Goal: Task Accomplishment & Management: Use online tool/utility

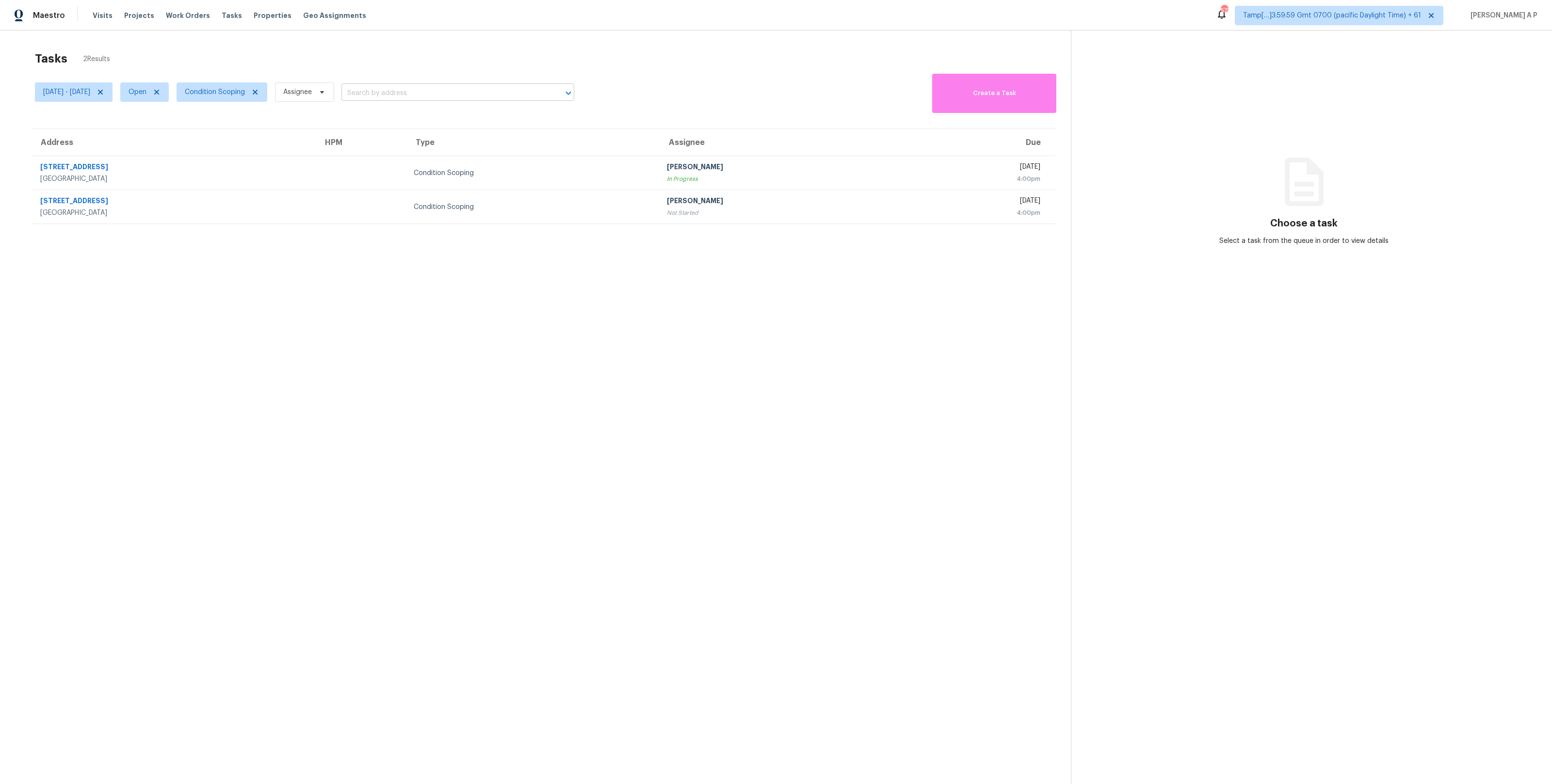
click at [411, 96] on input "text" at bounding box center [444, 93] width 206 height 15
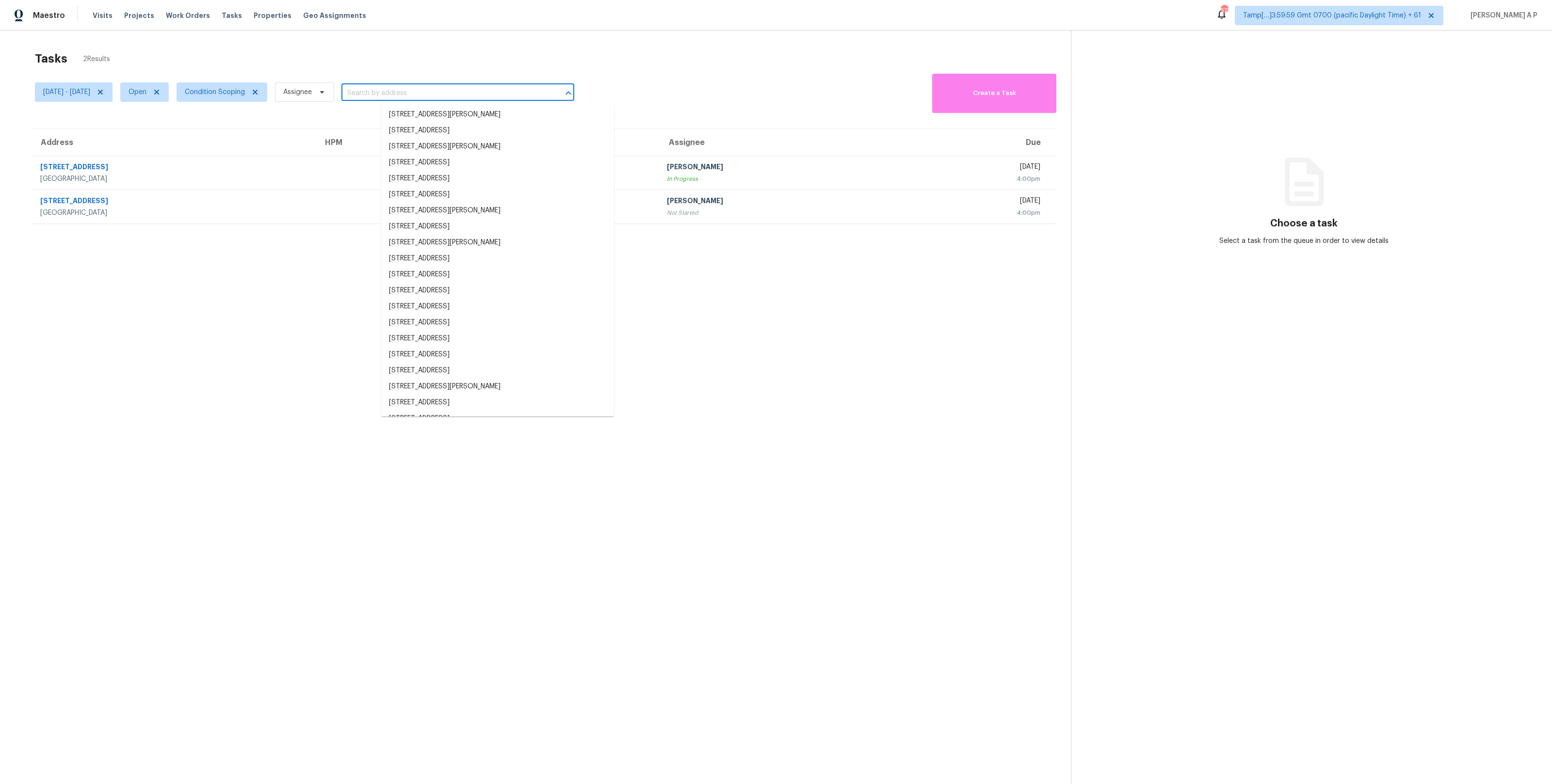
click at [411, 96] on input "text" at bounding box center [444, 93] width 206 height 15
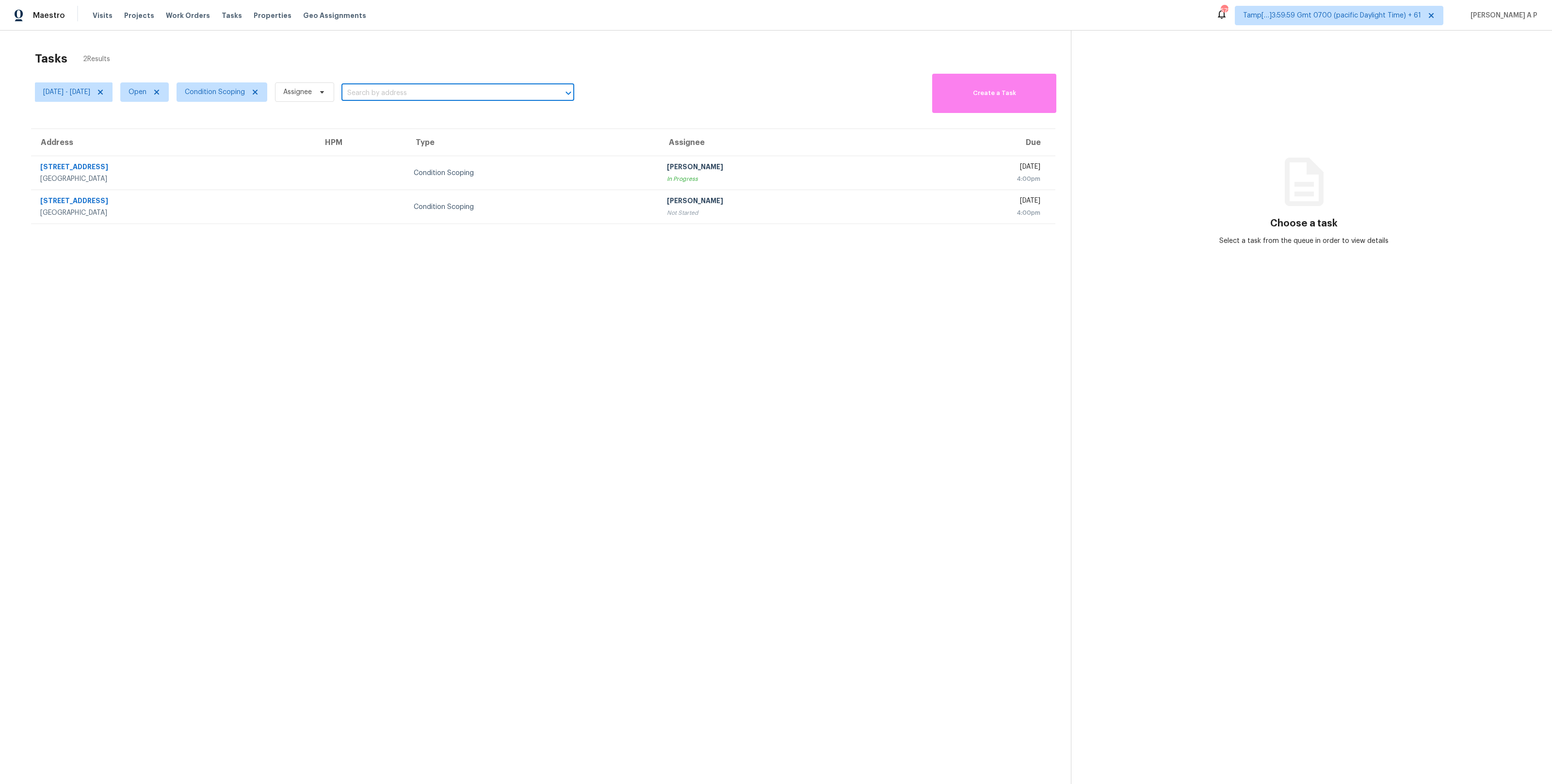
click at [411, 96] on input "text" at bounding box center [444, 93] width 206 height 15
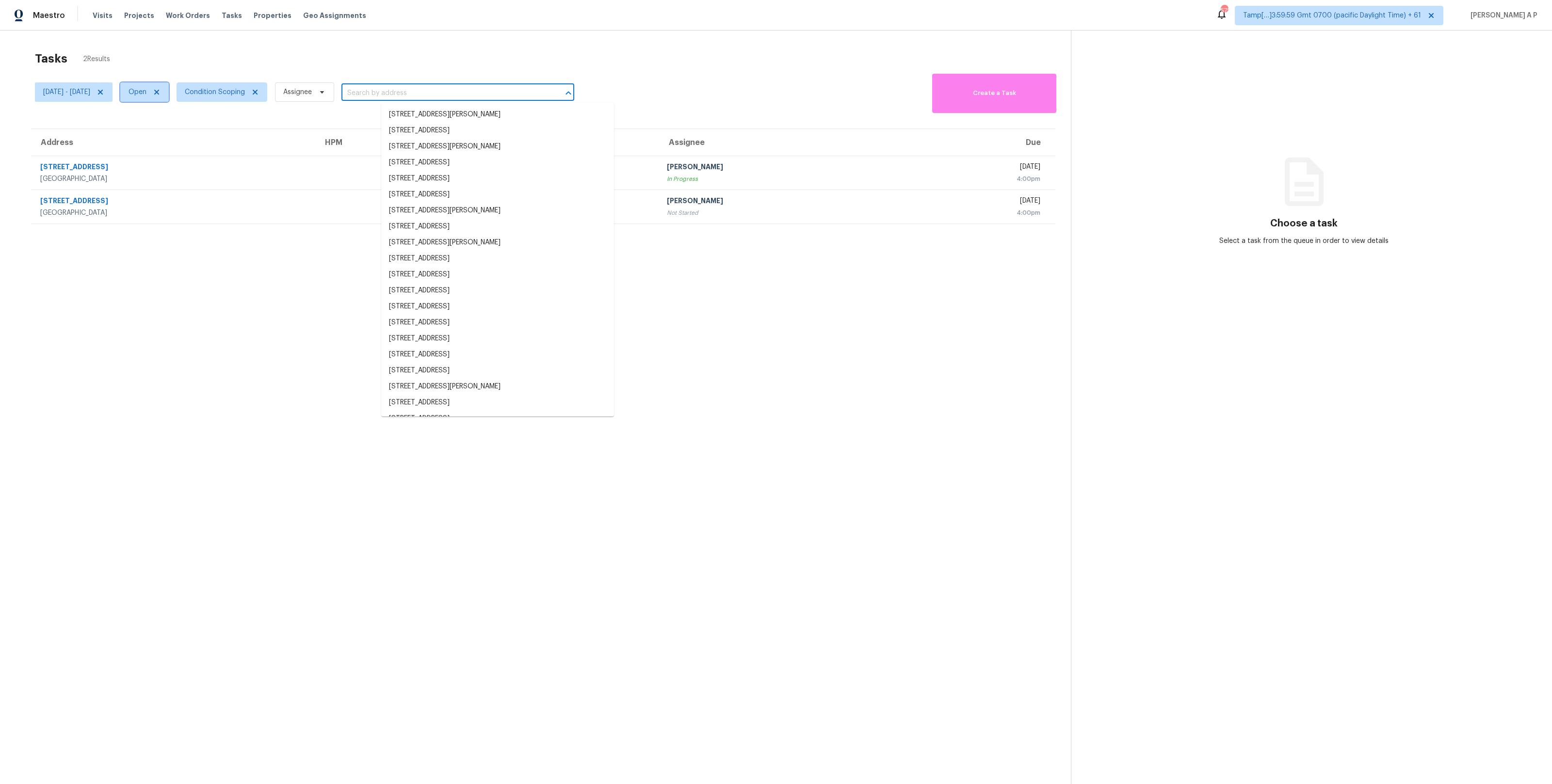
click at [146, 91] on span "Open" at bounding box center [137, 91] width 18 height 9
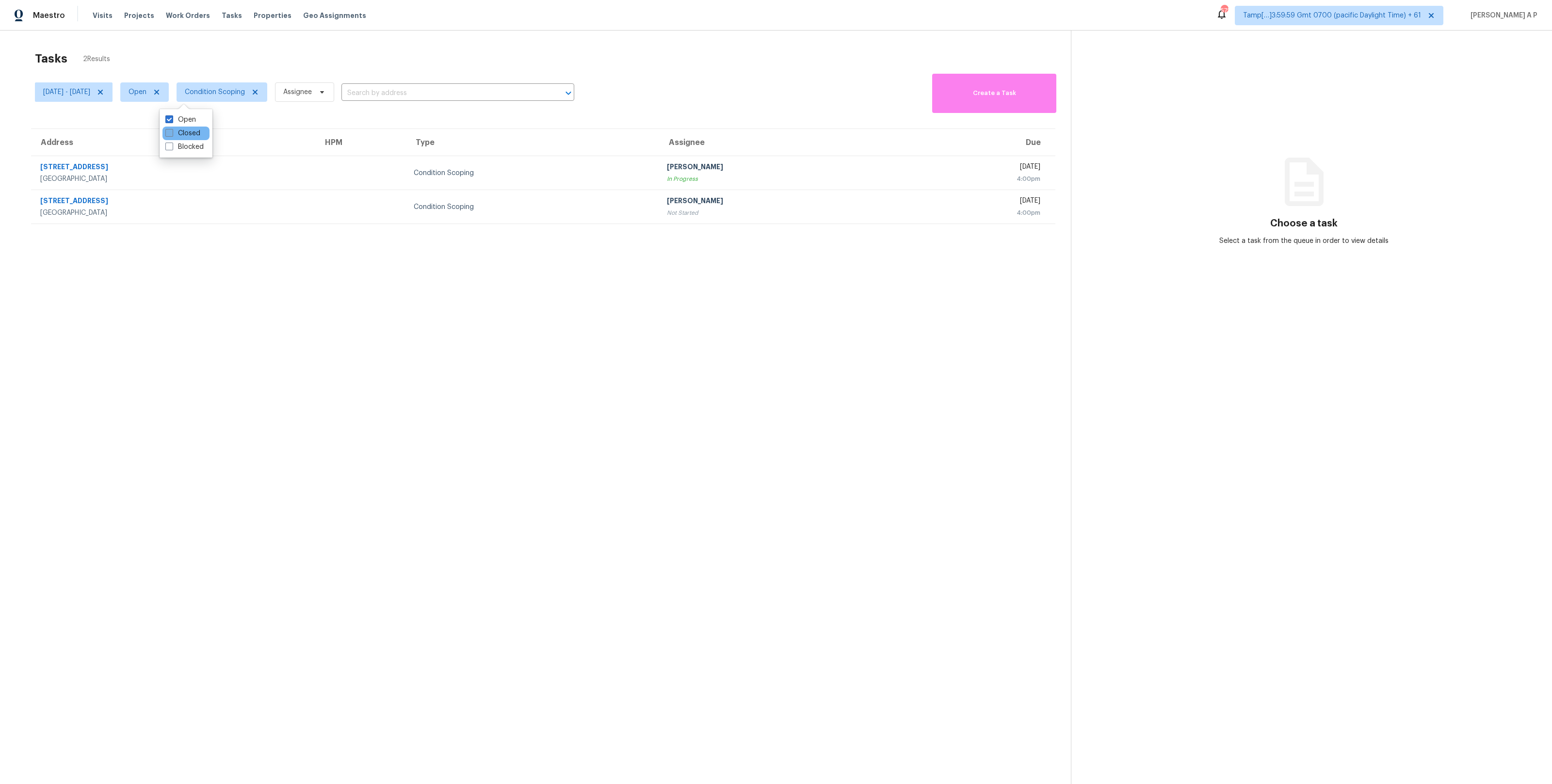
click at [180, 129] on label "Closed" at bounding box center [182, 133] width 35 height 9
click at [172, 129] on input "Closed" at bounding box center [168, 131] width 6 height 6
checkbox input "true"
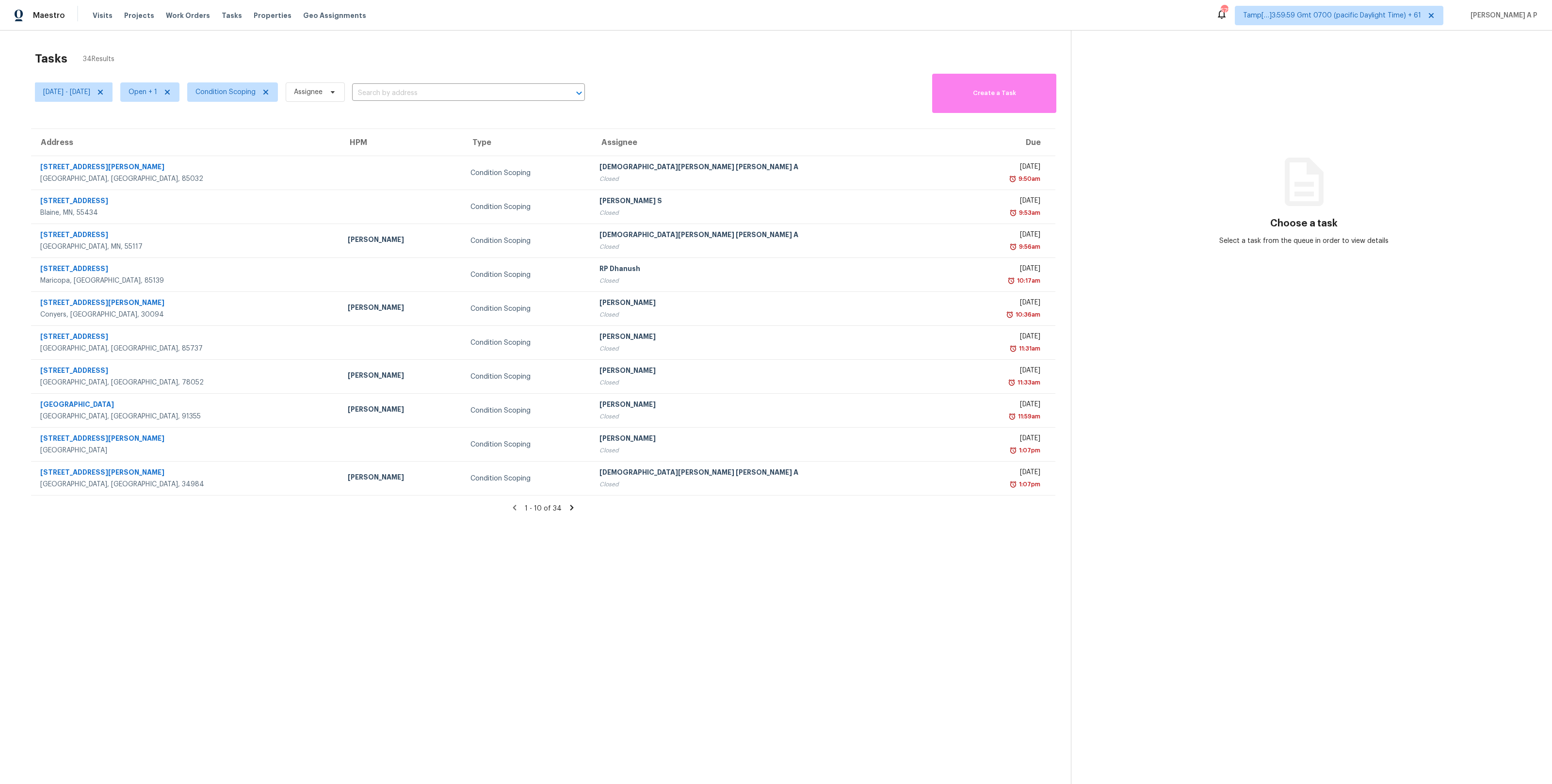
click at [413, 82] on div "[DATE] - [DATE] Open + 1 Condition Scoping Assignee ​" at bounding box center [310, 91] width 550 height 41
click at [410, 91] on input "text" at bounding box center [455, 93] width 206 height 15
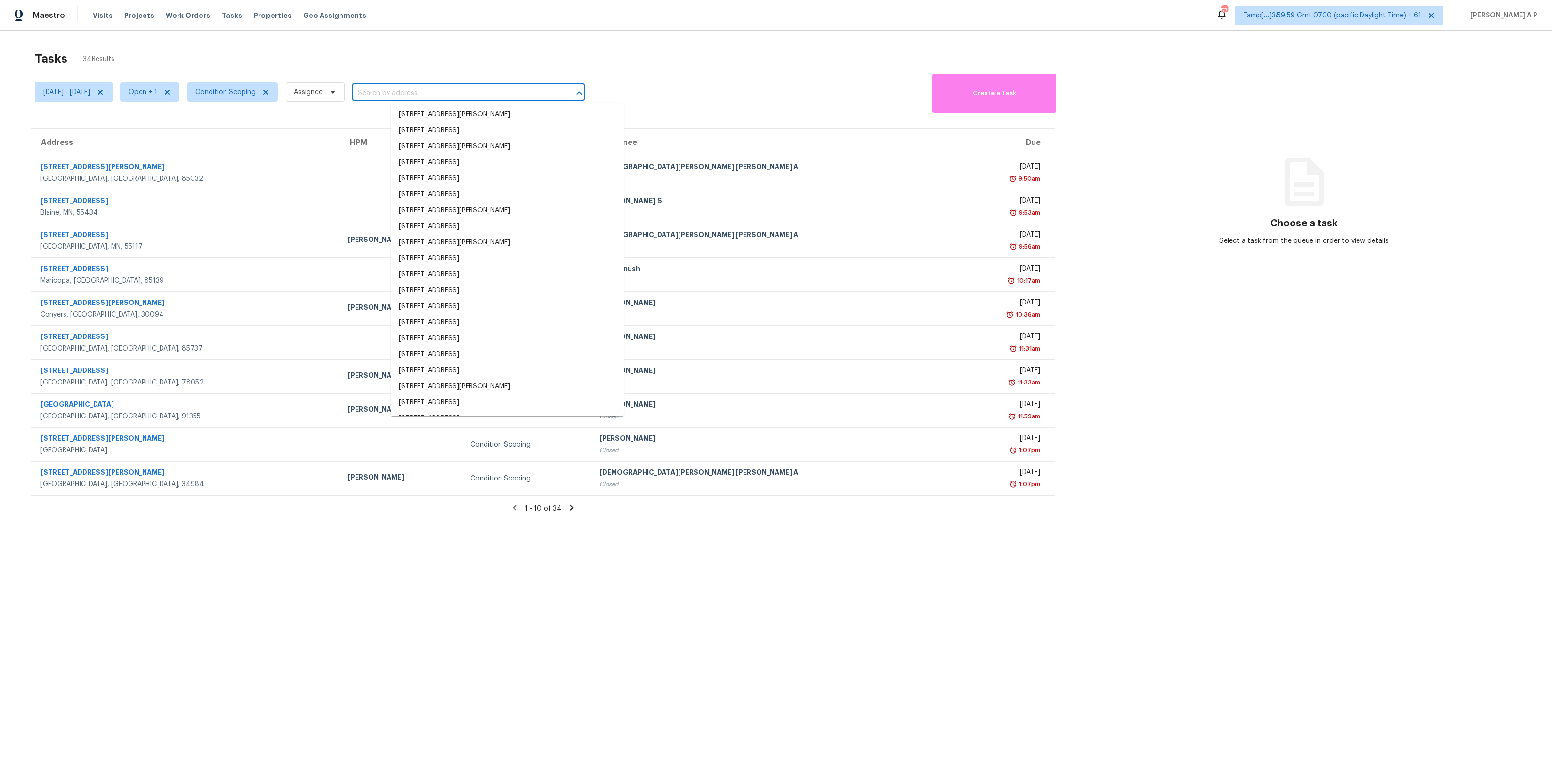
paste input ""[STREET_ADDRESS][PERSON_NAME]""
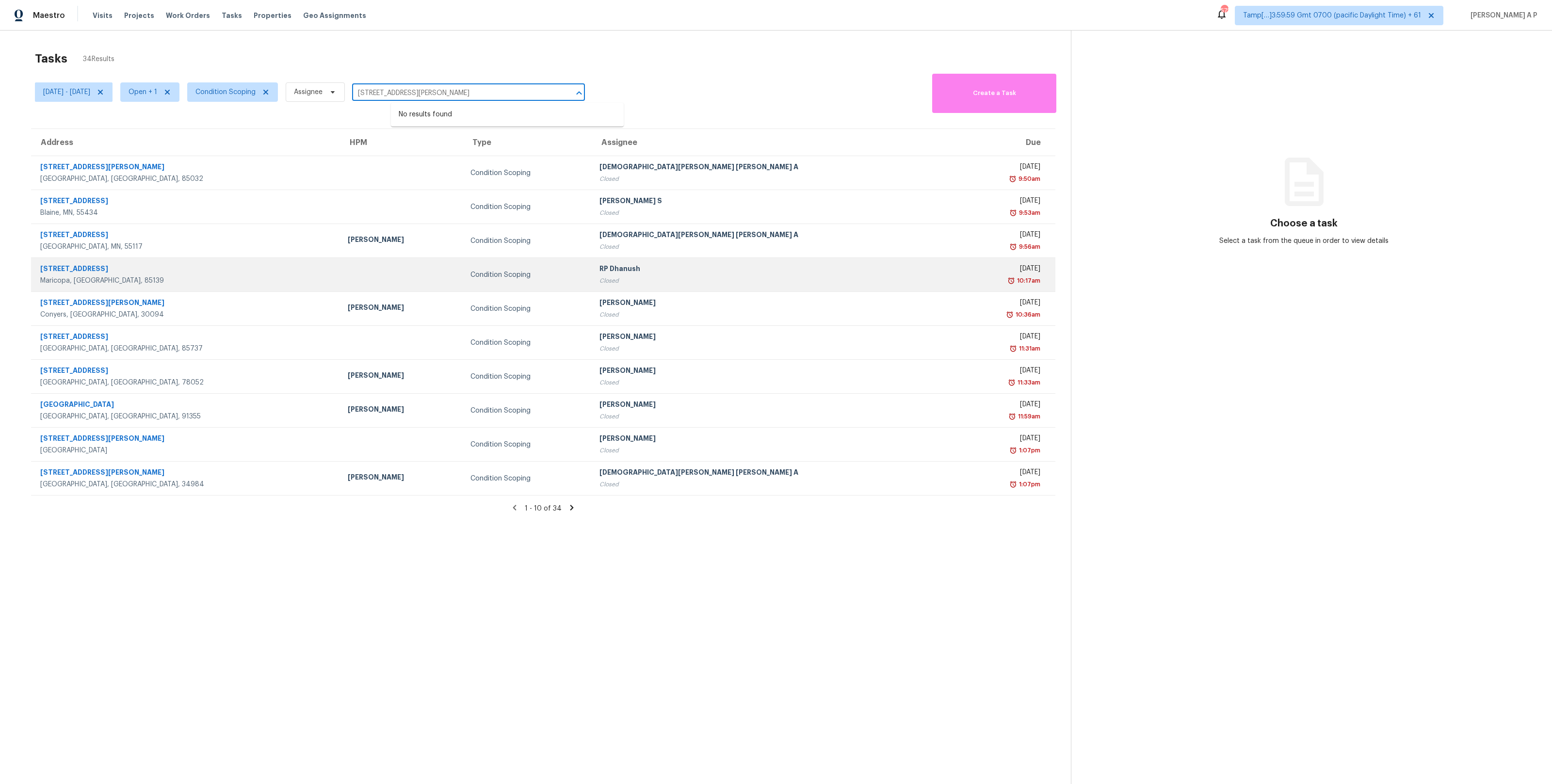
type input "[STREET_ADDRESS][PERSON_NAME]"
click at [402, 262] on td at bounding box center [401, 275] width 123 height 34
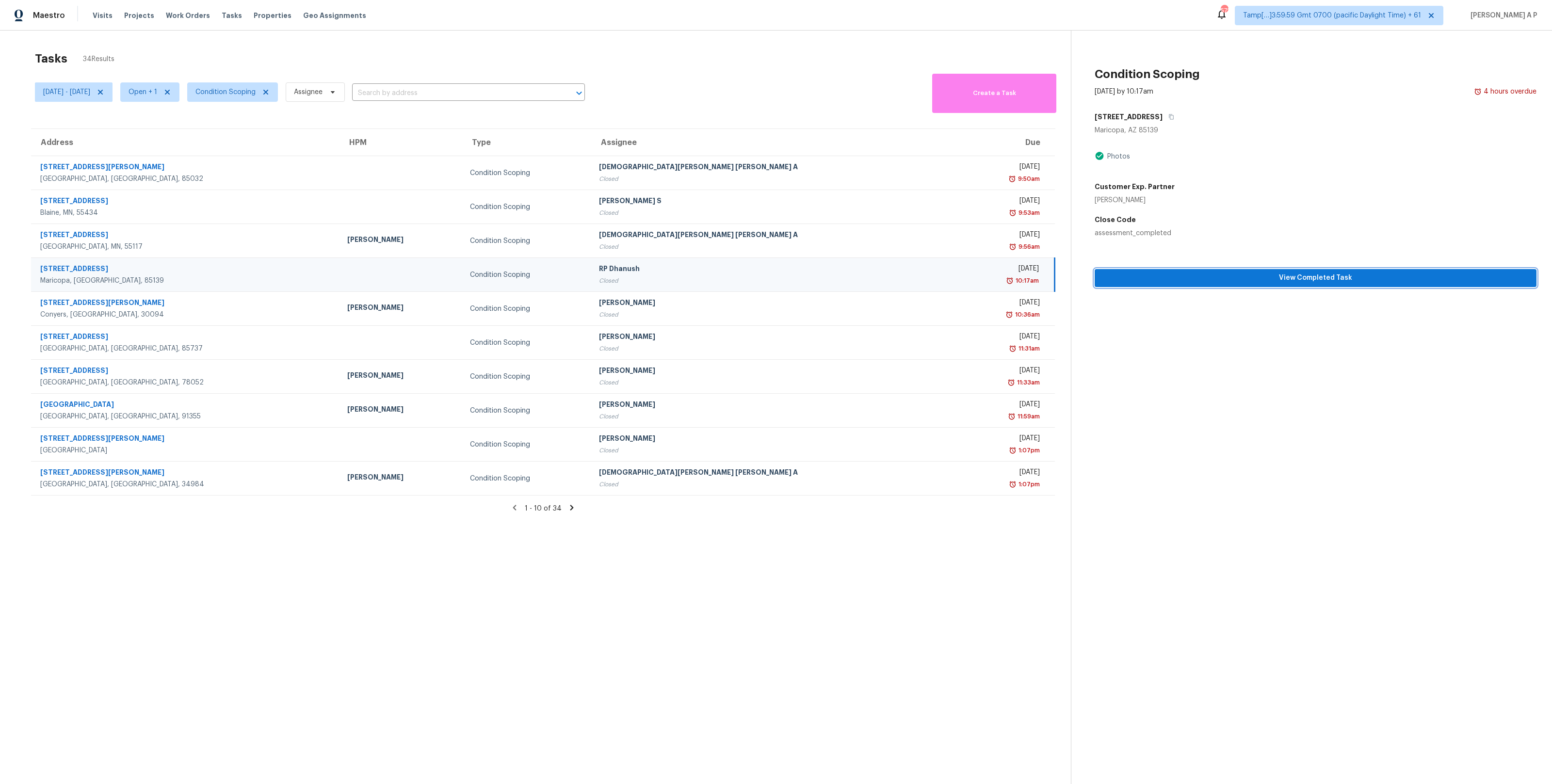
click at [1156, 281] on span "View Completed Task" at bounding box center [1316, 278] width 427 height 12
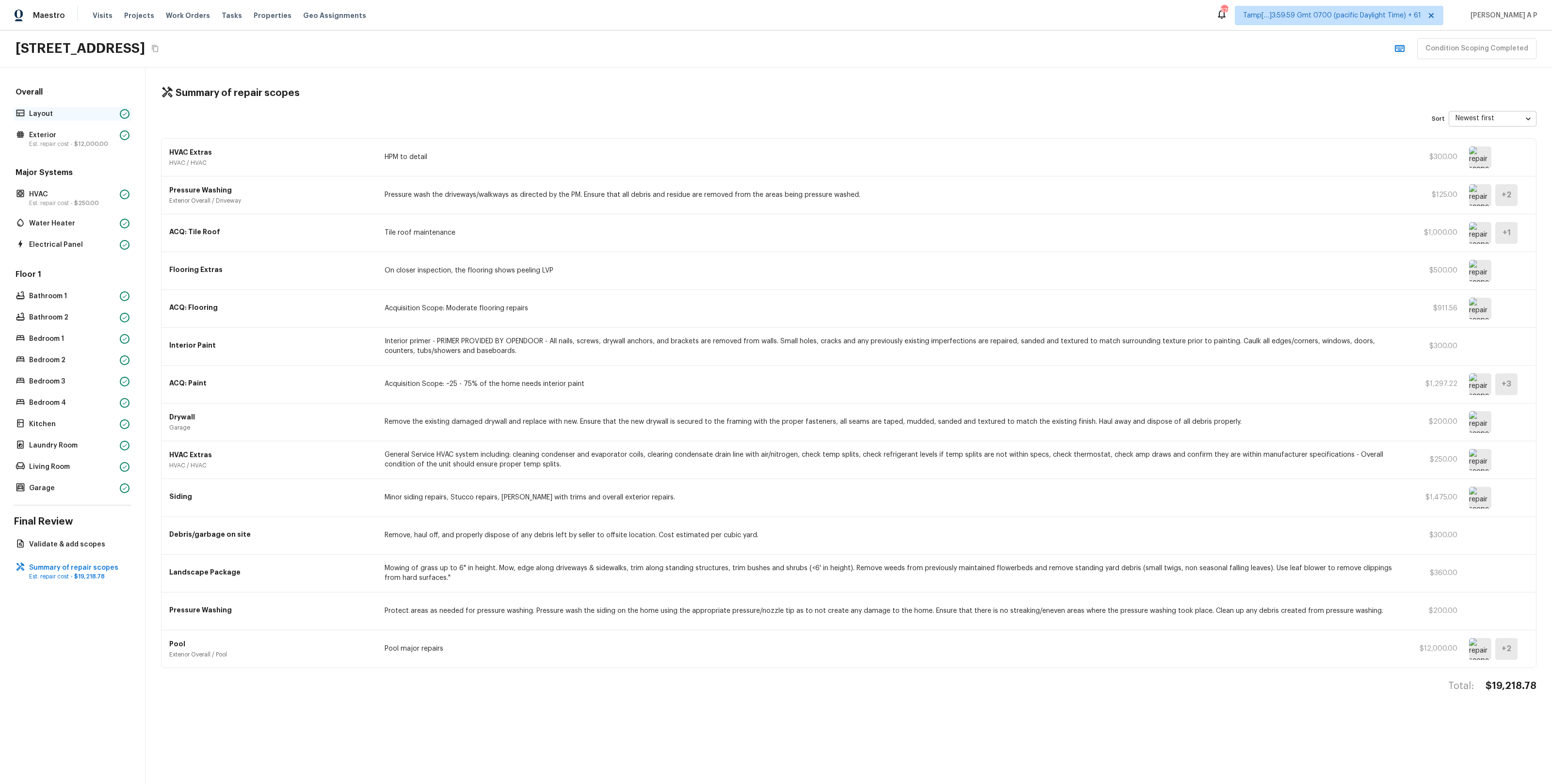
click at [89, 111] on p "Layout" at bounding box center [72, 113] width 87 height 9
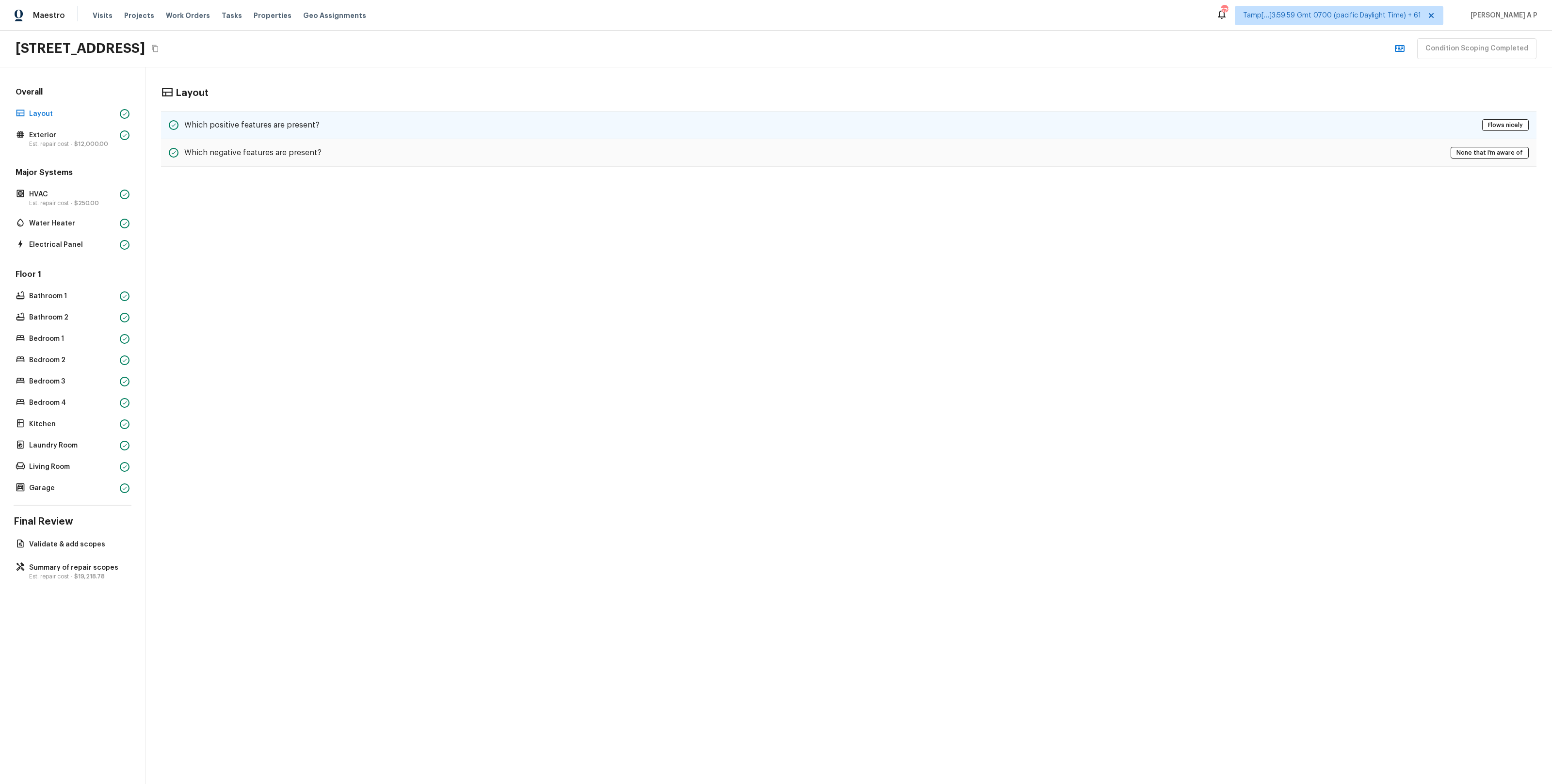
click at [362, 139] on div "Which positive features are present? Flows nicely" at bounding box center [848, 124] width 1376 height 28
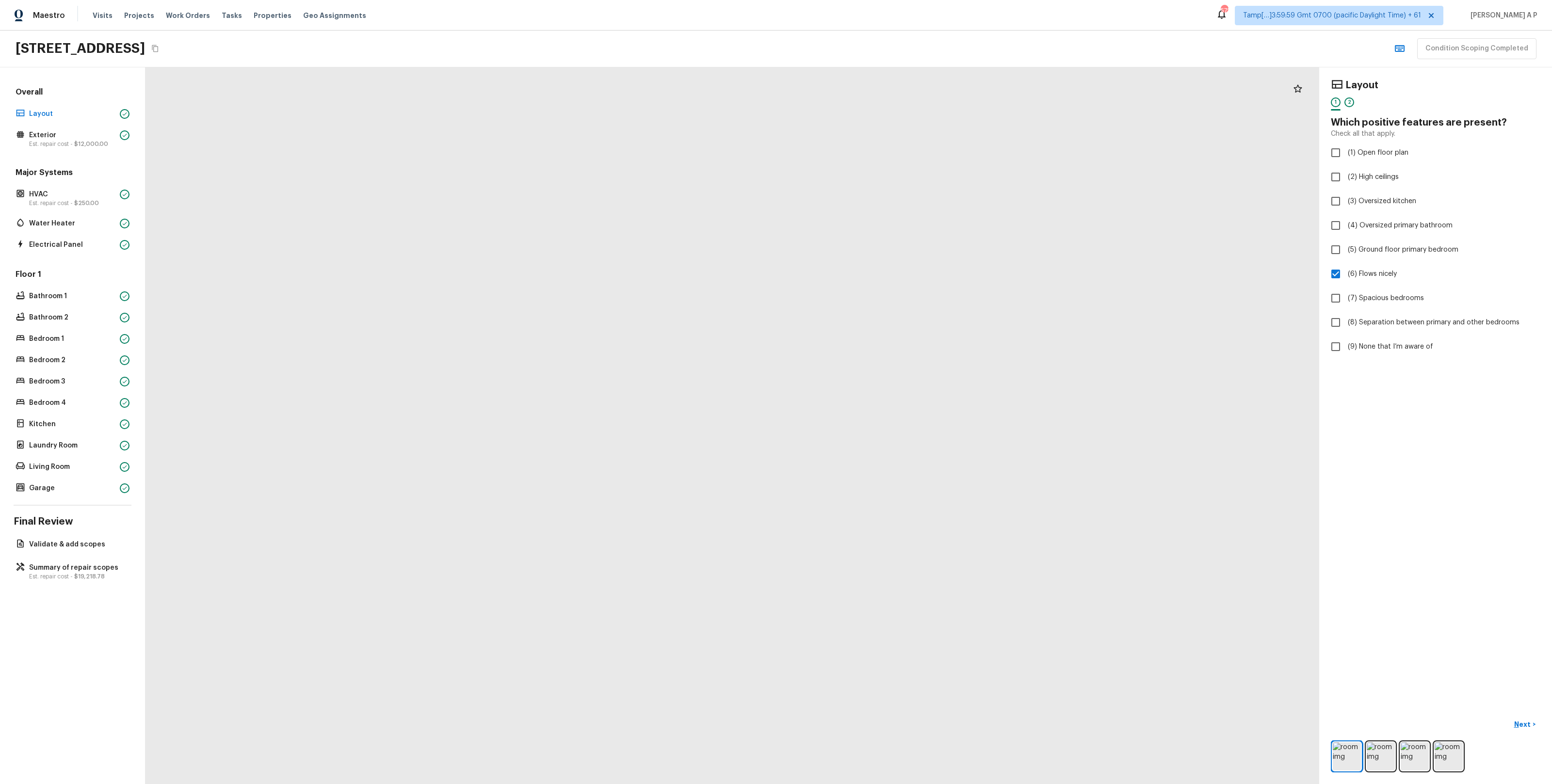
drag, startPoint x: 688, startPoint y: 235, endPoint x: 643, endPoint y: 390, distance: 161.4
click at [643, 390] on div at bounding box center [829, 774] width 3294 height 2012
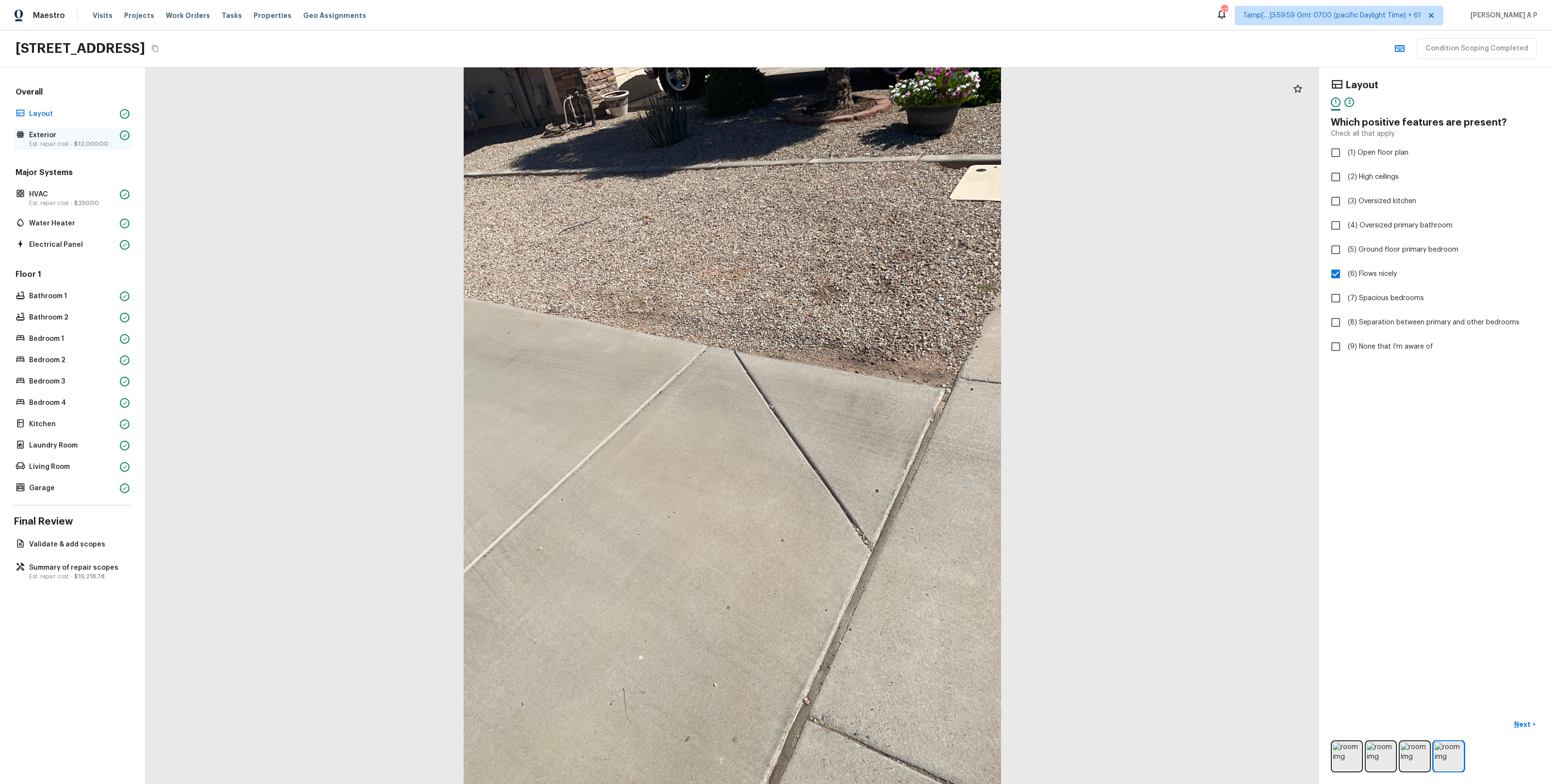
click at [96, 146] on span "$12,000.00" at bounding box center [91, 144] width 34 height 6
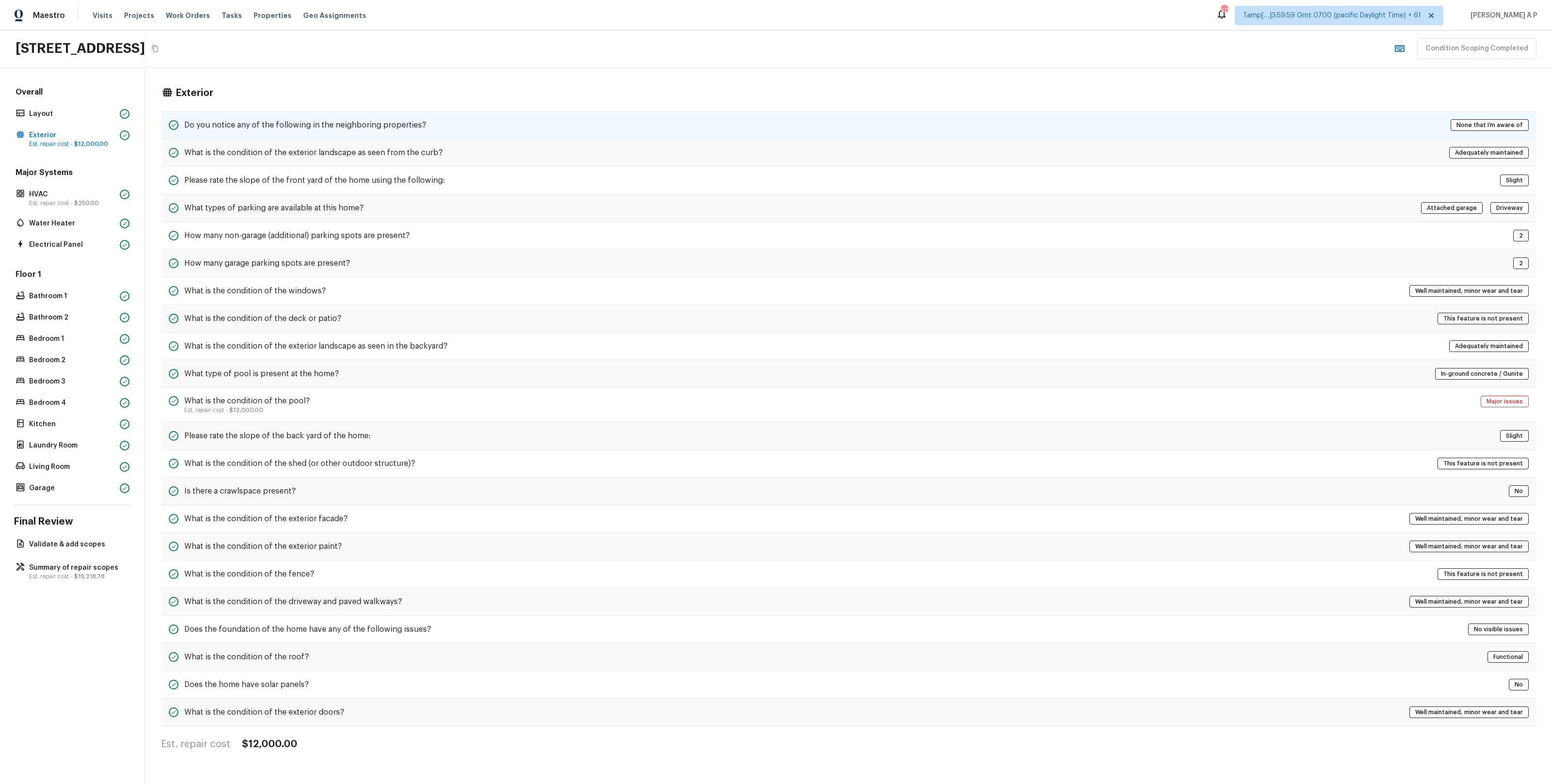
click at [217, 122] on h5 "Do you notice any of the following in the neighboring properties?" at bounding box center [306, 125] width 242 height 11
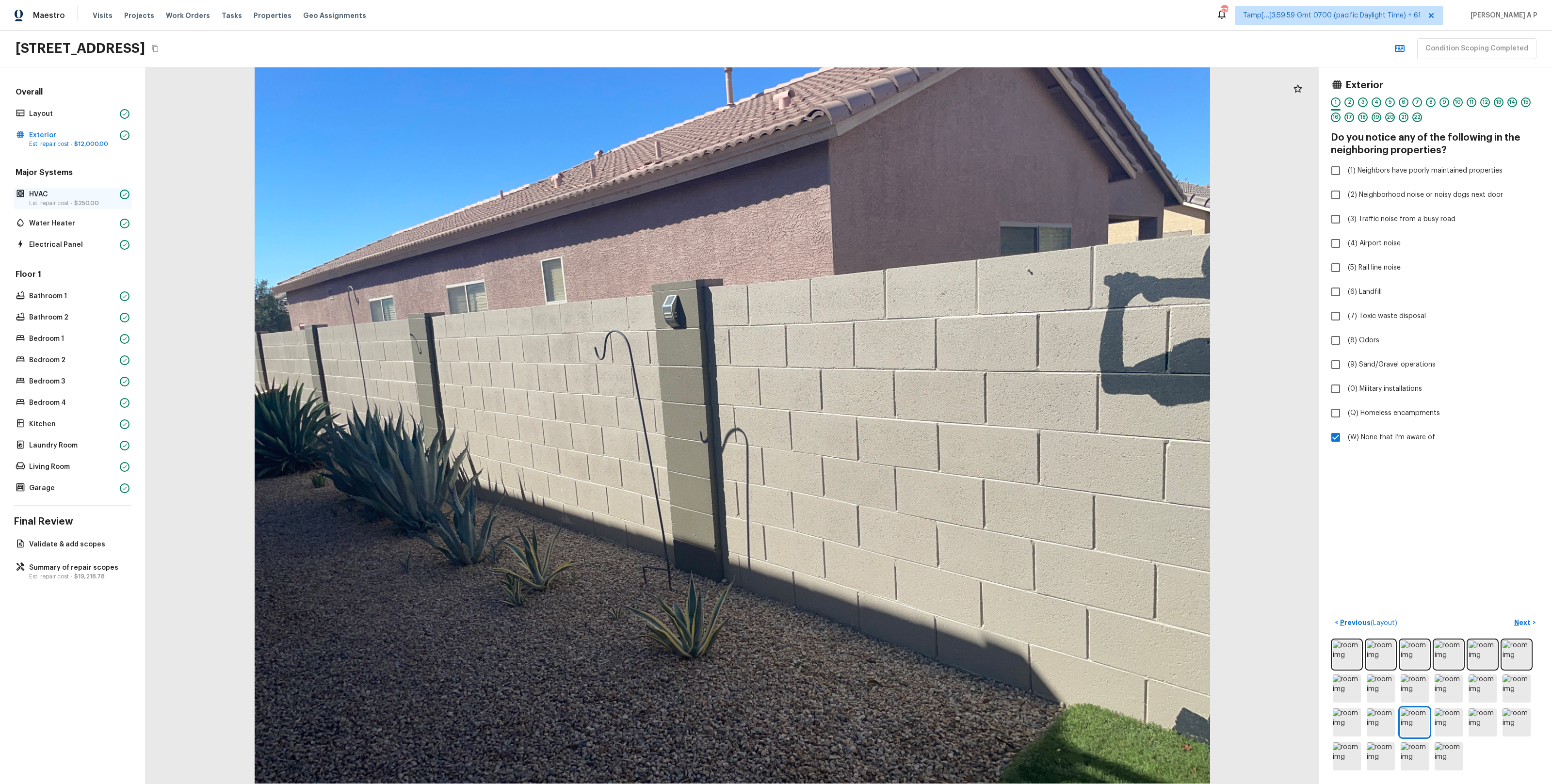
click at [80, 193] on p "HVAC" at bounding box center [72, 194] width 87 height 9
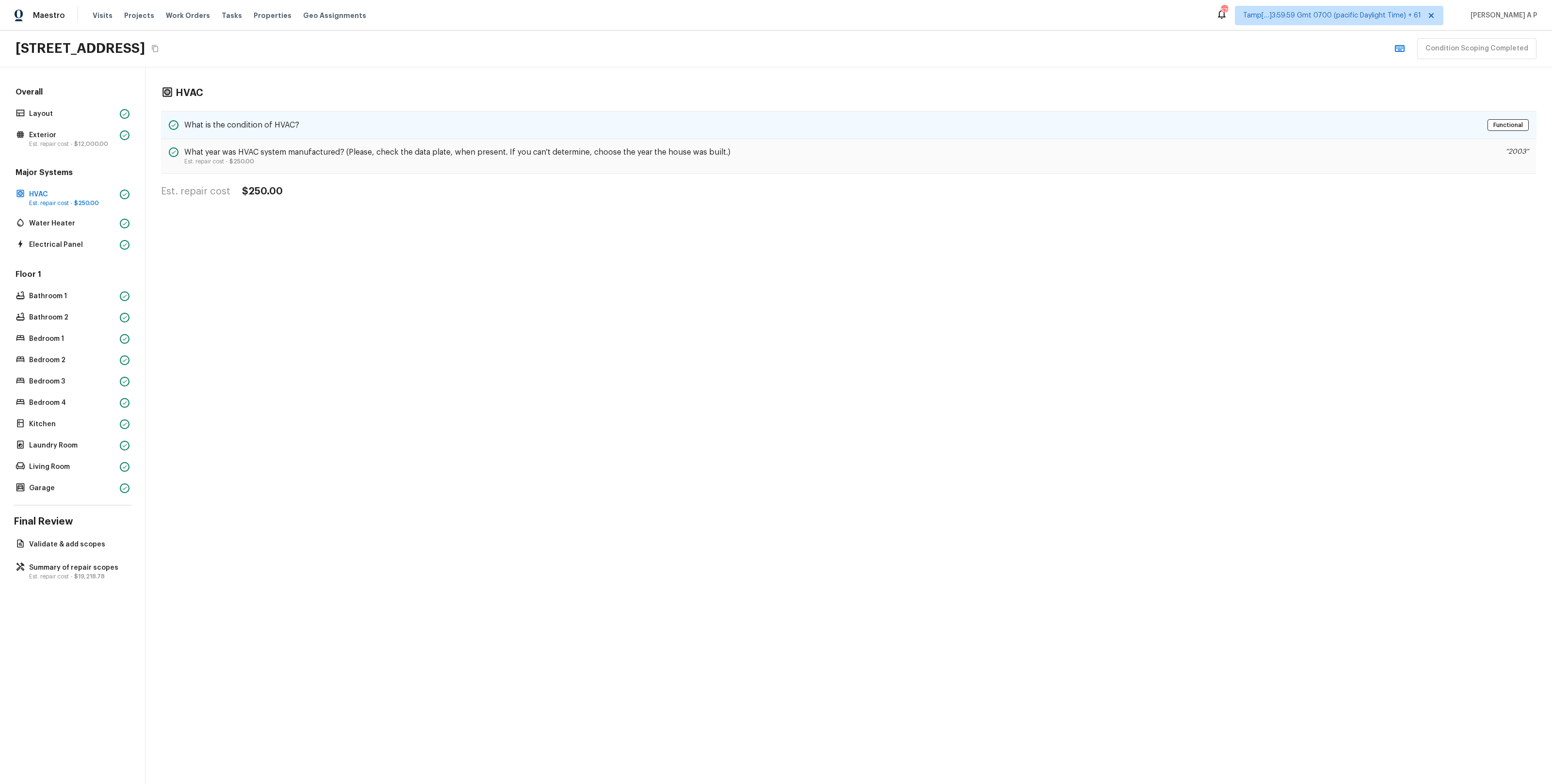
click at [219, 130] on h5 "What is the condition of HVAC?" at bounding box center [242, 125] width 115 height 11
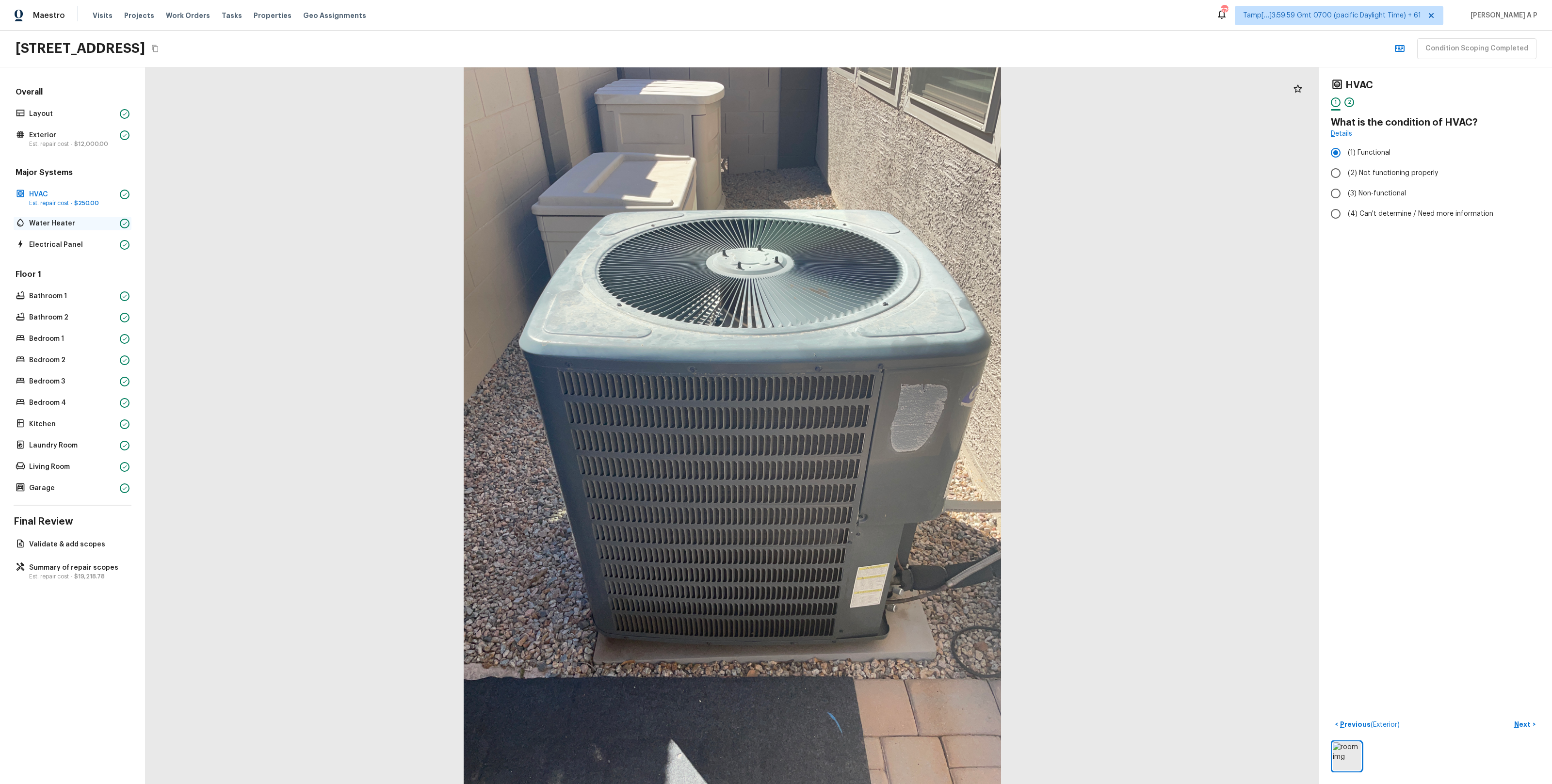
click at [91, 218] on div "Water Heater" at bounding box center [72, 224] width 118 height 14
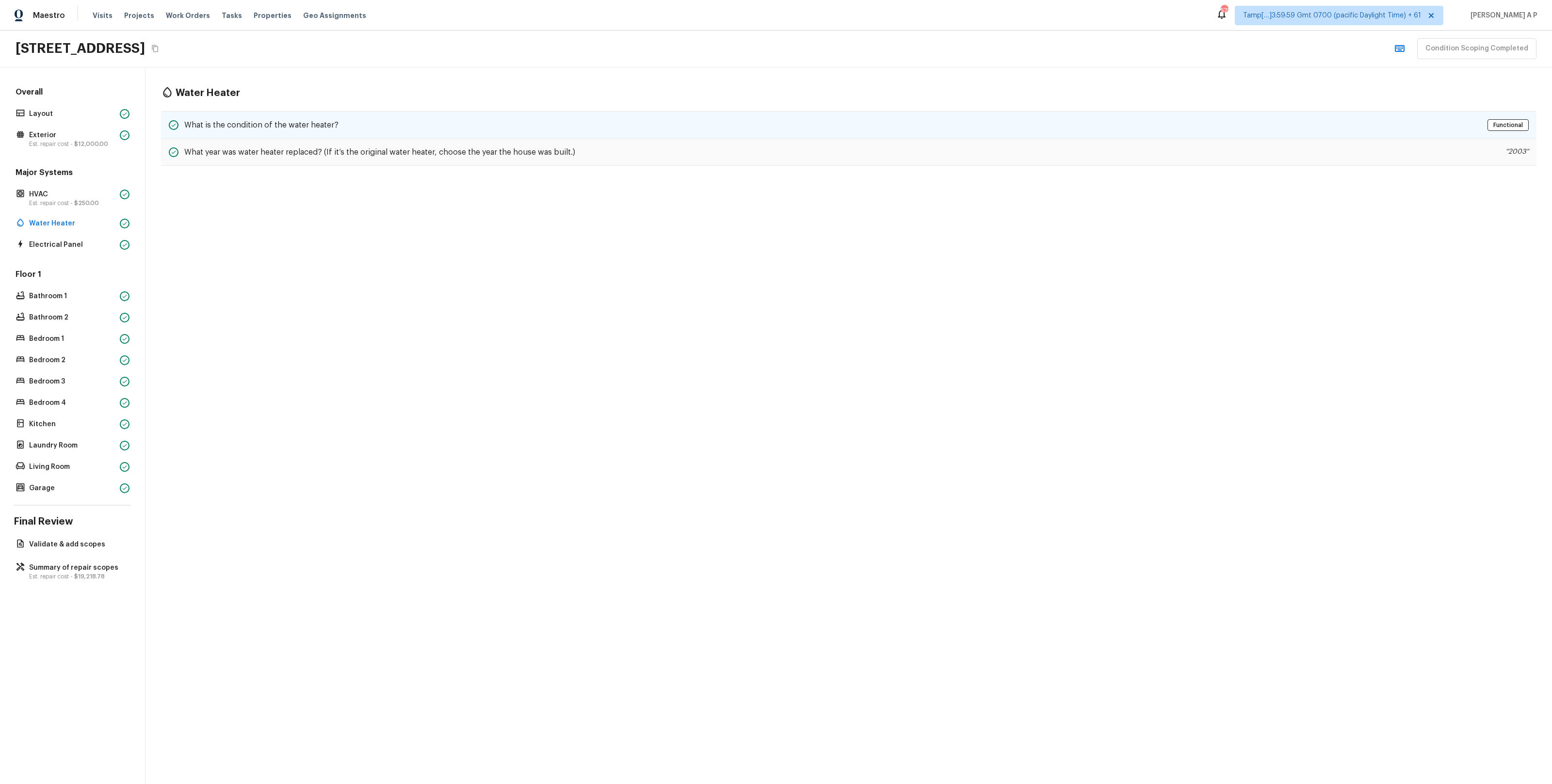
click at [293, 125] on h5 "What is the condition of the water heater?" at bounding box center [262, 125] width 154 height 11
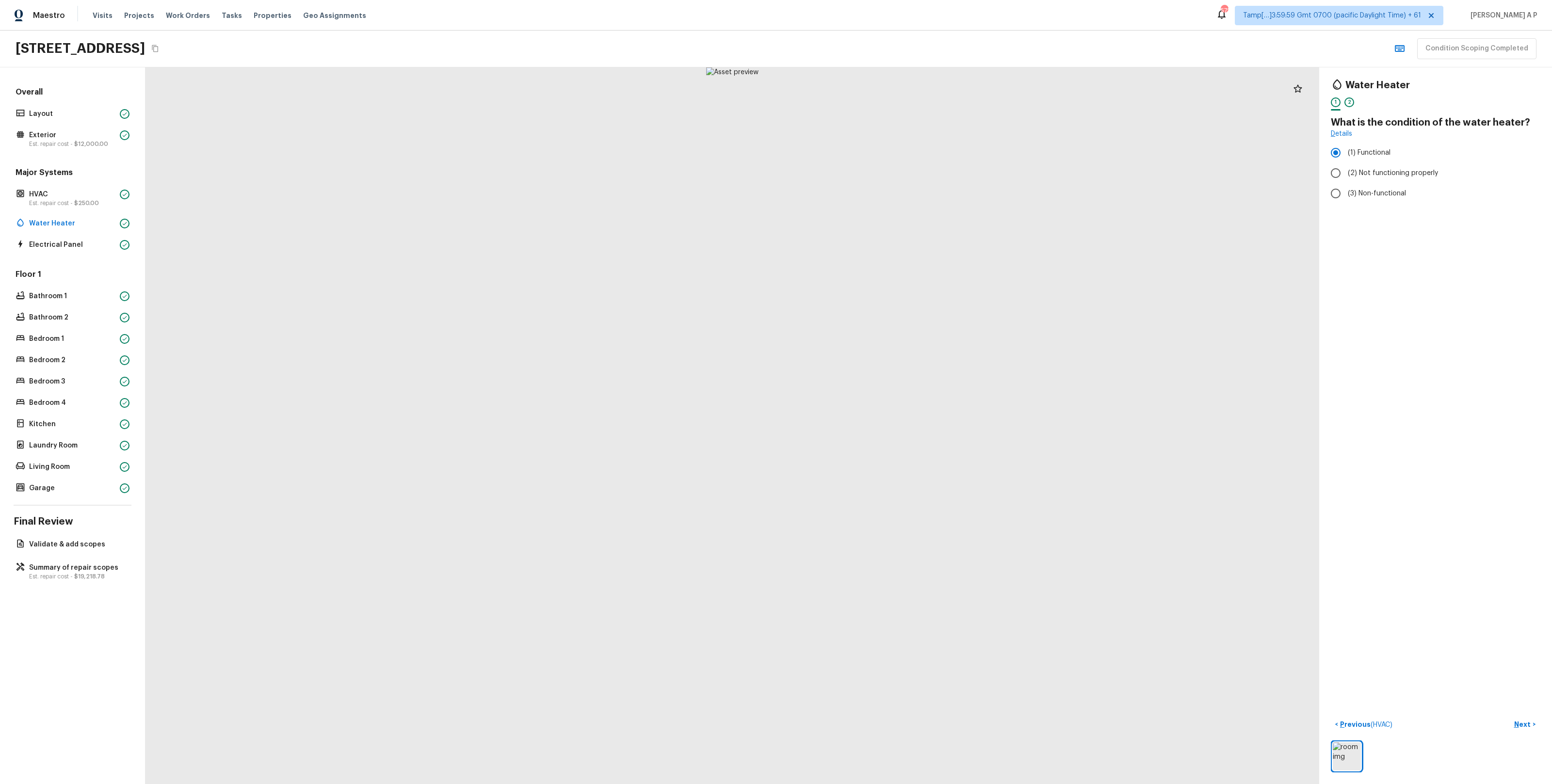
click at [86, 237] on div "Major Systems HVAC Est. repair cost - $250.00 Water Heater Electrical Panel" at bounding box center [72, 210] width 118 height 85
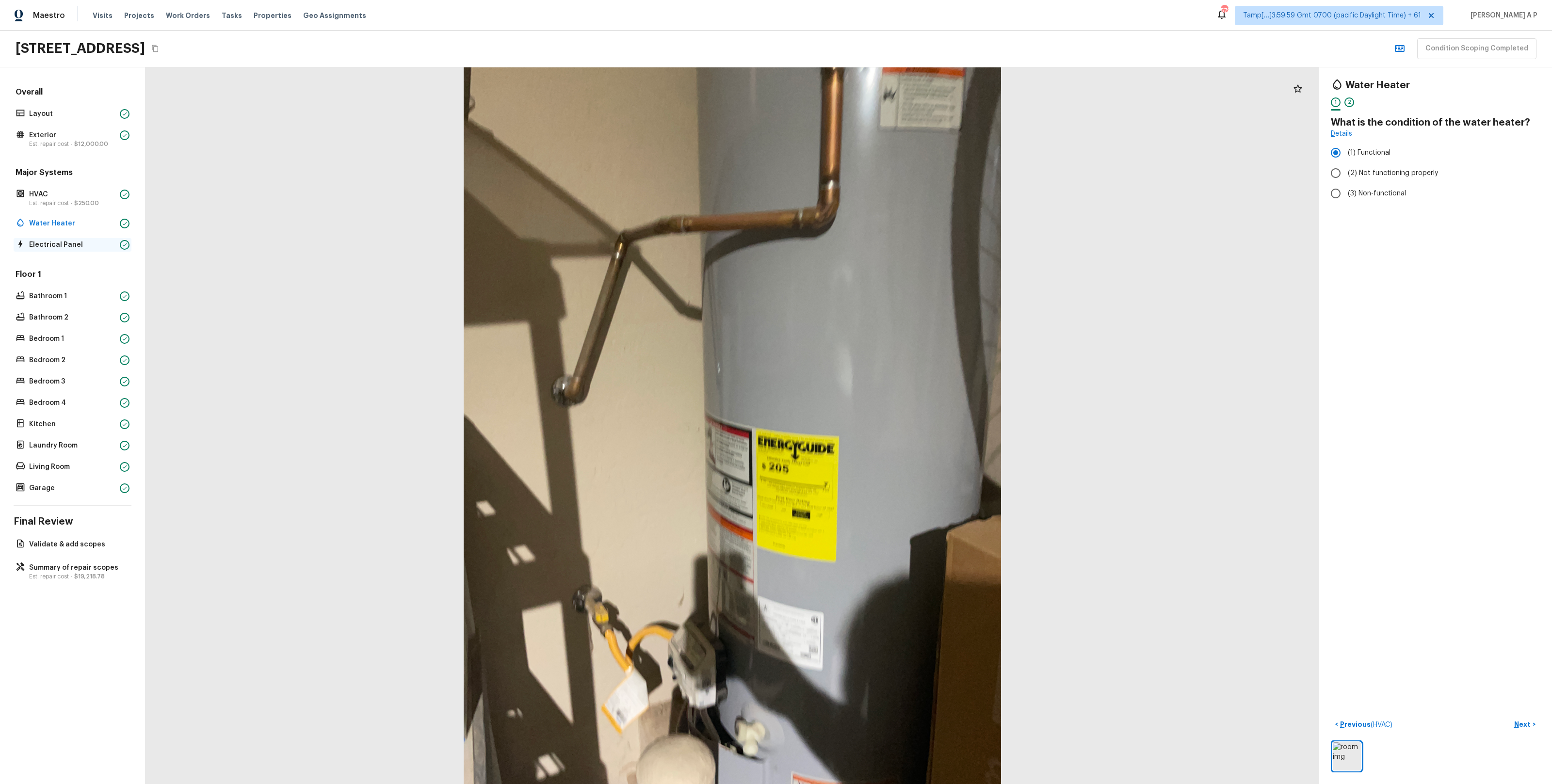
click at [84, 248] on p "Electrical Panel" at bounding box center [72, 245] width 87 height 9
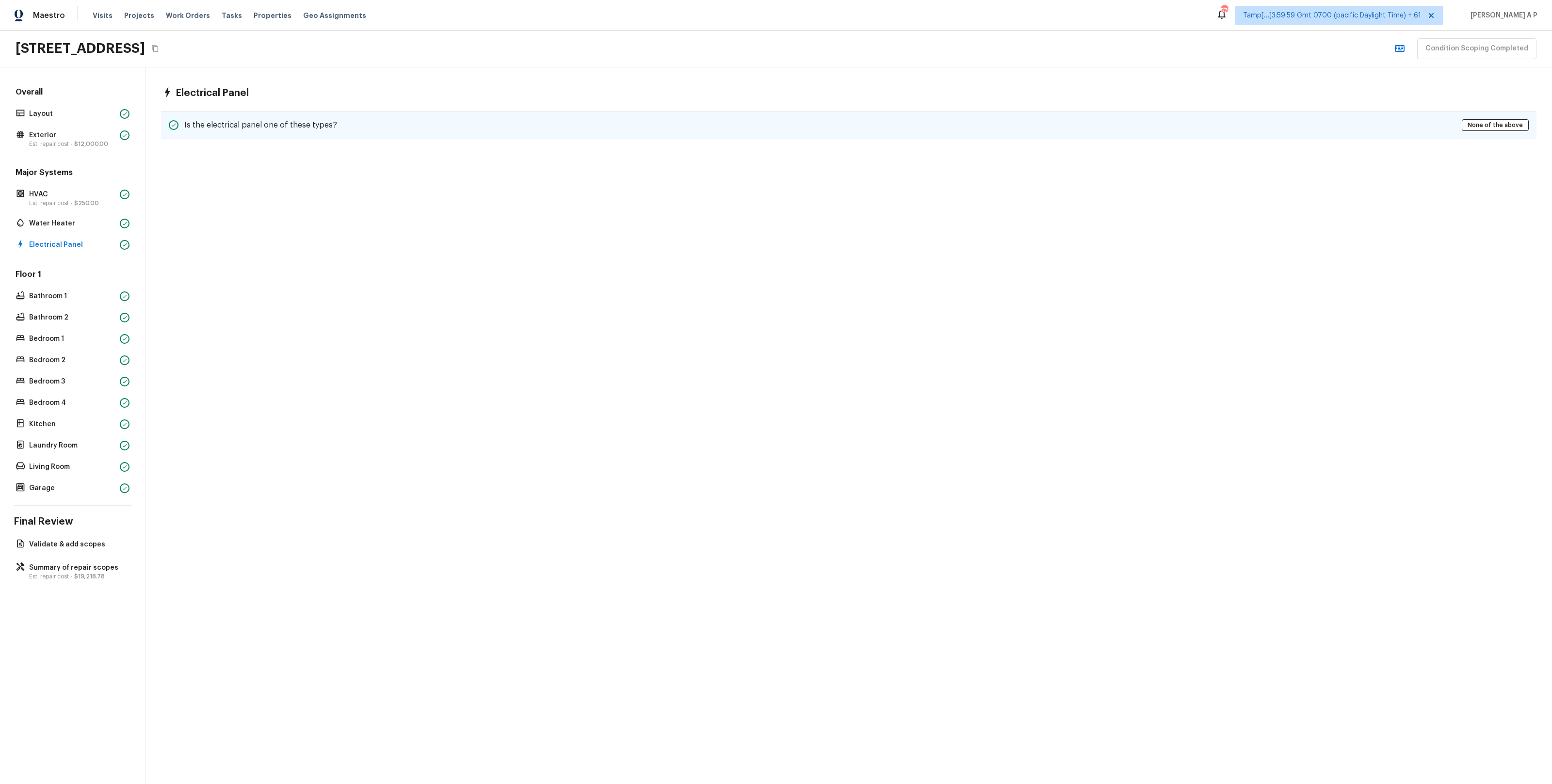
click at [303, 120] on h5 "Is the electrical panel one of these types?" at bounding box center [261, 125] width 152 height 11
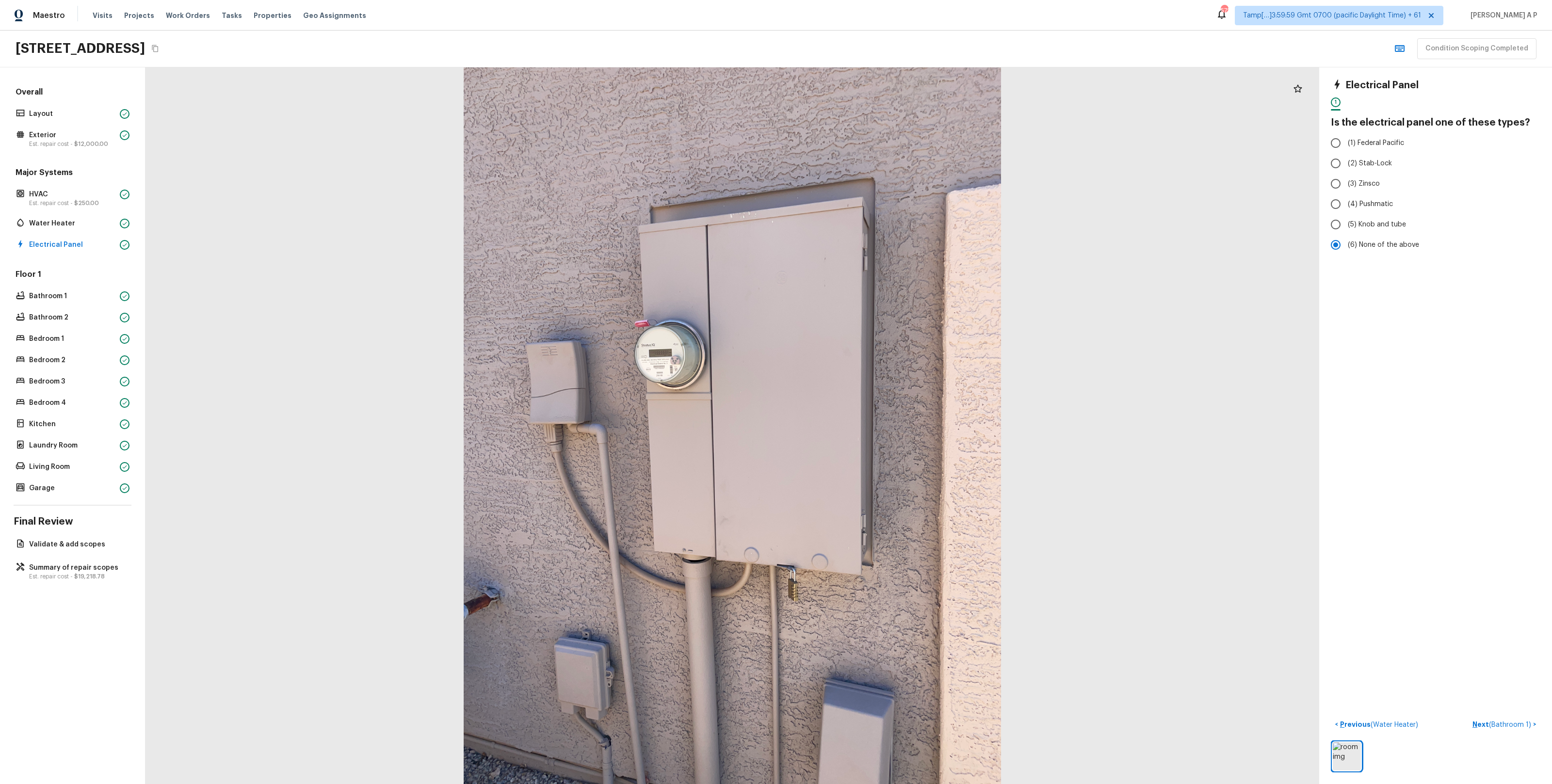
click at [36, 287] on div "Floor 1 Bathroom 1 Bathroom 2 Bedroom 1 Bedroom 2 Bedroom 3 Bedroom 4 Kitchen L…" at bounding box center [72, 382] width 118 height 226
click at [36, 289] on div "Floor 1 Bathroom 1 Bathroom 2 Bedroom 1 Bedroom 2 Bedroom 3 Bedroom 4 Kitchen L…" at bounding box center [72, 382] width 118 height 226
click at [36, 291] on p "Bathroom 1" at bounding box center [72, 295] width 87 height 9
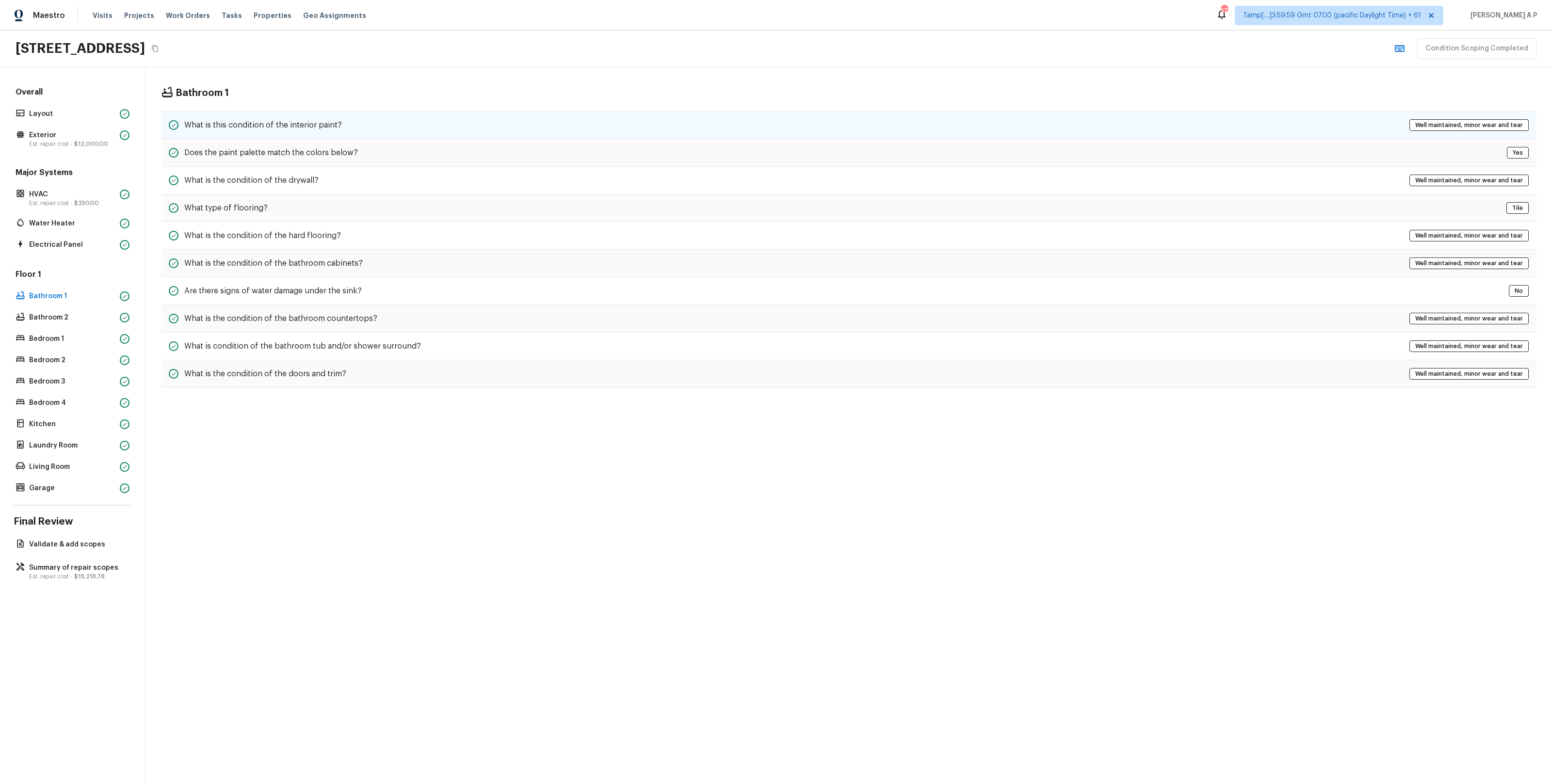
click at [211, 128] on h5 "What is this condition of the interior paint?" at bounding box center [263, 125] width 157 height 11
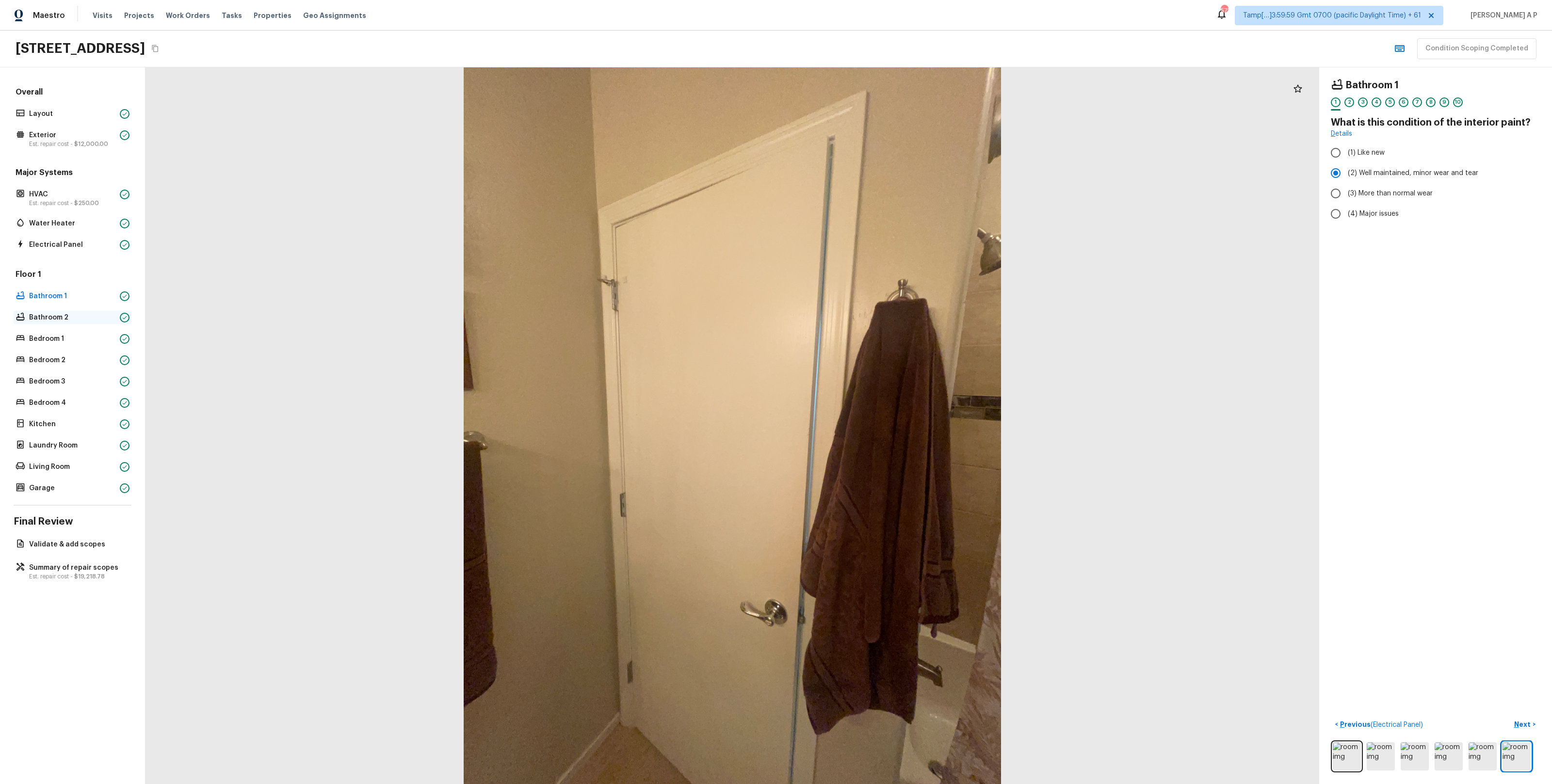
click at [58, 317] on p "Bathroom 2" at bounding box center [72, 317] width 87 height 9
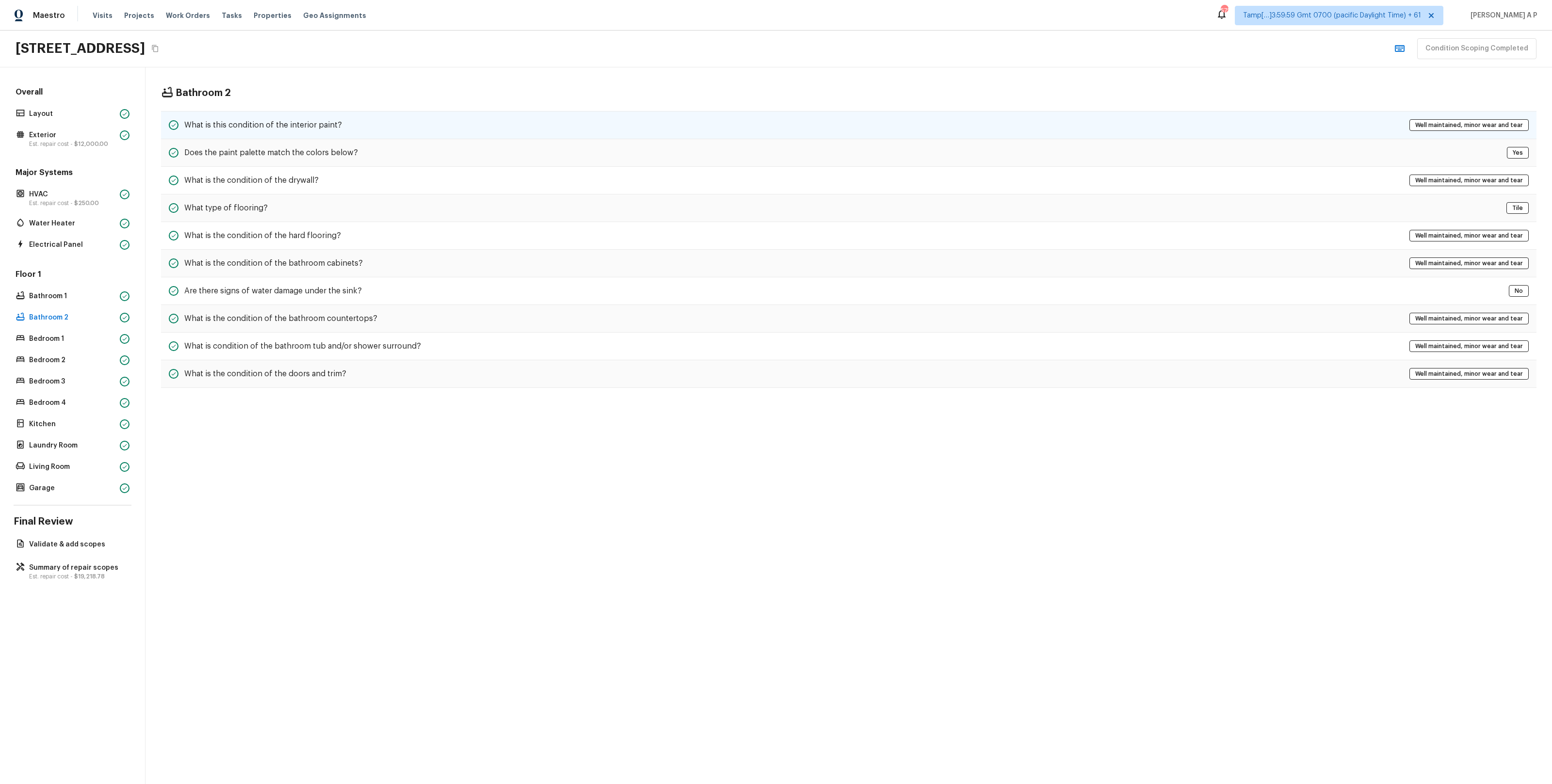
click at [271, 124] on h5 "What is this condition of the interior paint?" at bounding box center [263, 125] width 157 height 11
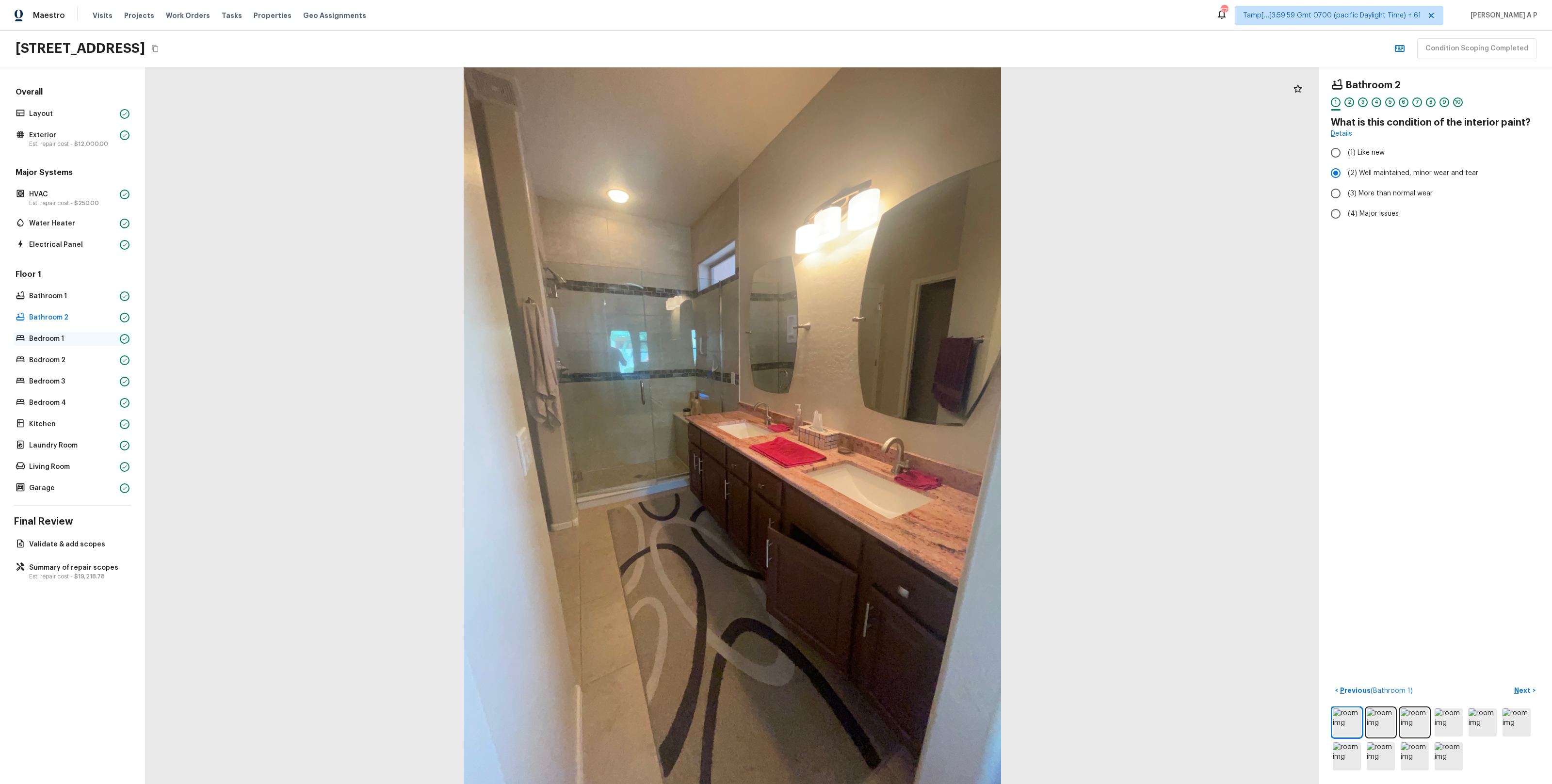
click at [110, 340] on p "Bedroom 1" at bounding box center [72, 339] width 87 height 9
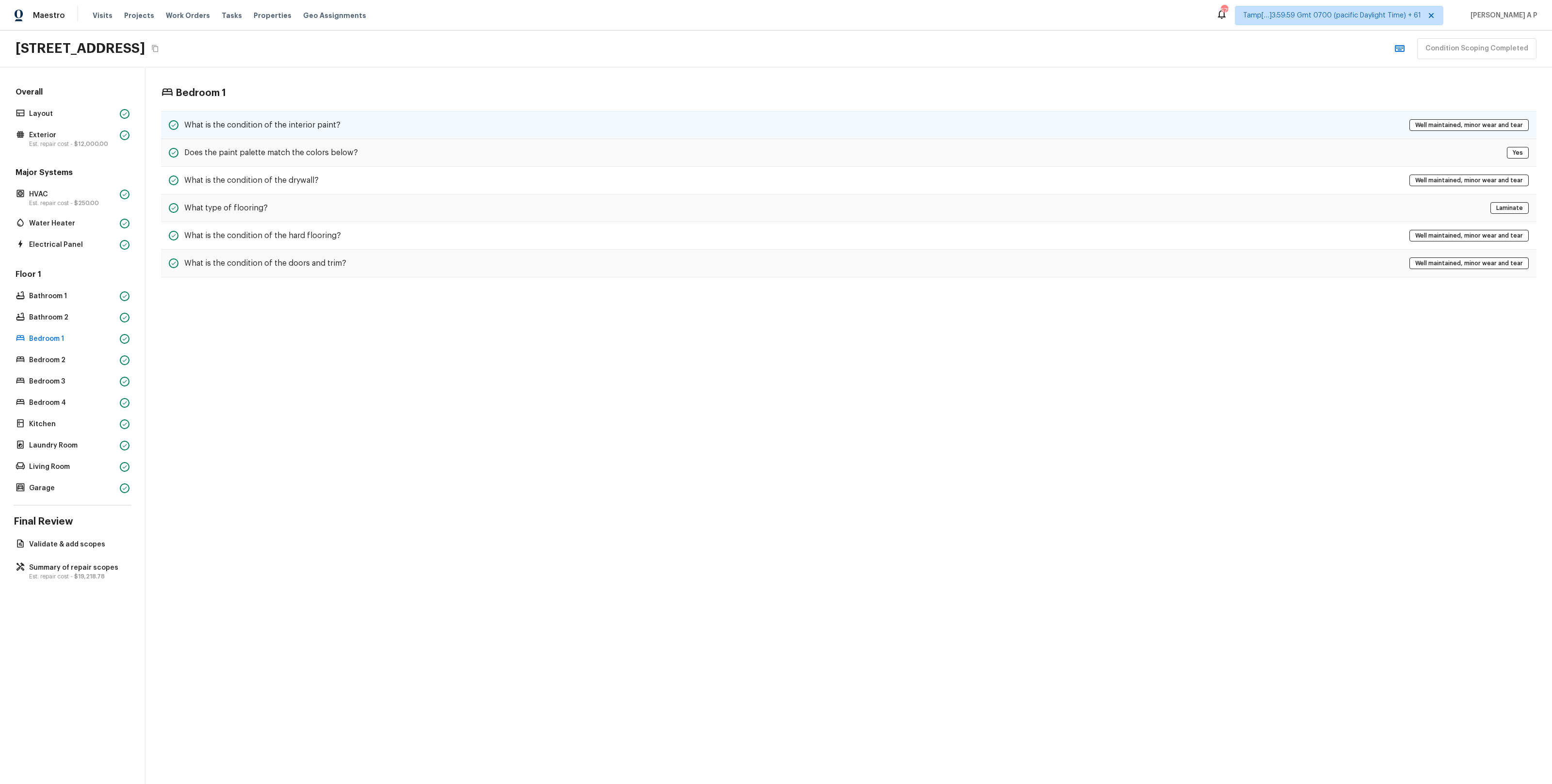
click at [292, 124] on h5 "What is the condition of the interior paint?" at bounding box center [262, 125] width 156 height 11
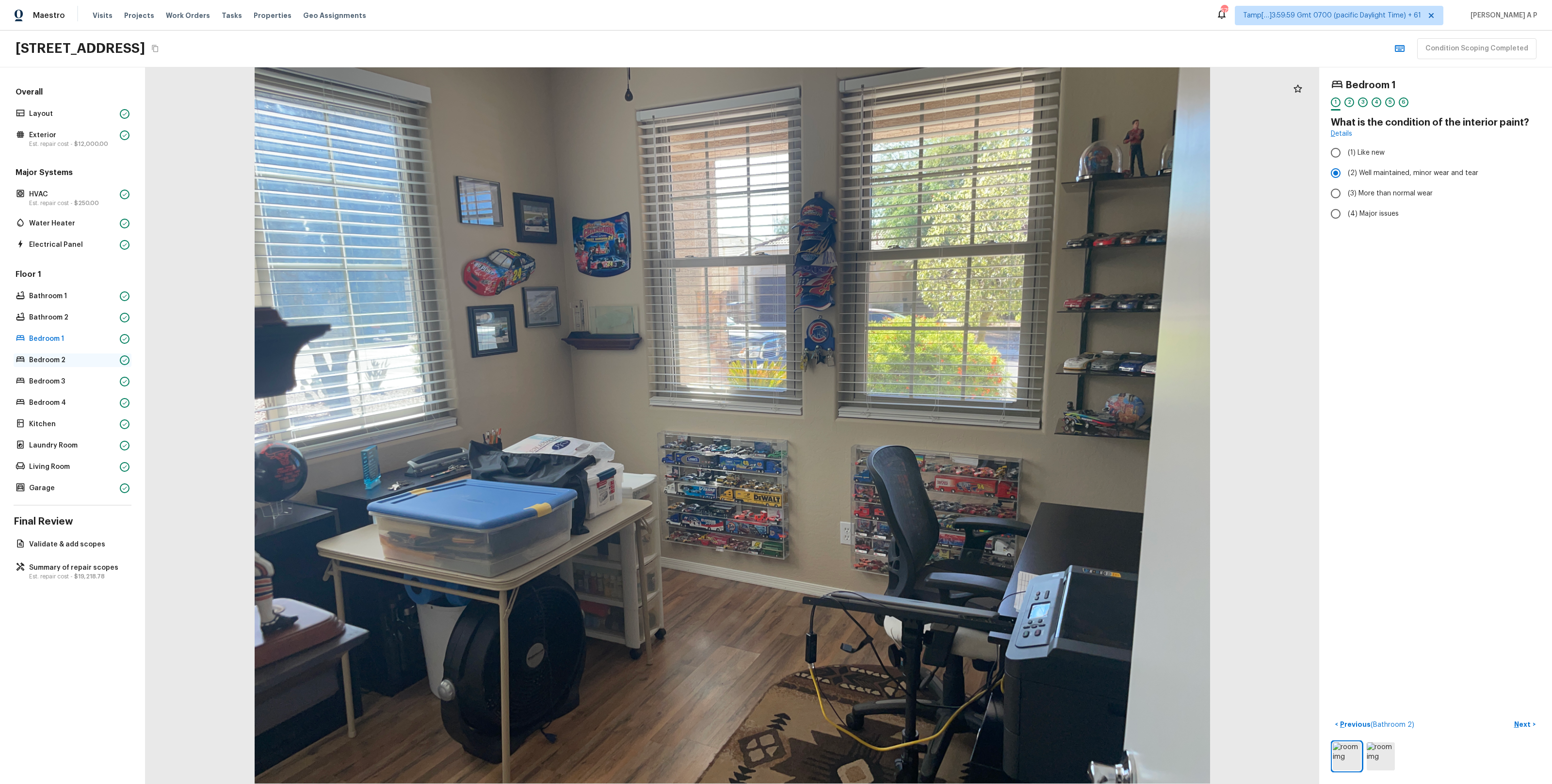
click at [86, 360] on p "Bedroom 2" at bounding box center [72, 360] width 87 height 9
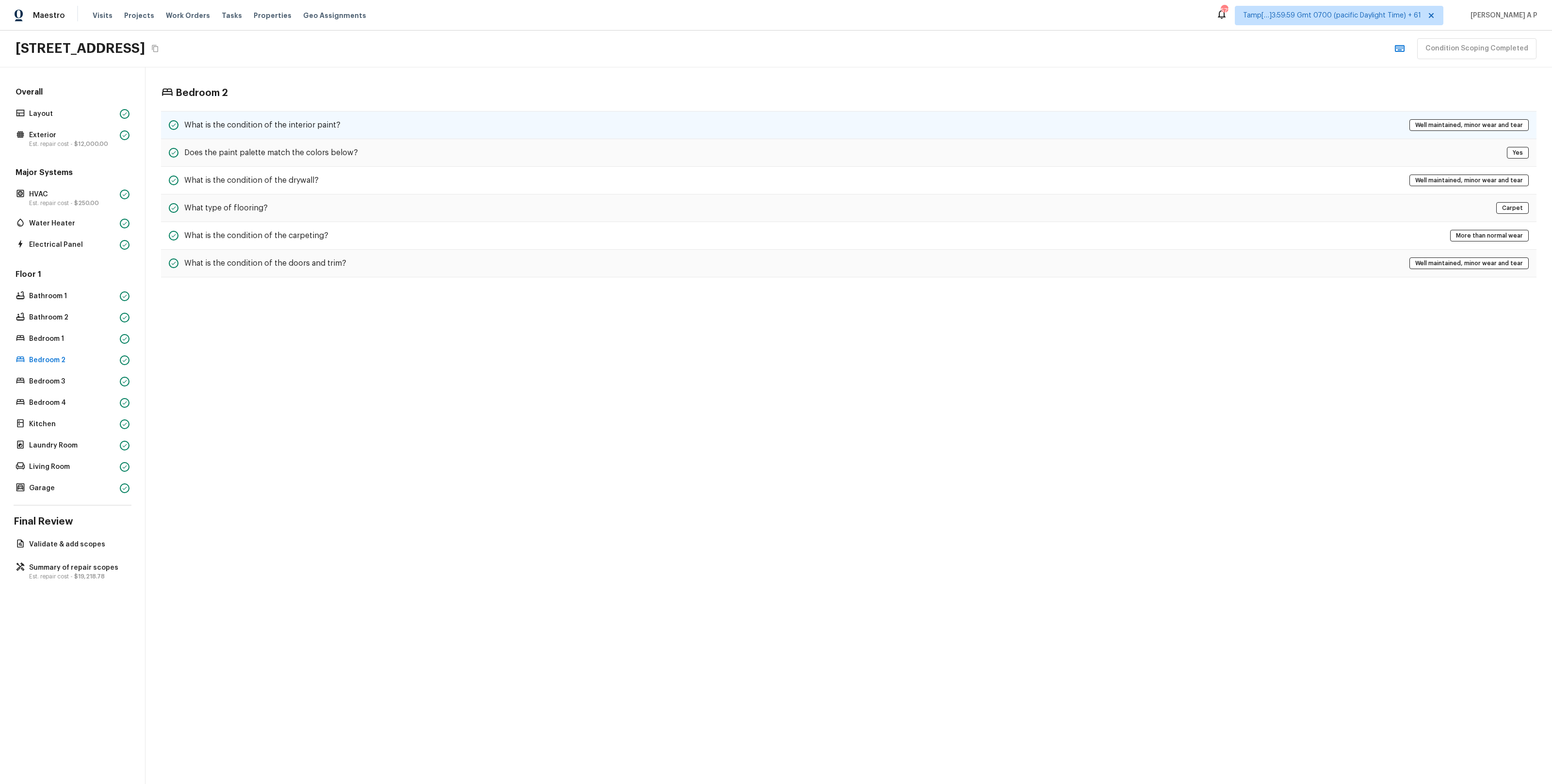
click at [320, 129] on h5 "What is the condition of the interior paint?" at bounding box center [262, 125] width 156 height 11
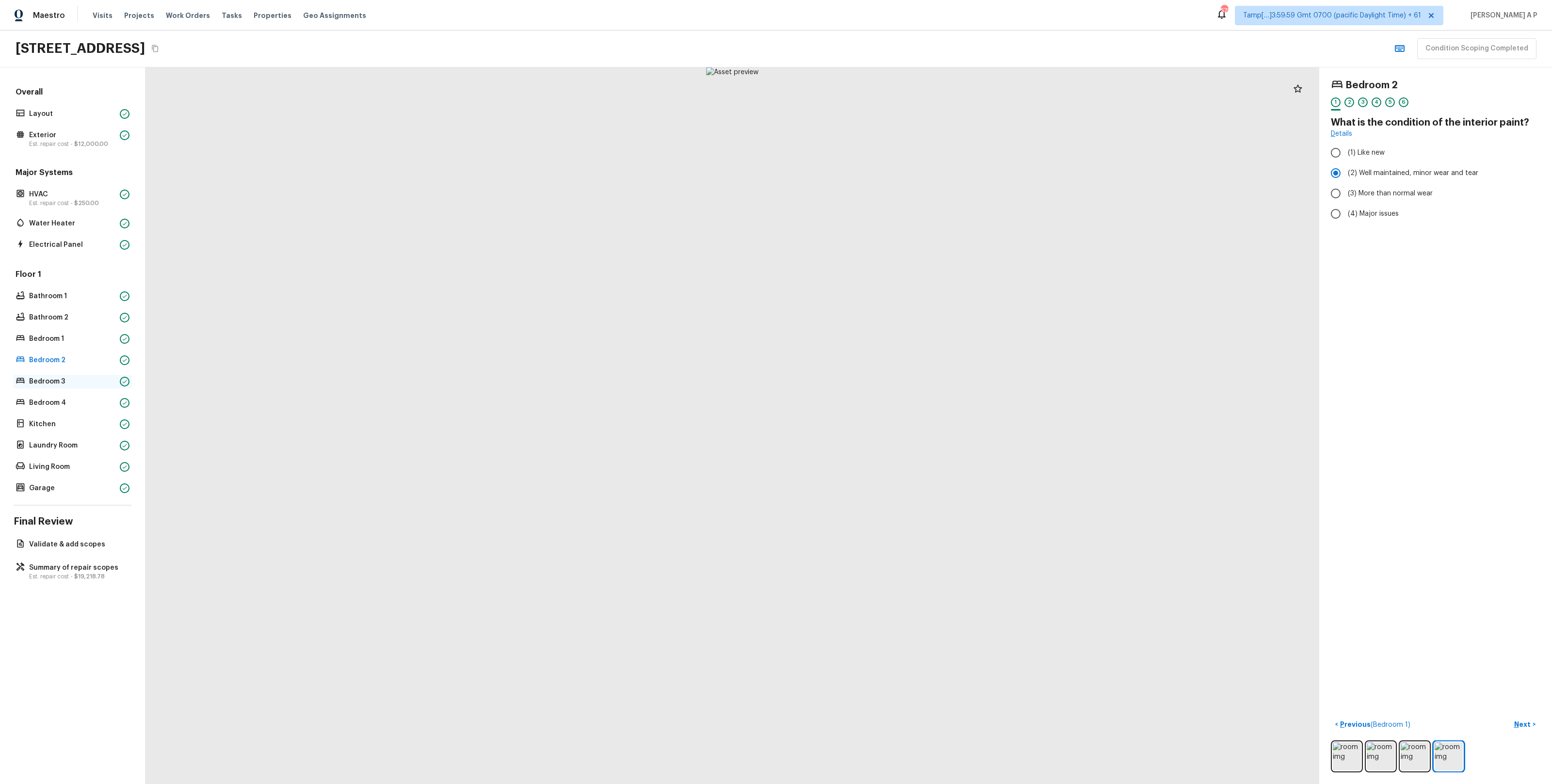
click at [112, 381] on p "Bedroom 3" at bounding box center [72, 381] width 87 height 9
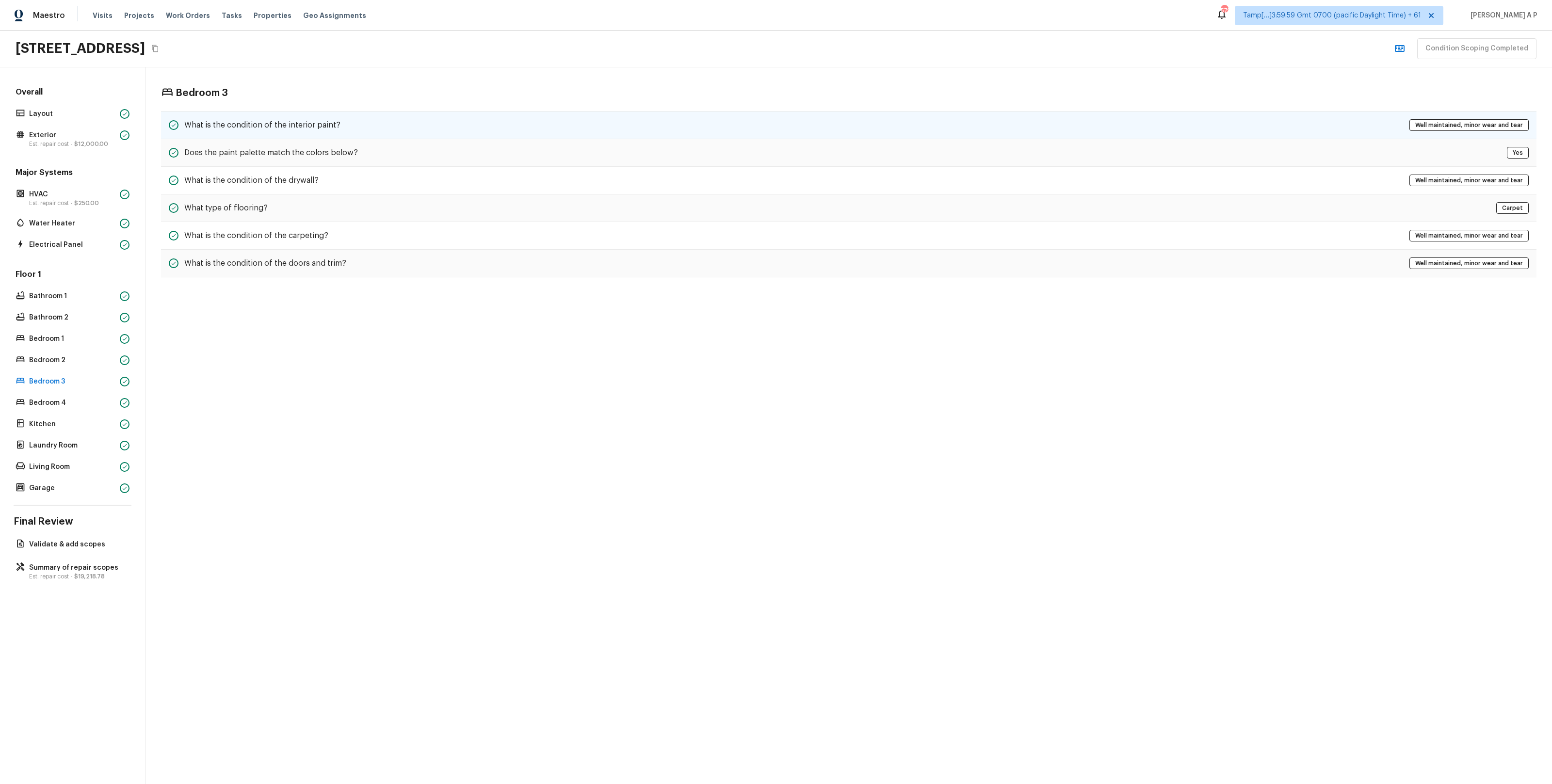
click at [335, 124] on h5 "What is the condition of the interior paint?" at bounding box center [262, 125] width 156 height 11
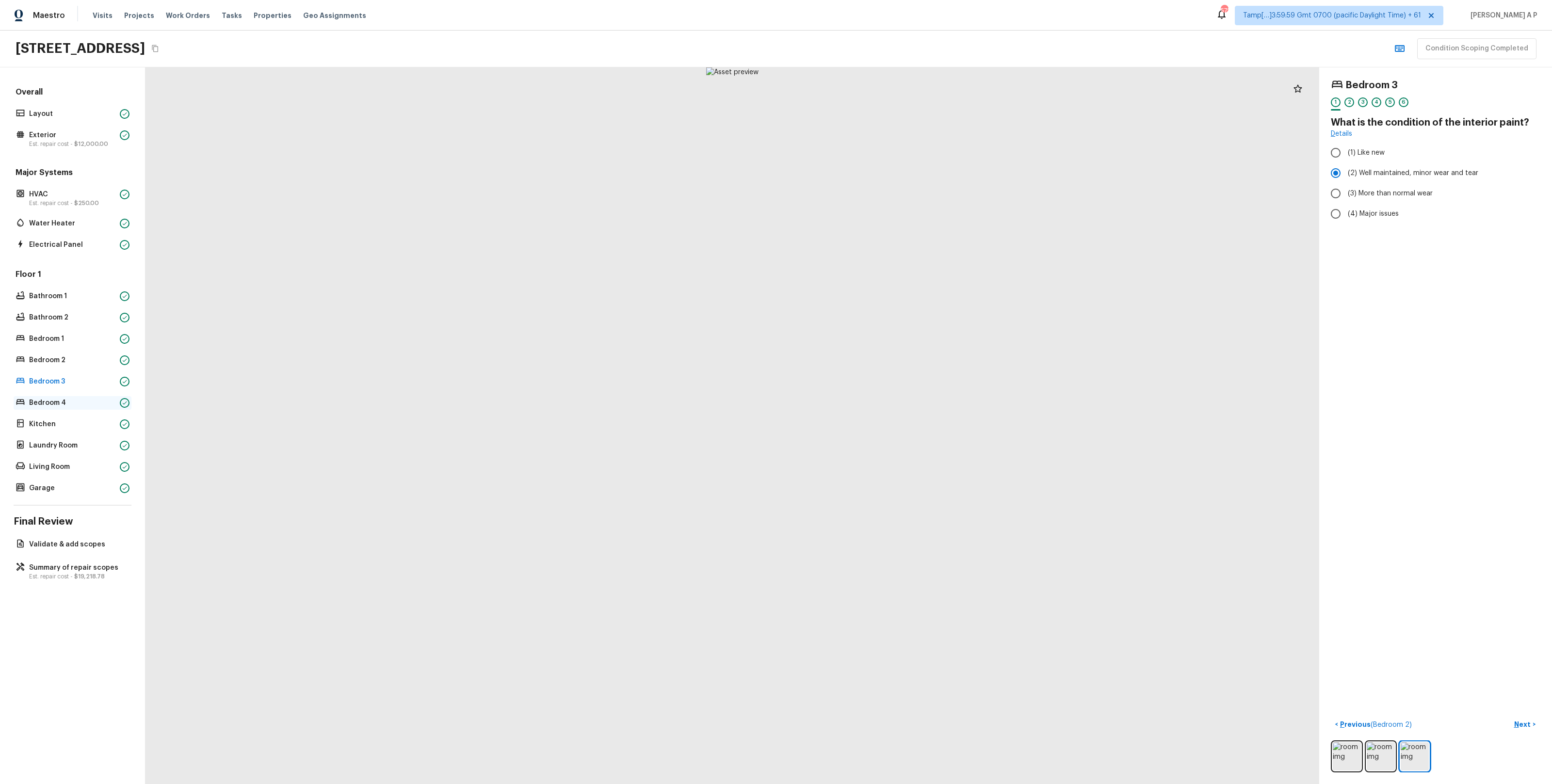
click at [95, 408] on div "Bedroom 4" at bounding box center [72, 403] width 118 height 14
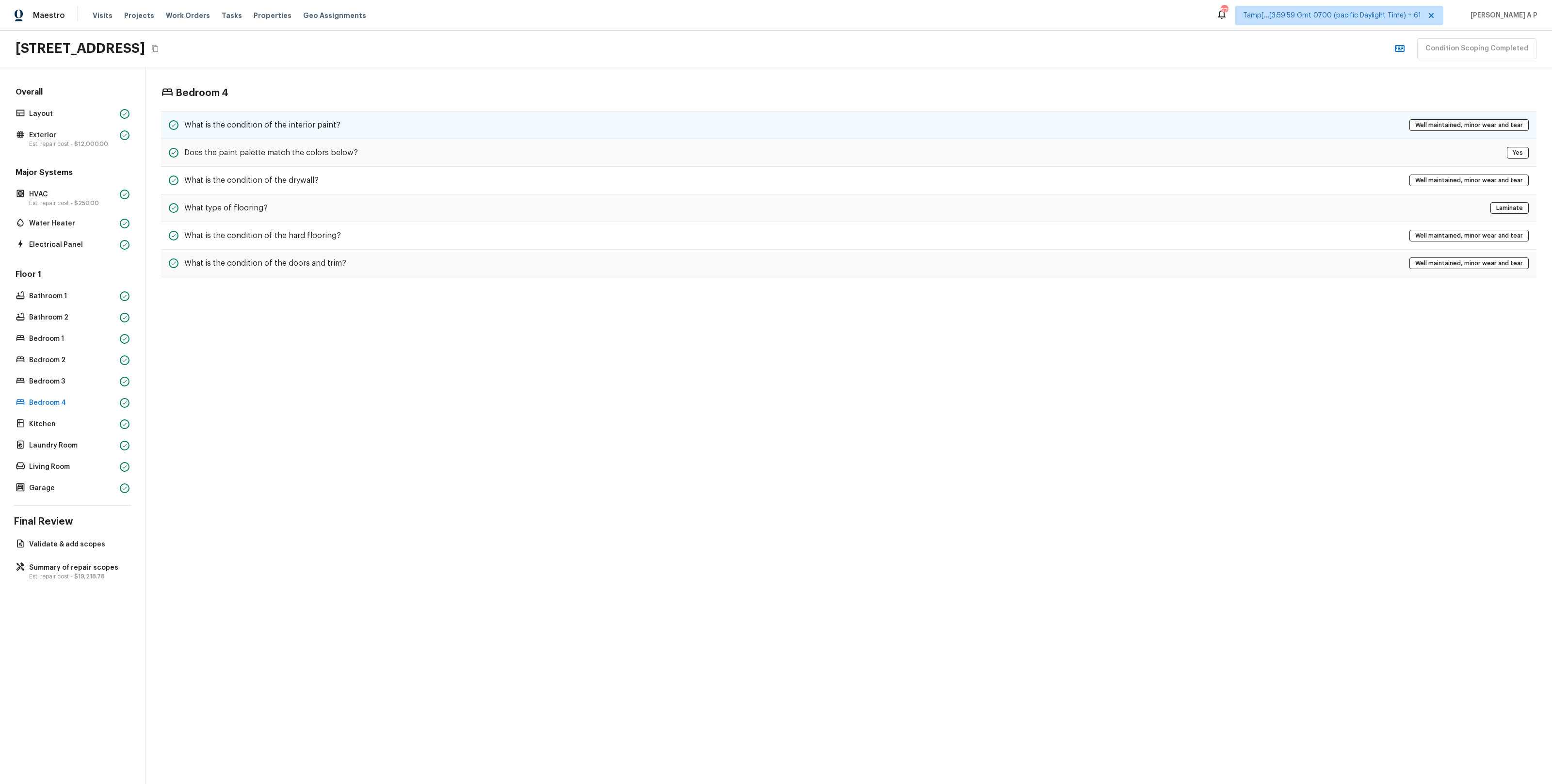
click at [284, 119] on div "What is the condition of the interior paint? Well maintained, minor wear and te…" at bounding box center [848, 124] width 1376 height 28
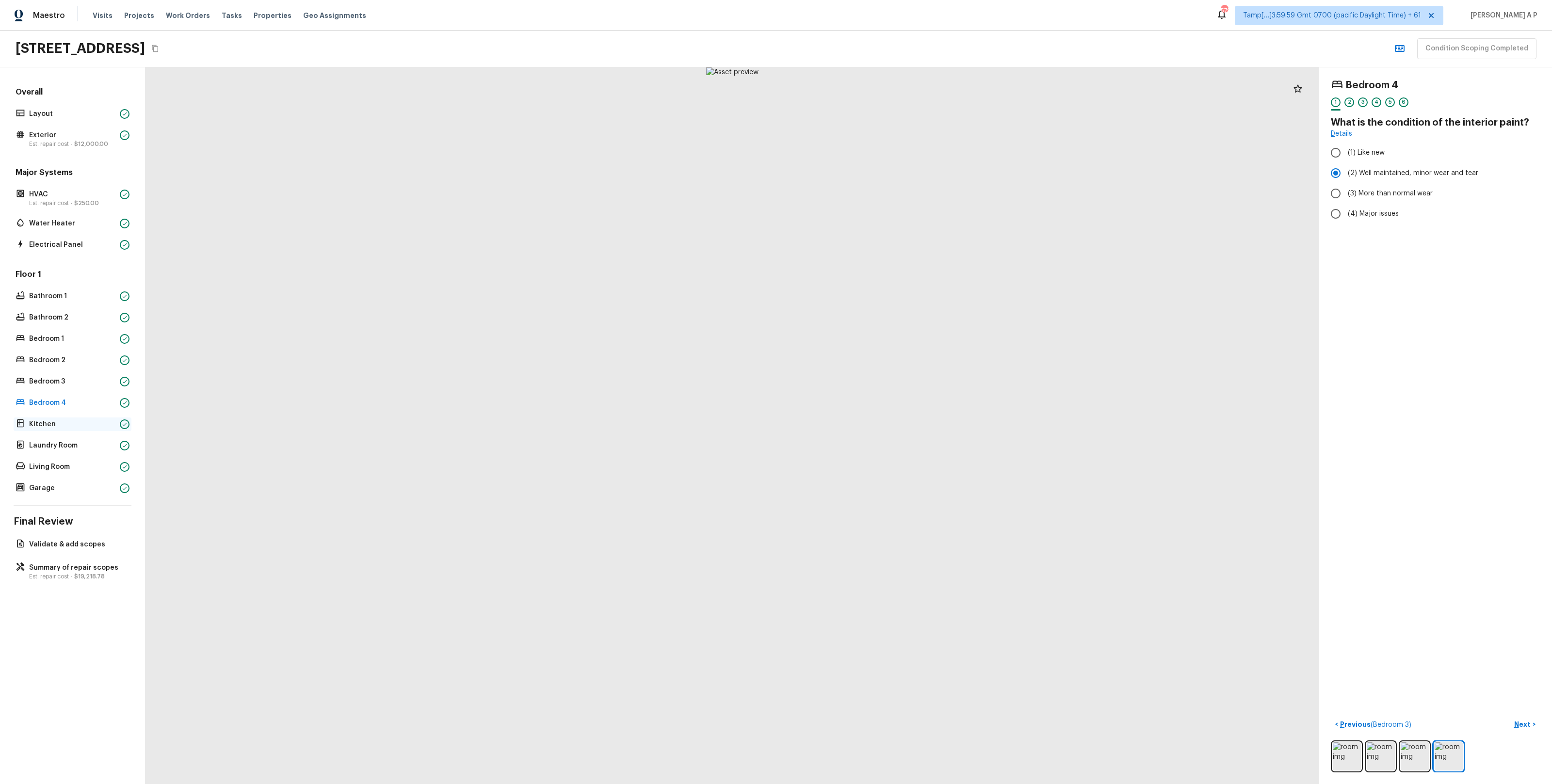
click at [59, 425] on p "Kitchen" at bounding box center [72, 424] width 87 height 9
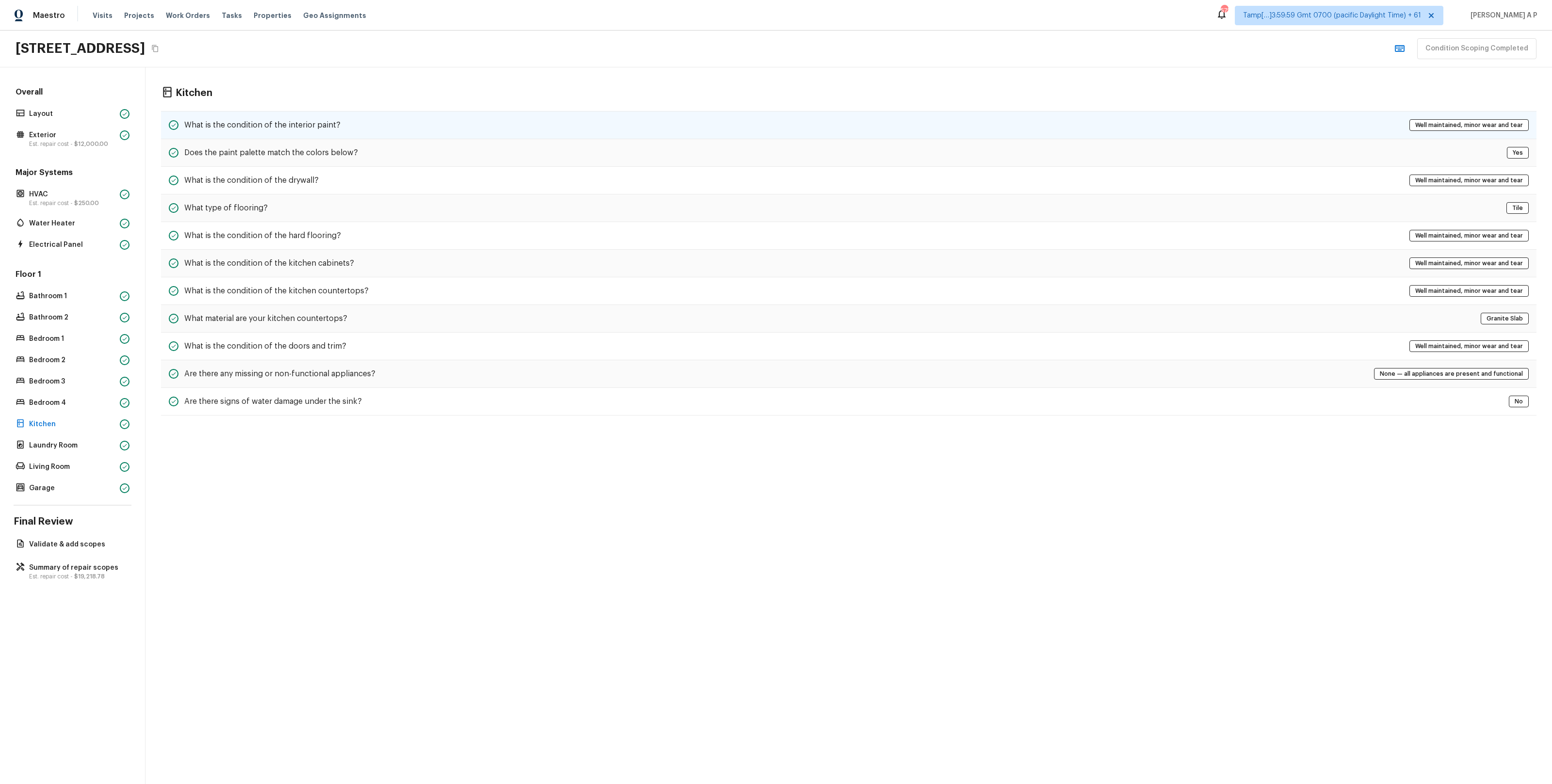
click at [306, 124] on h5 "What is the condition of the interior paint?" at bounding box center [262, 125] width 156 height 11
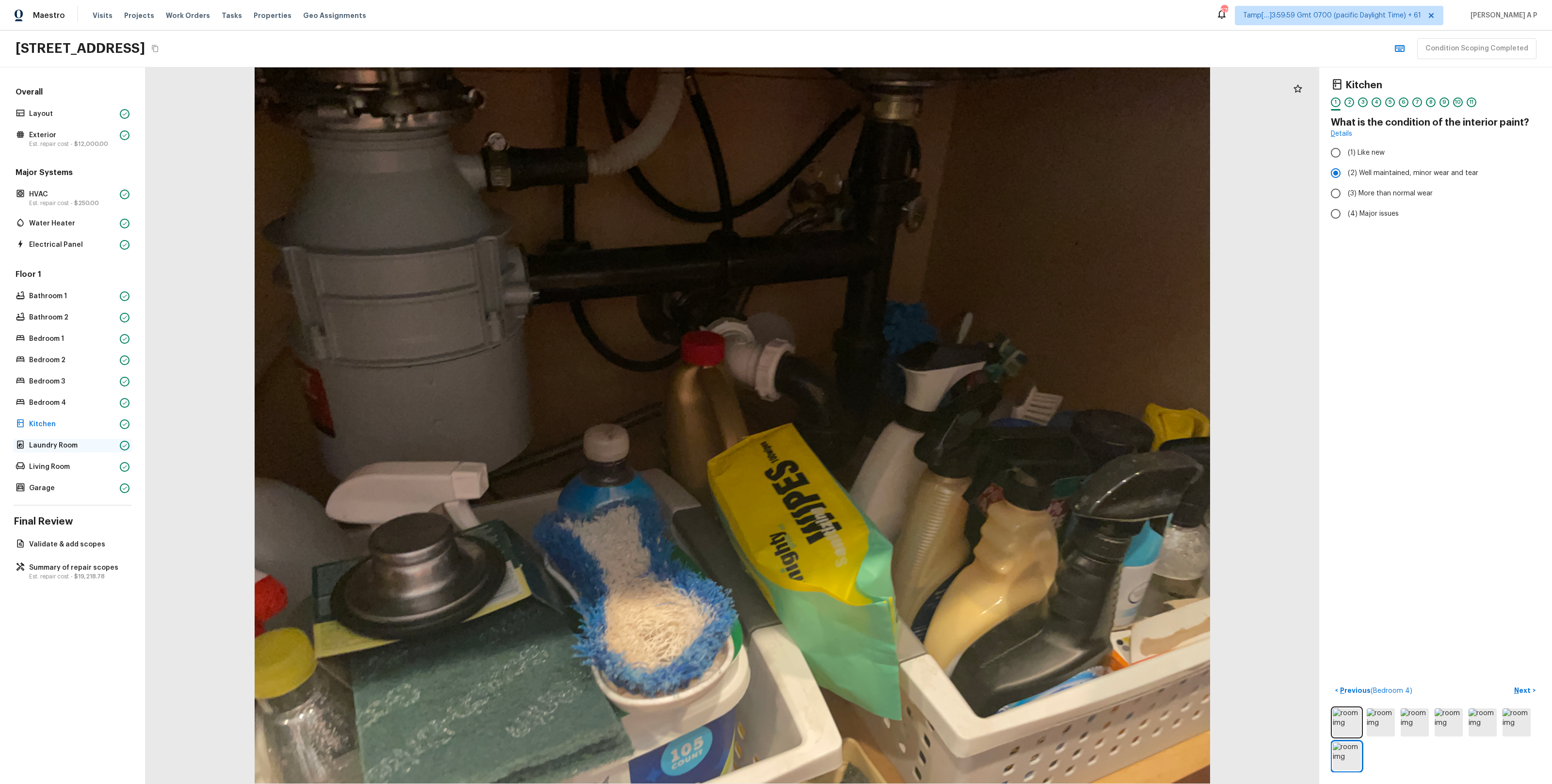
click at [102, 448] on p "Laundry Room" at bounding box center [72, 445] width 87 height 9
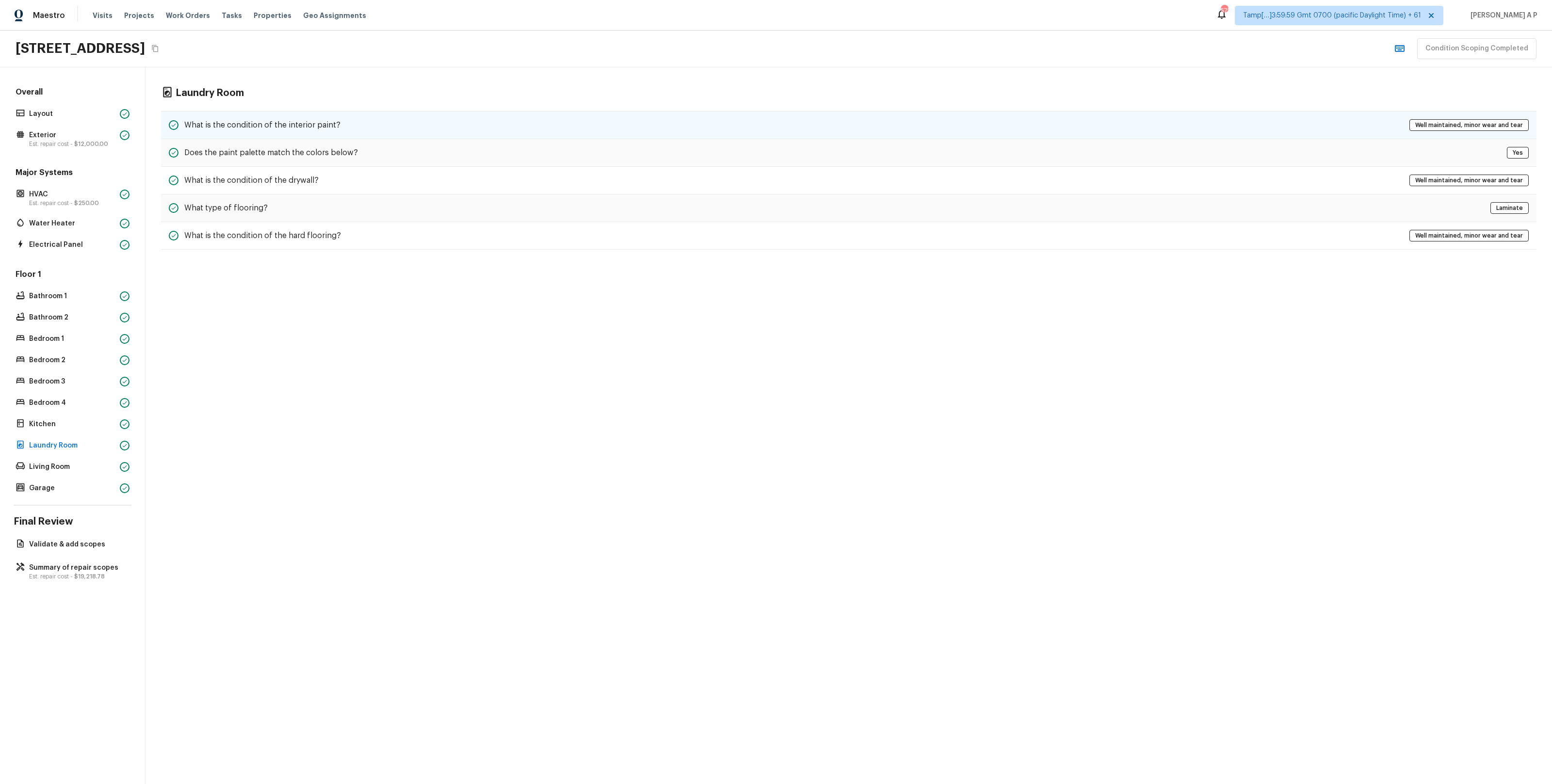
click at [371, 118] on div "What is the condition of the interior paint? Well maintained, minor wear and te…" at bounding box center [848, 124] width 1376 height 28
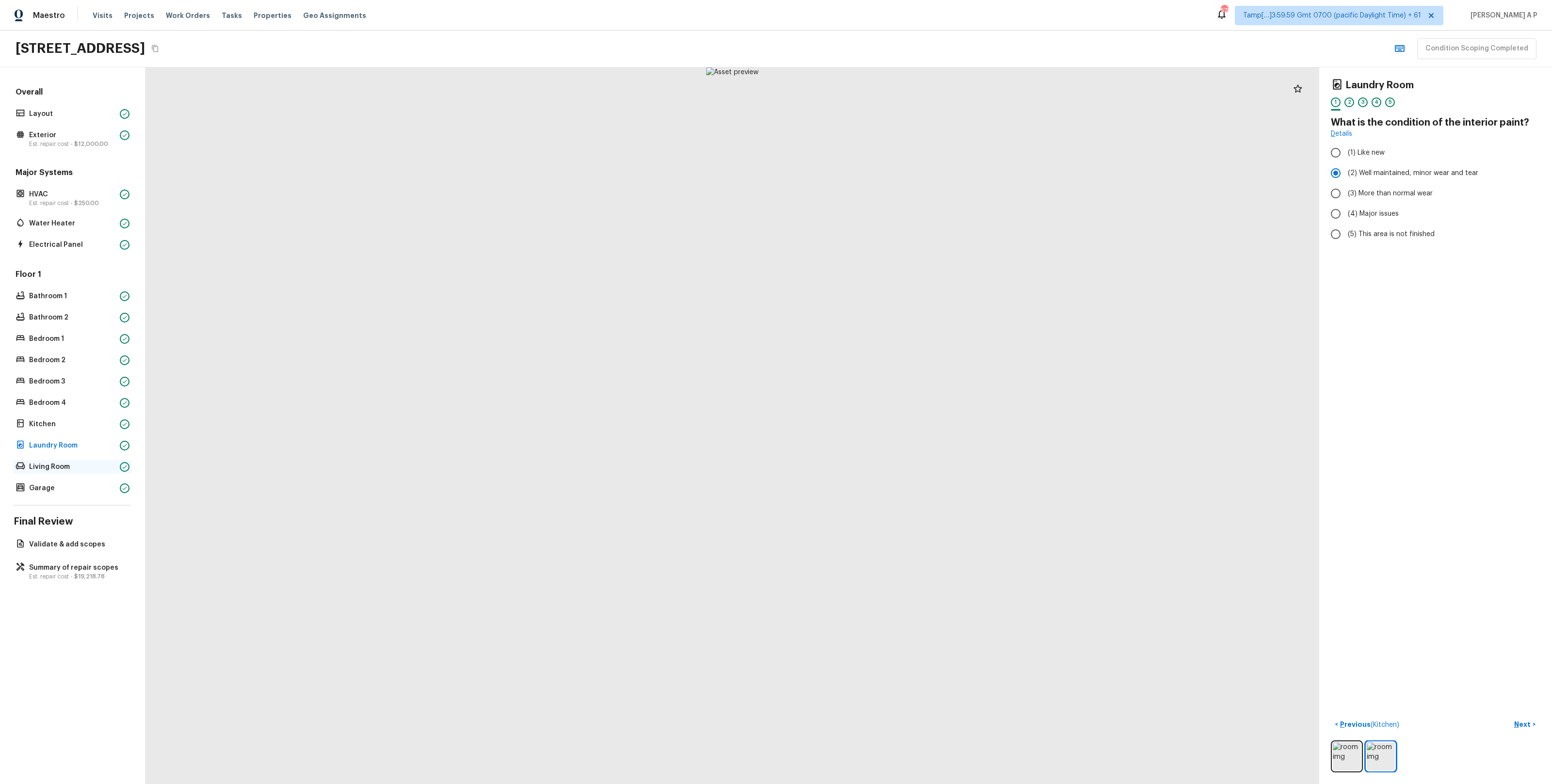
click at [65, 470] on p "Living Room" at bounding box center [72, 467] width 87 height 9
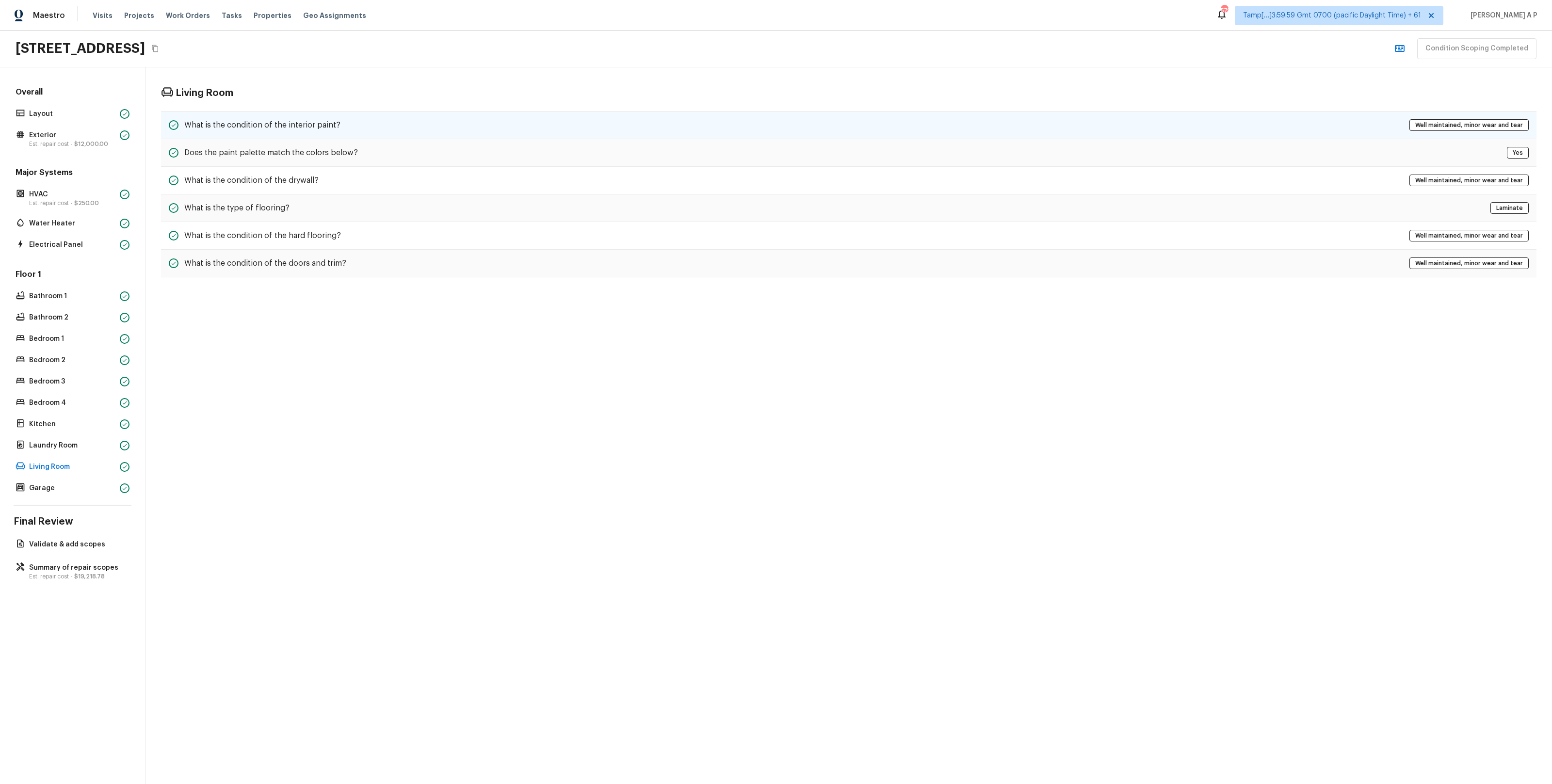
click at [345, 124] on div "What is the condition of the interior paint? Well maintained, minor wear and te…" at bounding box center [848, 124] width 1376 height 28
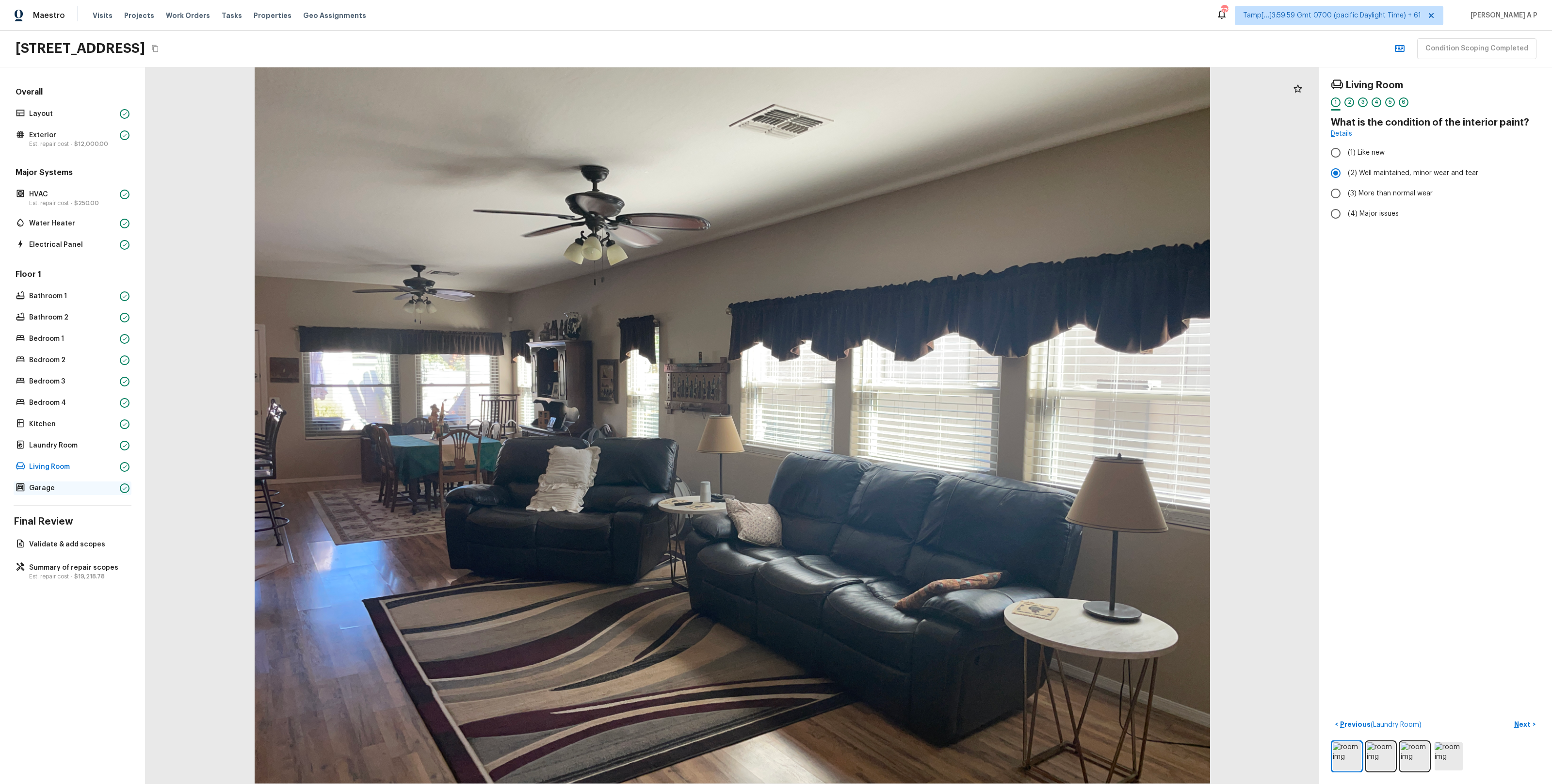
click at [41, 487] on p "Garage" at bounding box center [72, 488] width 87 height 9
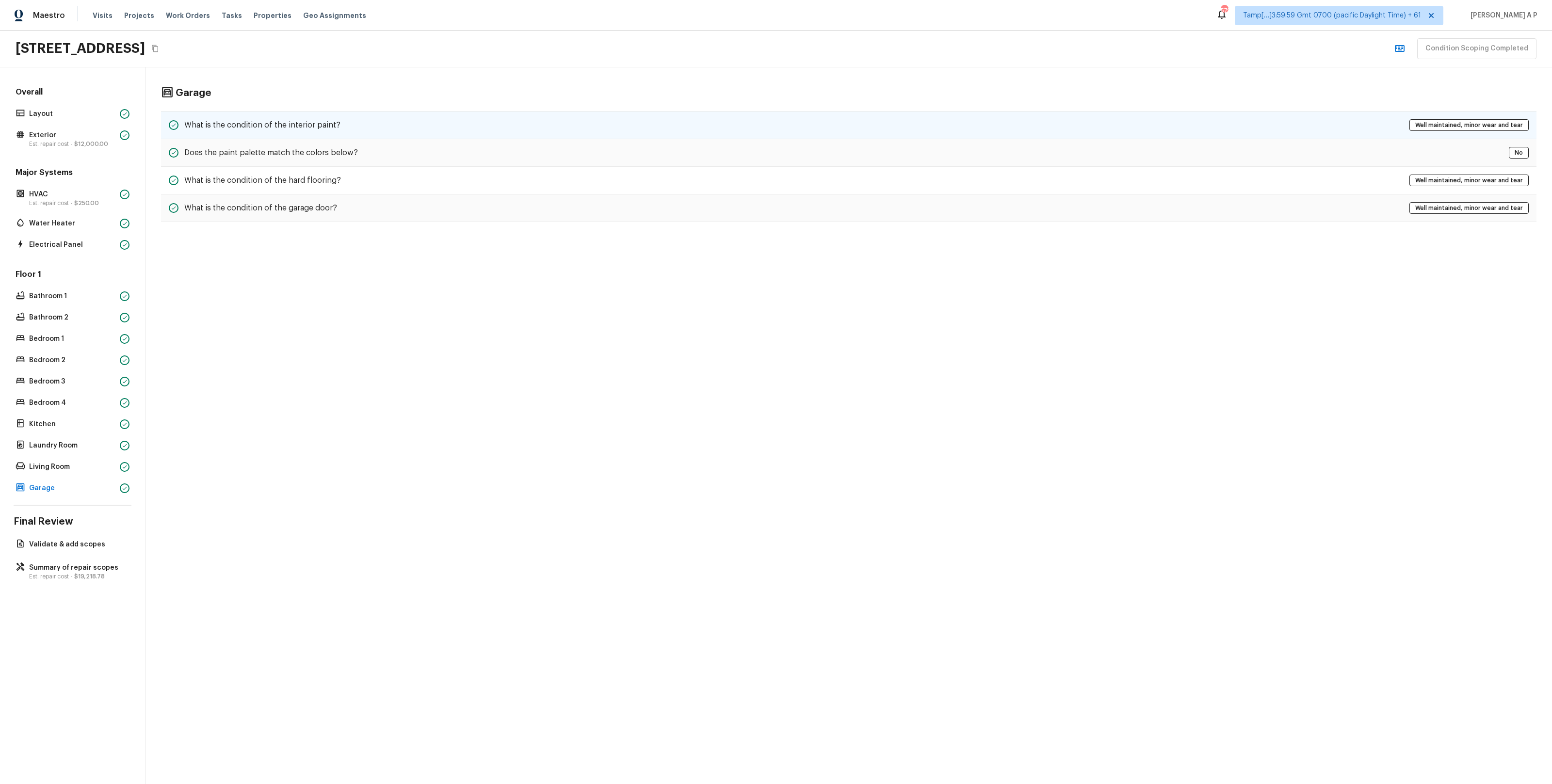
click at [385, 122] on div "What is the condition of the interior paint? Well maintained, minor wear and te…" at bounding box center [848, 124] width 1376 height 28
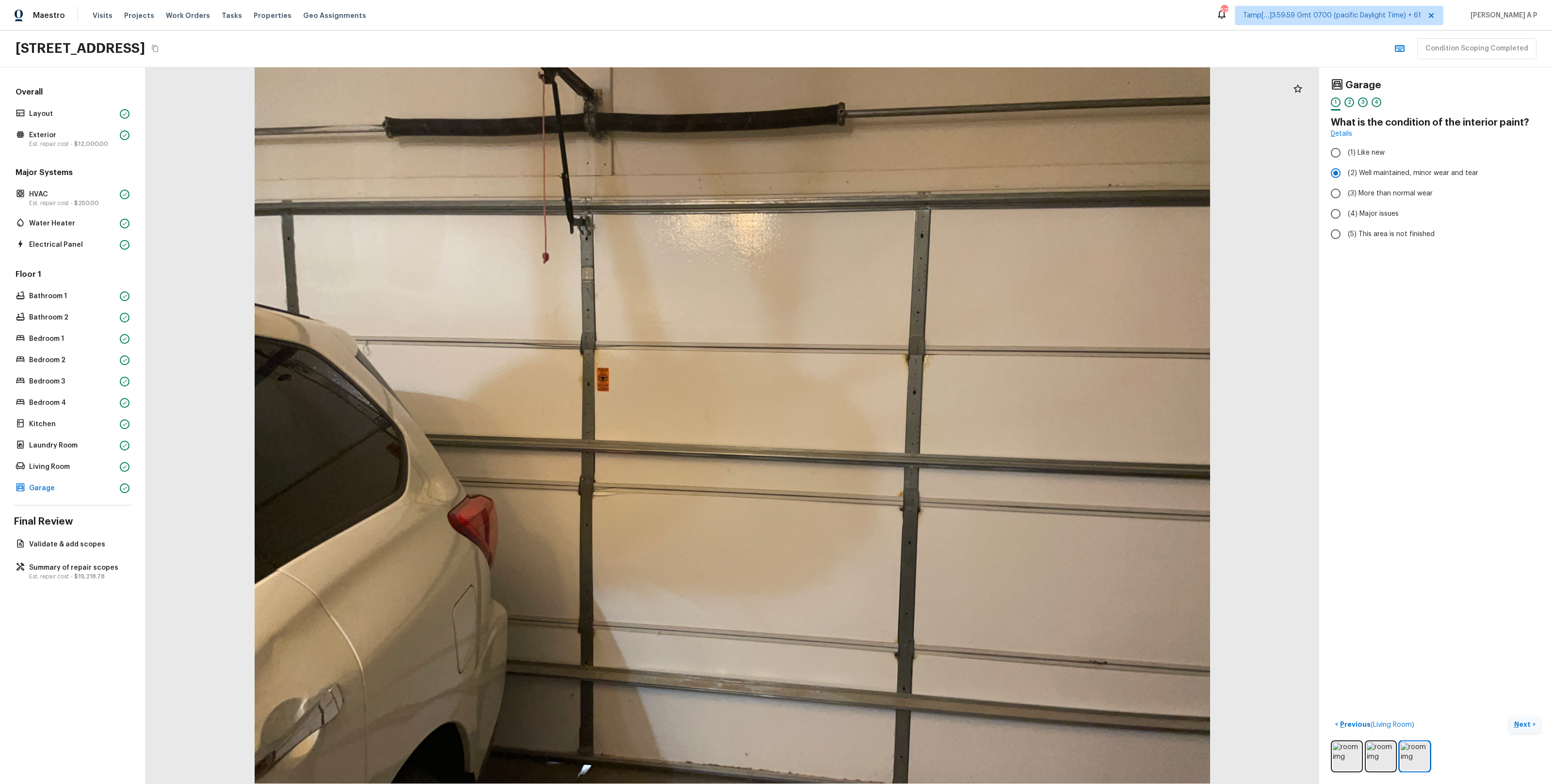
click at [1526, 721] on p "Next" at bounding box center [1524, 724] width 19 height 9
click at [82, 141] on span "$12,000.00" at bounding box center [91, 144] width 34 height 6
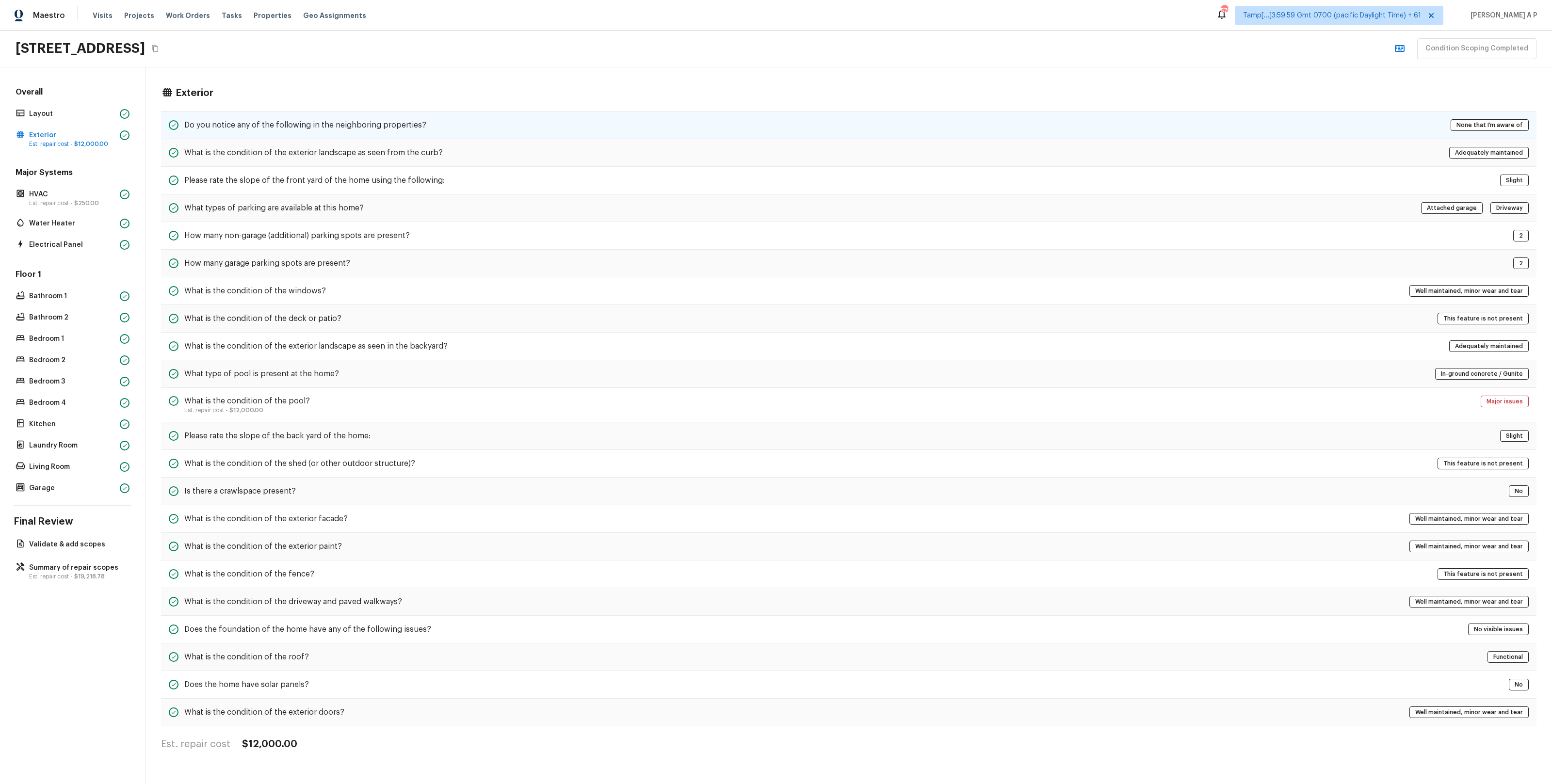
click at [229, 115] on div "Do you notice any of the following in the neighboring properties? None that I’m…" at bounding box center [848, 124] width 1376 height 28
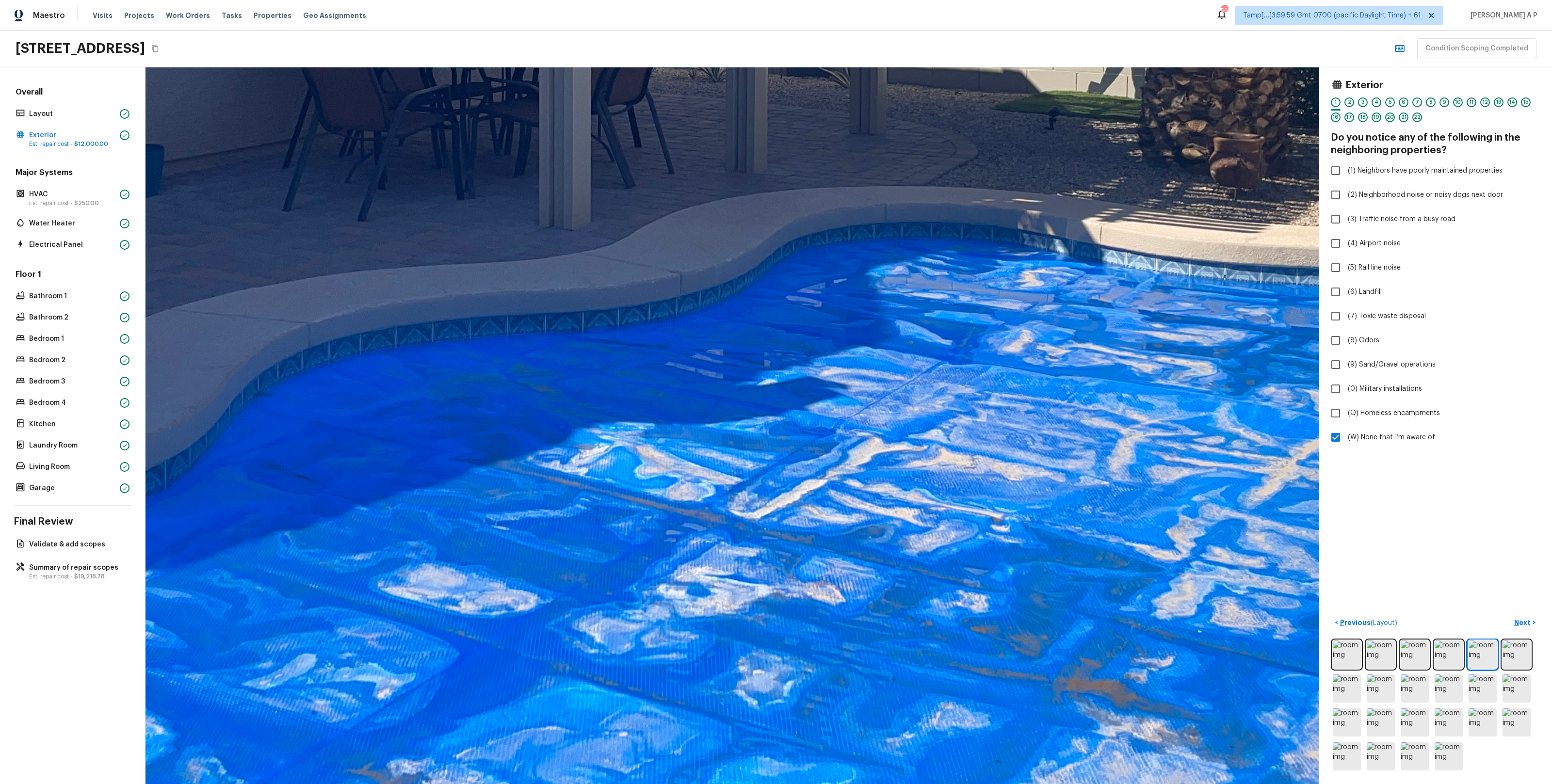
drag, startPoint x: 821, startPoint y: 588, endPoint x: 831, endPoint y: 462, distance: 126.4
click at [831, 462] on div at bounding box center [619, 75] width 2794 height 1706
drag, startPoint x: 841, startPoint y: 535, endPoint x: 841, endPoint y: 372, distance: 163.0
click at [841, 372] on div at bounding box center [619, 75] width 2794 height 1706
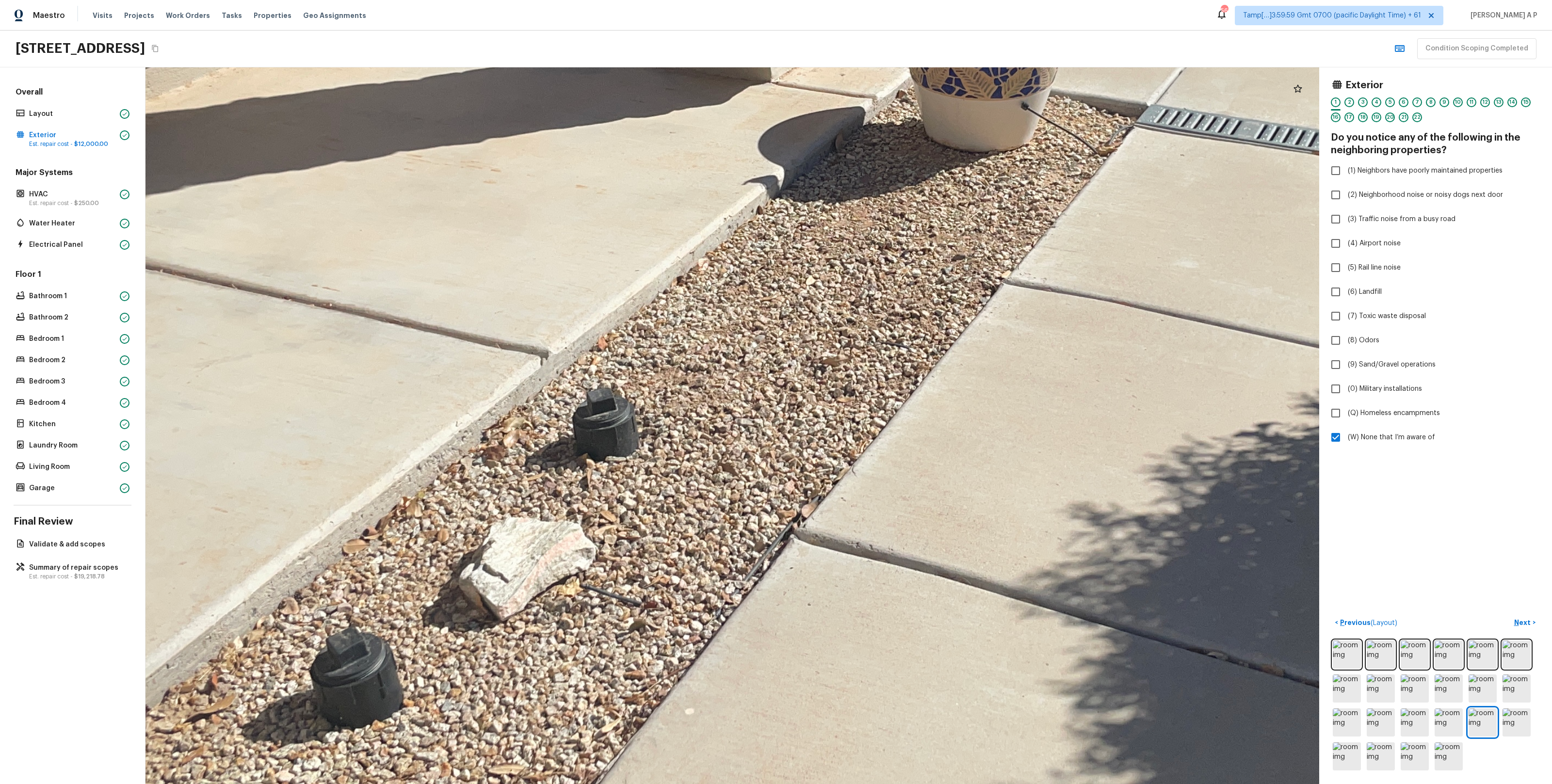
drag, startPoint x: 693, startPoint y: 512, endPoint x: 841, endPoint y: 594, distance: 169.2
click at [841, 594] on div at bounding box center [875, 212] width 2701 height 1649
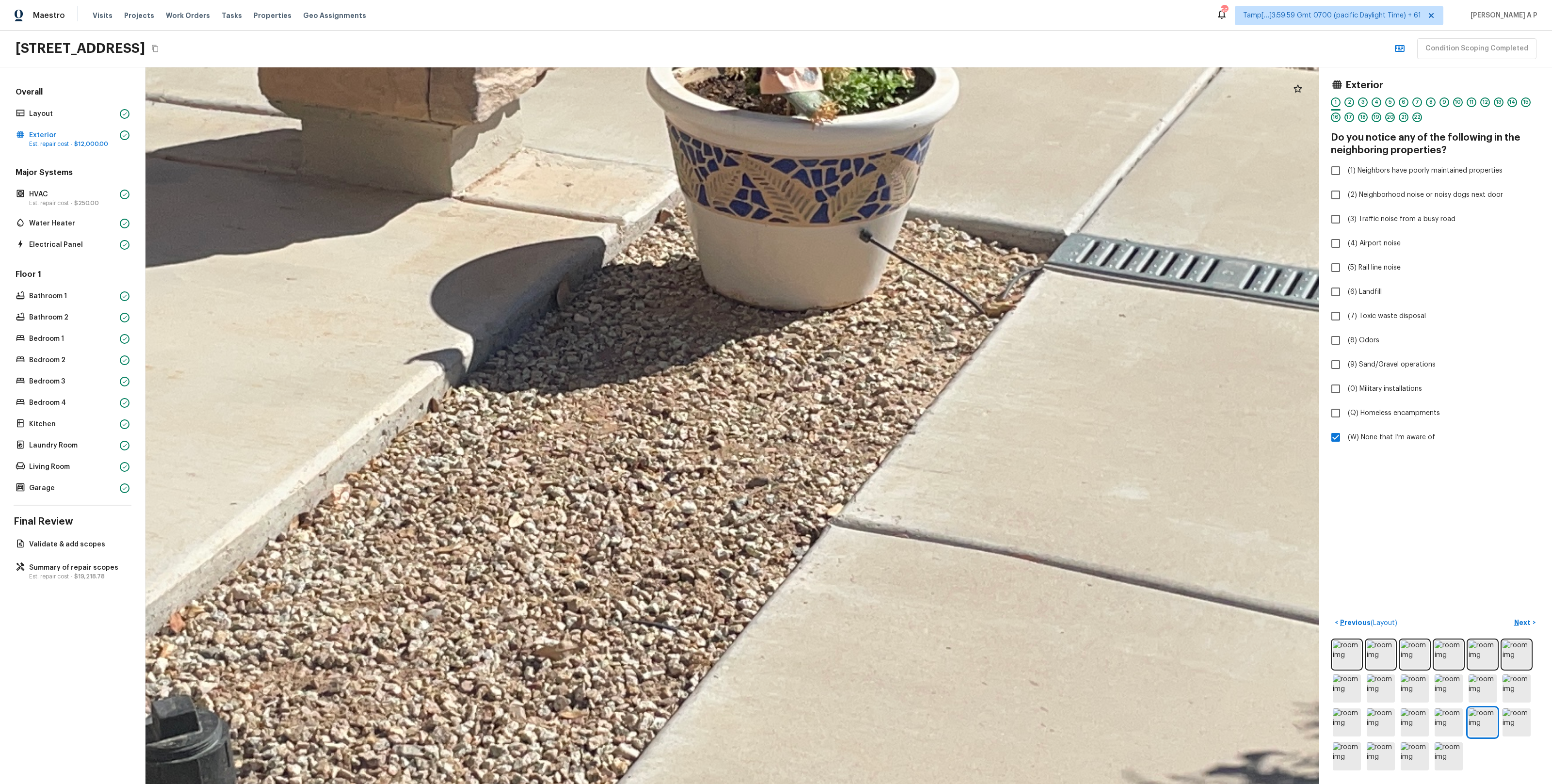
drag, startPoint x: 804, startPoint y: 332, endPoint x: 763, endPoint y: 534, distance: 206.1
click at [764, 534] on div at bounding box center [621, 409] width 4403 height 2689
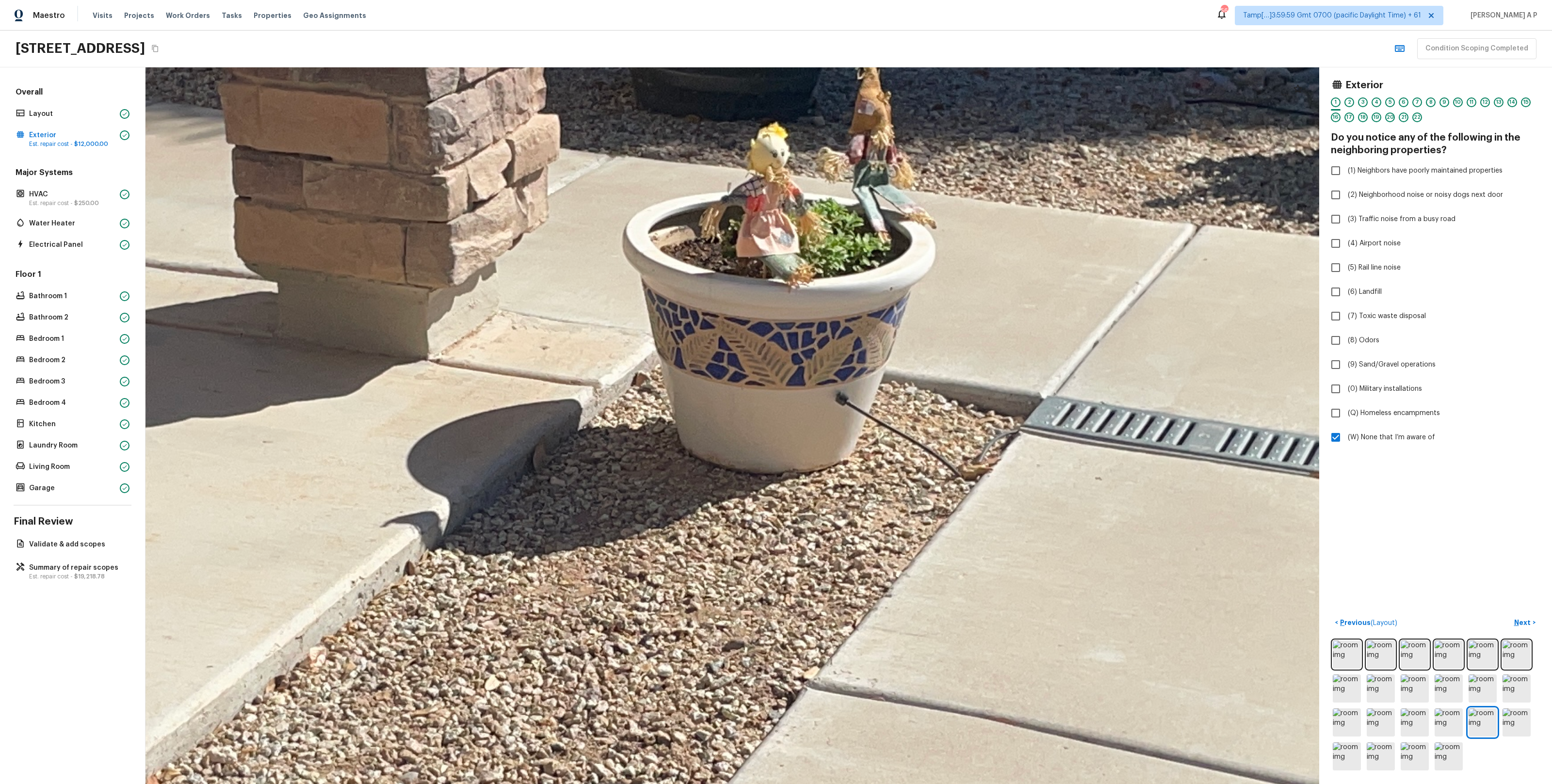
drag, startPoint x: 793, startPoint y: 393, endPoint x: 773, endPoint y: 541, distance: 149.3
click at [773, 541] on div at bounding box center [598, 571] width 4403 height 2689
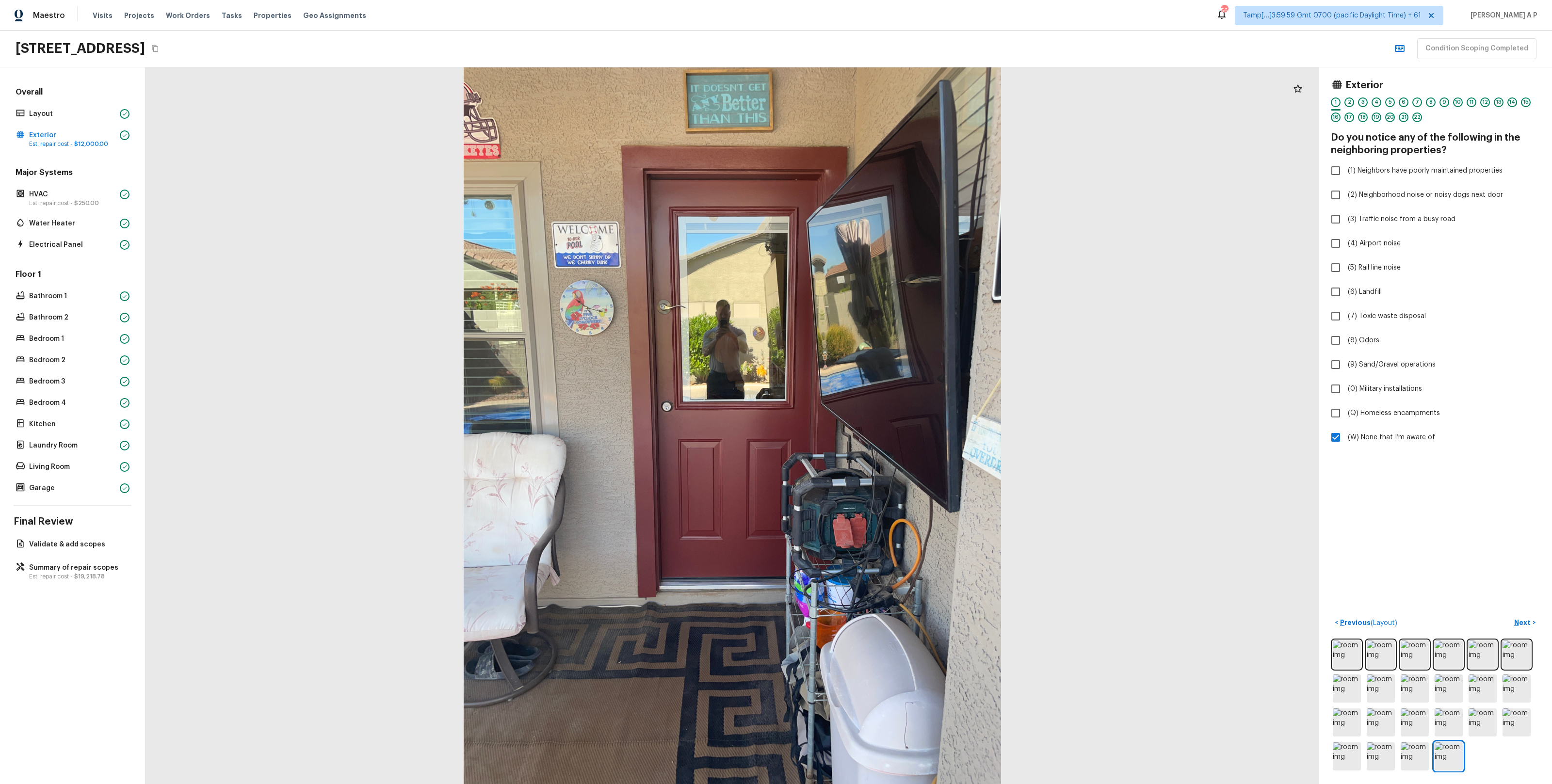
click at [660, 284] on div at bounding box center [732, 426] width 1174 height 717
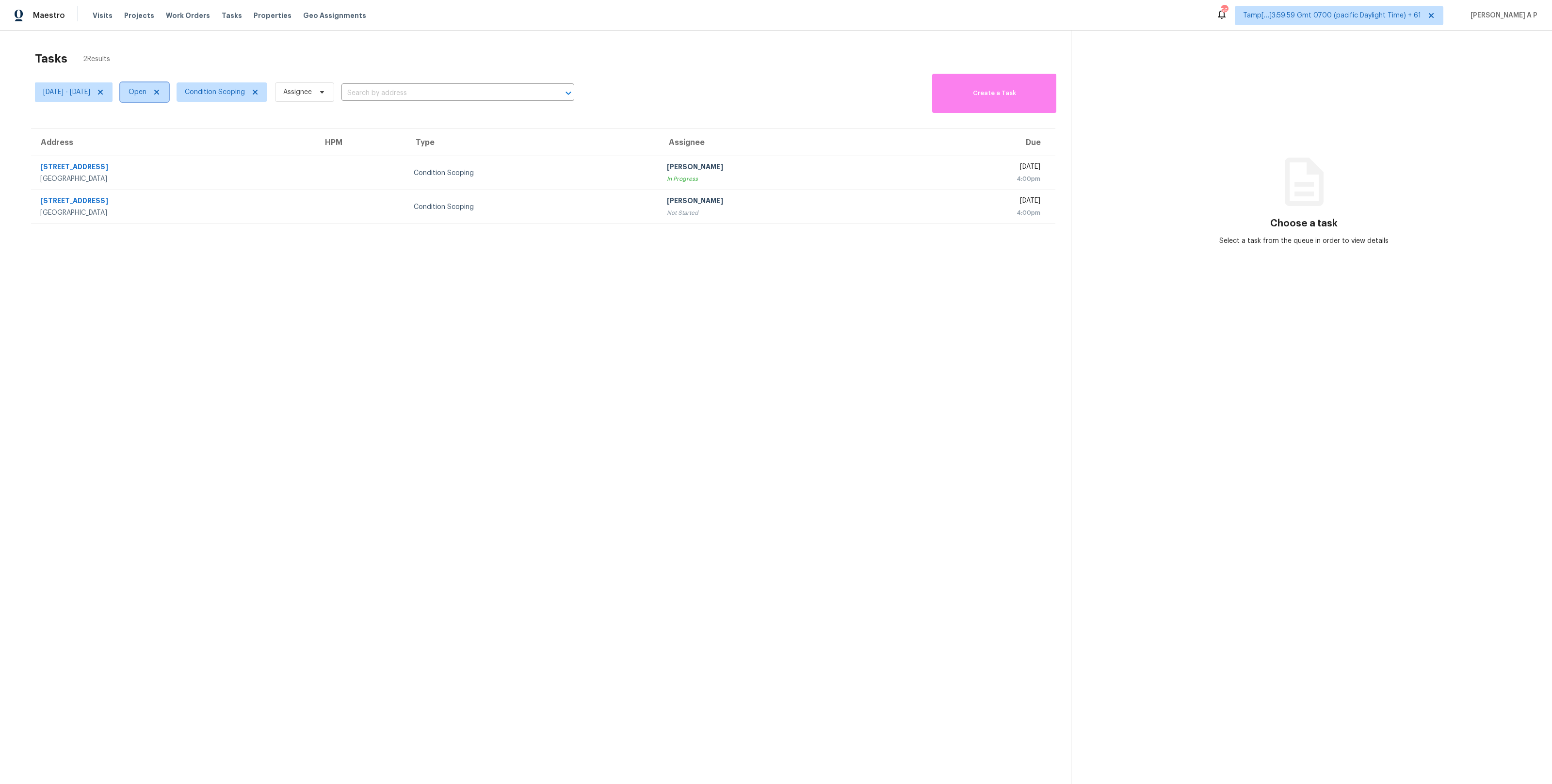
click at [146, 96] on span "Open" at bounding box center [137, 91] width 18 height 9
click at [186, 133] on label "Closed" at bounding box center [182, 133] width 35 height 9
click at [172, 133] on input "Closed" at bounding box center [168, 131] width 6 height 6
checkbox input "true"
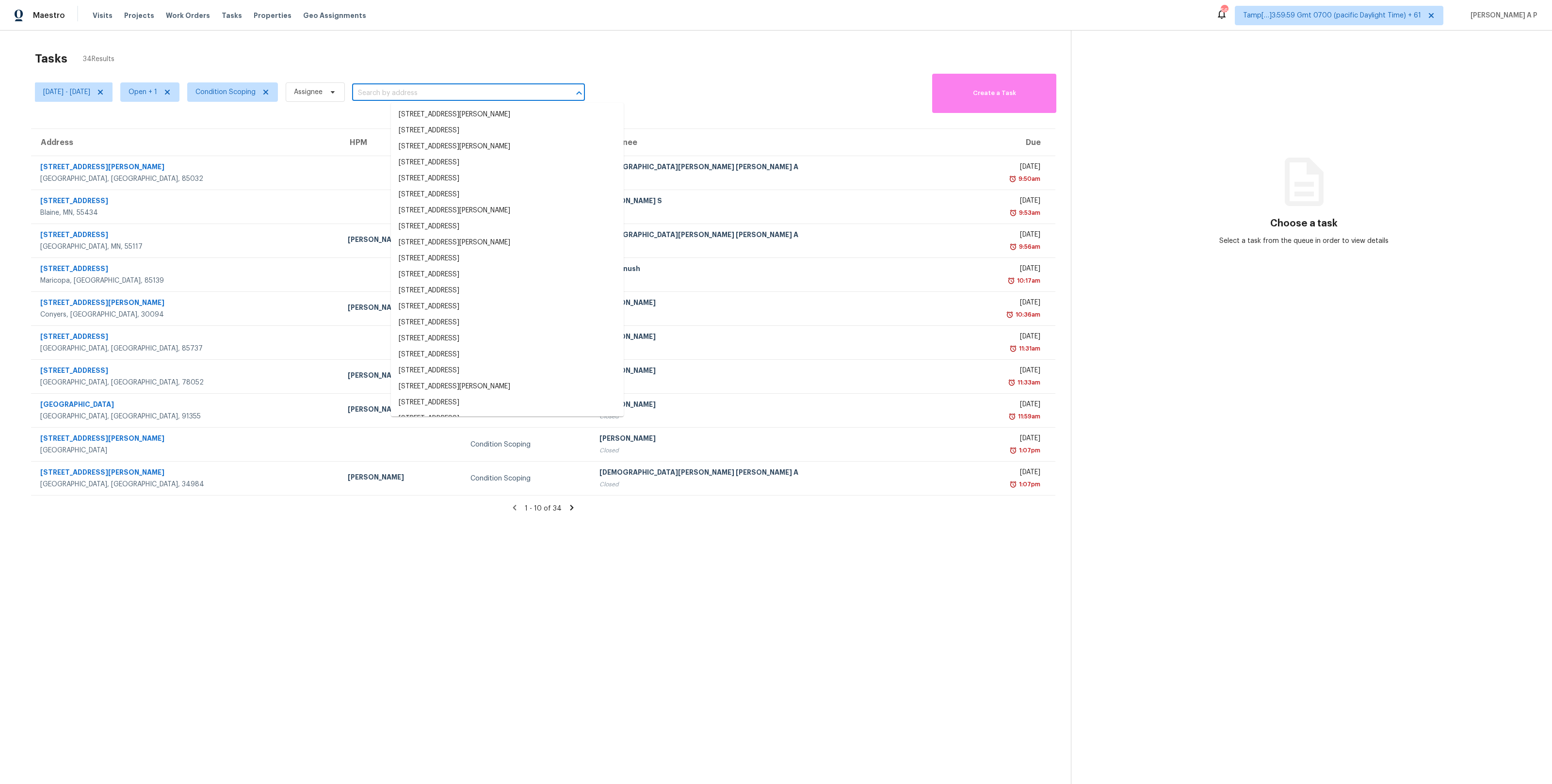
click at [423, 91] on input "text" at bounding box center [455, 93] width 206 height 15
paste input ""[STREET_ADDRESS][PERSON_NAME]""
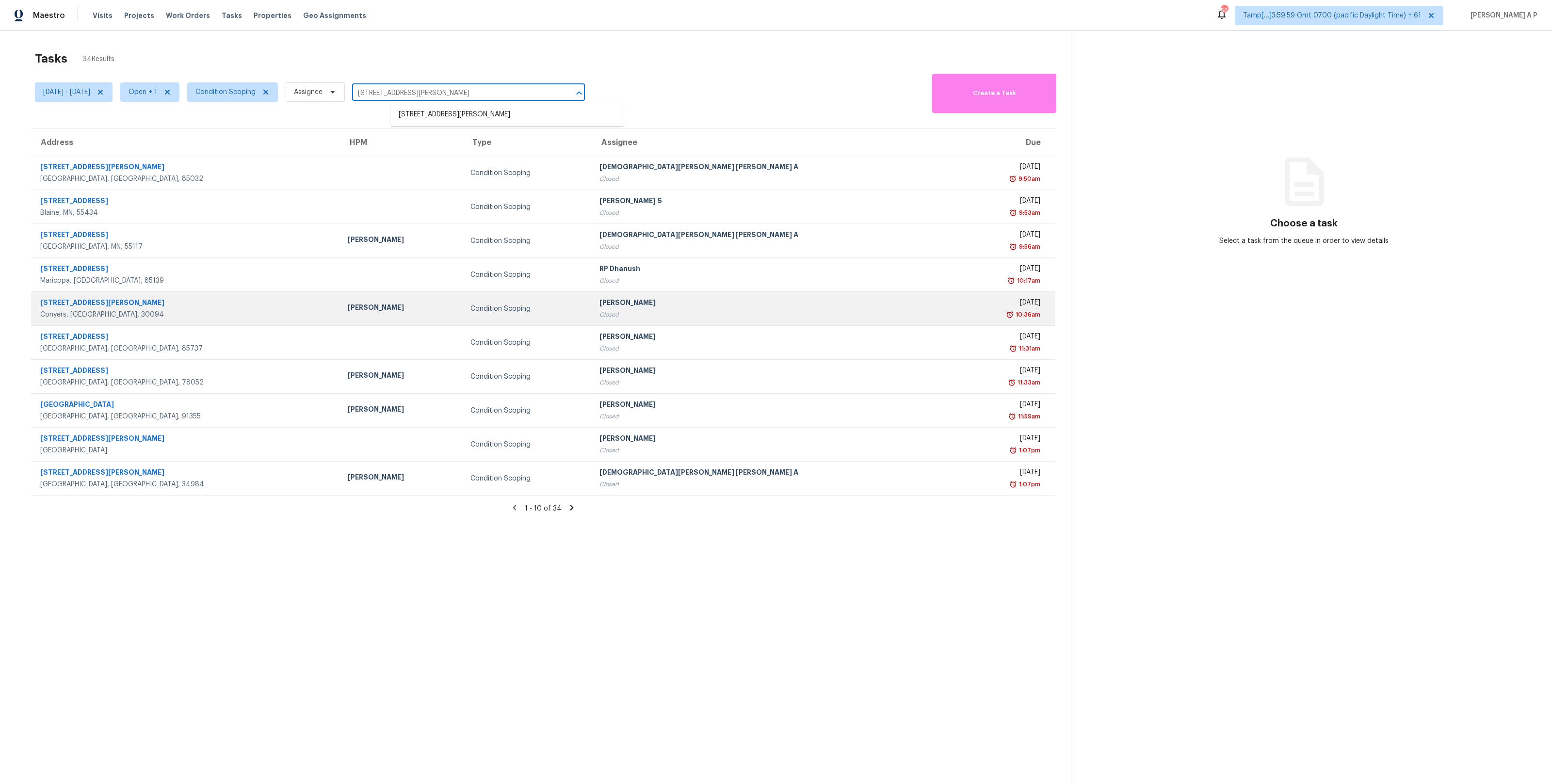
type input "[STREET_ADDRESS][PERSON_NAME]"
click at [228, 306] on div "[STREET_ADDRESS][PERSON_NAME]" at bounding box center [186, 304] width 292 height 12
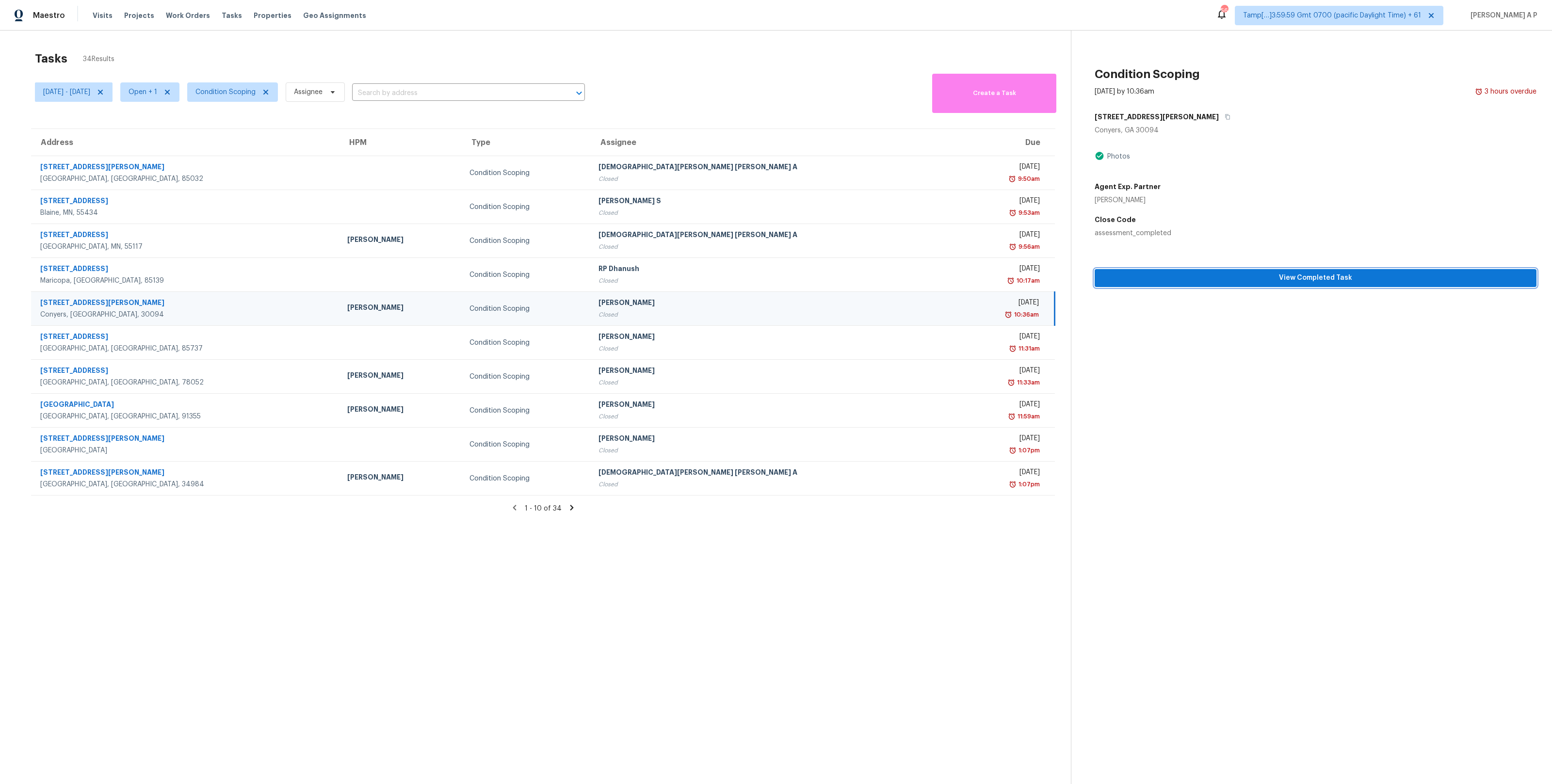
click at [1141, 281] on span "View Completed Task" at bounding box center [1316, 278] width 427 height 12
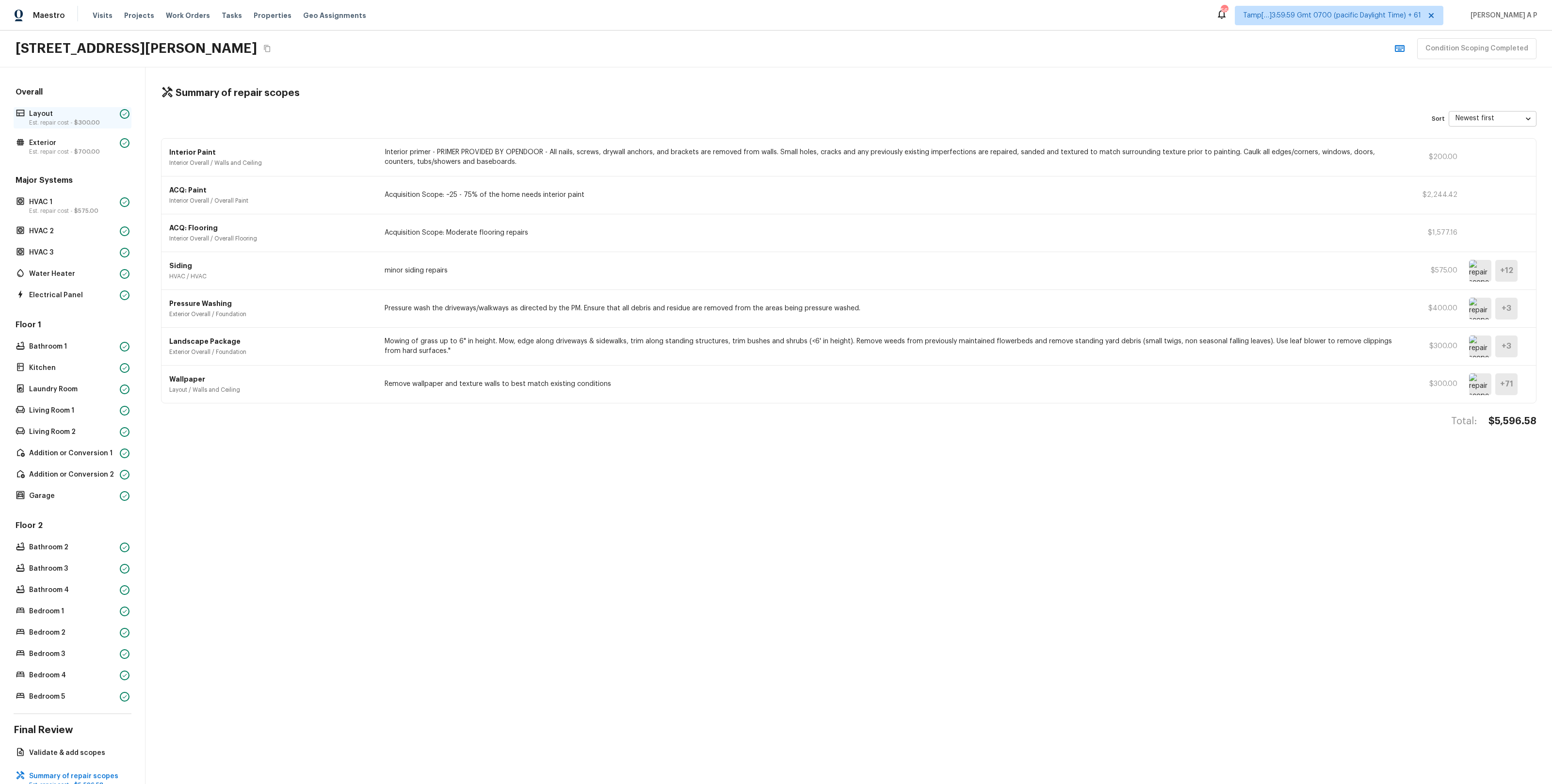
click at [79, 120] on span "$300.00" at bounding box center [87, 123] width 25 height 6
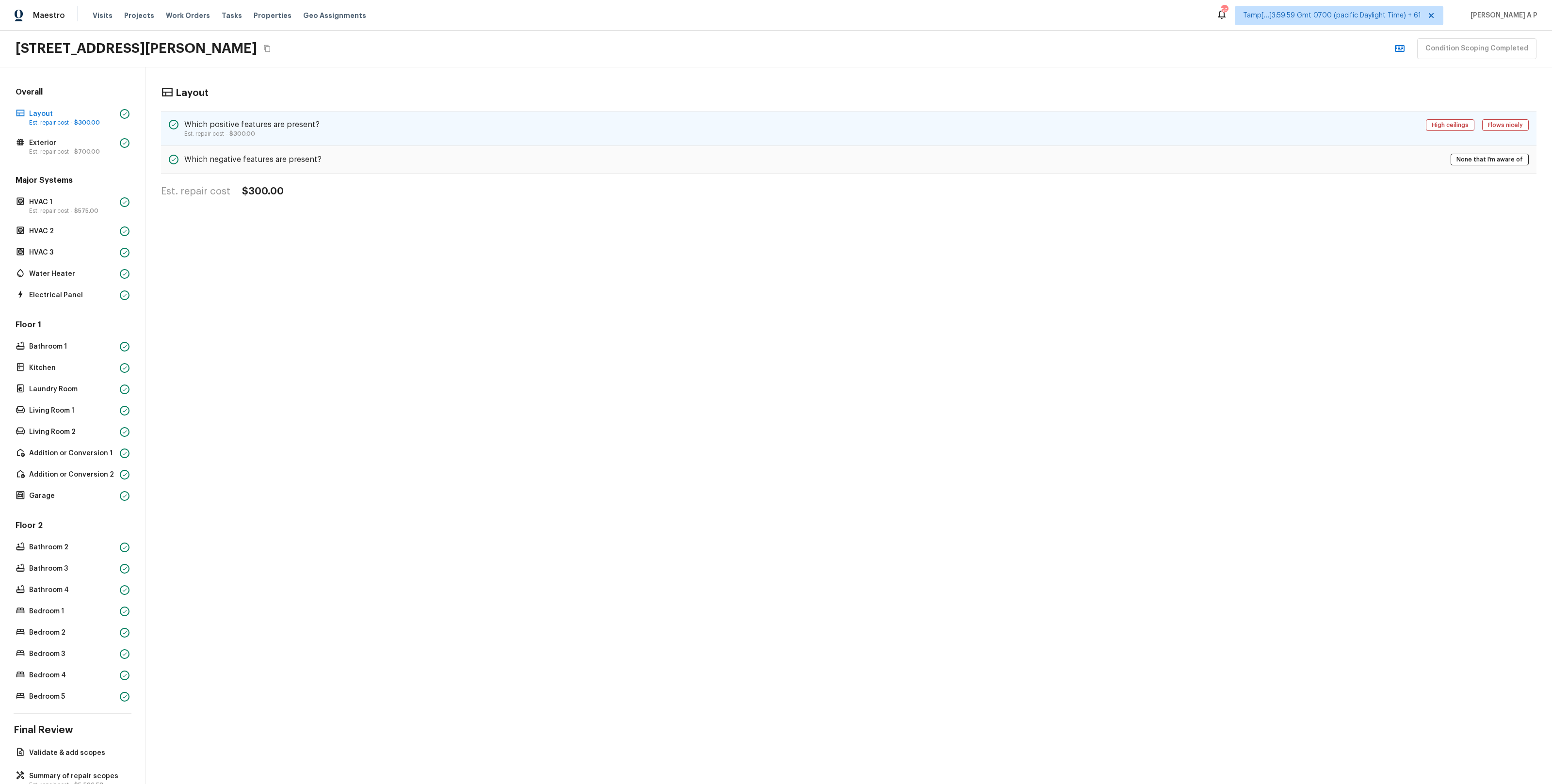
click at [237, 126] on h5 "Which positive features are present?" at bounding box center [252, 124] width 135 height 11
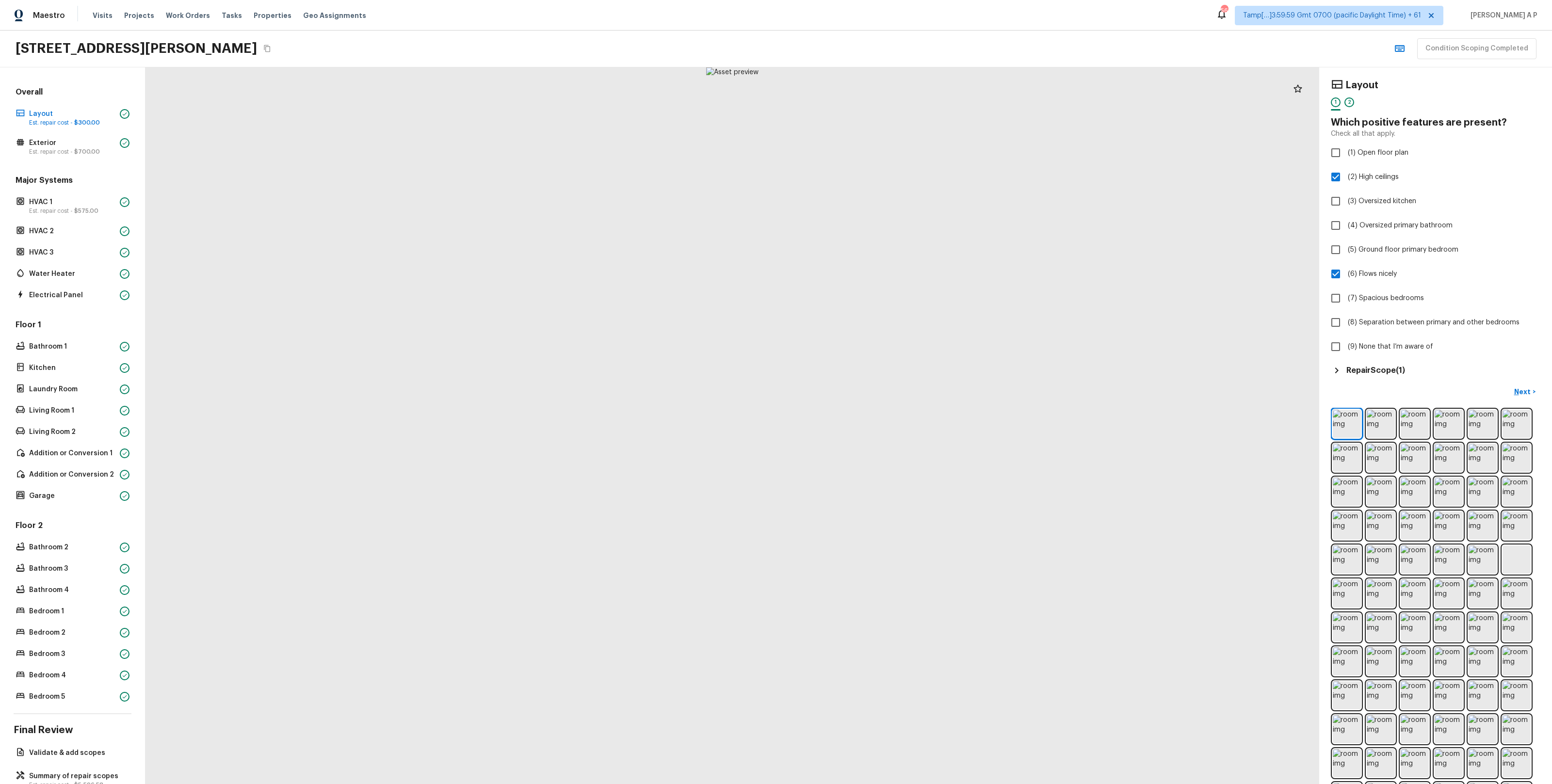
click at [1386, 365] on h5 "Repair Scope ( 1 )" at bounding box center [1375, 370] width 58 height 11
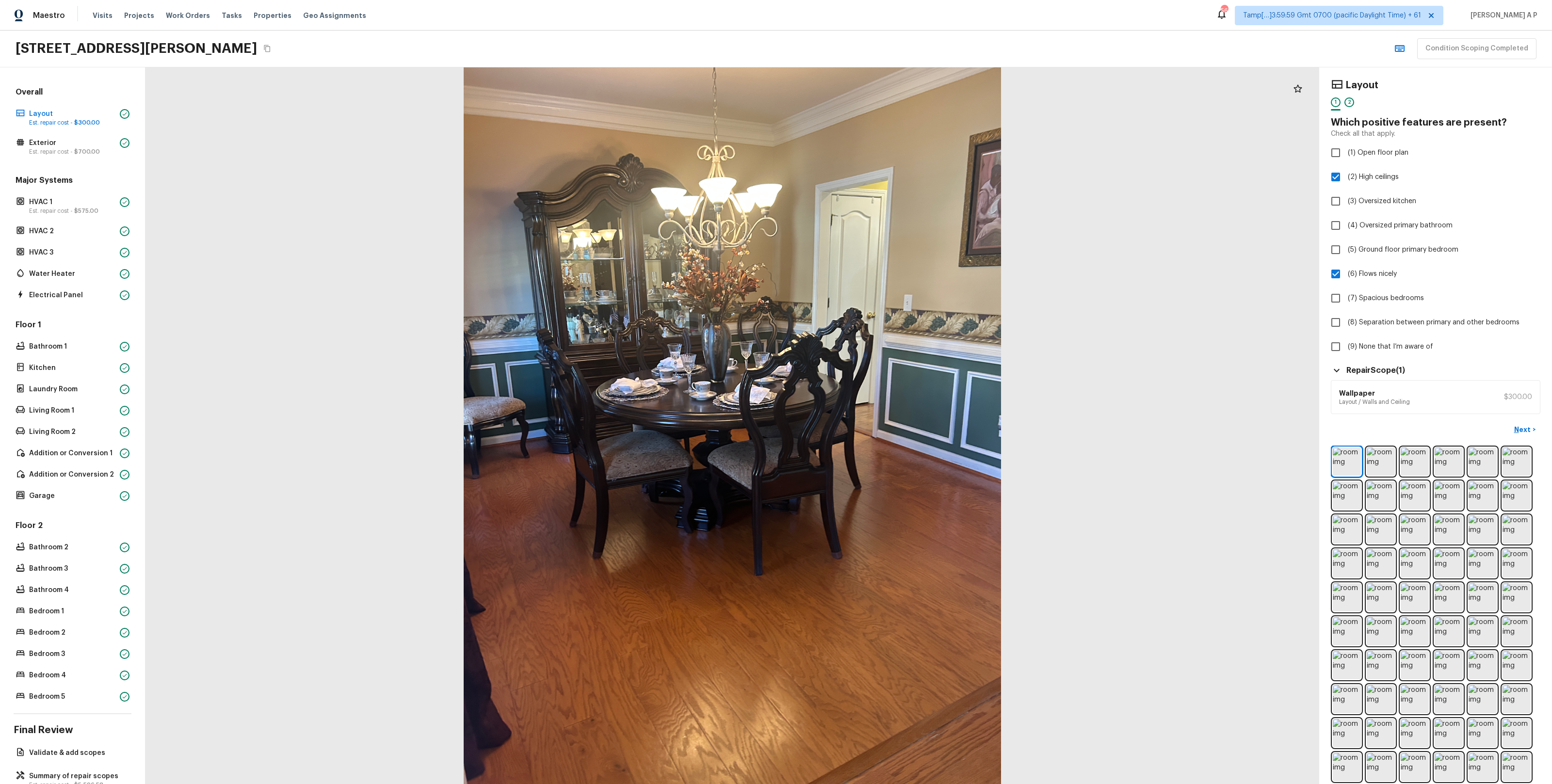
click at [1386, 365] on h5 "Repair Scope ( 1 )" at bounding box center [1375, 370] width 58 height 11
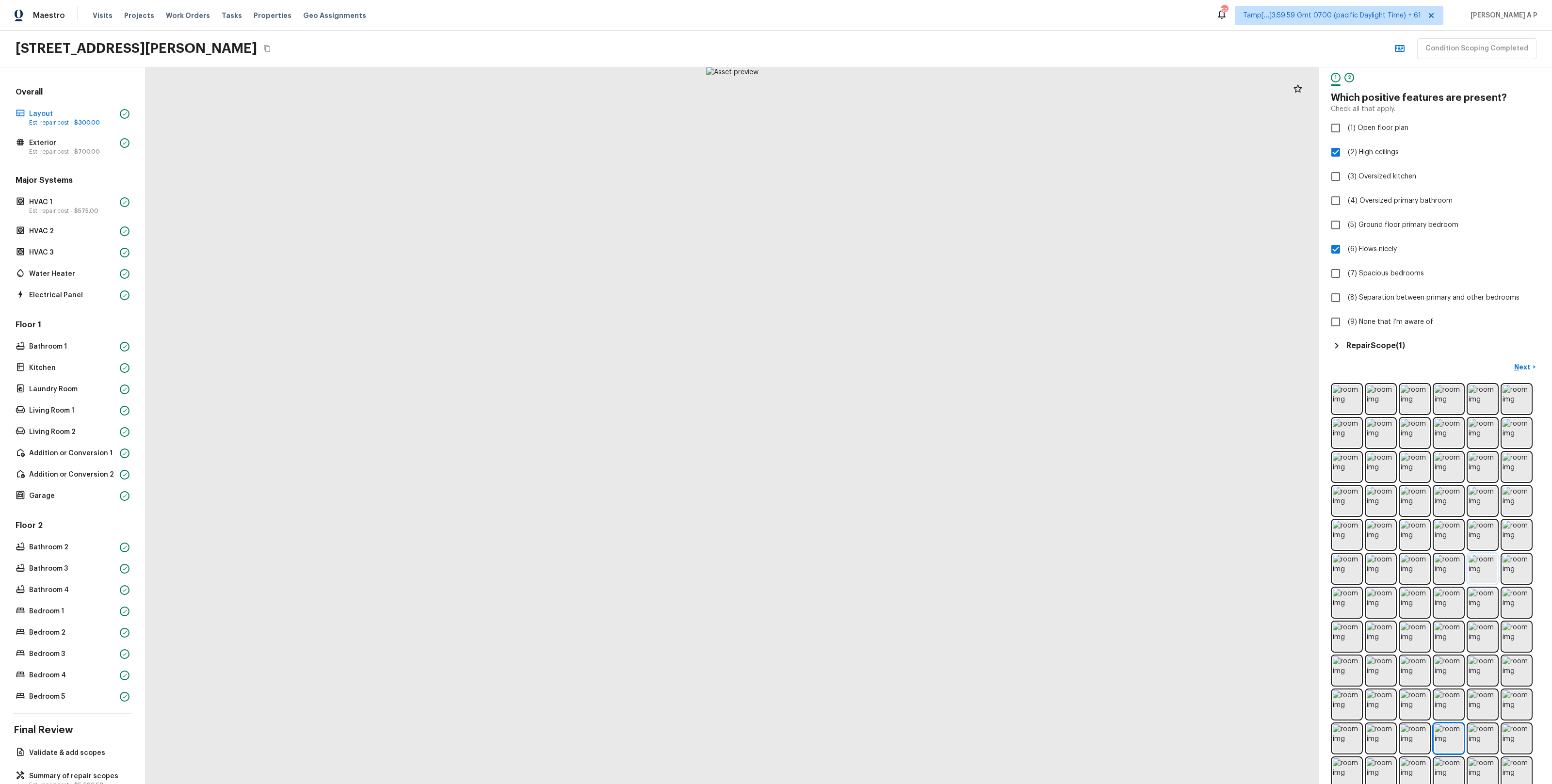
scroll to position [40, 0]
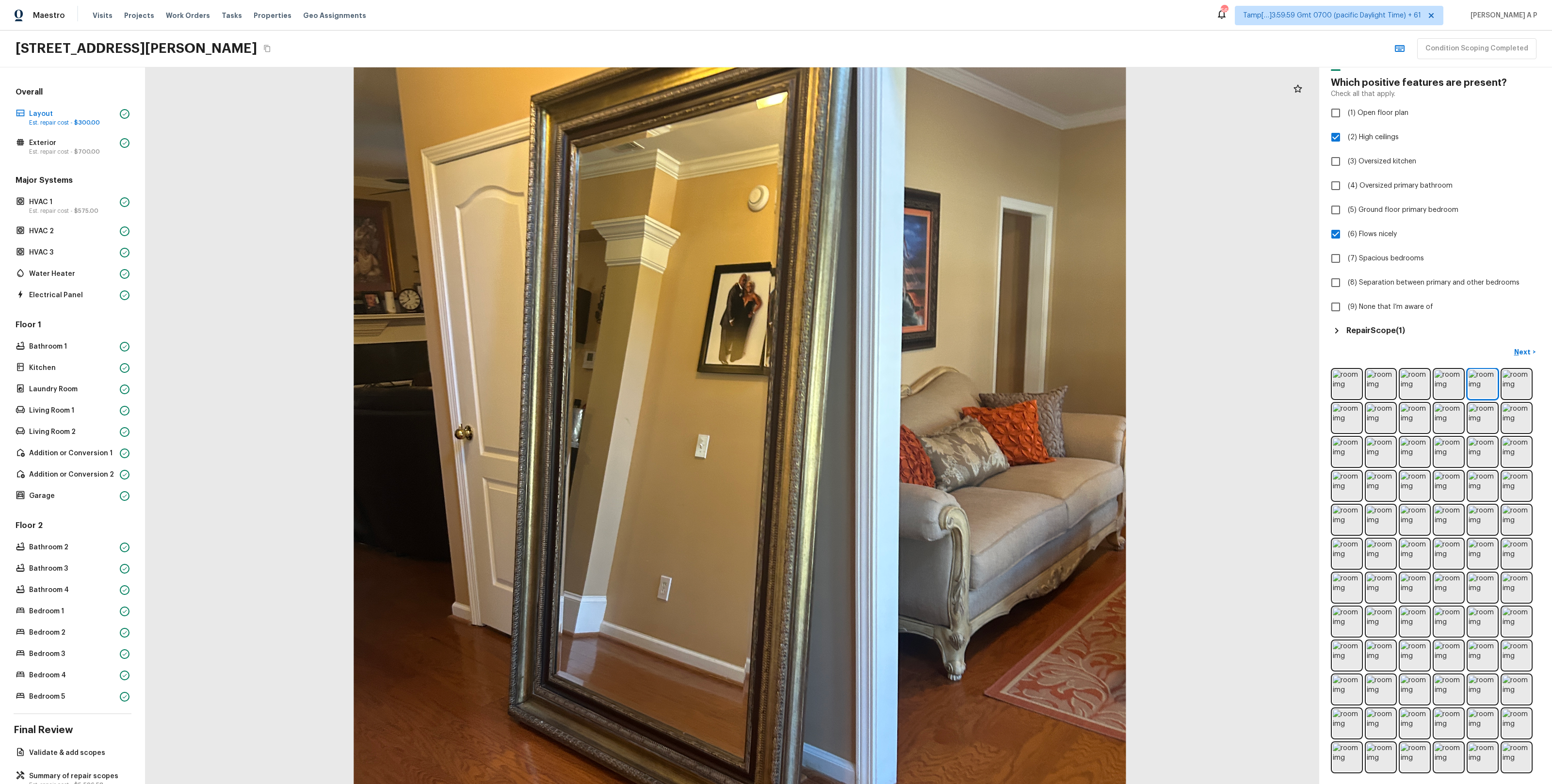
click at [1400, 335] on div "Repair Scope ( 1 )" at bounding box center [1435, 331] width 209 height 12
click at [1394, 329] on h5 "Repair Scope ( 1 )" at bounding box center [1375, 330] width 58 height 11
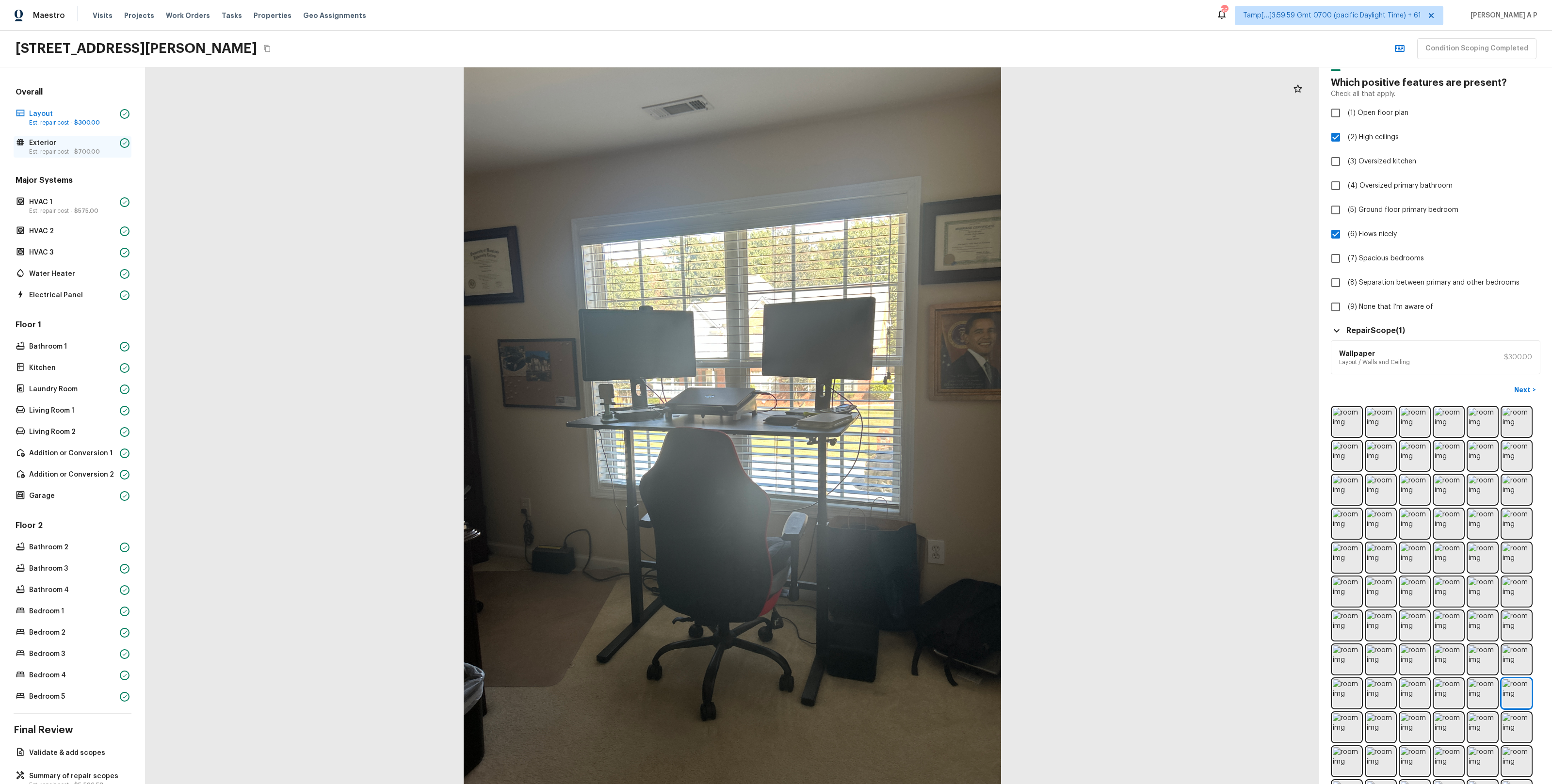
click at [92, 155] on p "Est. repair cost - $700.00" at bounding box center [72, 152] width 87 height 8
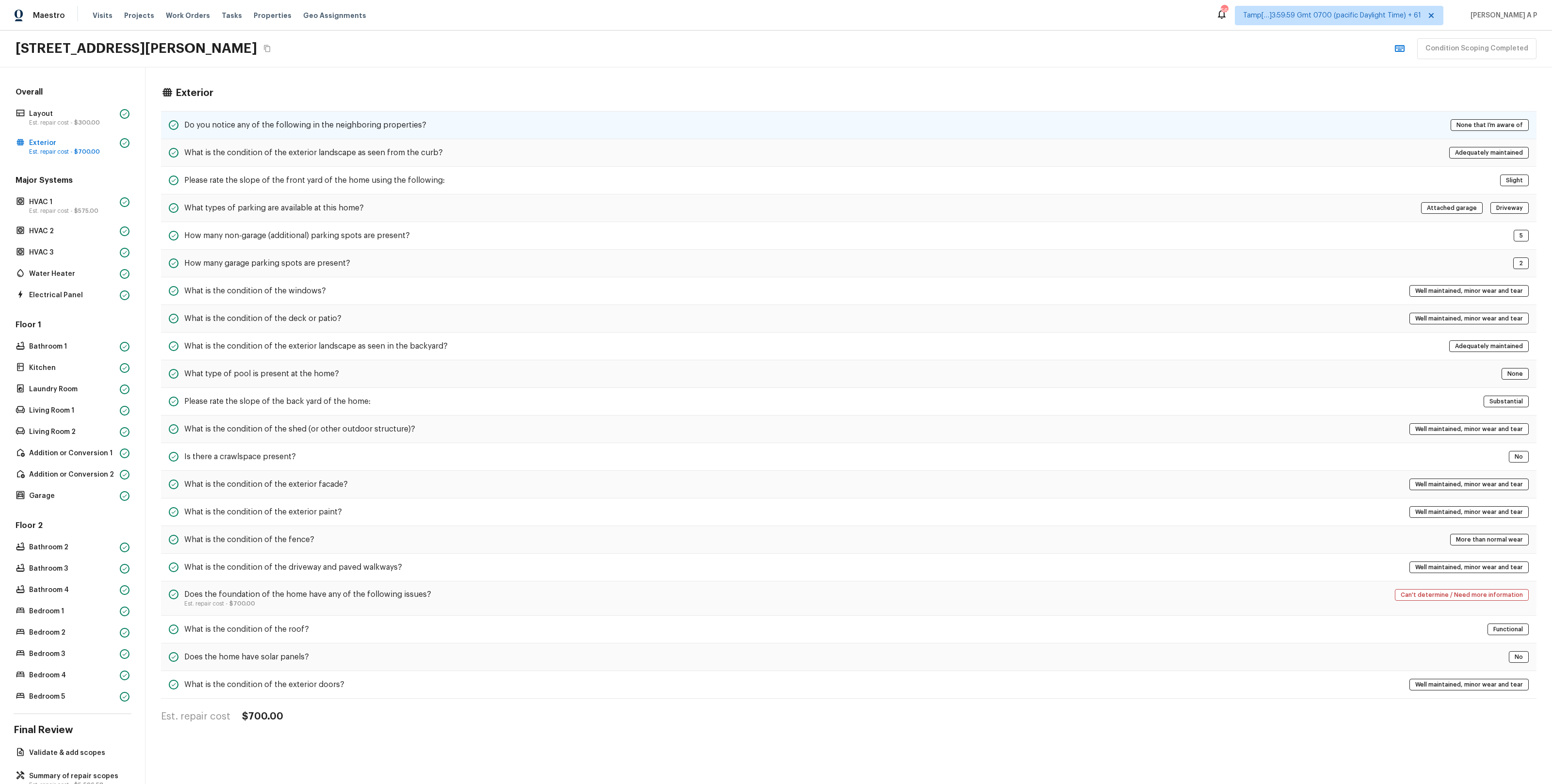
click at [241, 125] on h5 "Do you notice any of the following in the neighboring properties?" at bounding box center [306, 125] width 242 height 11
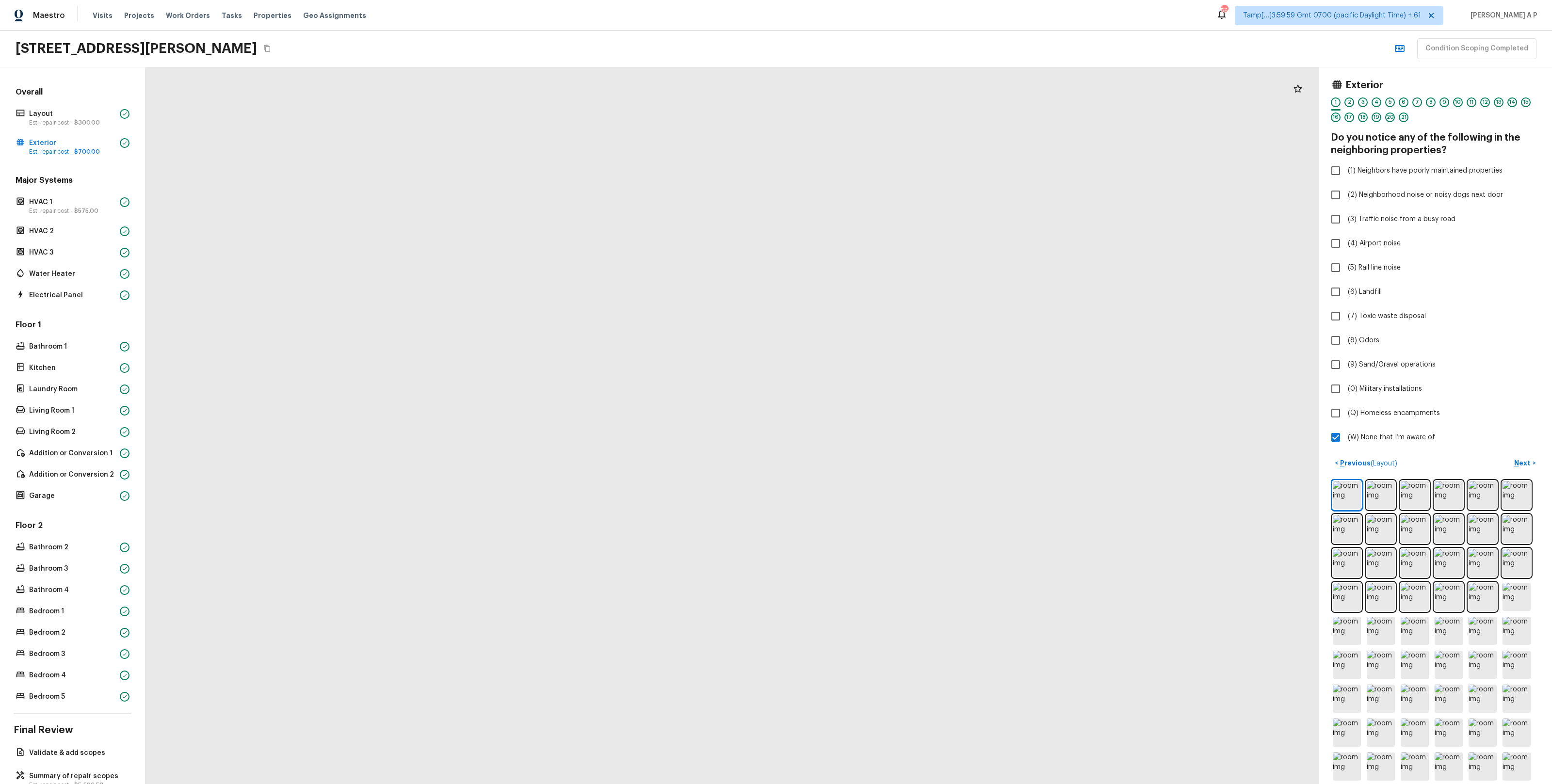
drag, startPoint x: 773, startPoint y: 401, endPoint x: 629, endPoint y: 398, distance: 144.0
click at [630, 398] on div at bounding box center [695, 456] width 2267 height 1384
drag, startPoint x: 697, startPoint y: 445, endPoint x: 591, endPoint y: 458, distance: 106.8
click at [592, 458] on div at bounding box center [801, 387] width 3411 height 2084
drag, startPoint x: 773, startPoint y: 434, endPoint x: 666, endPoint y: 434, distance: 107.0
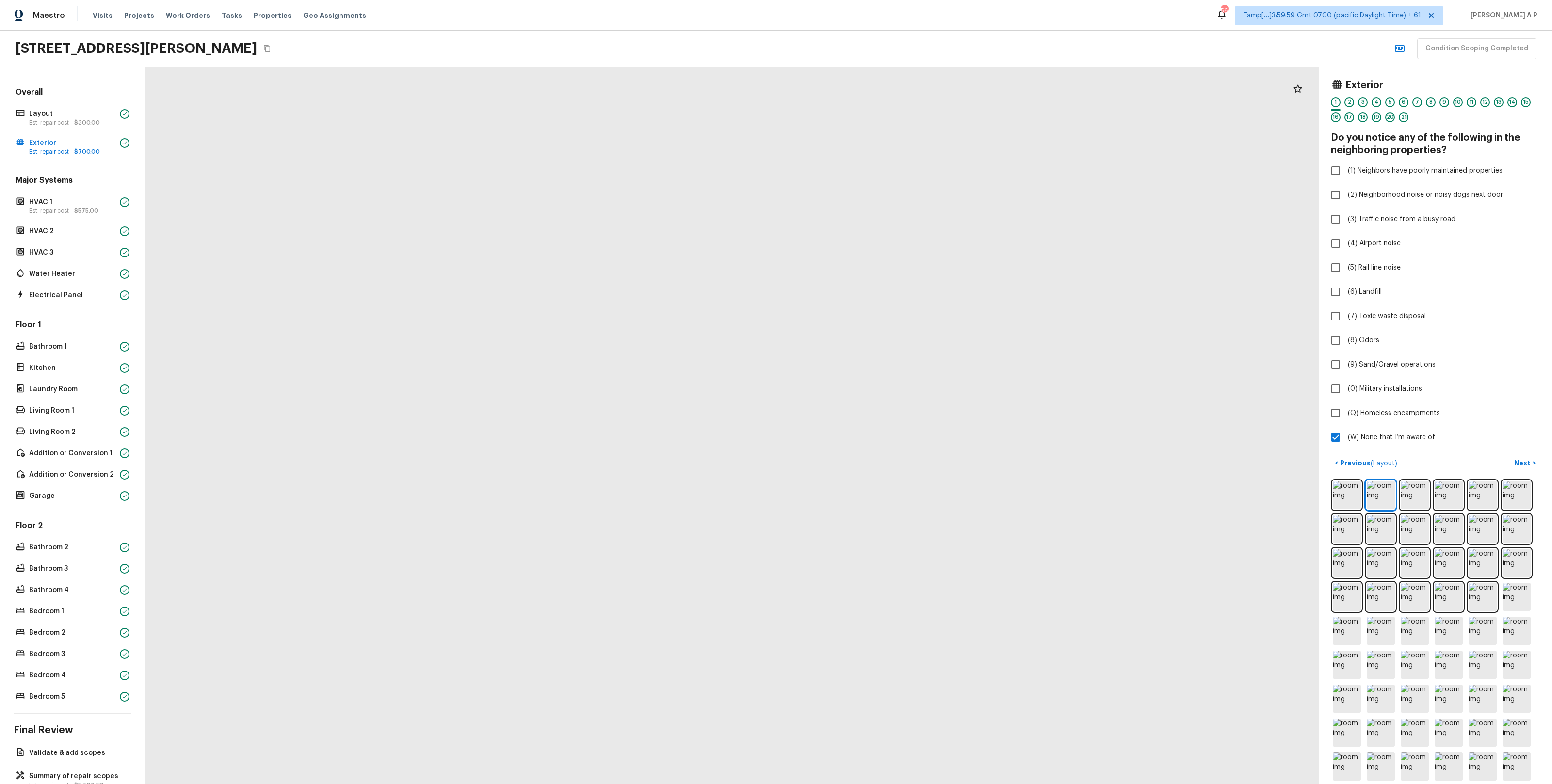
click at [666, 434] on div at bounding box center [588, 431] width 3411 height 2084
drag, startPoint x: 743, startPoint y: 483, endPoint x: 650, endPoint y: 493, distance: 93.5
click at [653, 493] on div at bounding box center [438, 432] width 3411 height 2084
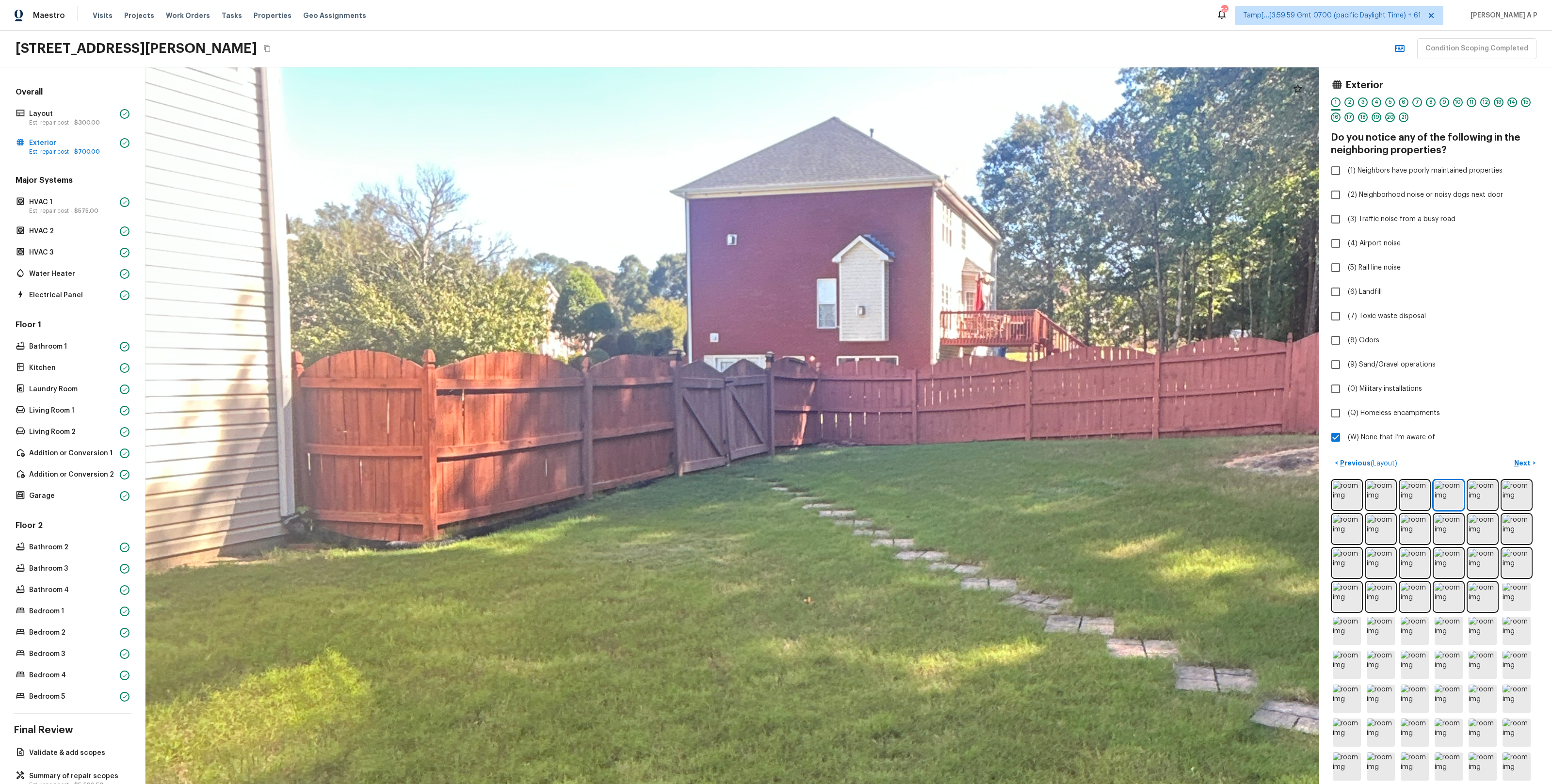
drag, startPoint x: 857, startPoint y: 375, endPoint x: 627, endPoint y: 377, distance: 230.0
click at [627, 377] on div at bounding box center [875, 449] width 3836 height 2343
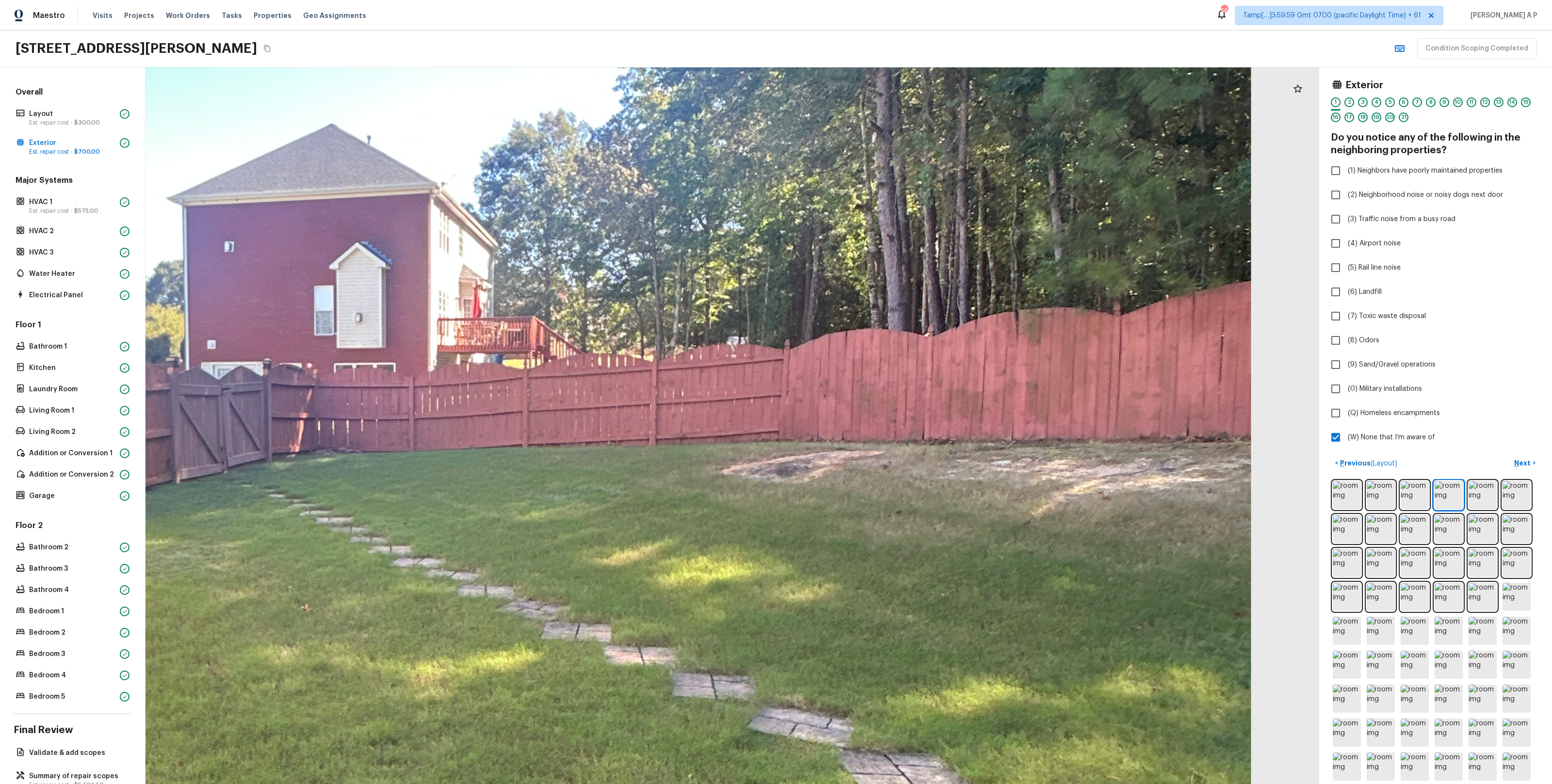
drag, startPoint x: 791, startPoint y: 395, endPoint x: 526, endPoint y: 396, distance: 265.0
click at [530, 395] on div at bounding box center [373, 455] width 3836 height 2343
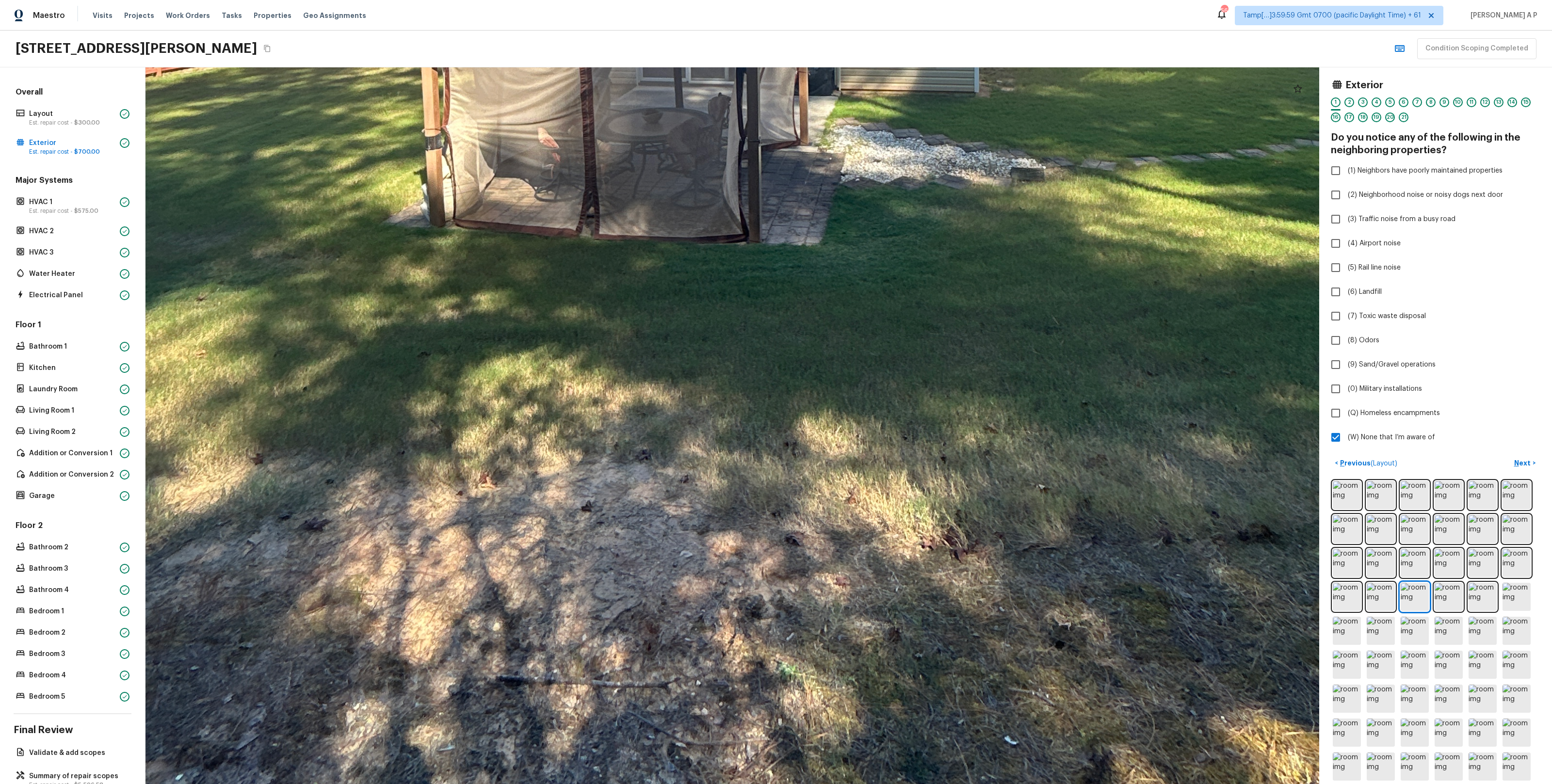
drag, startPoint x: 687, startPoint y: 615, endPoint x: 710, endPoint y: 704, distance: 91.9
click at [710, 704] on div at bounding box center [770, 0] width 3186 height 1946
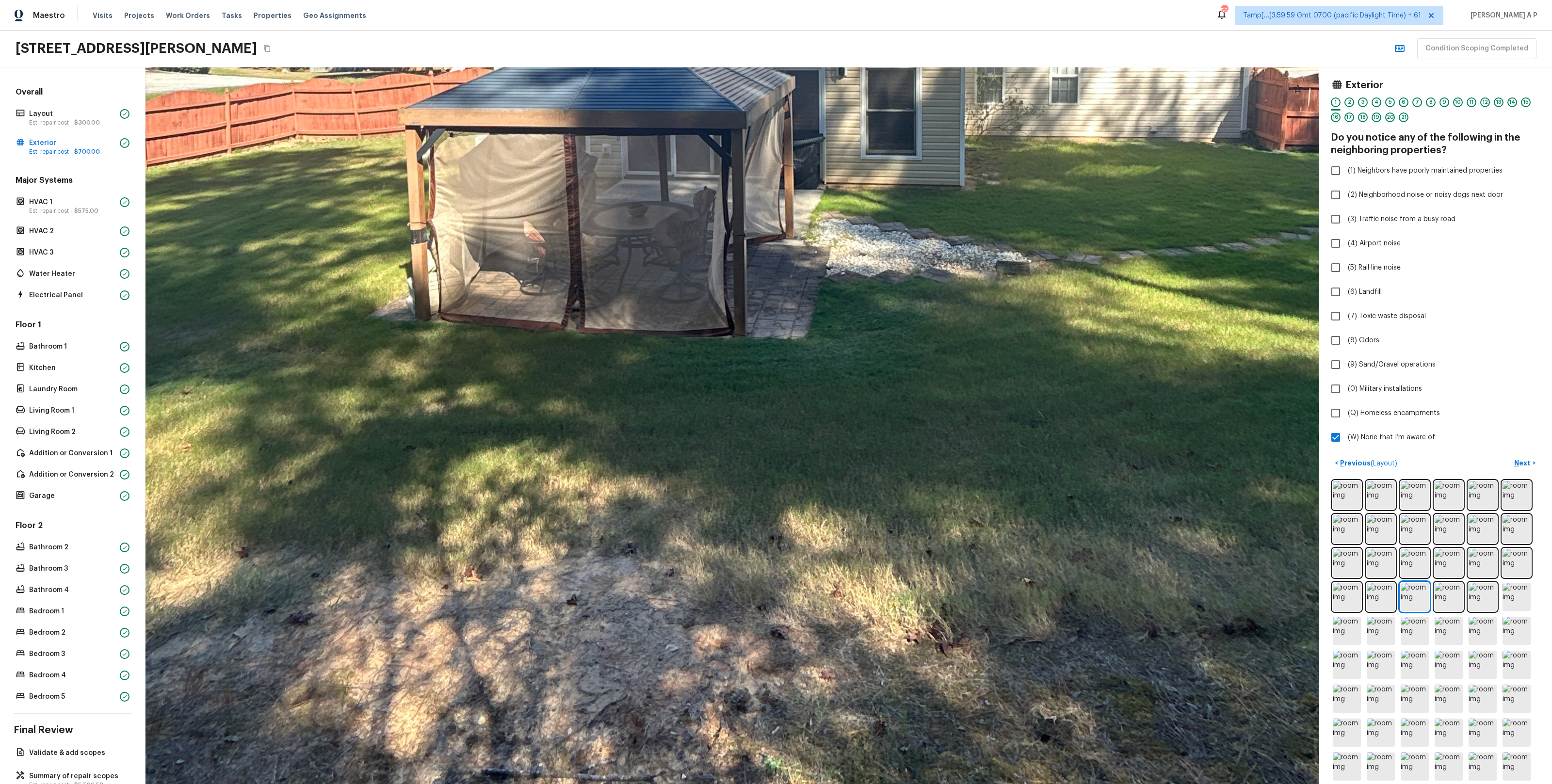
drag, startPoint x: 728, startPoint y: 638, endPoint x: 694, endPoint y: 683, distance: 56.4
click at [694, 683] on div at bounding box center [755, 94] width 3186 height 1946
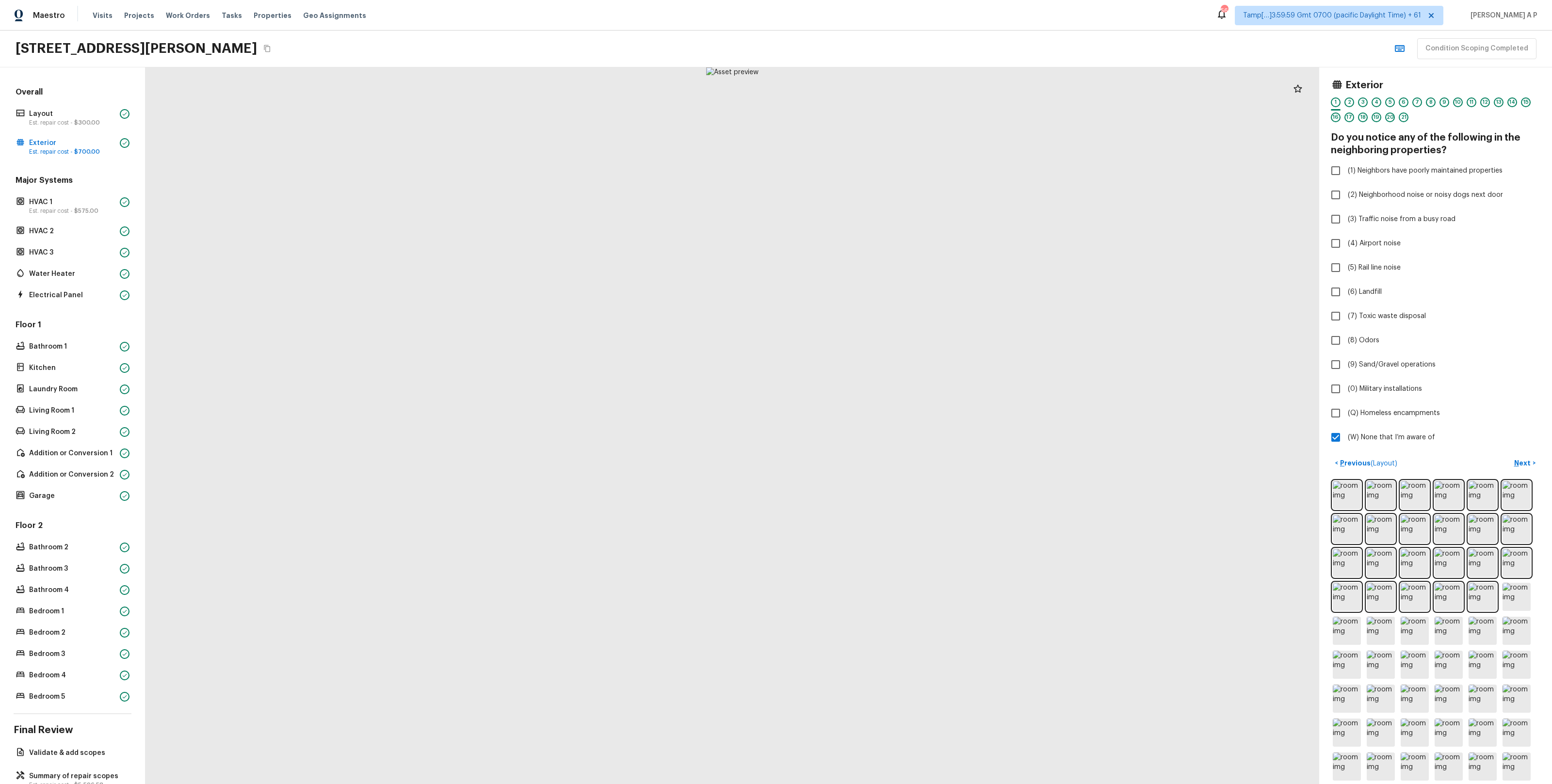
scroll to position [30, 0]
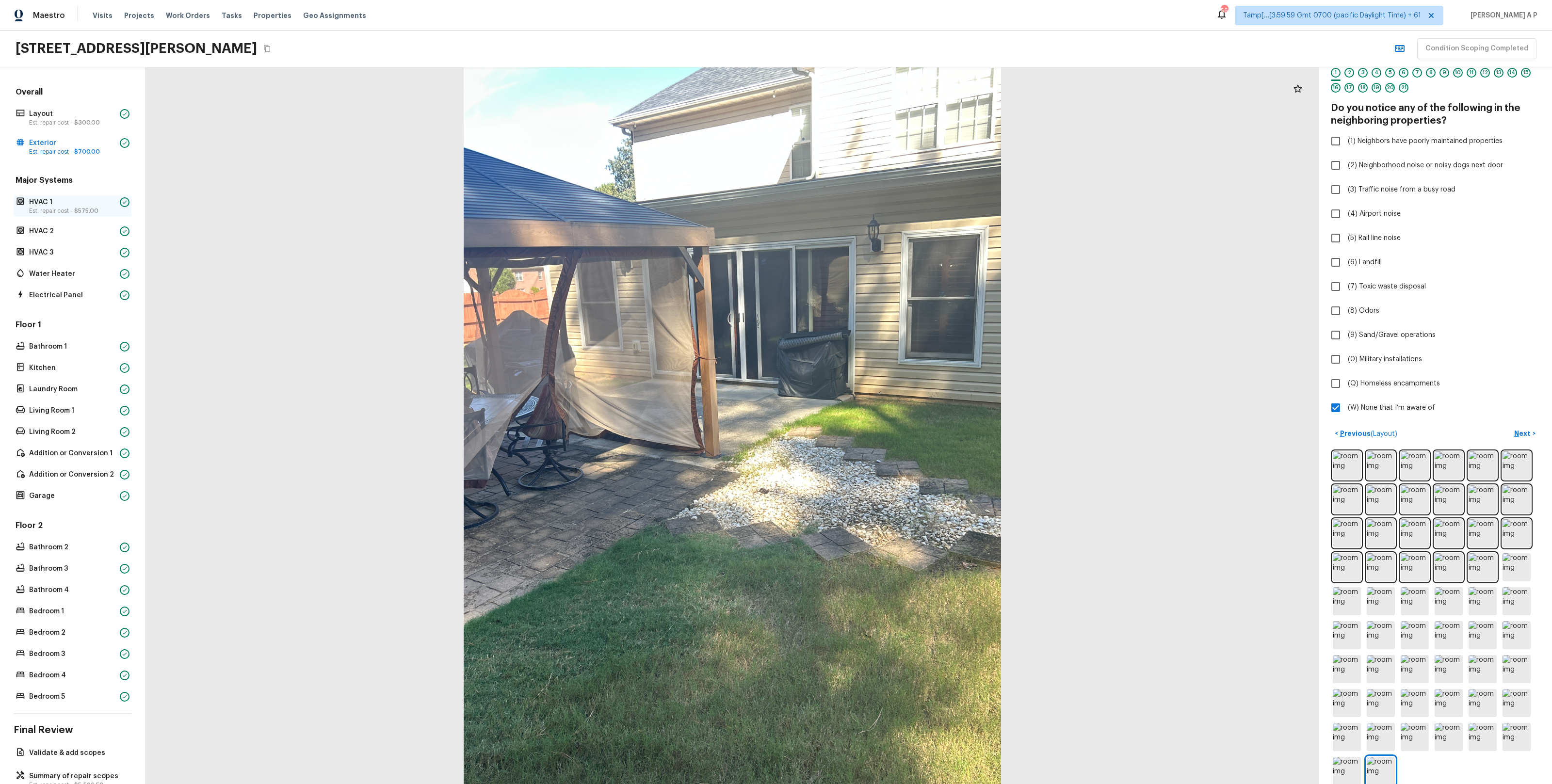
click at [93, 206] on p "HVAC 1" at bounding box center [72, 202] width 87 height 9
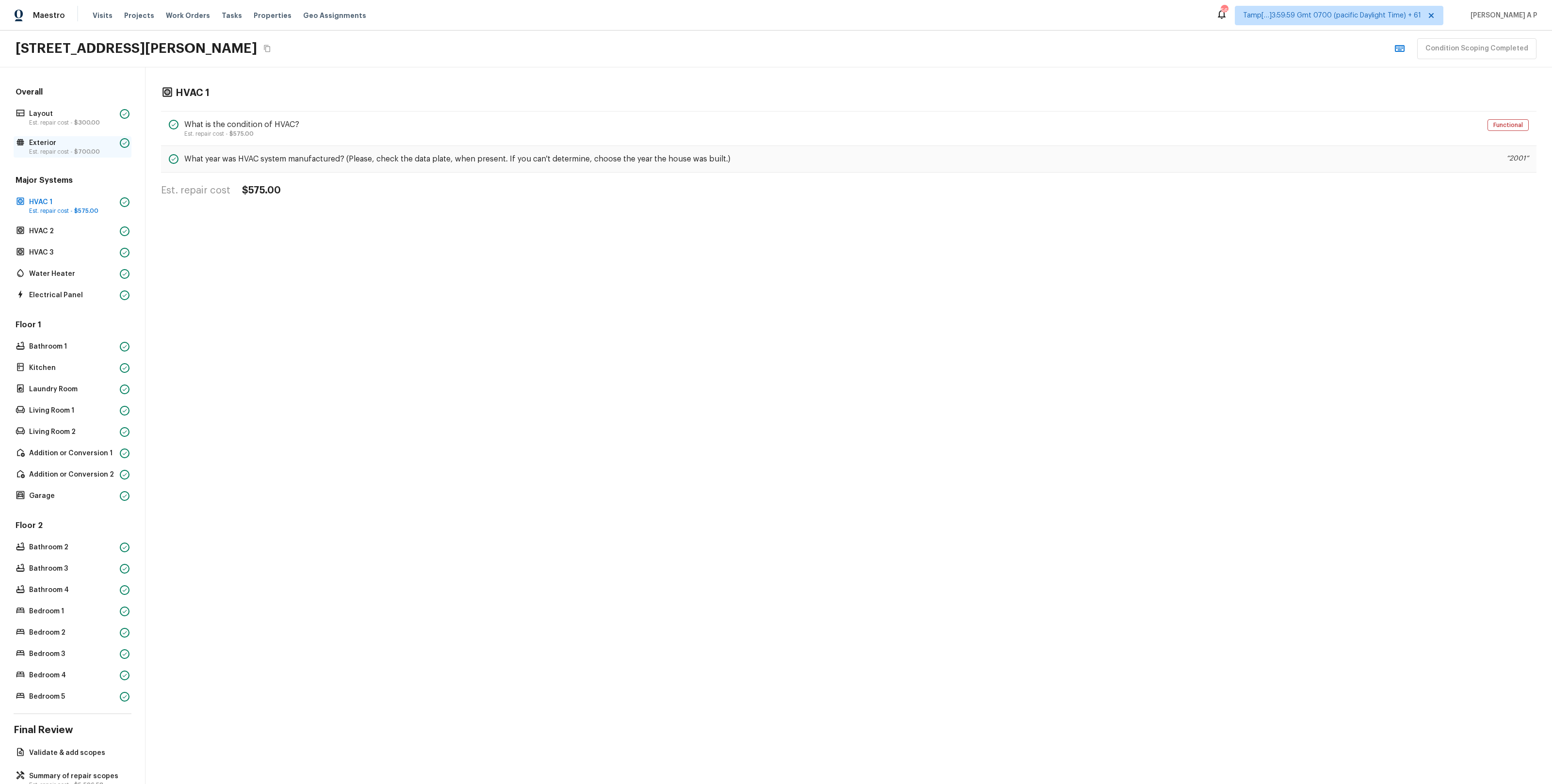
click at [101, 157] on div "Exterior Est. repair cost - $700.00" at bounding box center [72, 146] width 118 height 21
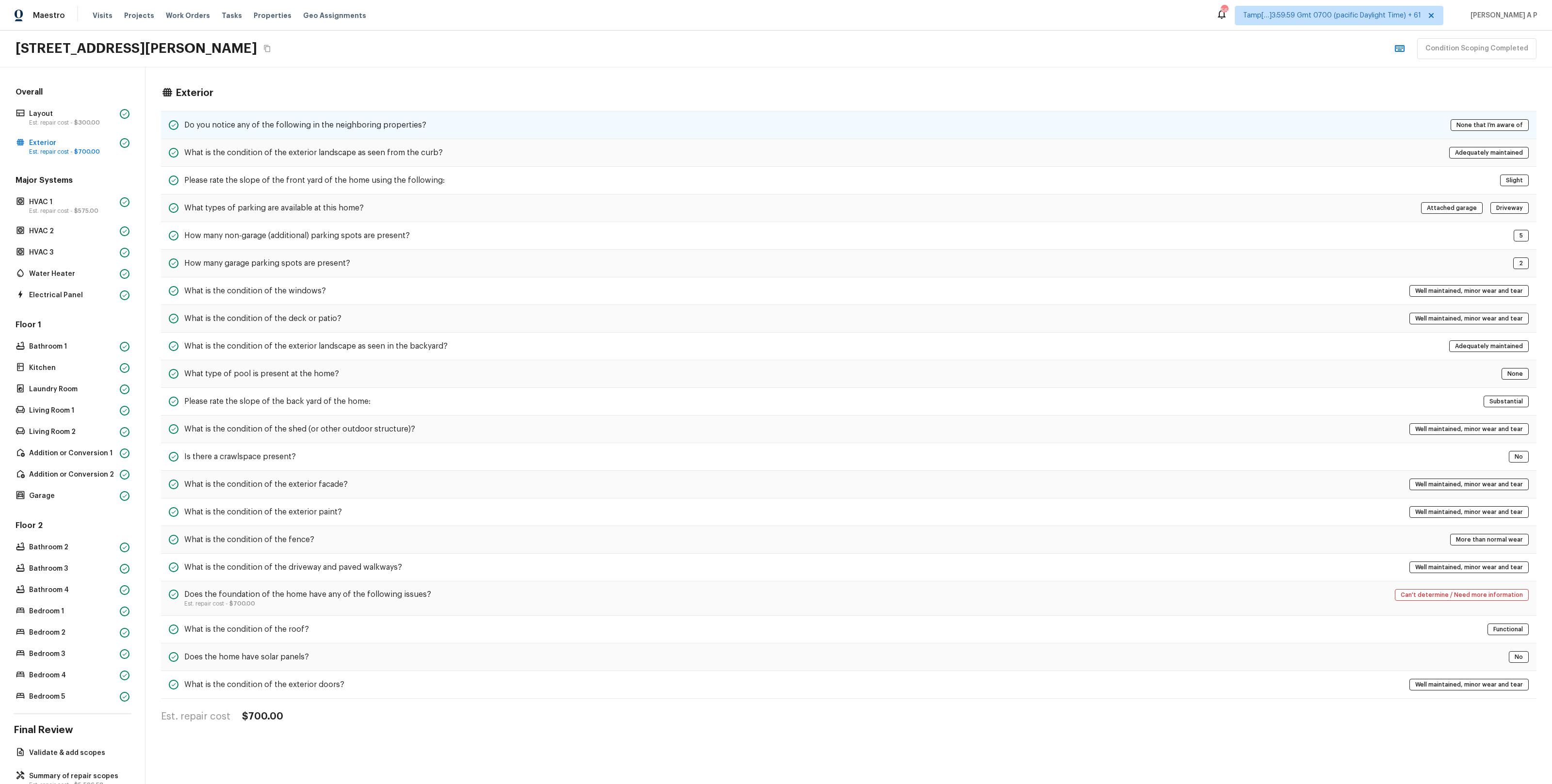
click at [355, 130] on h5 "Do you notice any of the following in the neighboring properties?" at bounding box center [306, 125] width 242 height 11
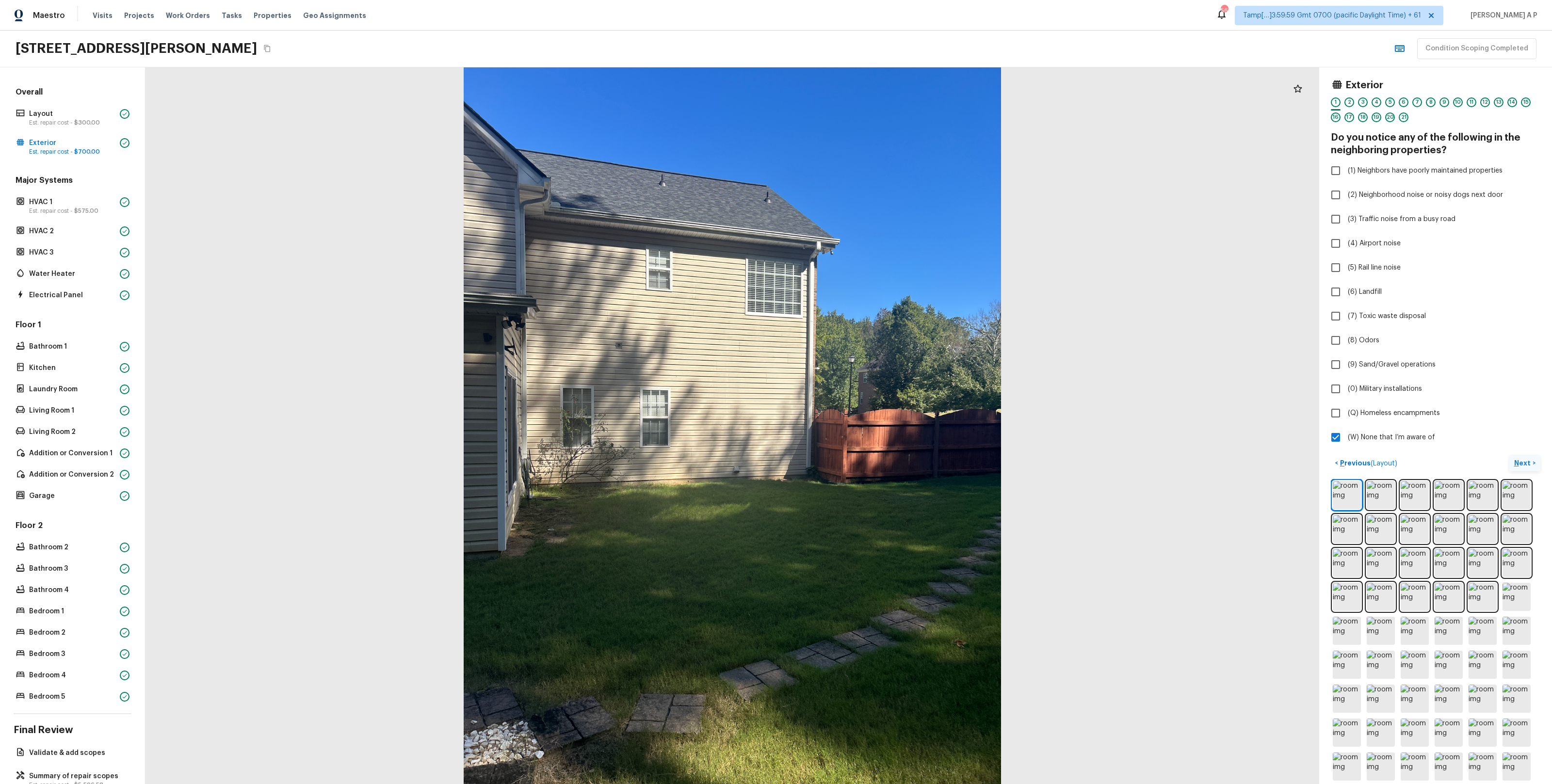
click at [1522, 467] on p "Next" at bounding box center [1524, 462] width 19 height 9
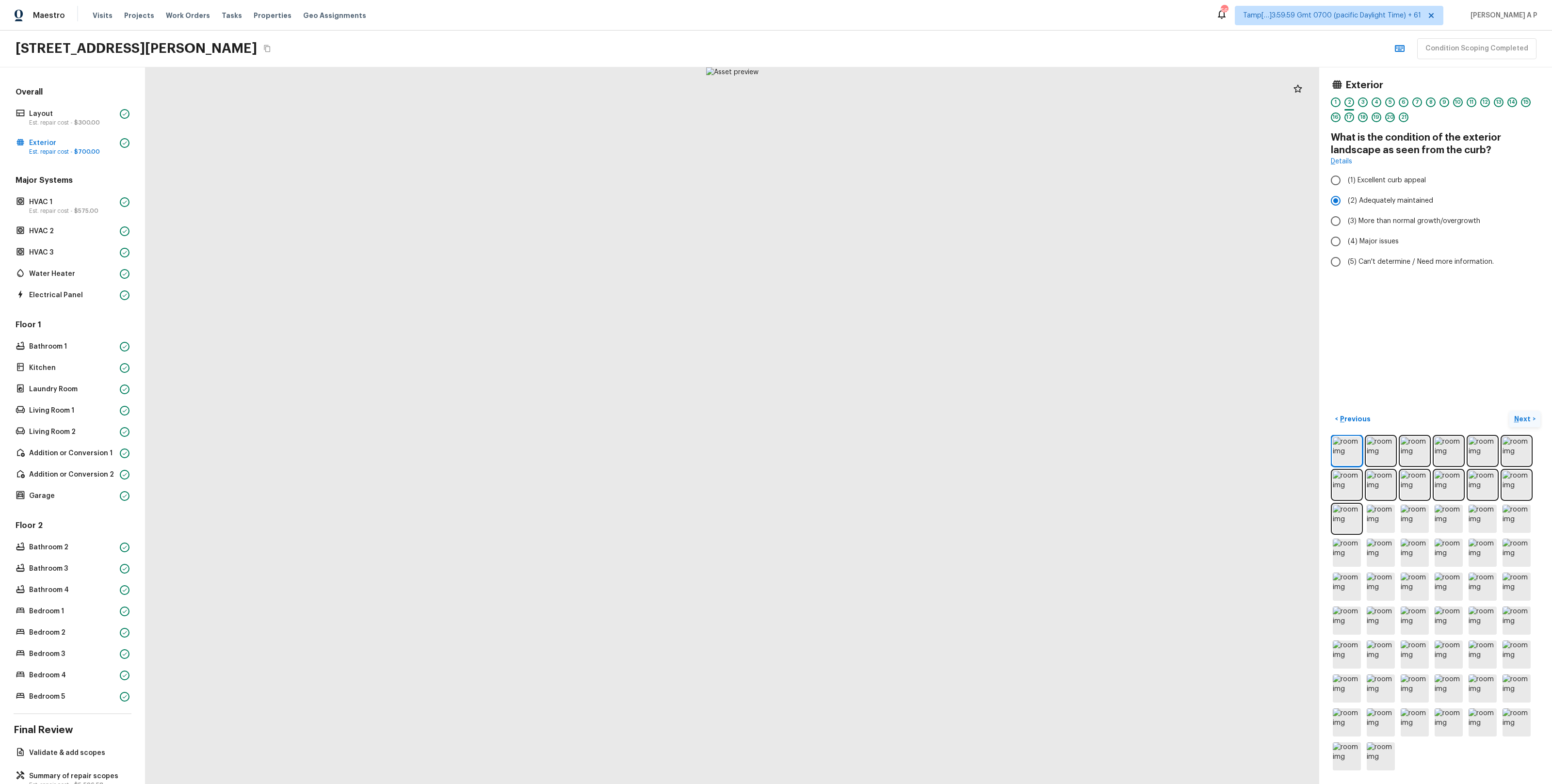
click at [1510, 411] on button "Next >" at bounding box center [1525, 419] width 31 height 16
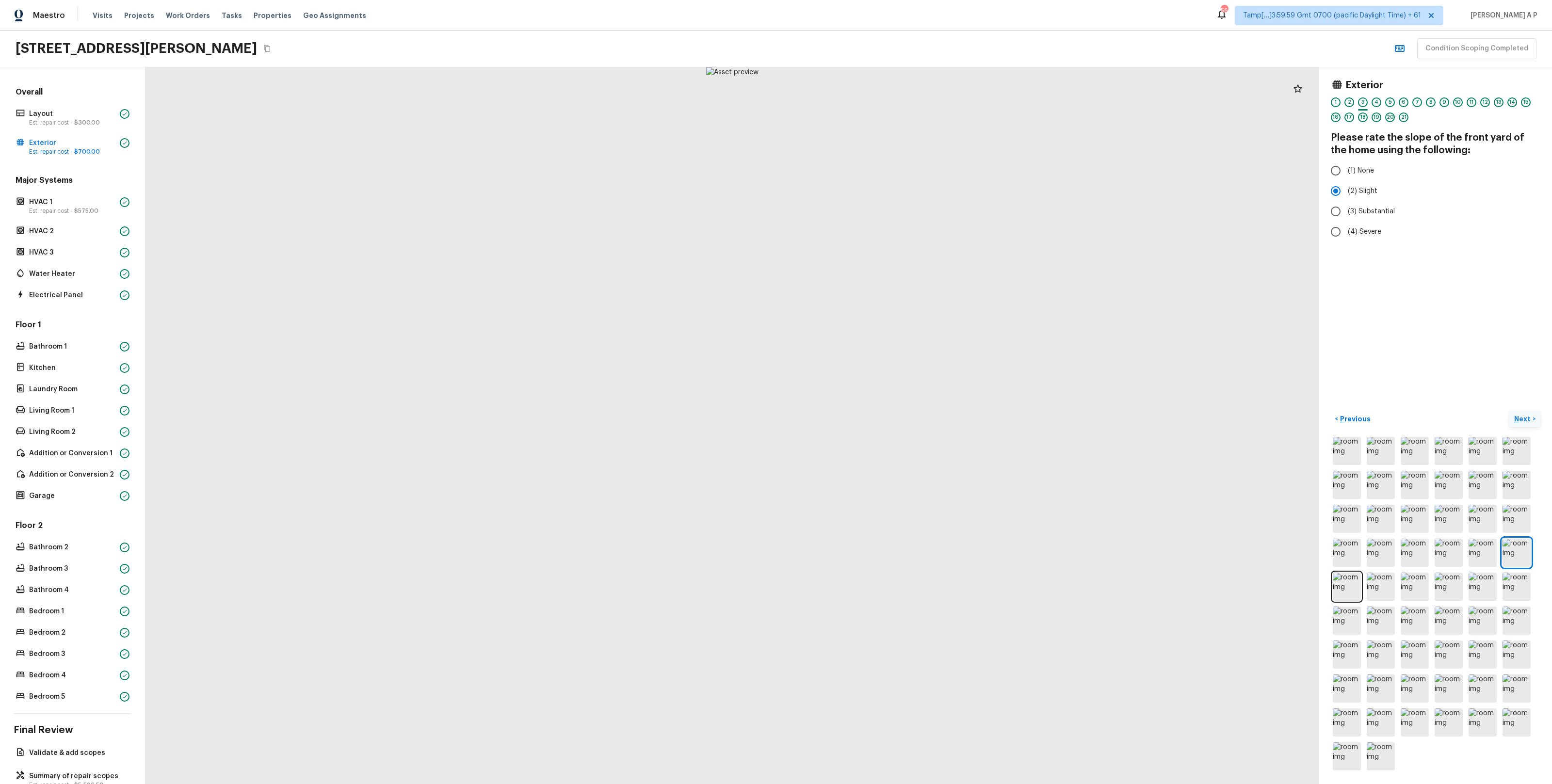
click at [1510, 411] on button "Next >" at bounding box center [1525, 419] width 31 height 16
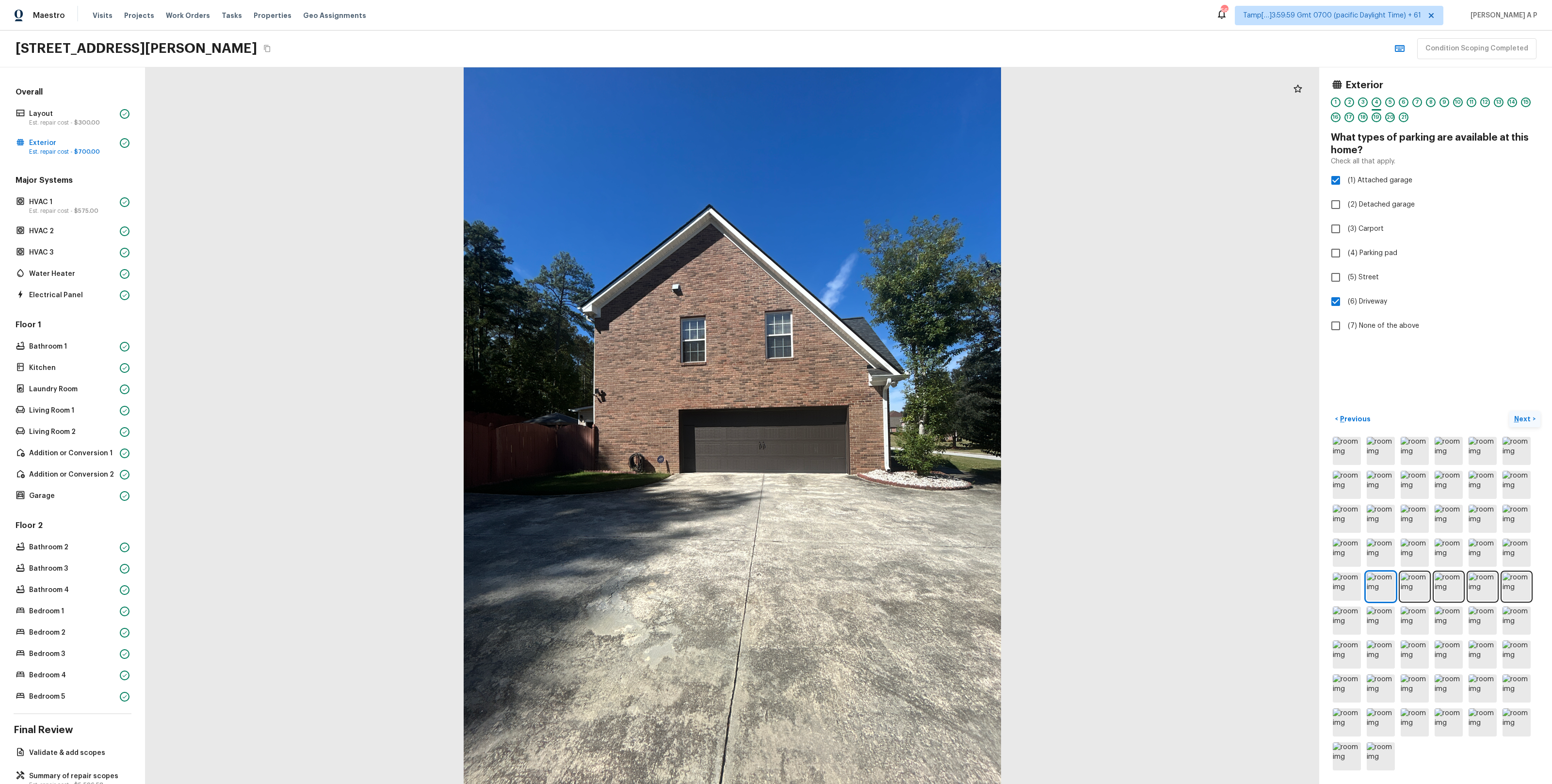
click at [1510, 411] on button "Next >" at bounding box center [1525, 419] width 31 height 16
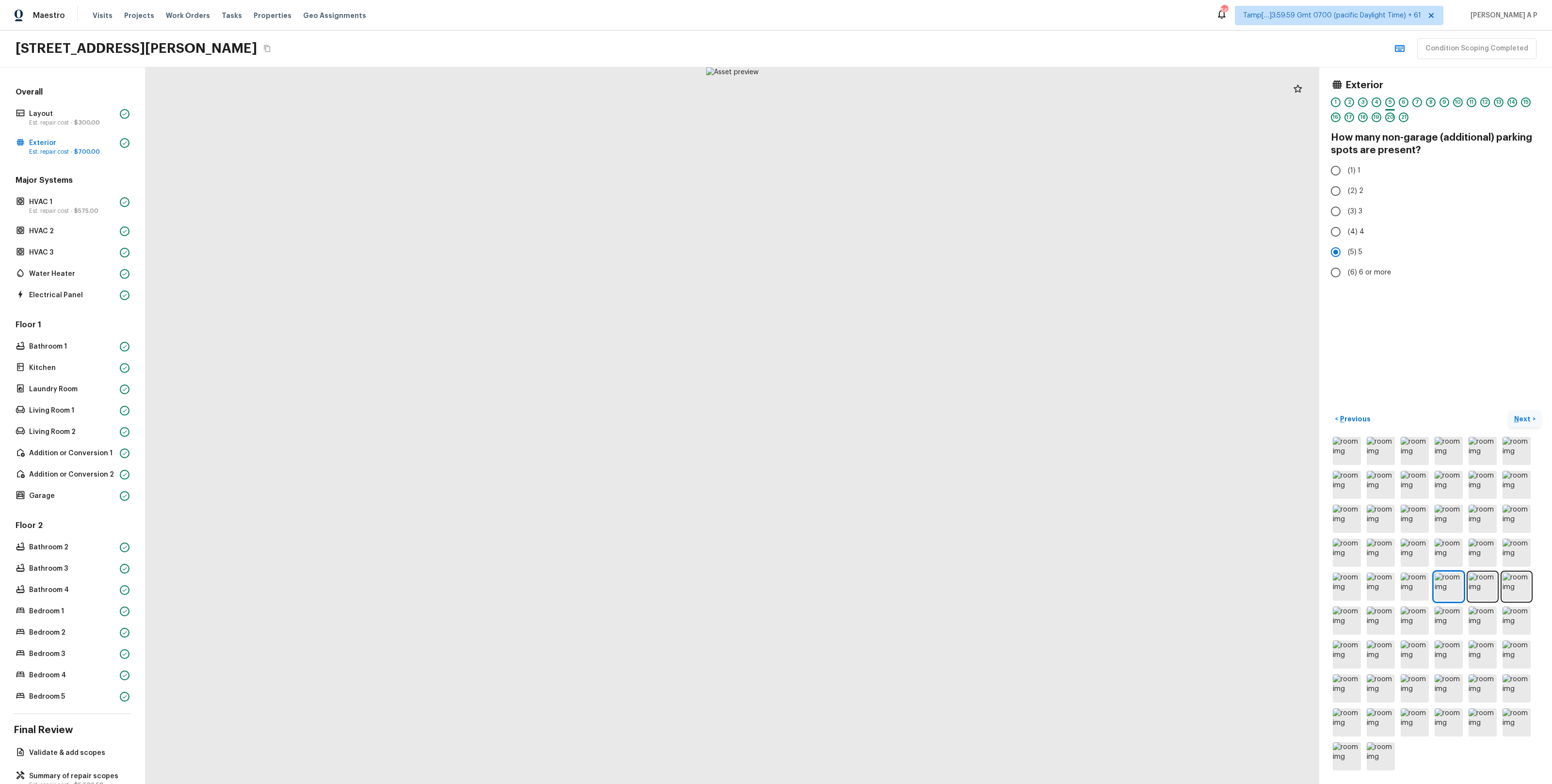
click at [1510, 411] on button "Next >" at bounding box center [1525, 419] width 31 height 16
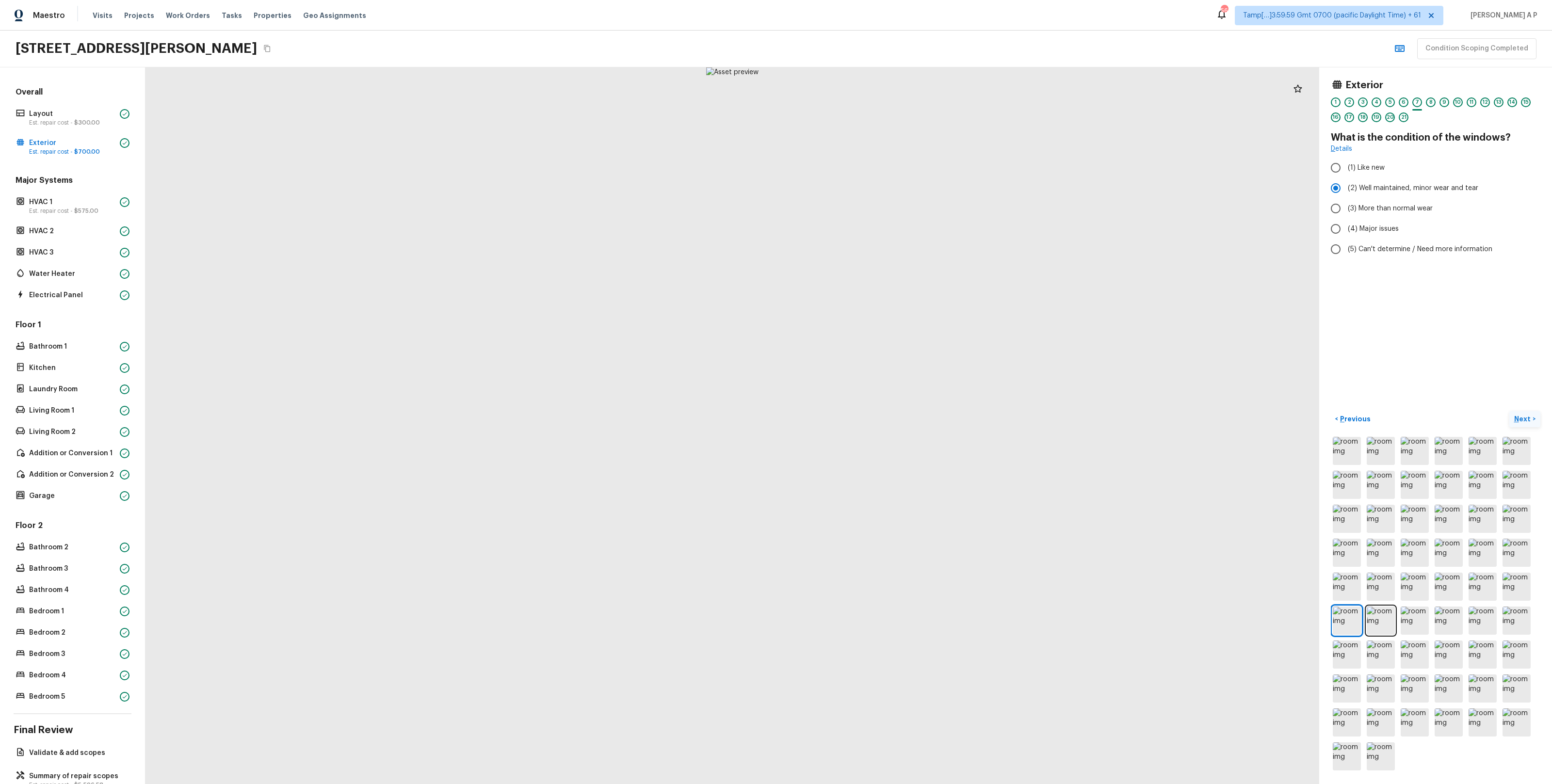
click at [1510, 411] on button "Next >" at bounding box center [1525, 419] width 31 height 16
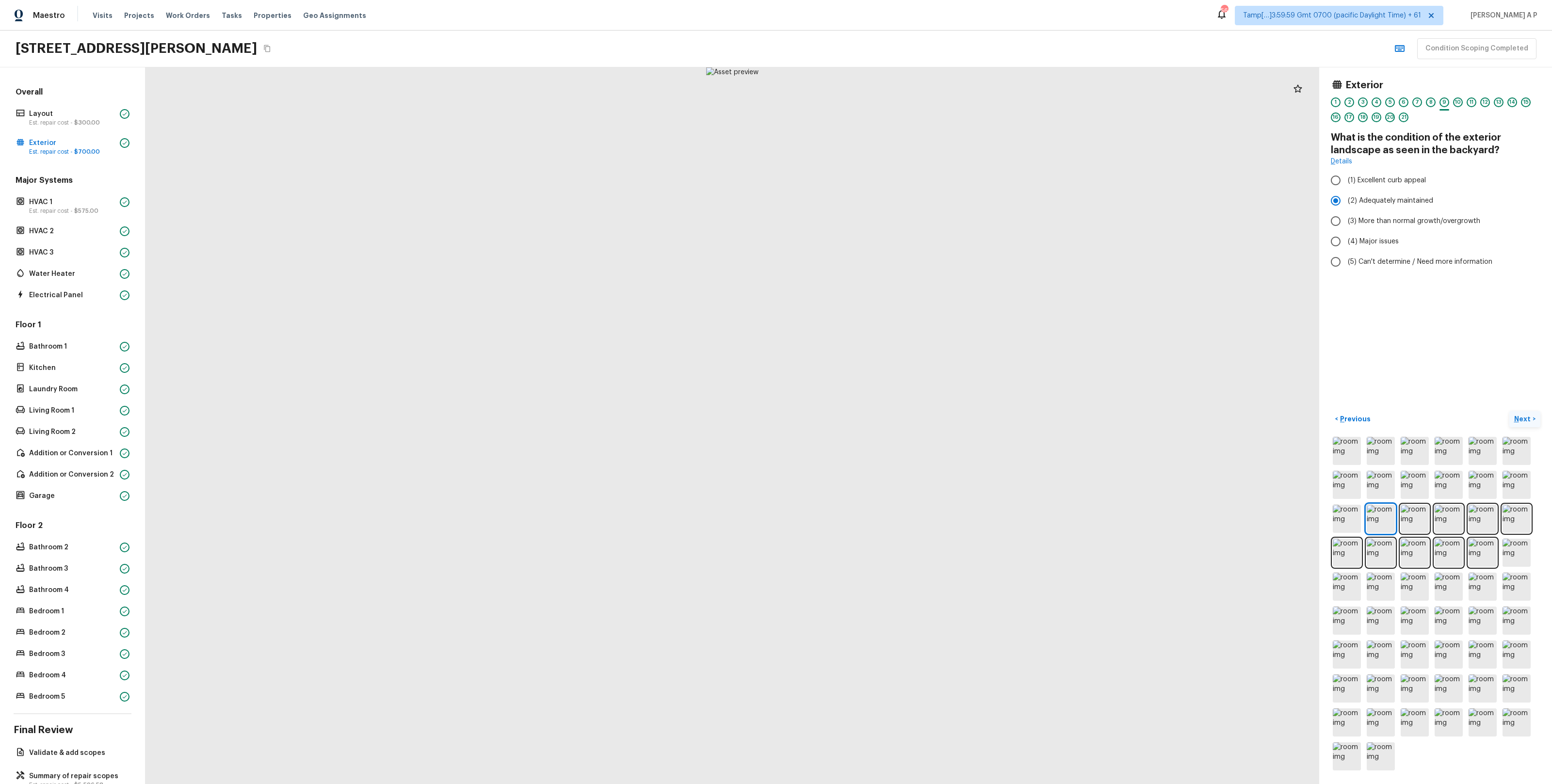
click at [1510, 411] on button "Next >" at bounding box center [1525, 419] width 31 height 16
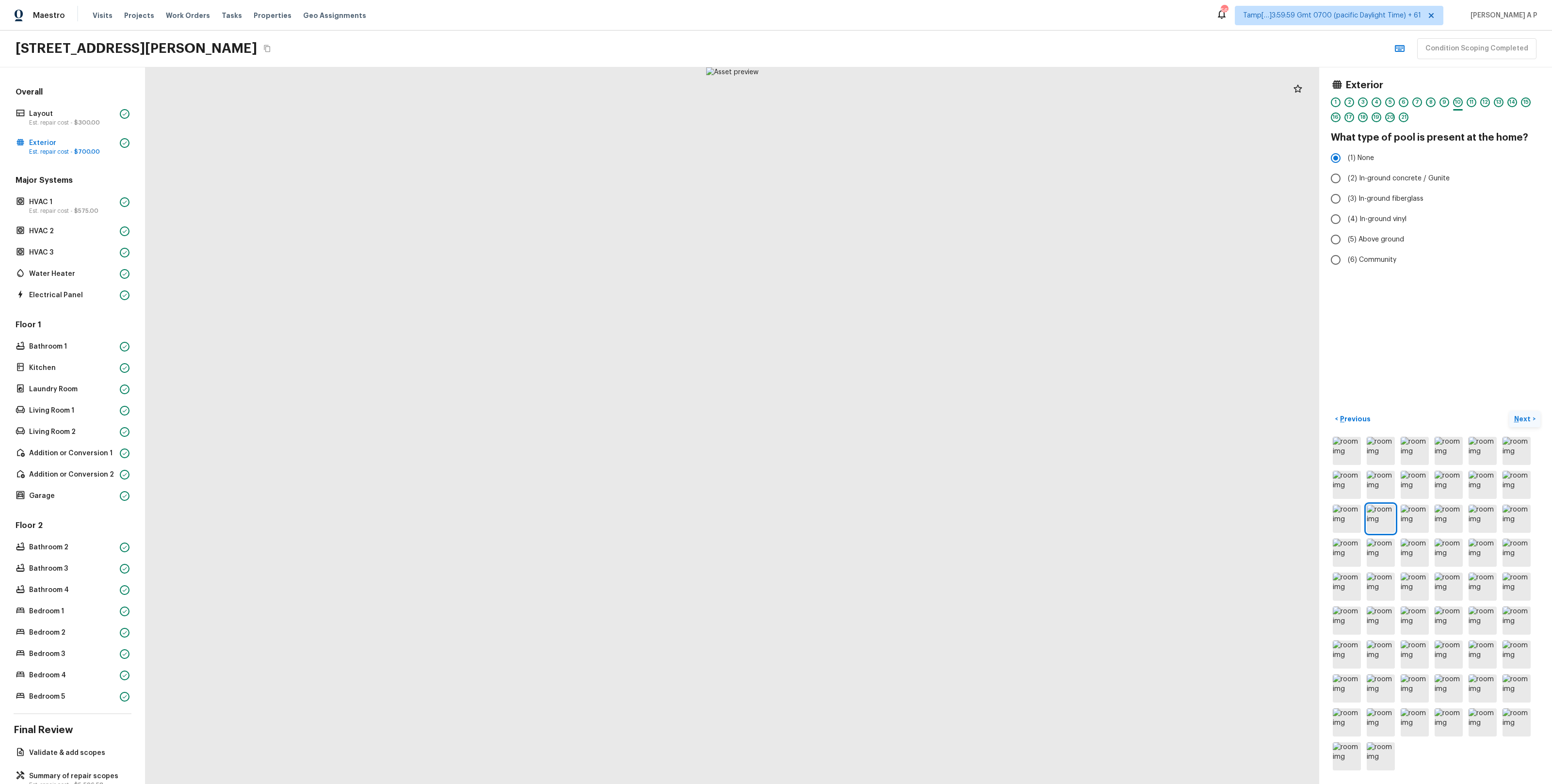
click at [1510, 411] on button "Next >" at bounding box center [1525, 419] width 31 height 16
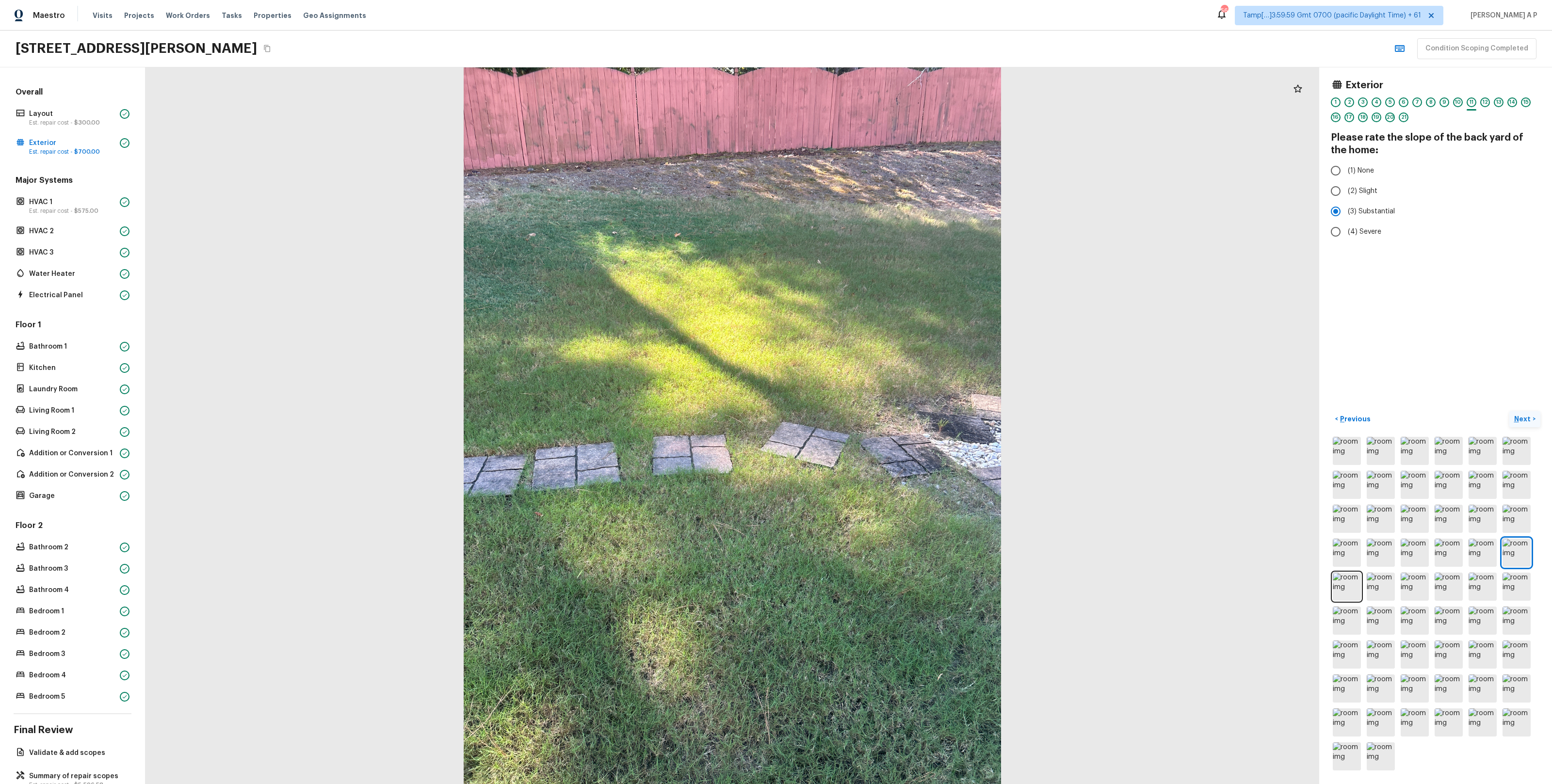
click at [1510, 411] on button "Next >" at bounding box center [1525, 419] width 31 height 16
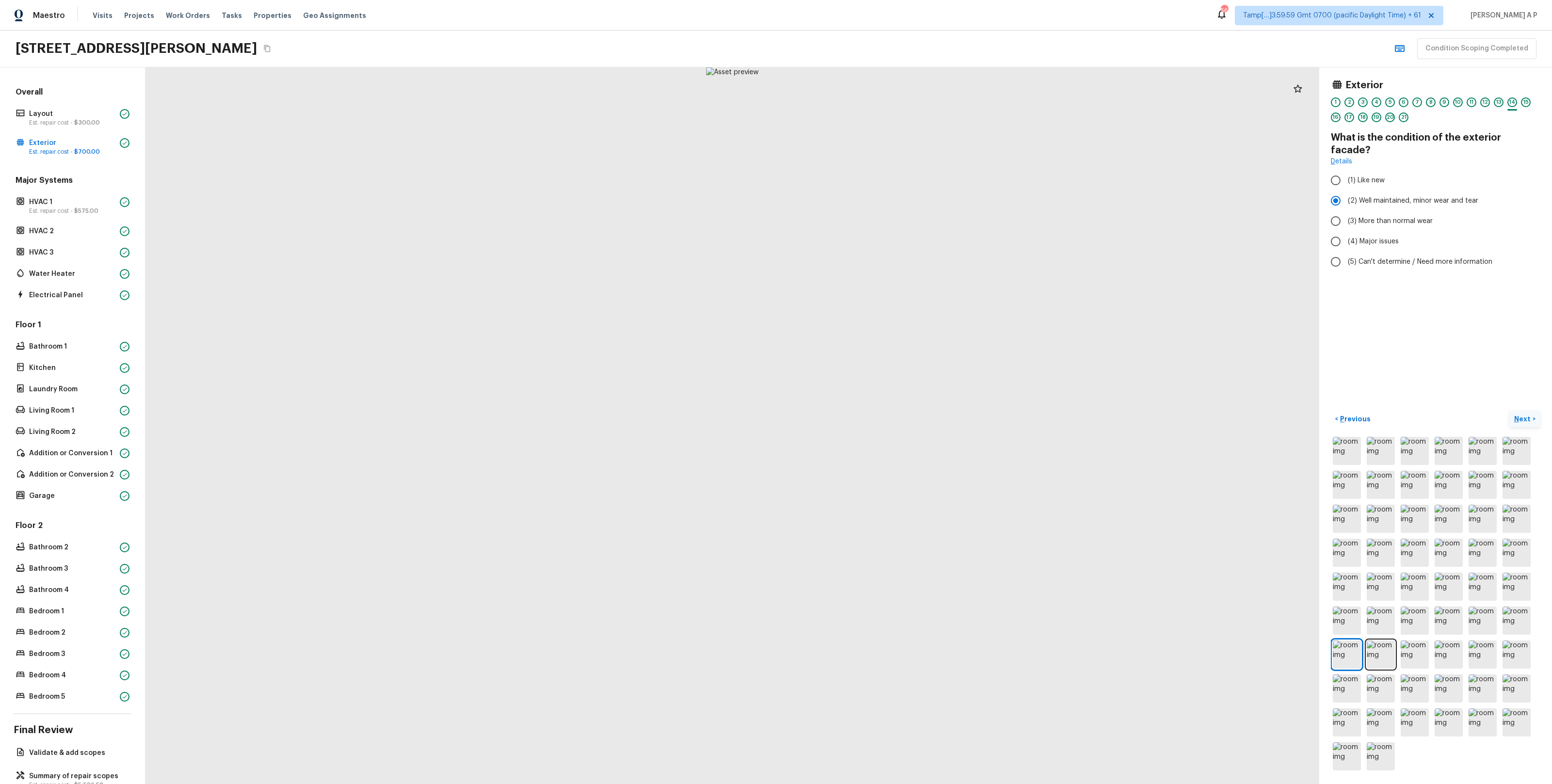
click at [1510, 411] on button "Next >" at bounding box center [1525, 419] width 31 height 16
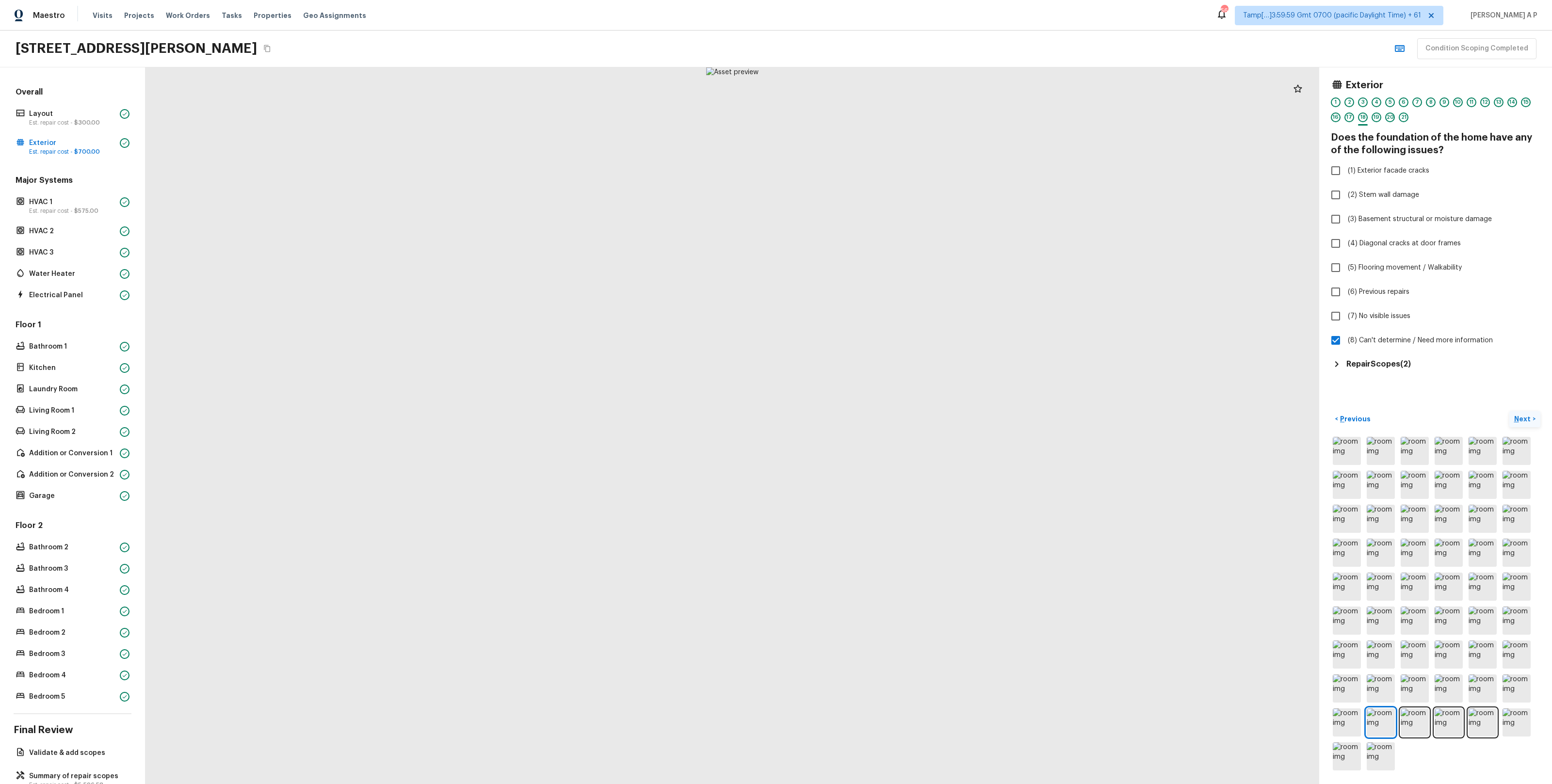
click at [1510, 411] on button "Next >" at bounding box center [1525, 419] width 31 height 16
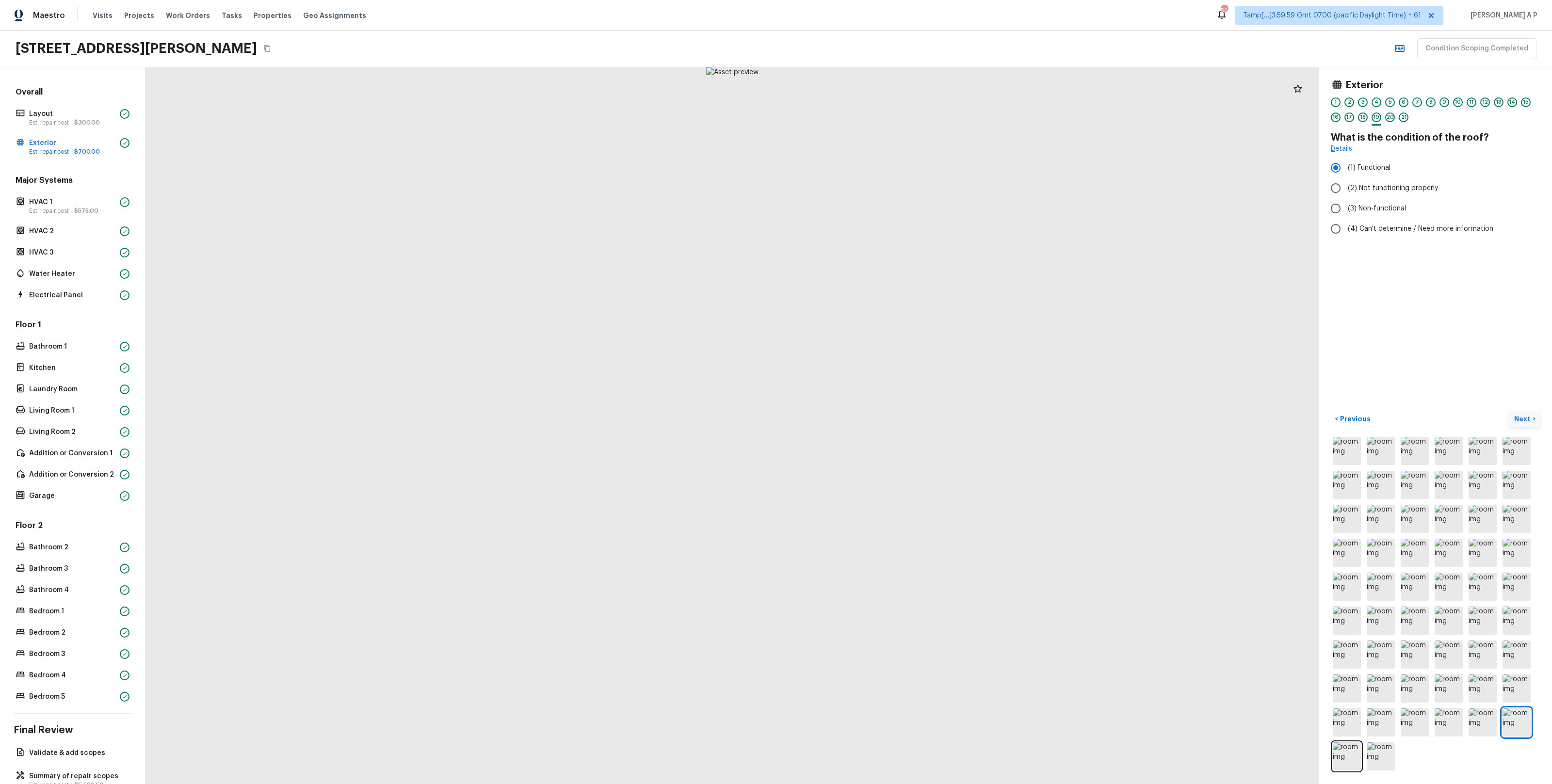
click at [1510, 411] on button "Next >" at bounding box center [1525, 419] width 31 height 16
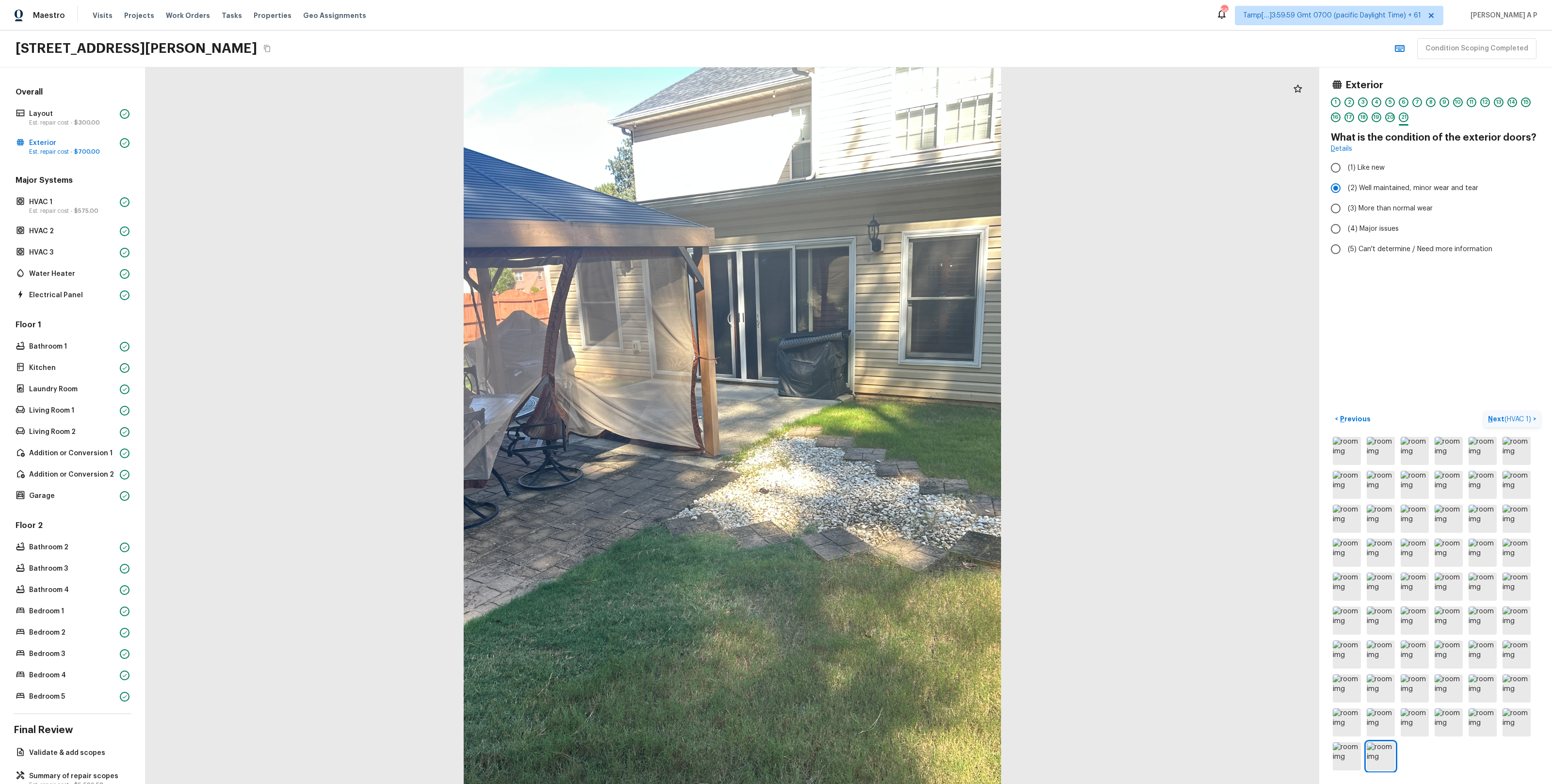
click at [1484, 411] on button "Next ( HVAC 1 ) >" at bounding box center [1512, 419] width 56 height 16
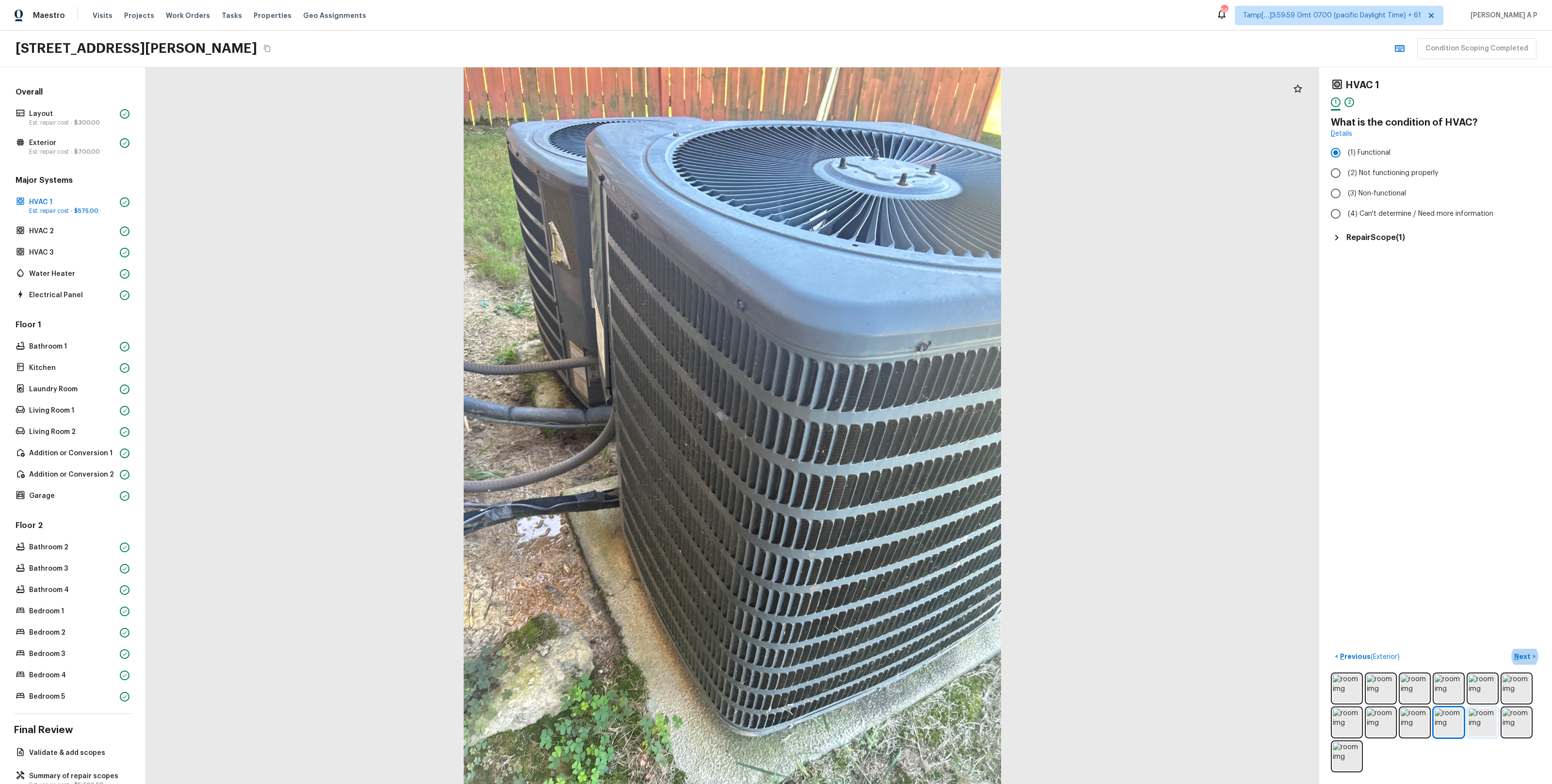
click at [1486, 721] on img at bounding box center [1483, 722] width 28 height 28
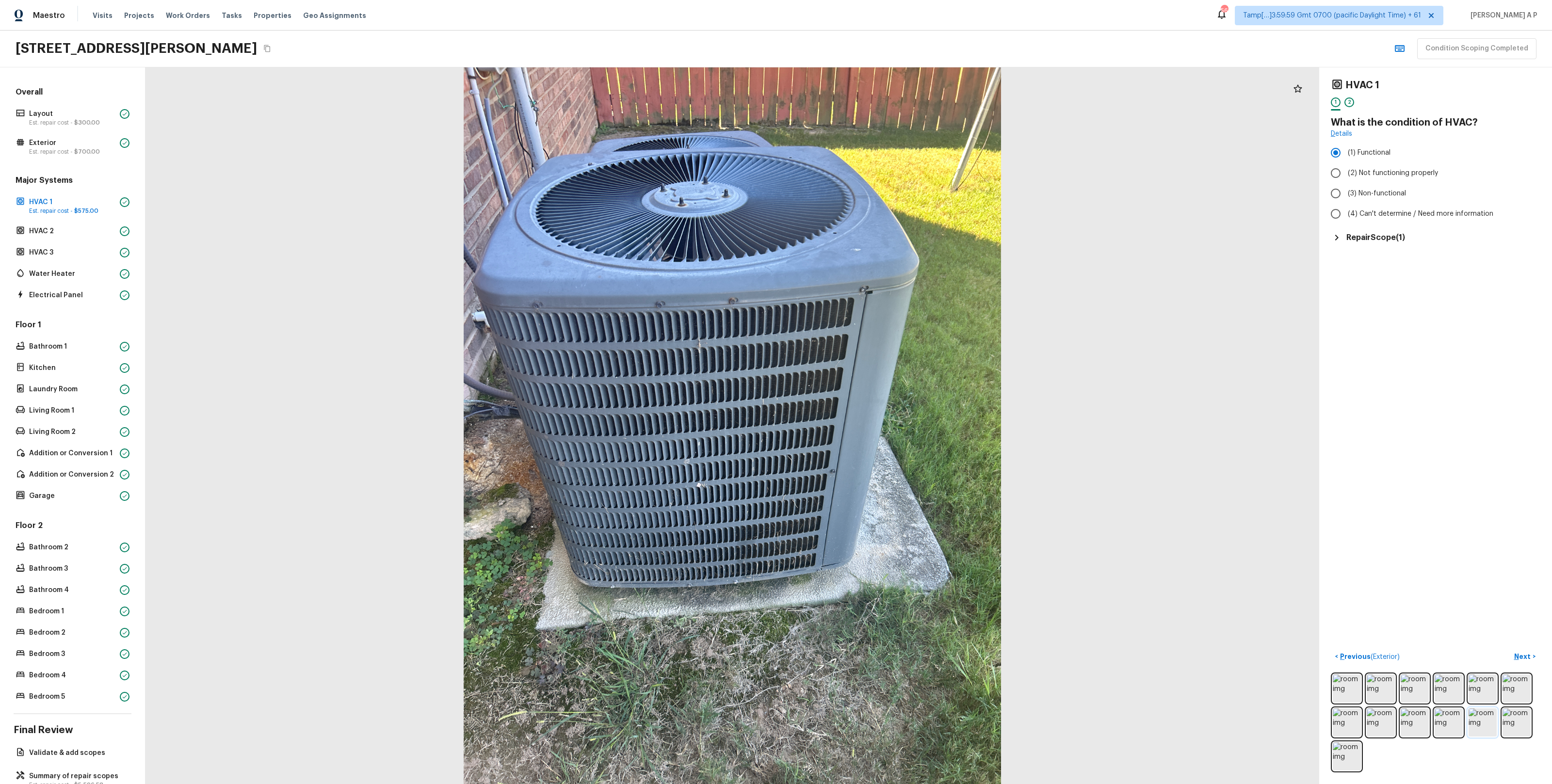
click at [1486, 721] on img at bounding box center [1483, 722] width 28 height 28
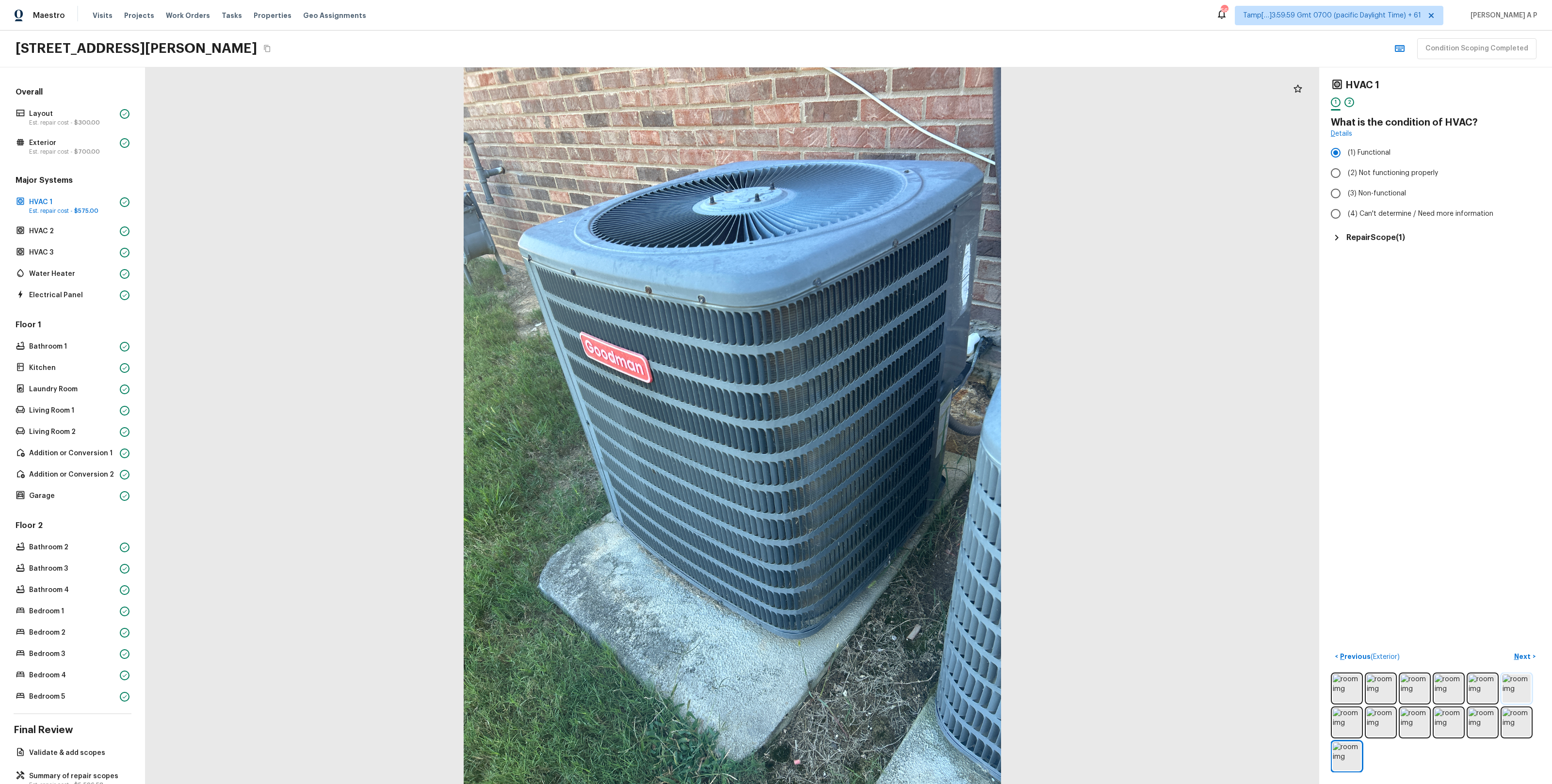
click at [1508, 690] on img at bounding box center [1516, 688] width 28 height 28
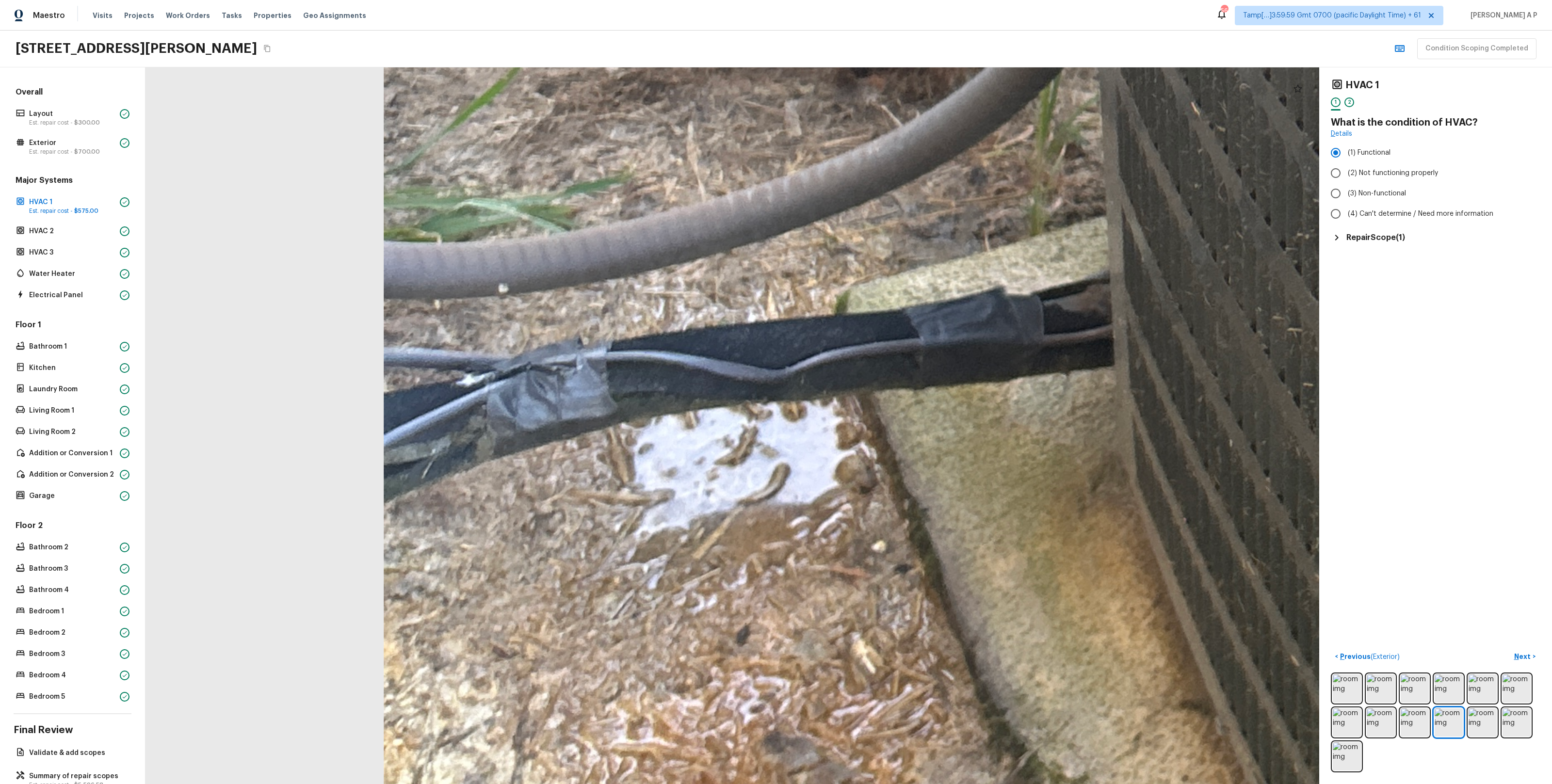
drag, startPoint x: 664, startPoint y: 510, endPoint x: 677, endPoint y: 321, distance: 189.4
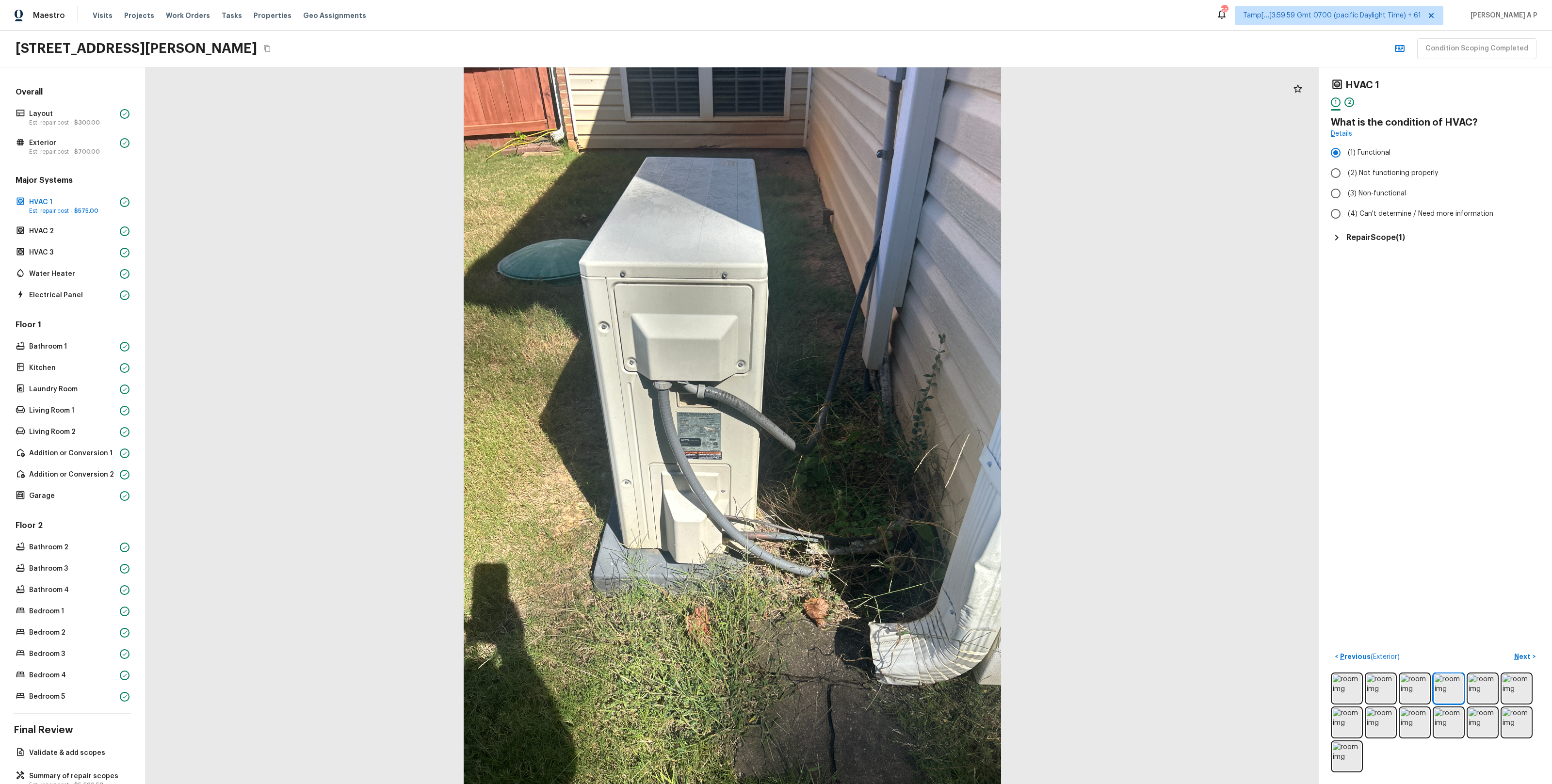
click at [102, 224] on div "Major Systems HVAC 1 Est. repair cost - $575.00 HVAC 2 HVAC 3 Water Heater Elec…" at bounding box center [72, 239] width 118 height 127
click at [98, 228] on p "HVAC 2" at bounding box center [72, 231] width 87 height 9
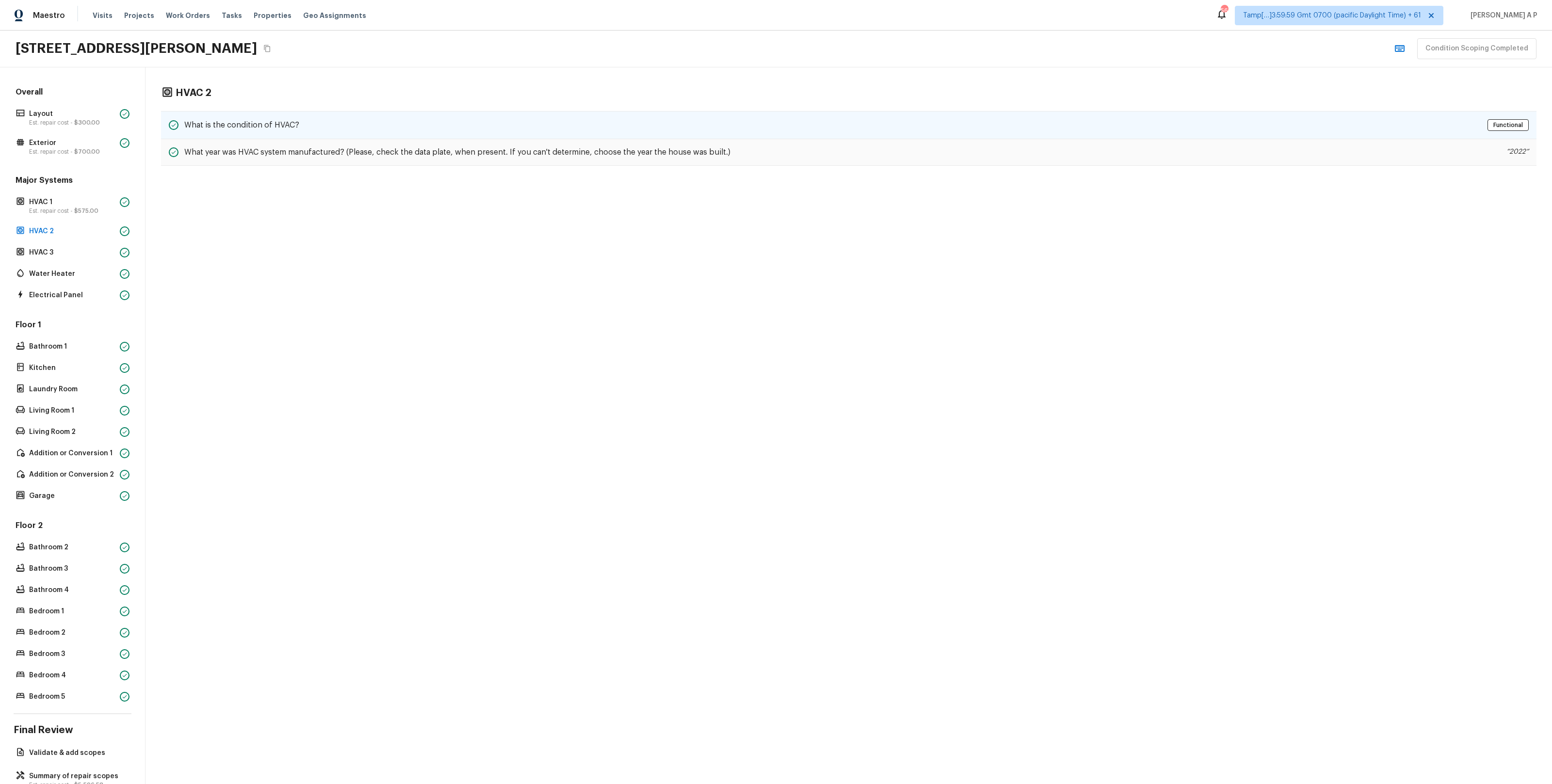
click at [314, 116] on div "What is the condition of HVAC? Functional" at bounding box center [848, 124] width 1376 height 28
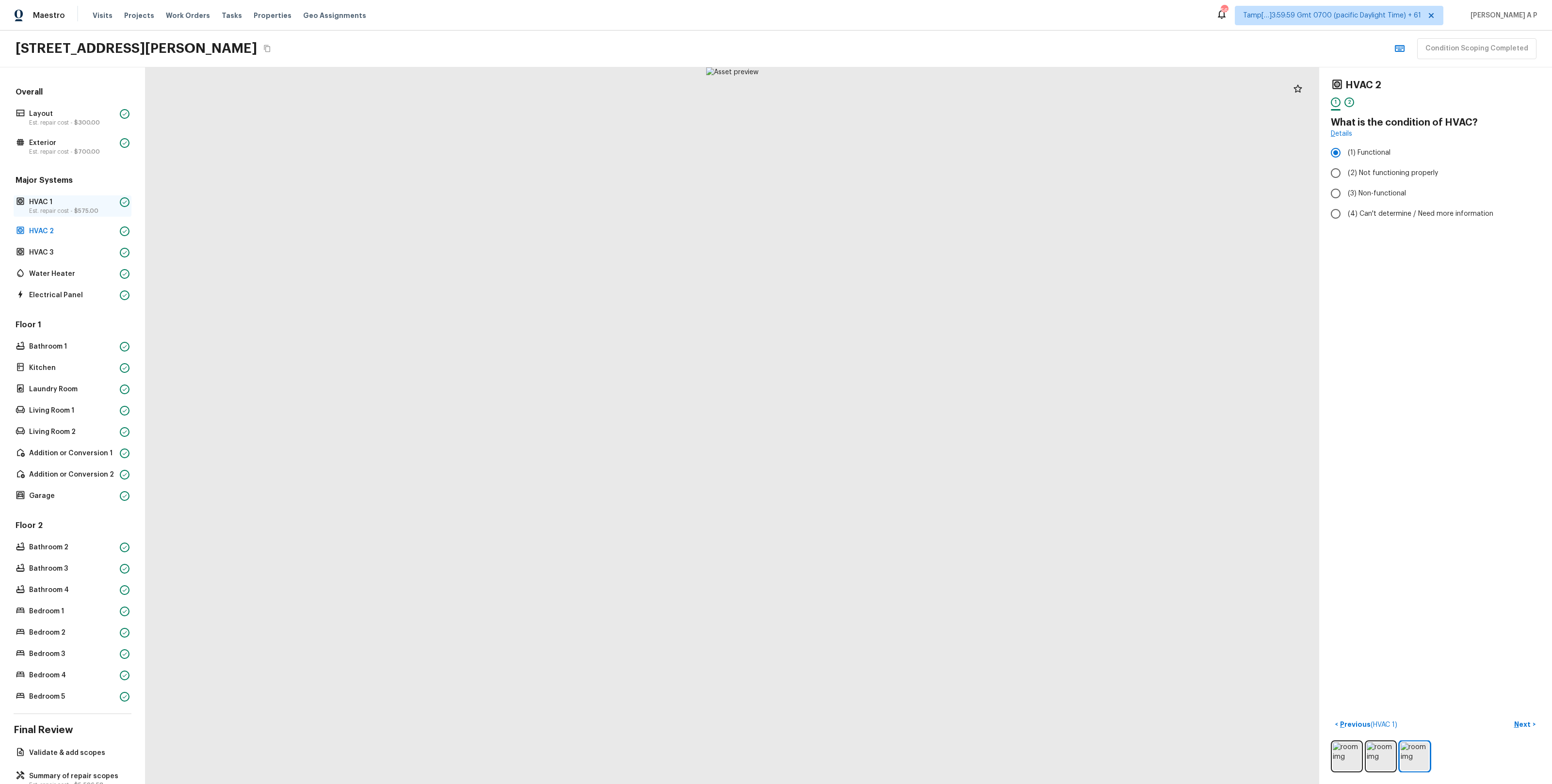
click at [79, 202] on p "HVAC 1" at bounding box center [72, 202] width 87 height 9
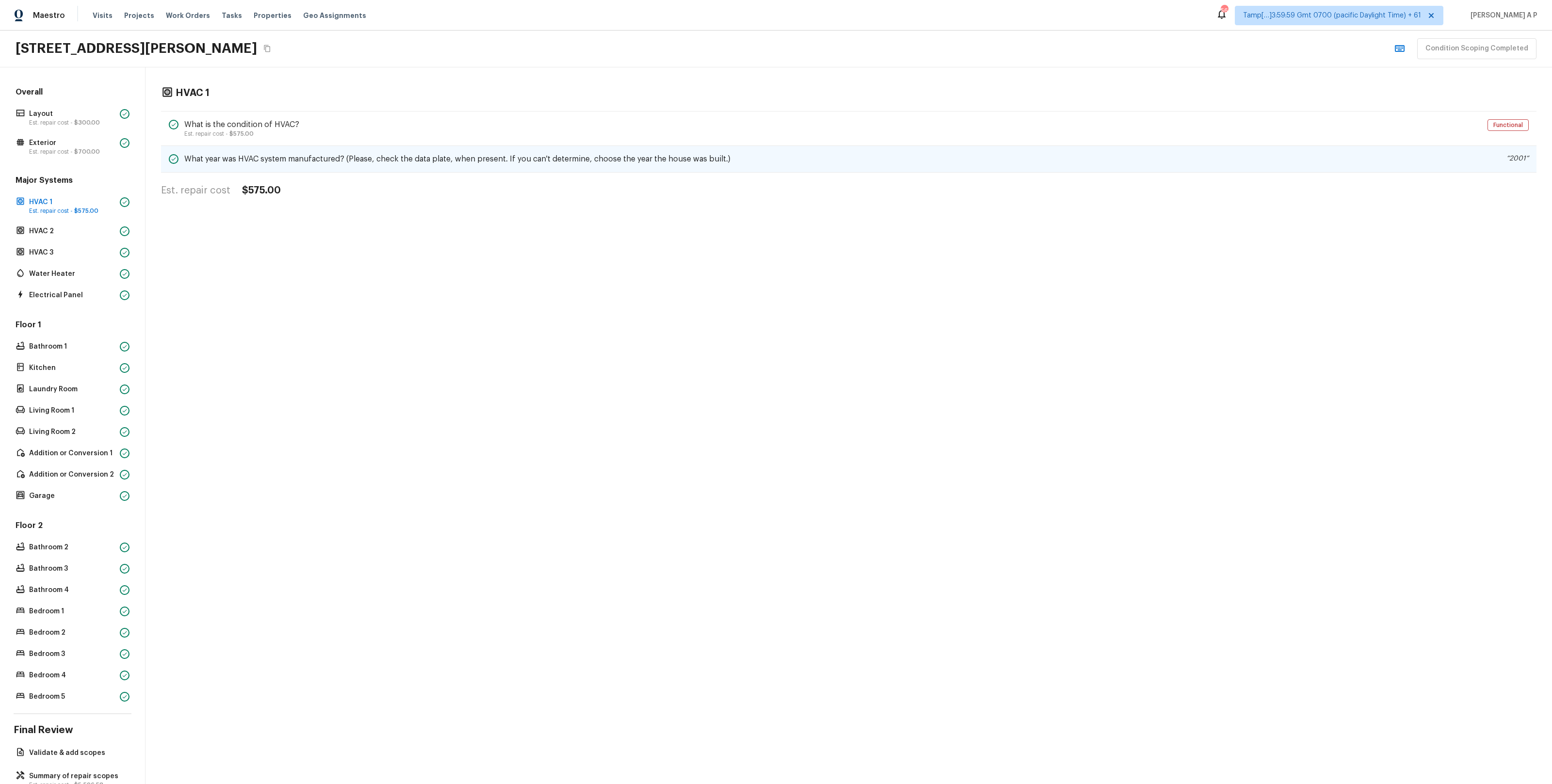
click at [305, 165] on div "What year was HVAC system manufactured? (Please, check the data plate, when pre…" at bounding box center [848, 159] width 1376 height 27
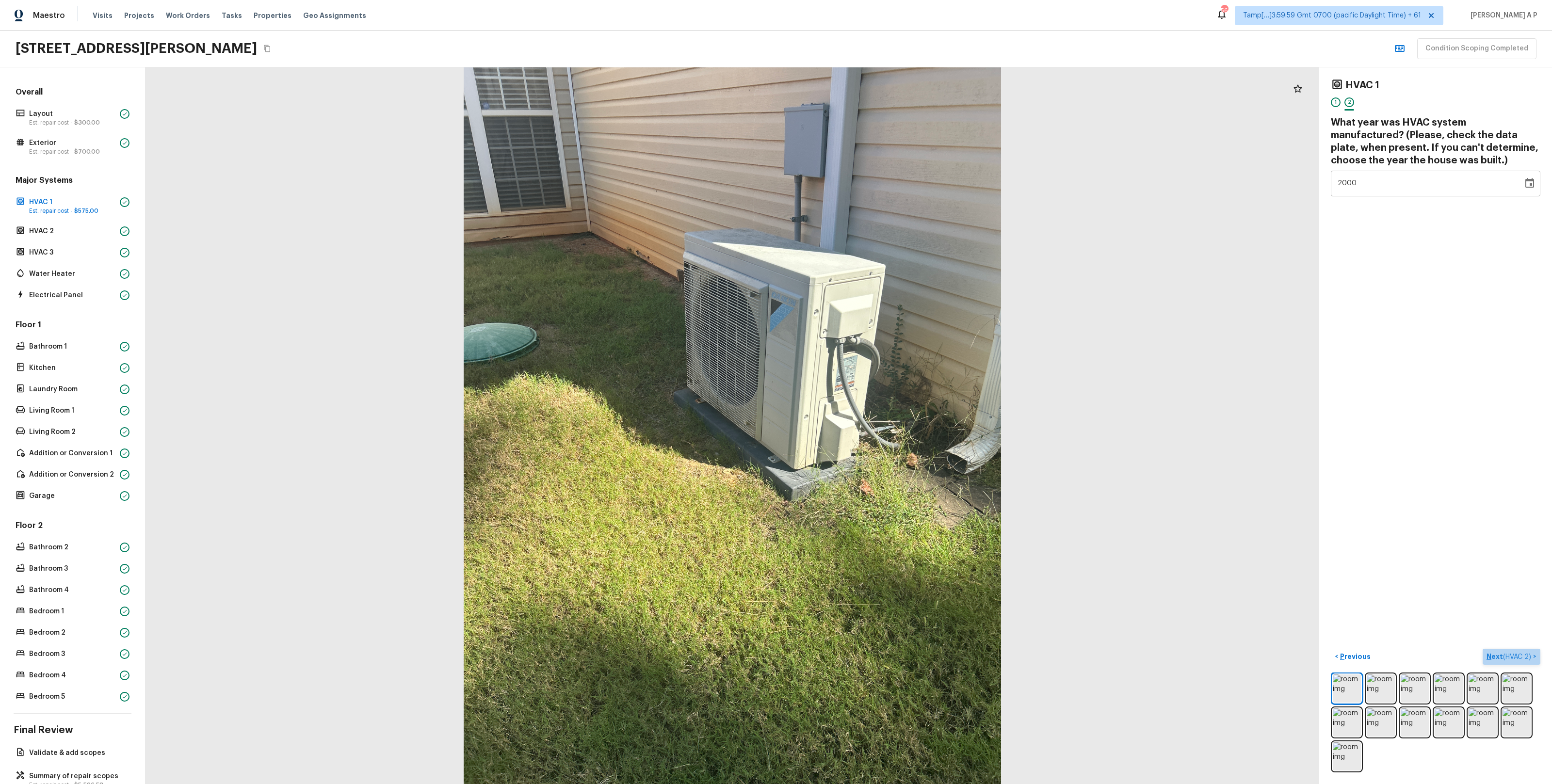
click at [1510, 660] on span "( HVAC 2 )" at bounding box center [1516, 657] width 28 height 7
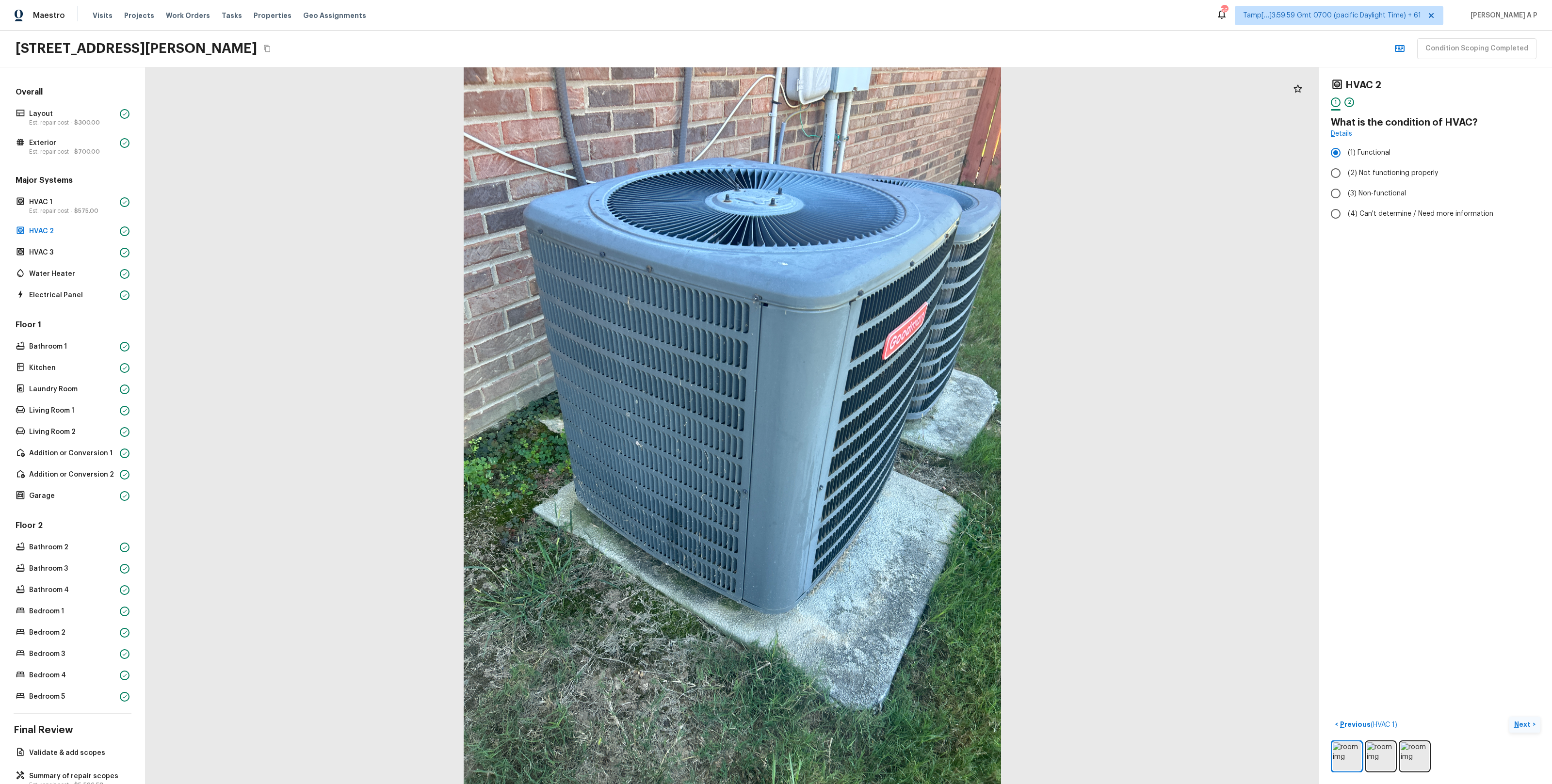
click at [1510, 660] on div "HVAC 2 1 2 What is the condition of HVAC? Details (1) Functional (2) Not functi…" at bounding box center [1435, 426] width 233 height 717
click at [1520, 717] on button "Next >" at bounding box center [1525, 725] width 31 height 16
click at [82, 204] on p "HVAC 1" at bounding box center [72, 202] width 87 height 9
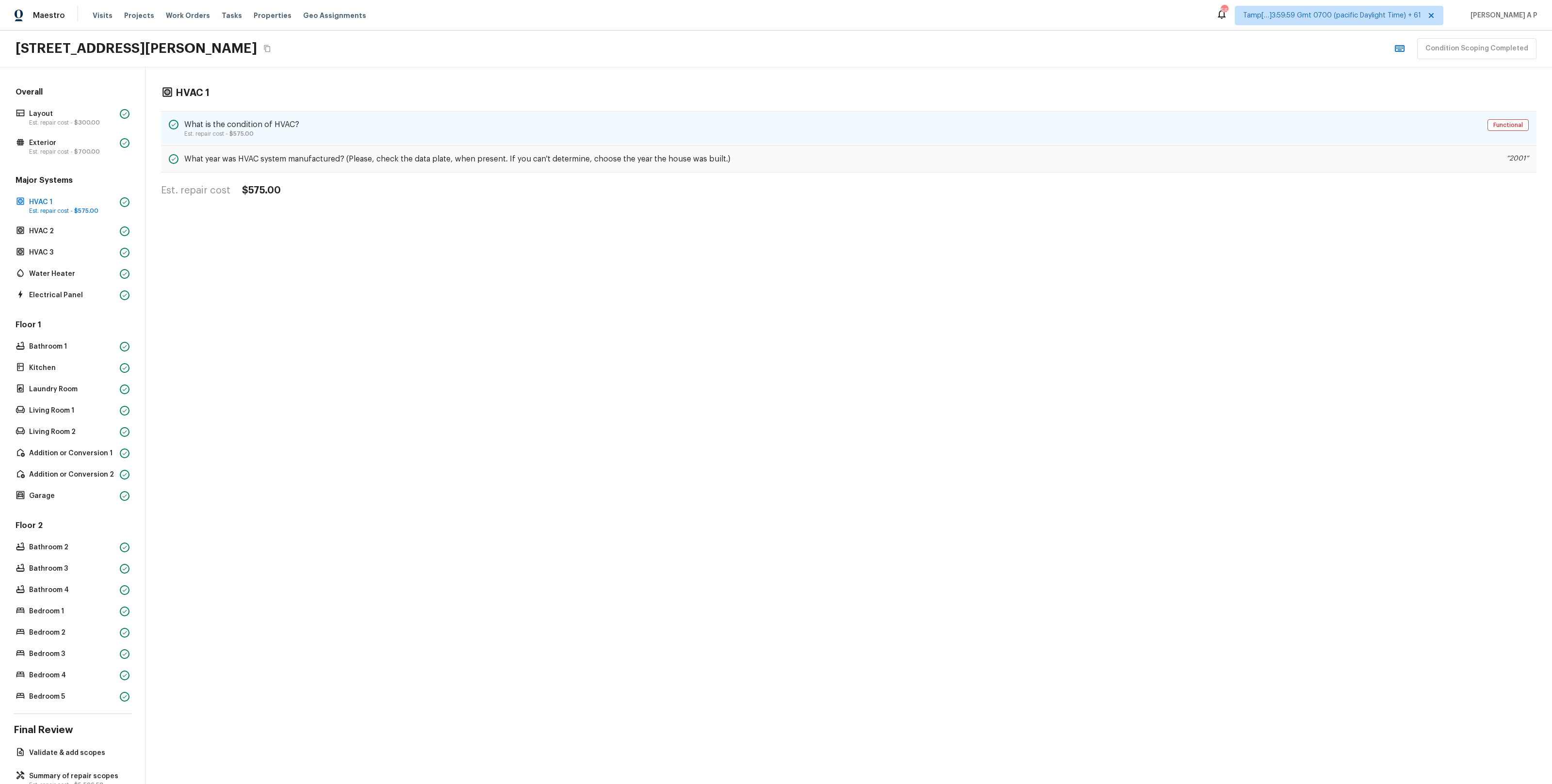
click at [1083, 118] on div "What is the condition of HVAC? Est. repair cost - $575.00 Functional" at bounding box center [848, 128] width 1376 height 35
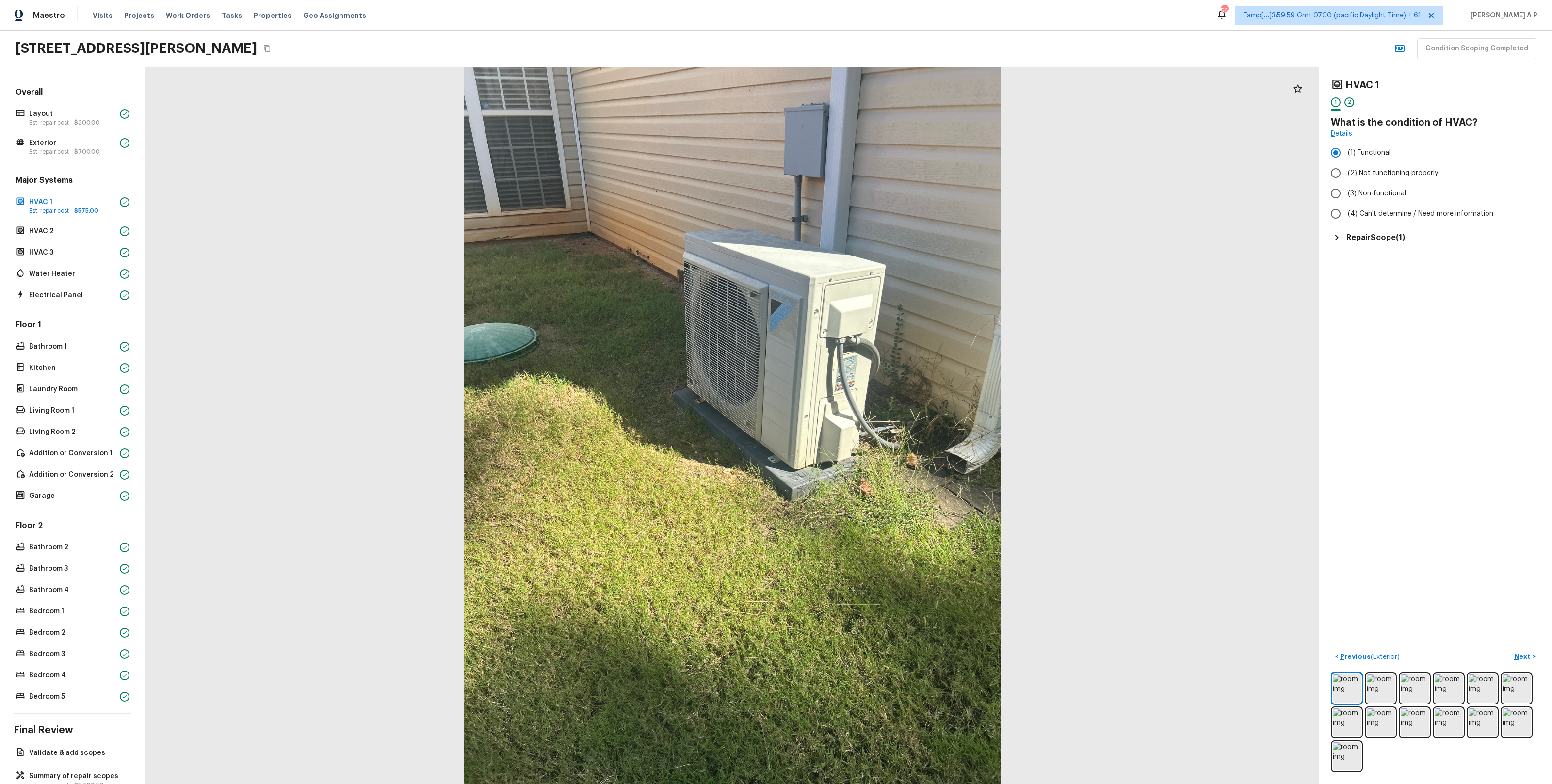
click at [1394, 235] on h5 "Repair Scope ( 1 )" at bounding box center [1375, 237] width 58 height 11
click at [59, 229] on p "HVAC 2" at bounding box center [72, 231] width 87 height 9
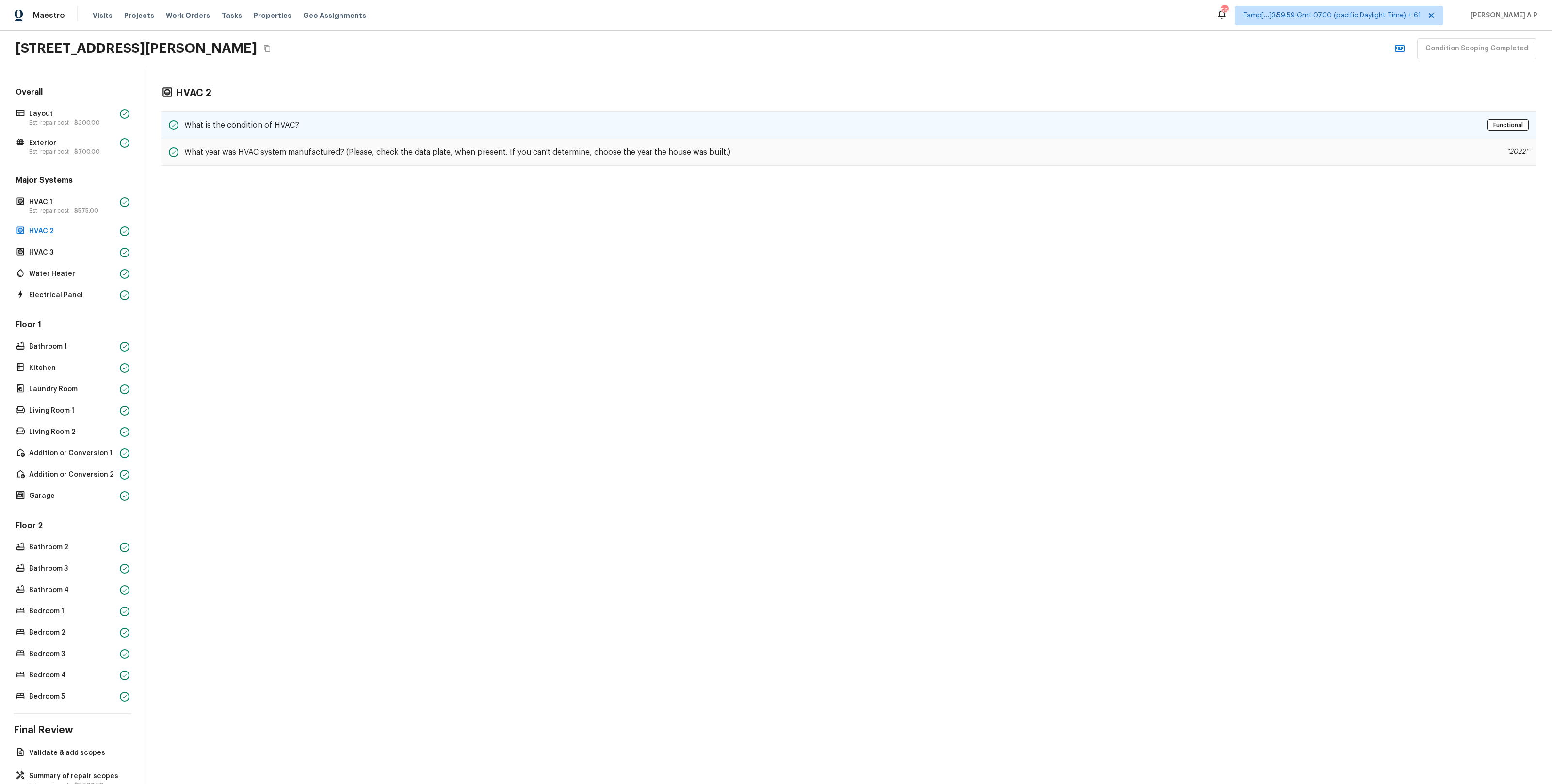
click at [345, 130] on div "What is the condition of HVAC? Functional" at bounding box center [848, 124] width 1376 height 28
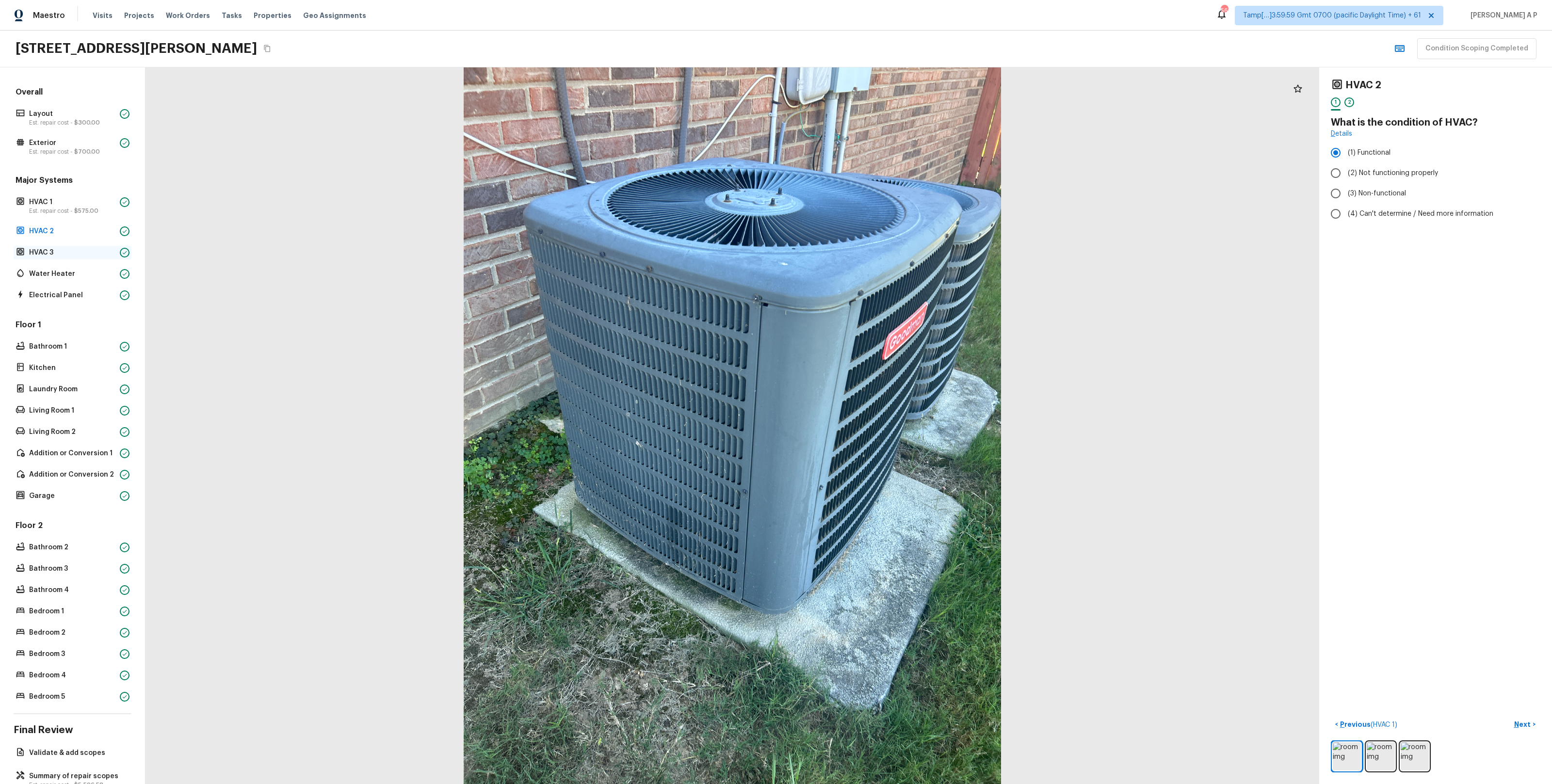
click at [82, 250] on p "HVAC 3" at bounding box center [72, 252] width 87 height 9
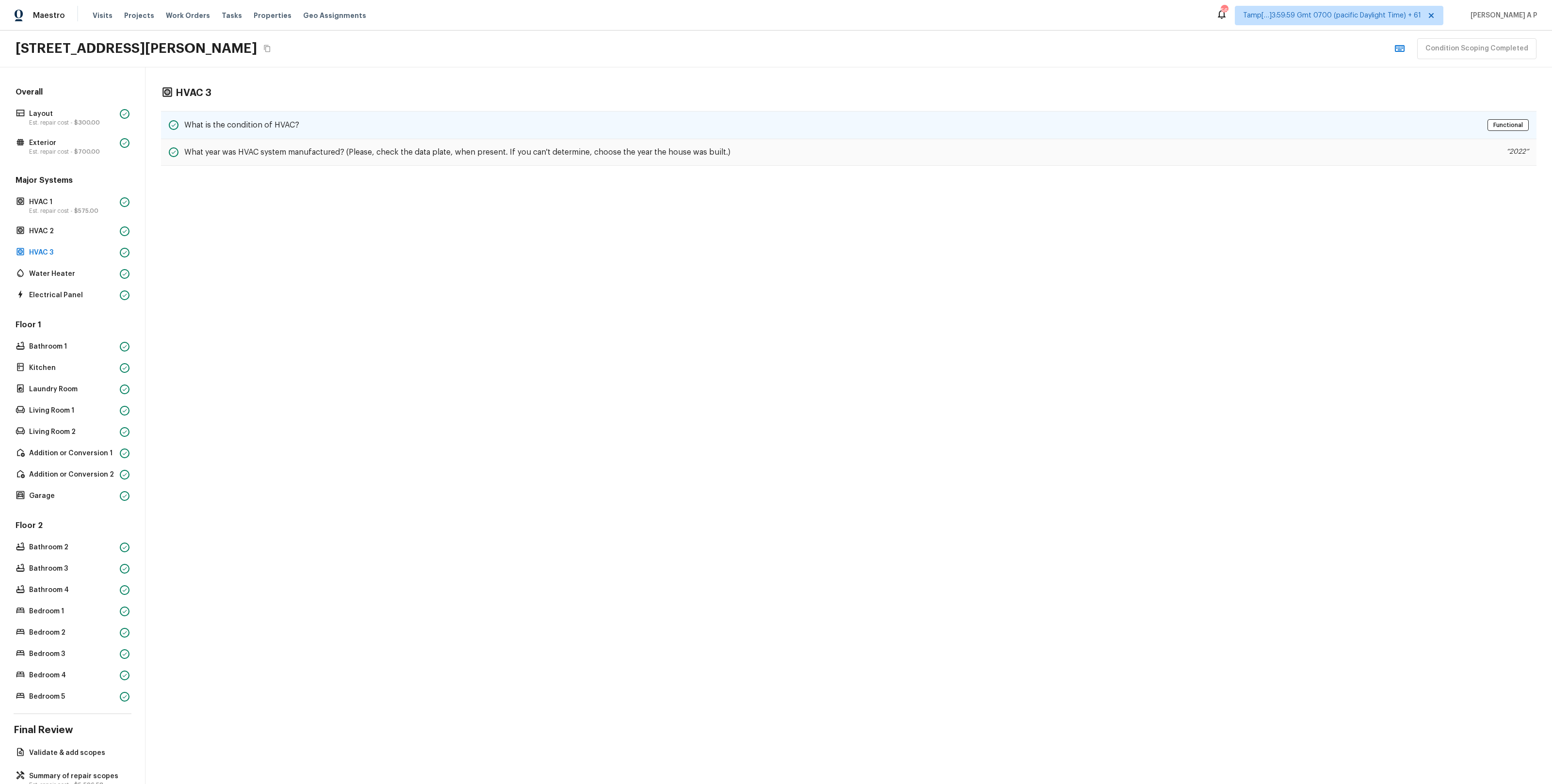
click at [271, 122] on h5 "What is the condition of HVAC?" at bounding box center [242, 125] width 115 height 11
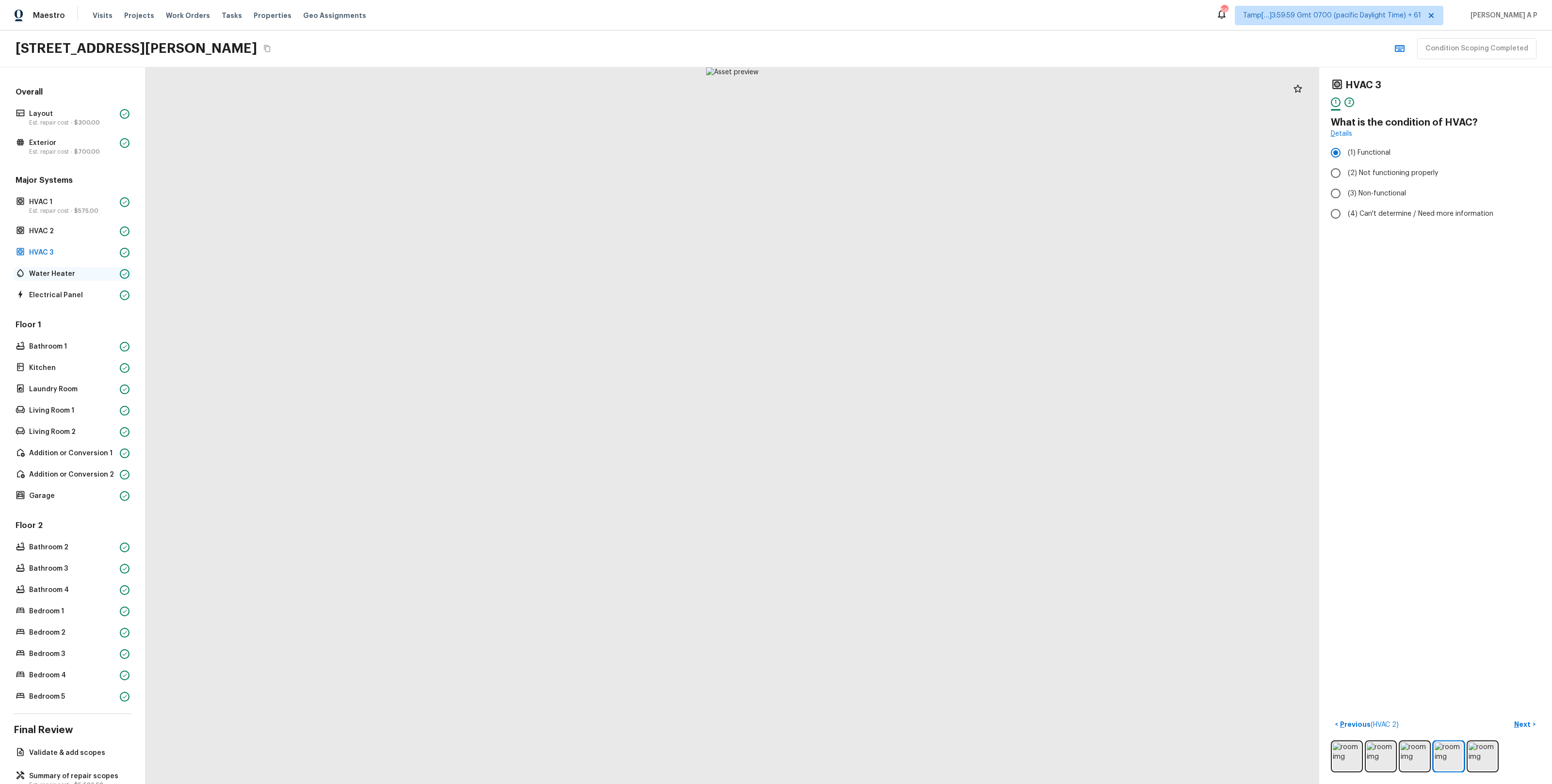
click at [58, 268] on div "Water Heater" at bounding box center [72, 274] width 118 height 14
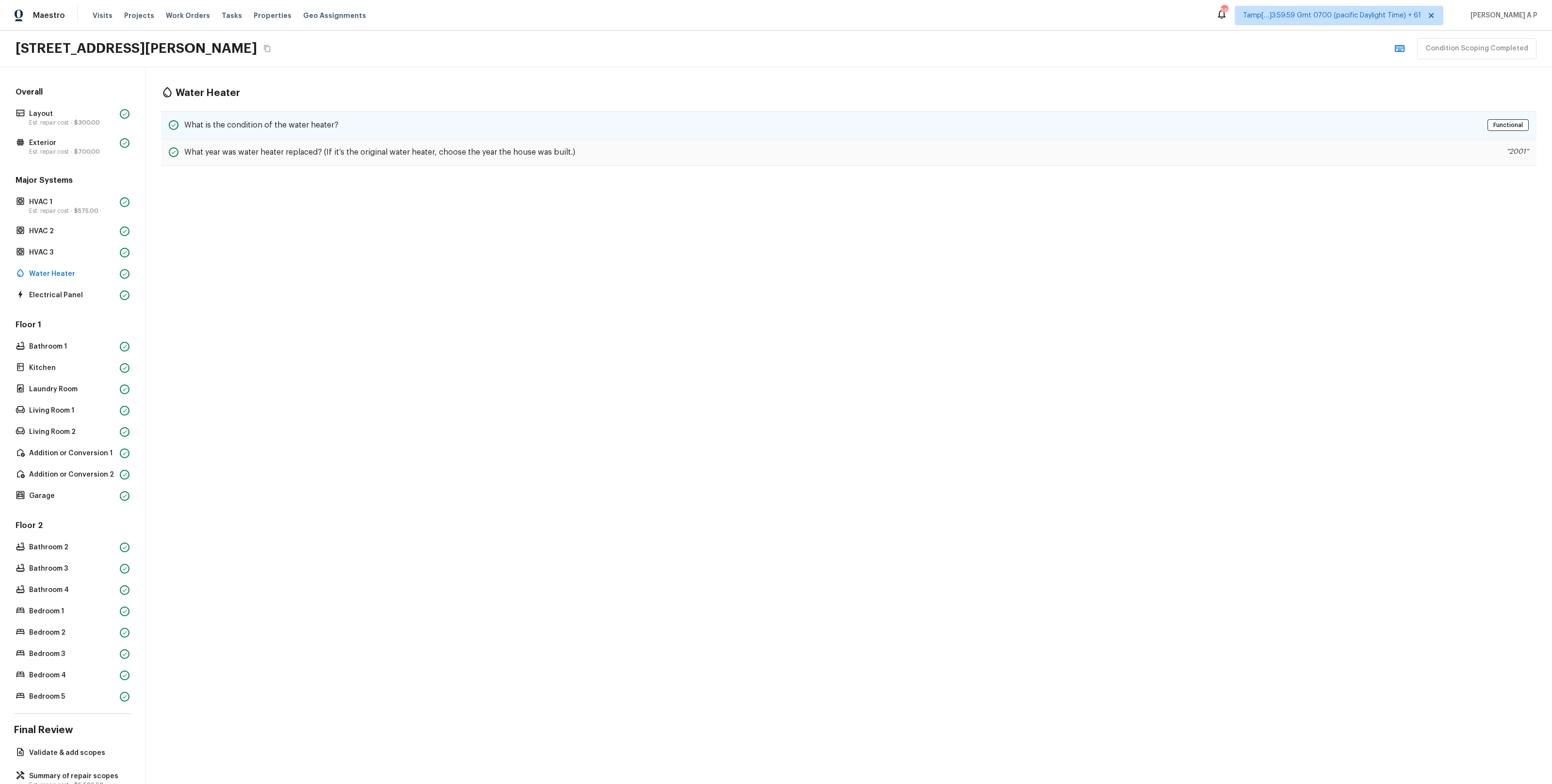
click at [356, 132] on div "What is the condition of the water heater? Functional" at bounding box center [848, 124] width 1376 height 28
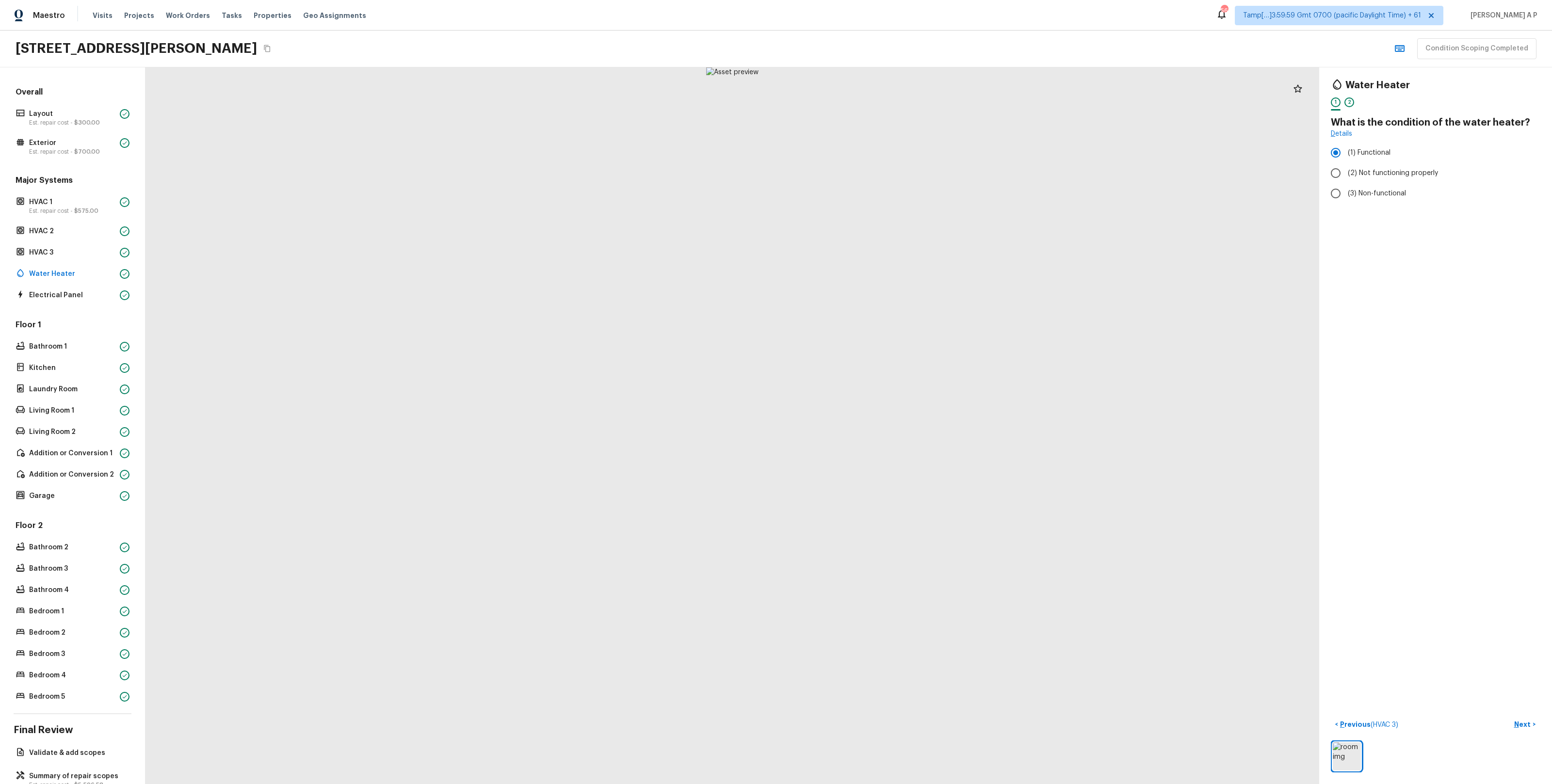
click at [80, 288] on div "Major Systems HVAC 1 Est. repair cost - $575.00 HVAC 2 HVAC 3 Water Heater Elec…" at bounding box center [72, 239] width 118 height 127
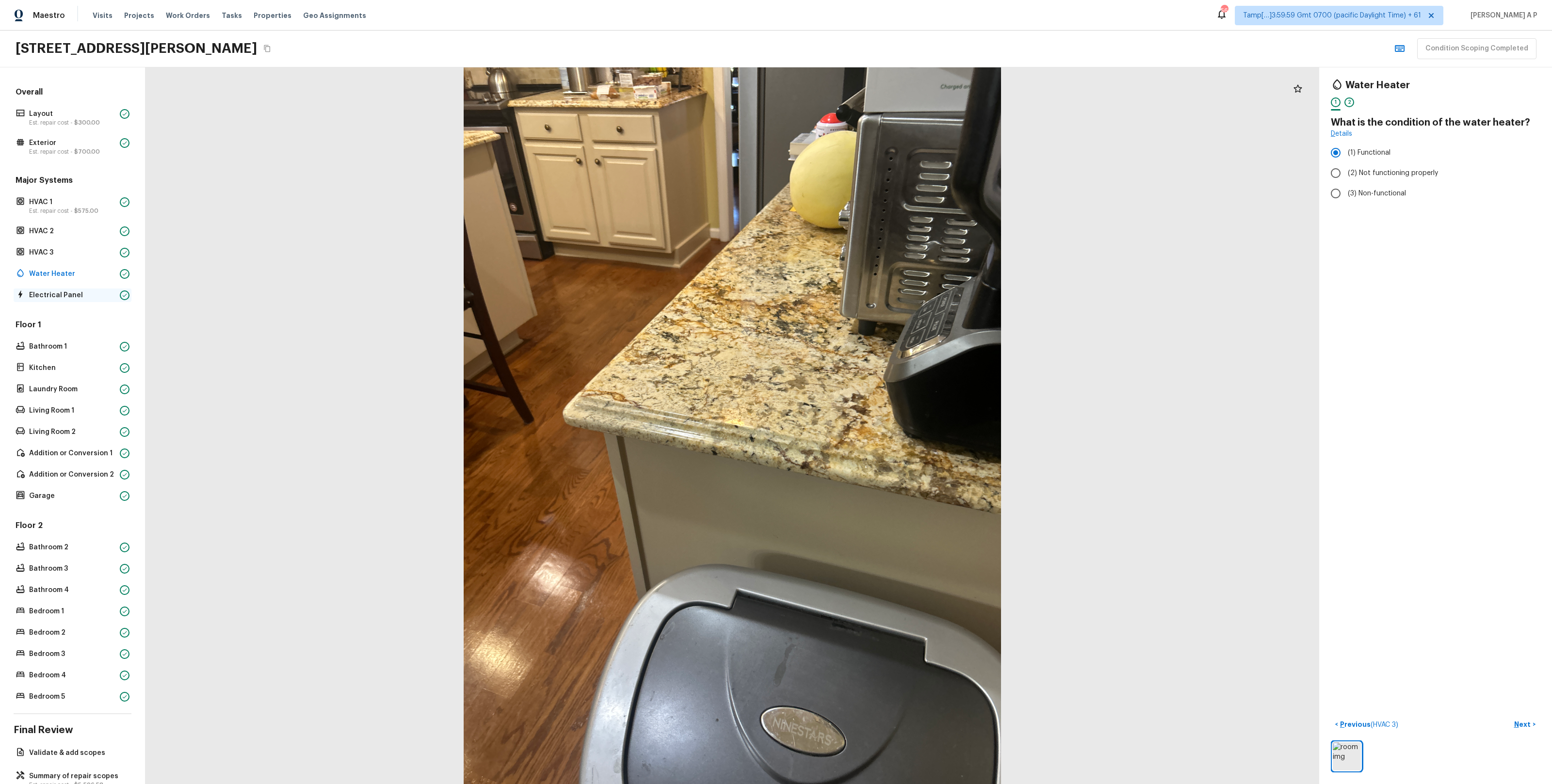
click at [80, 291] on p "Electrical Panel" at bounding box center [72, 295] width 87 height 9
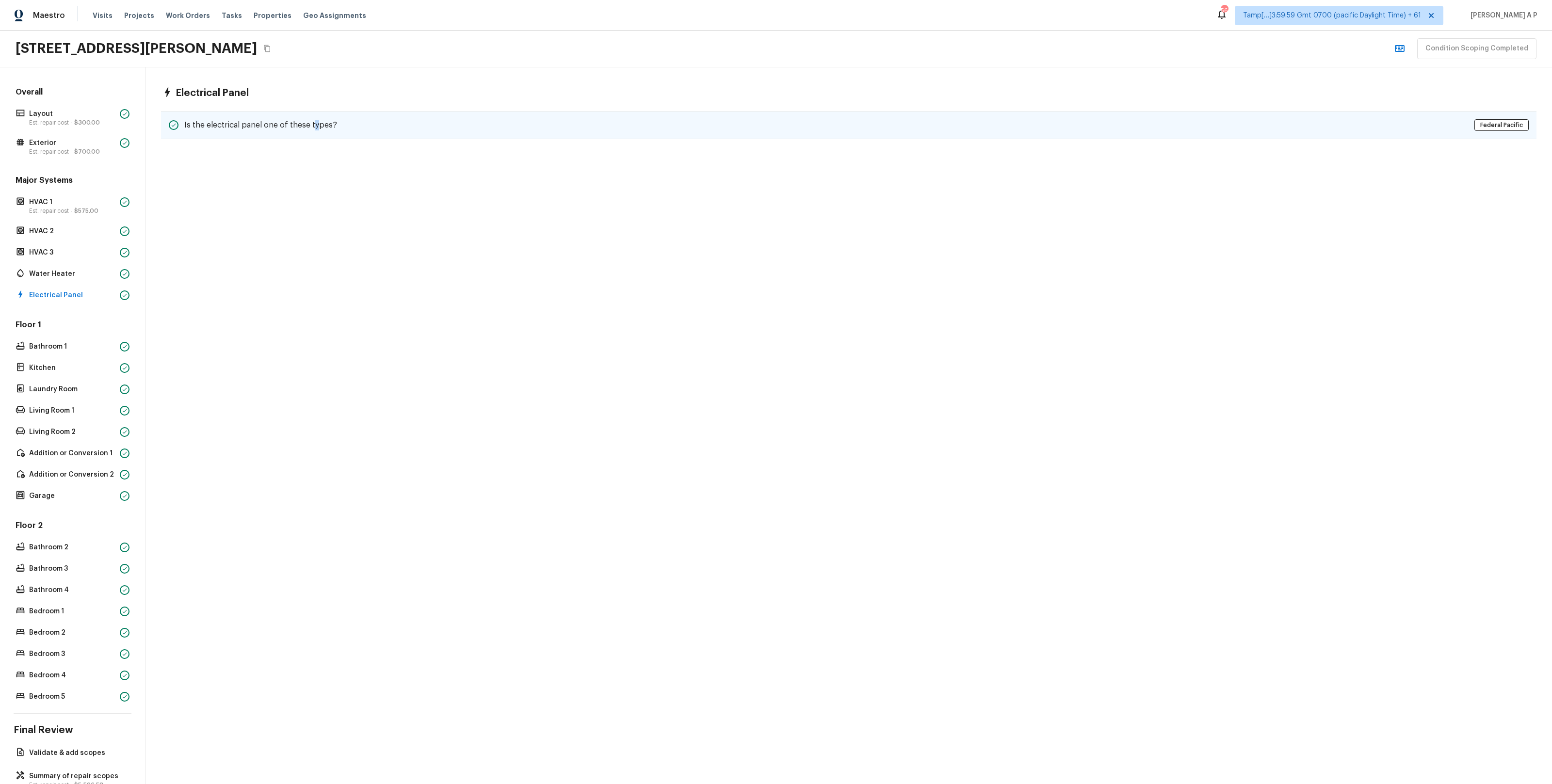
click at [316, 124] on h5 "Is the electrical panel one of these types?" at bounding box center [261, 125] width 152 height 11
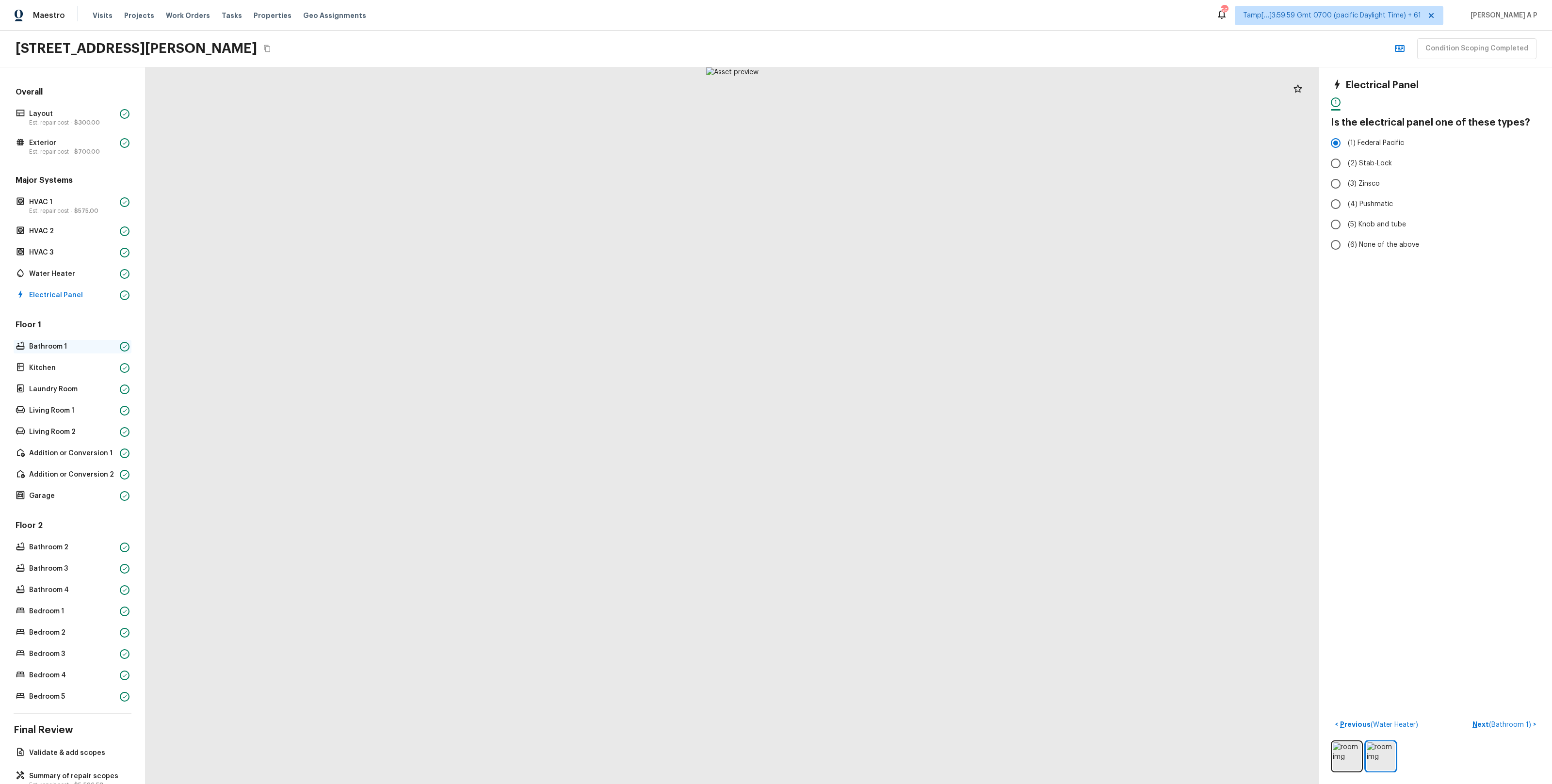
click at [84, 342] on p "Bathroom 1" at bounding box center [72, 346] width 87 height 9
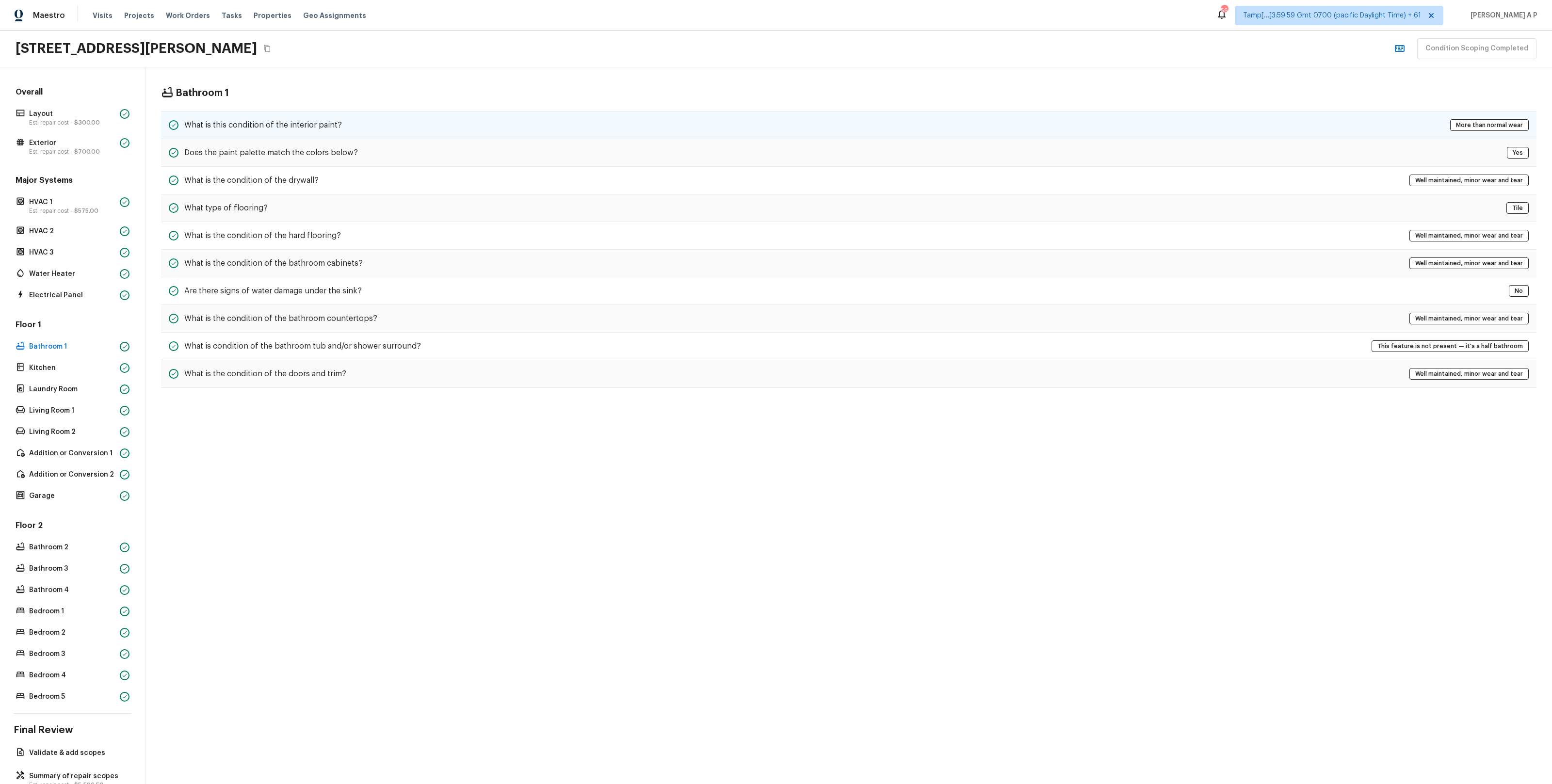
click at [398, 129] on div "What is this condition of the interior paint? More than normal wear" at bounding box center [848, 124] width 1376 height 28
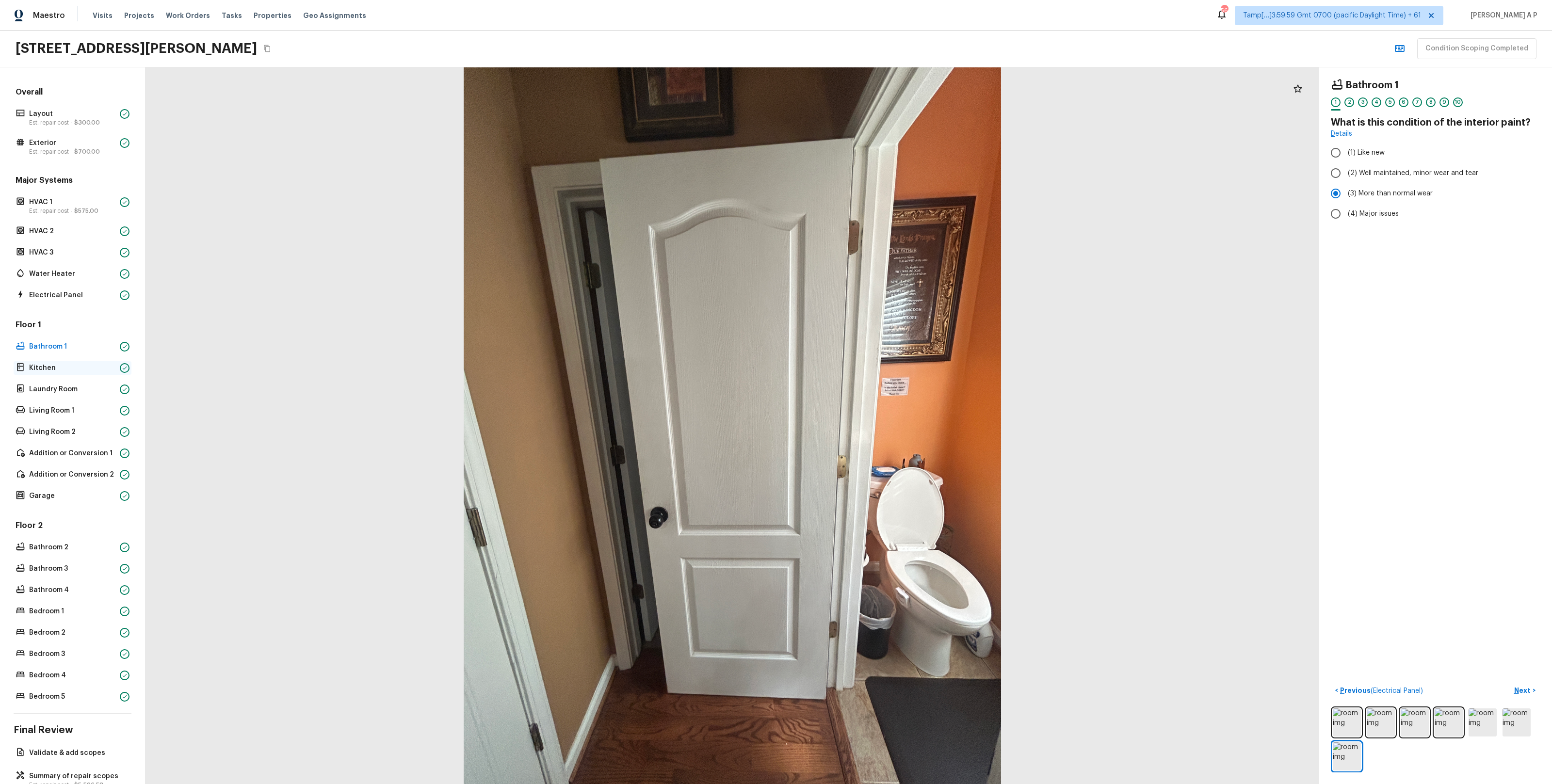
click at [95, 366] on p "Kitchen" at bounding box center [72, 367] width 87 height 9
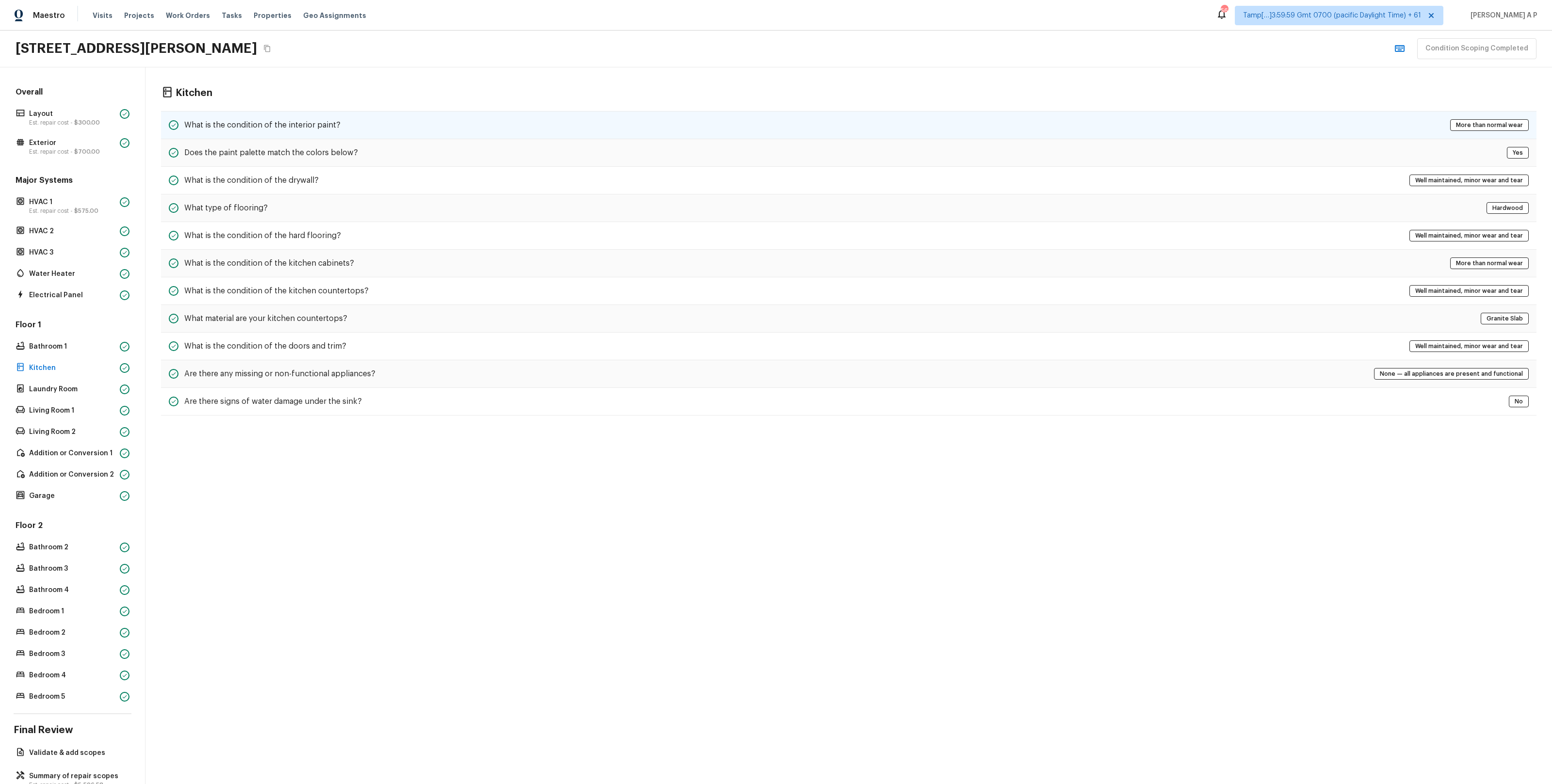
click at [368, 124] on div "What is the condition of the interior paint? More than normal wear" at bounding box center [848, 124] width 1376 height 28
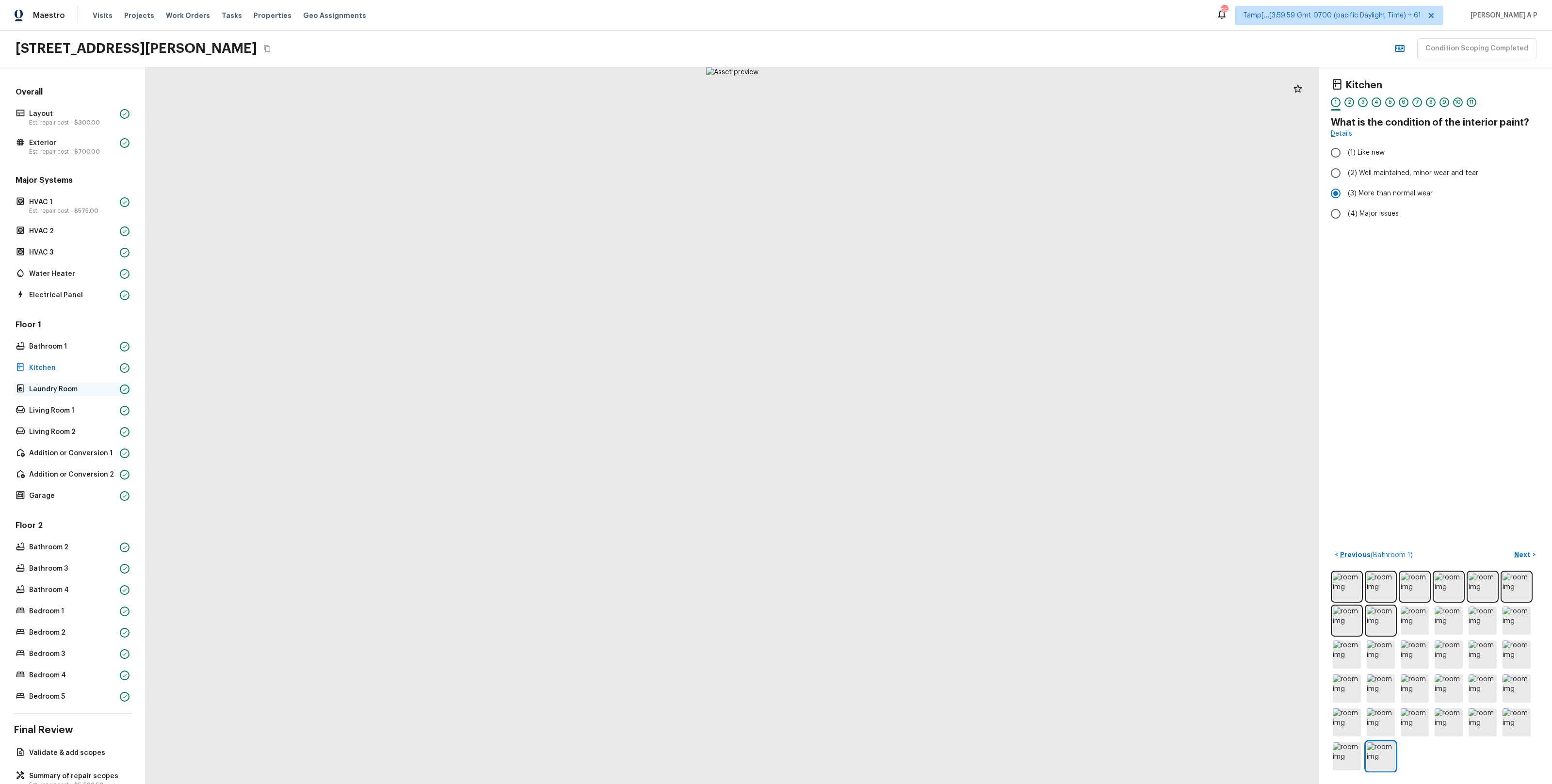
click at [92, 388] on p "Laundry Room" at bounding box center [72, 389] width 87 height 9
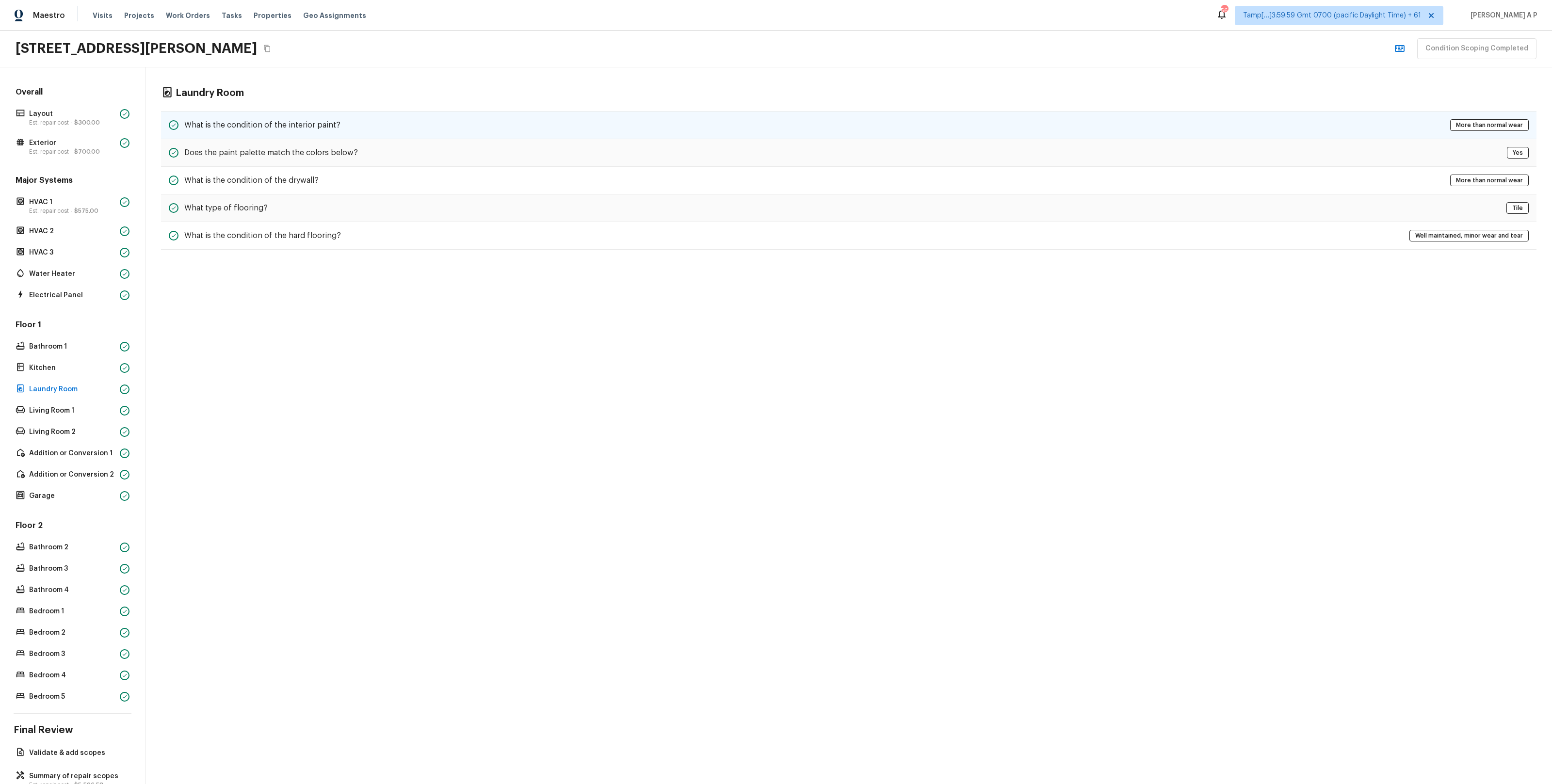
click at [262, 124] on h5 "What is the condition of the interior paint?" at bounding box center [262, 125] width 156 height 11
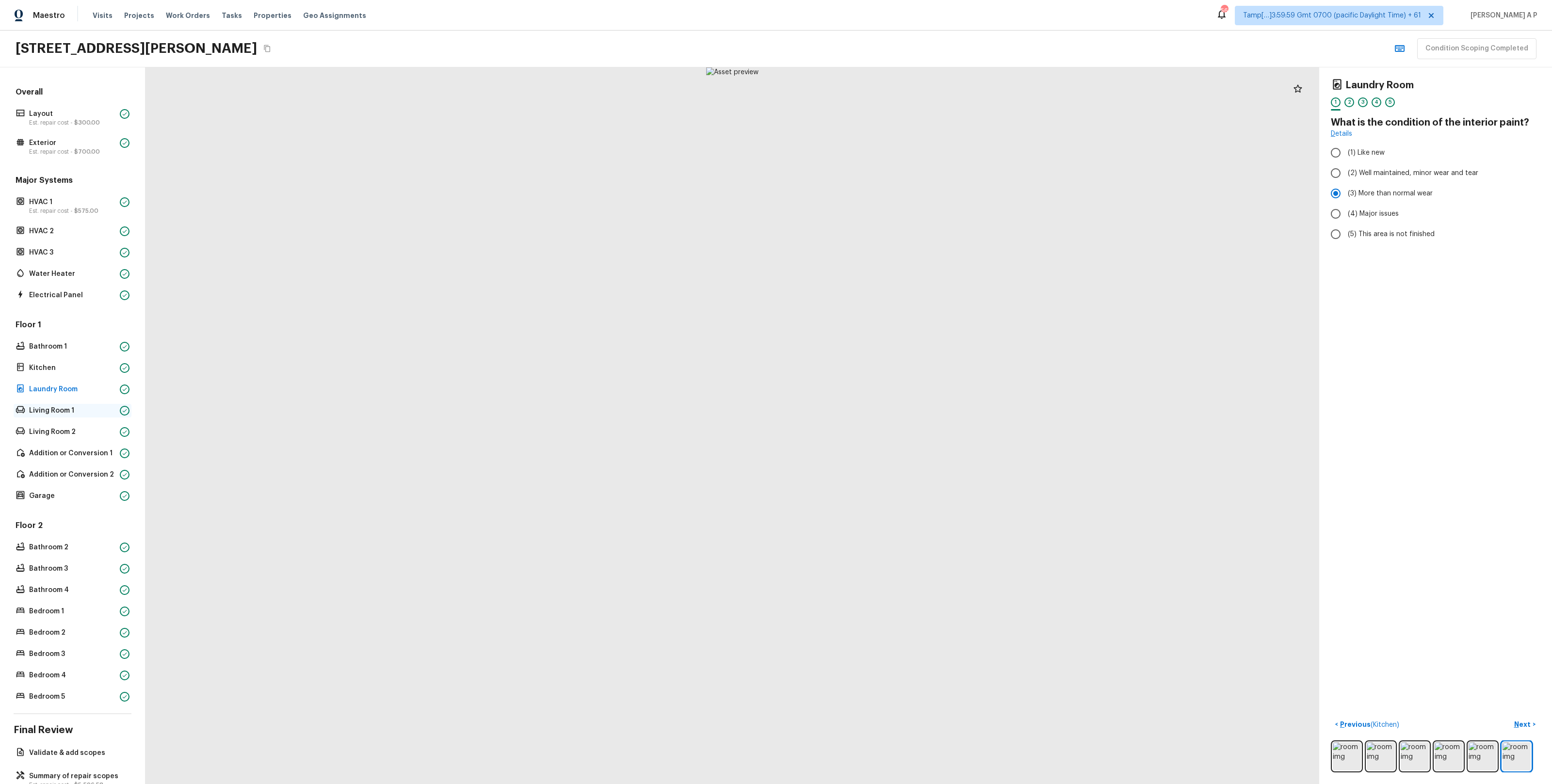
click at [108, 404] on div "Living Room 1" at bounding box center [72, 411] width 118 height 14
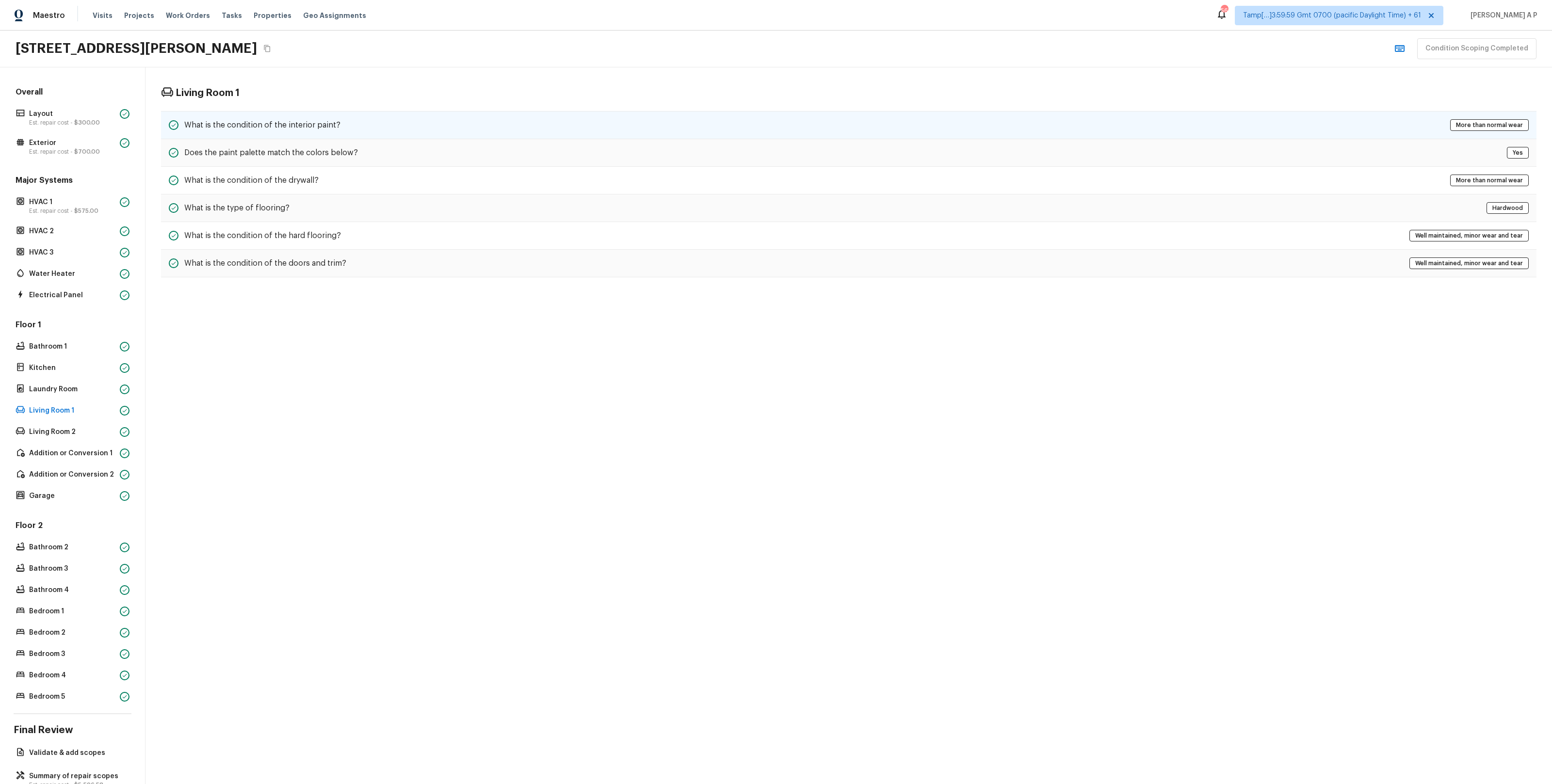
click at [416, 127] on div "What is the condition of the interior paint? More than normal wear" at bounding box center [848, 124] width 1376 height 28
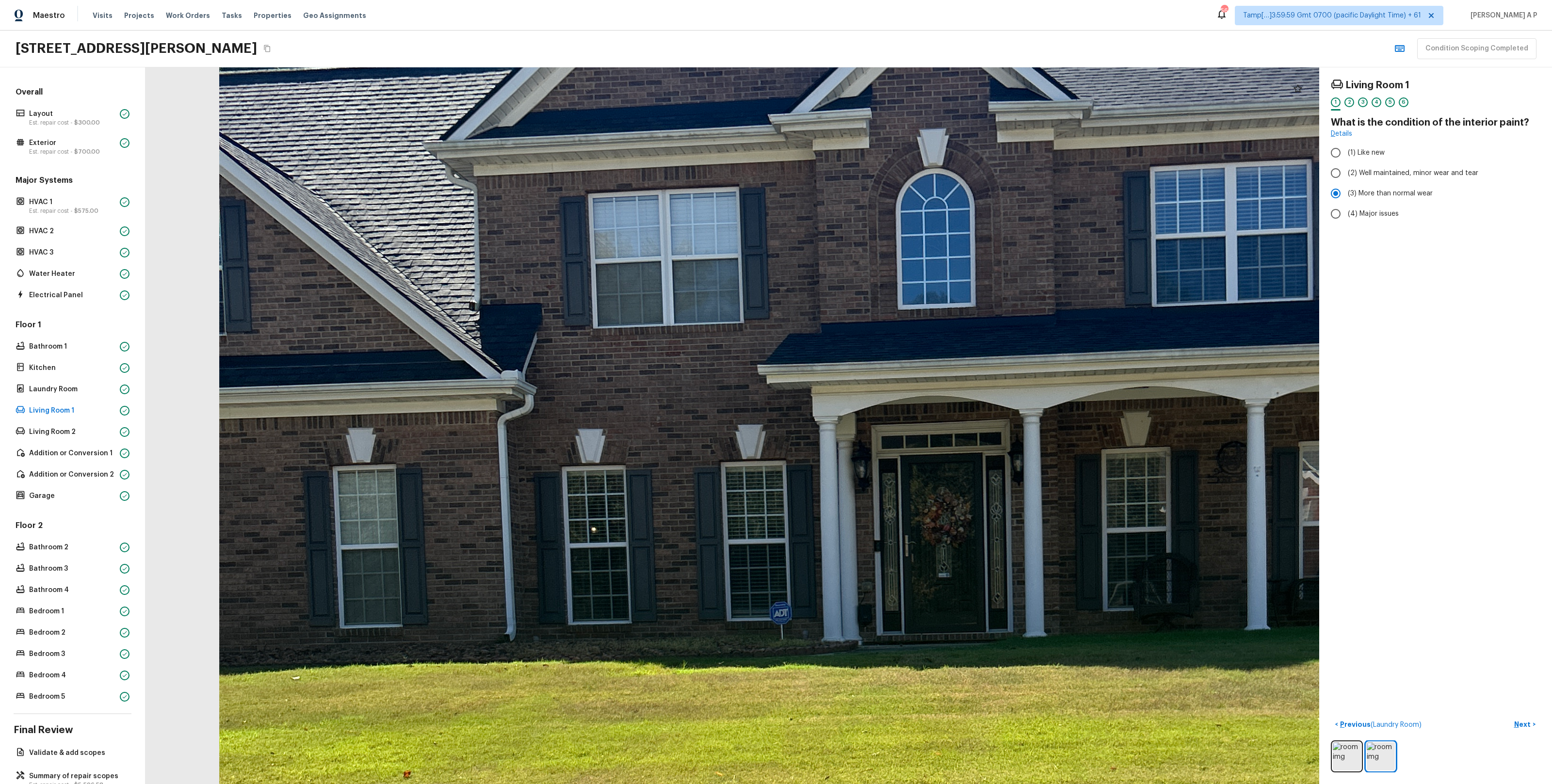
drag, startPoint x: 609, startPoint y: 263, endPoint x: 618, endPoint y: 422, distance: 159.3
click at [618, 421] on div at bounding box center [939, 721] width 3147 height 1922
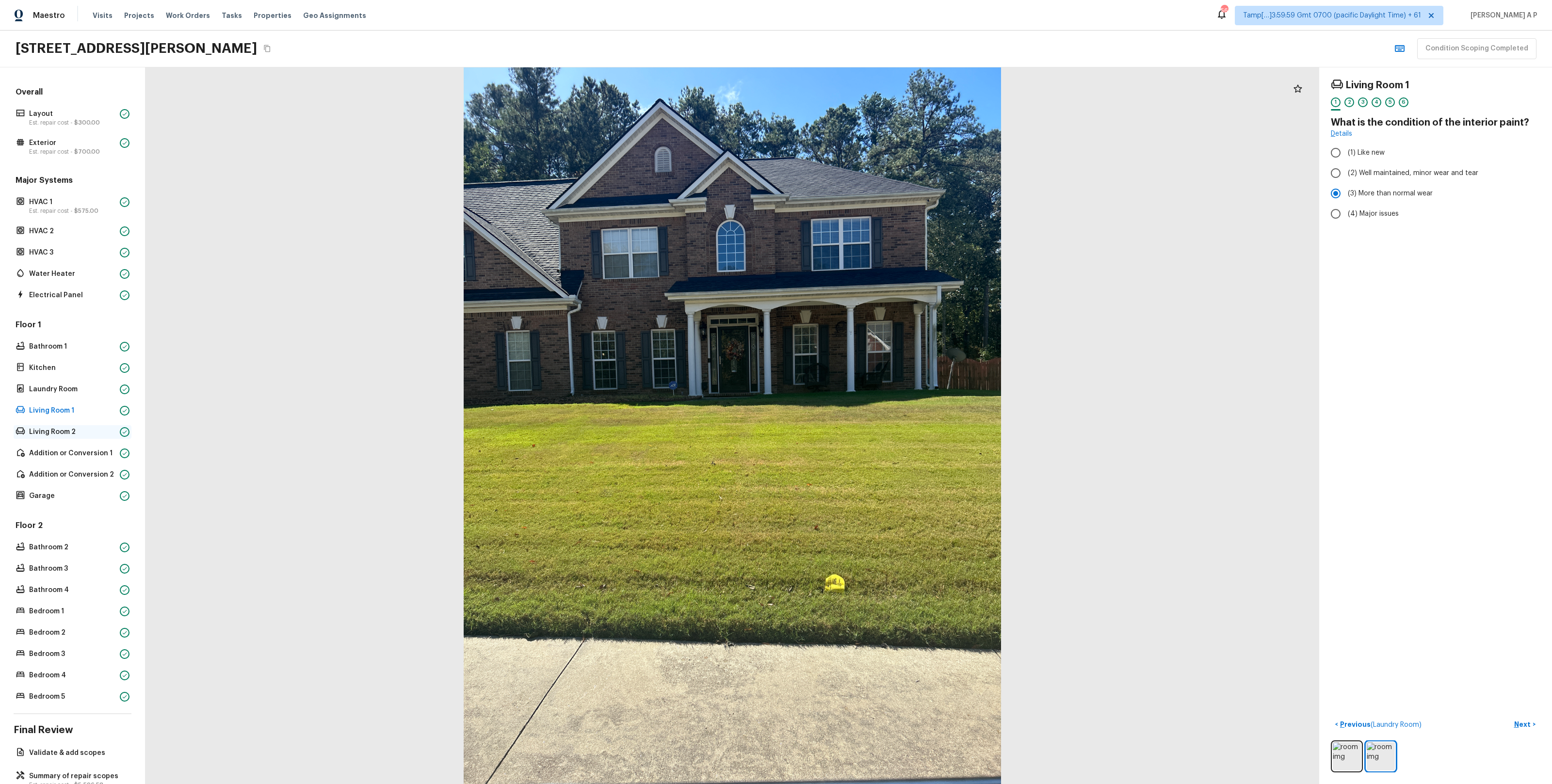
click at [96, 428] on p "Living Room 2" at bounding box center [72, 432] width 87 height 9
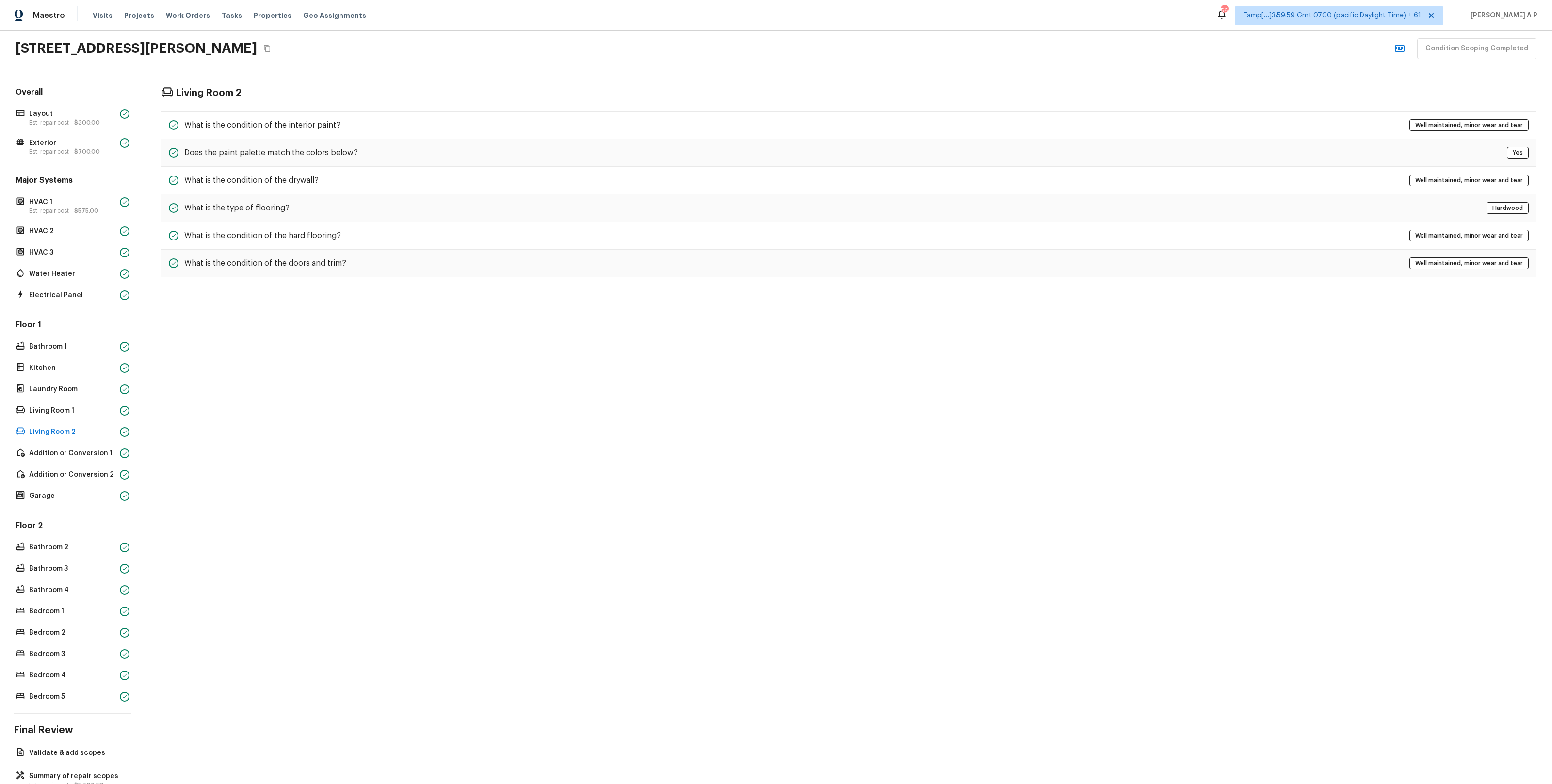
click at [356, 110] on div "Living Room 2 What is the condition of the interior paint? Well maintained, min…" at bounding box center [848, 182] width 1406 height 229
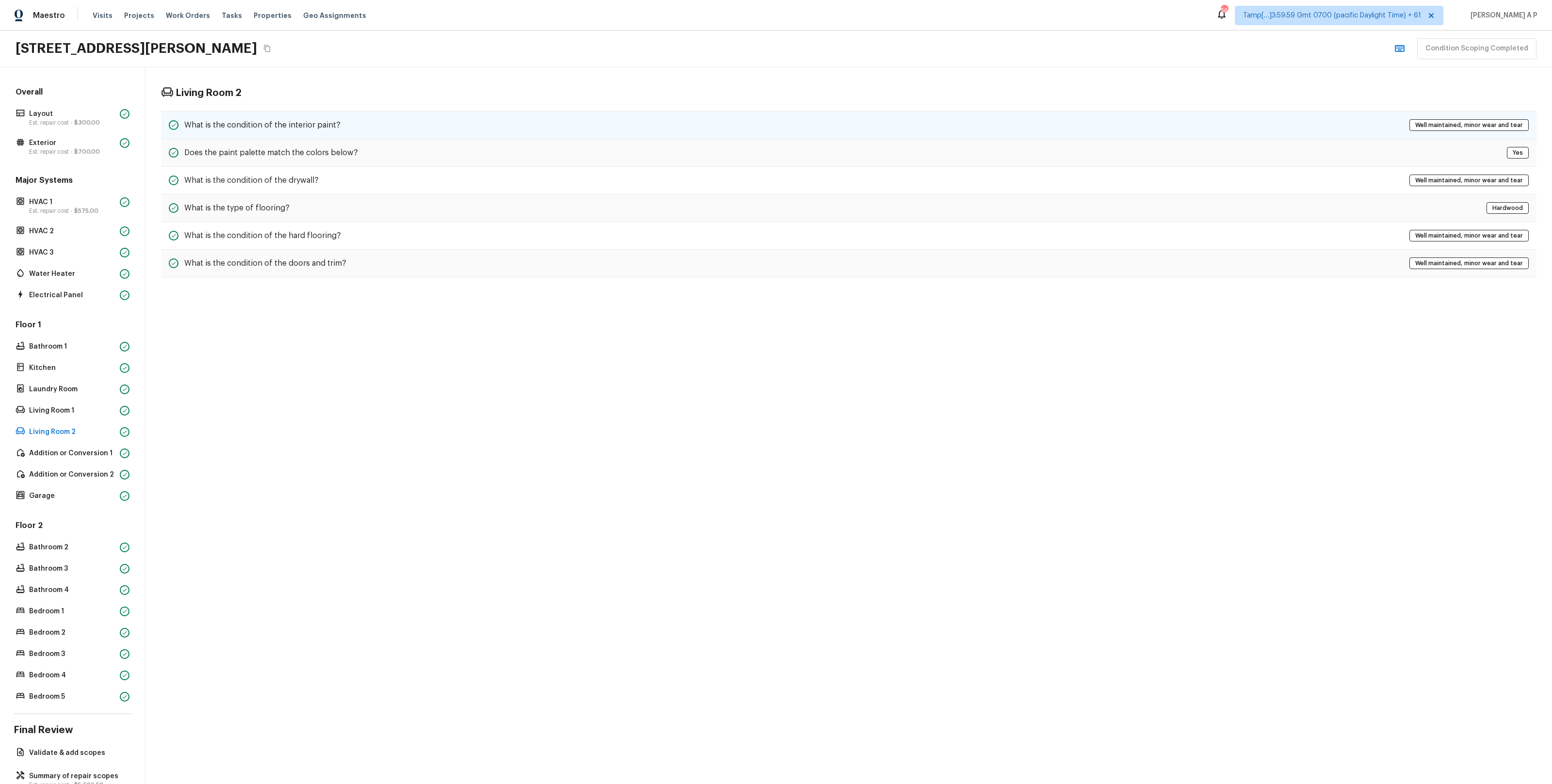
click at [340, 129] on div "What is the condition of the interior paint? Well maintained, minor wear and te…" at bounding box center [848, 124] width 1376 height 28
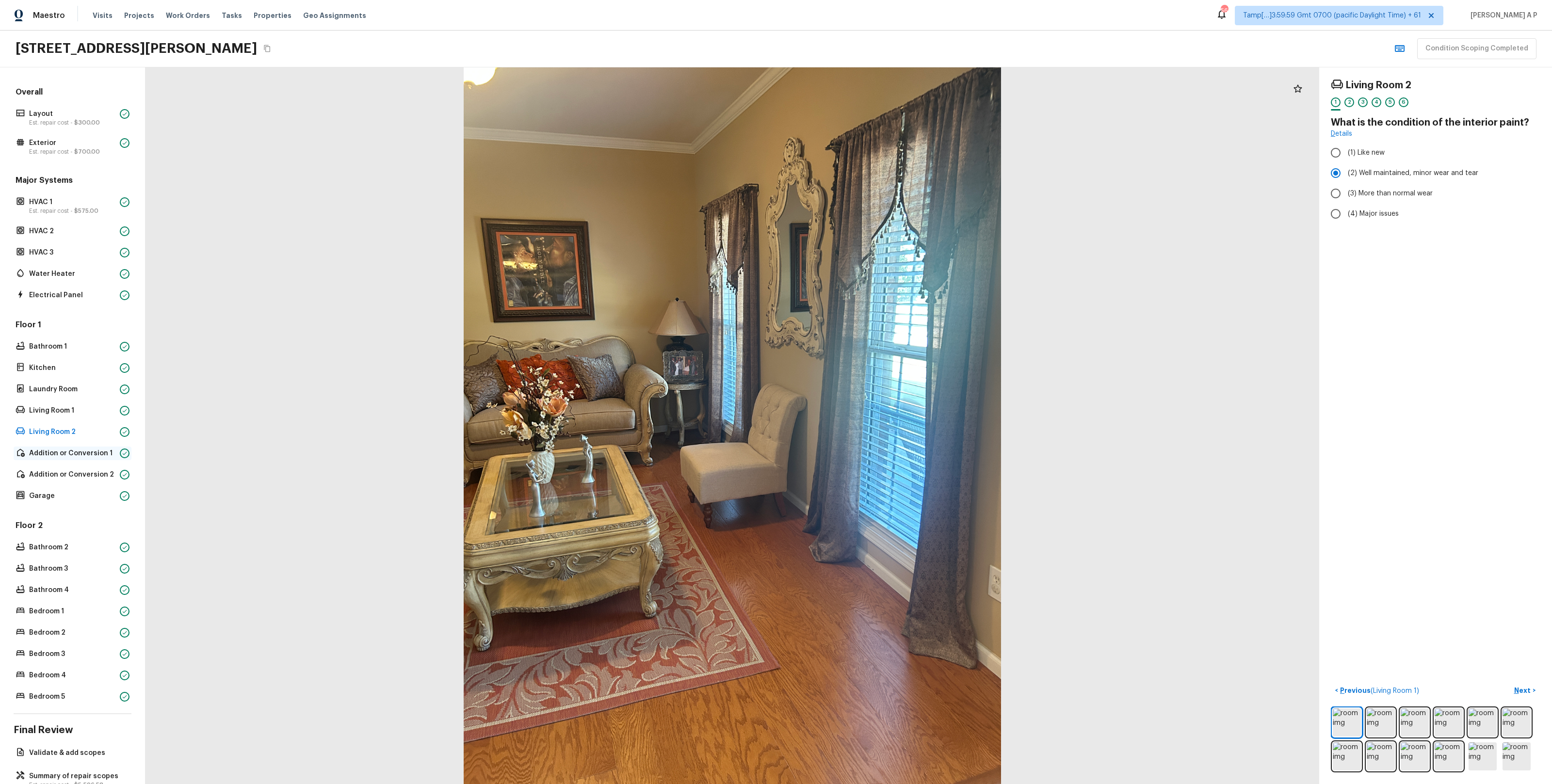
click at [68, 449] on p "Addition or Conversion 1" at bounding box center [72, 453] width 87 height 9
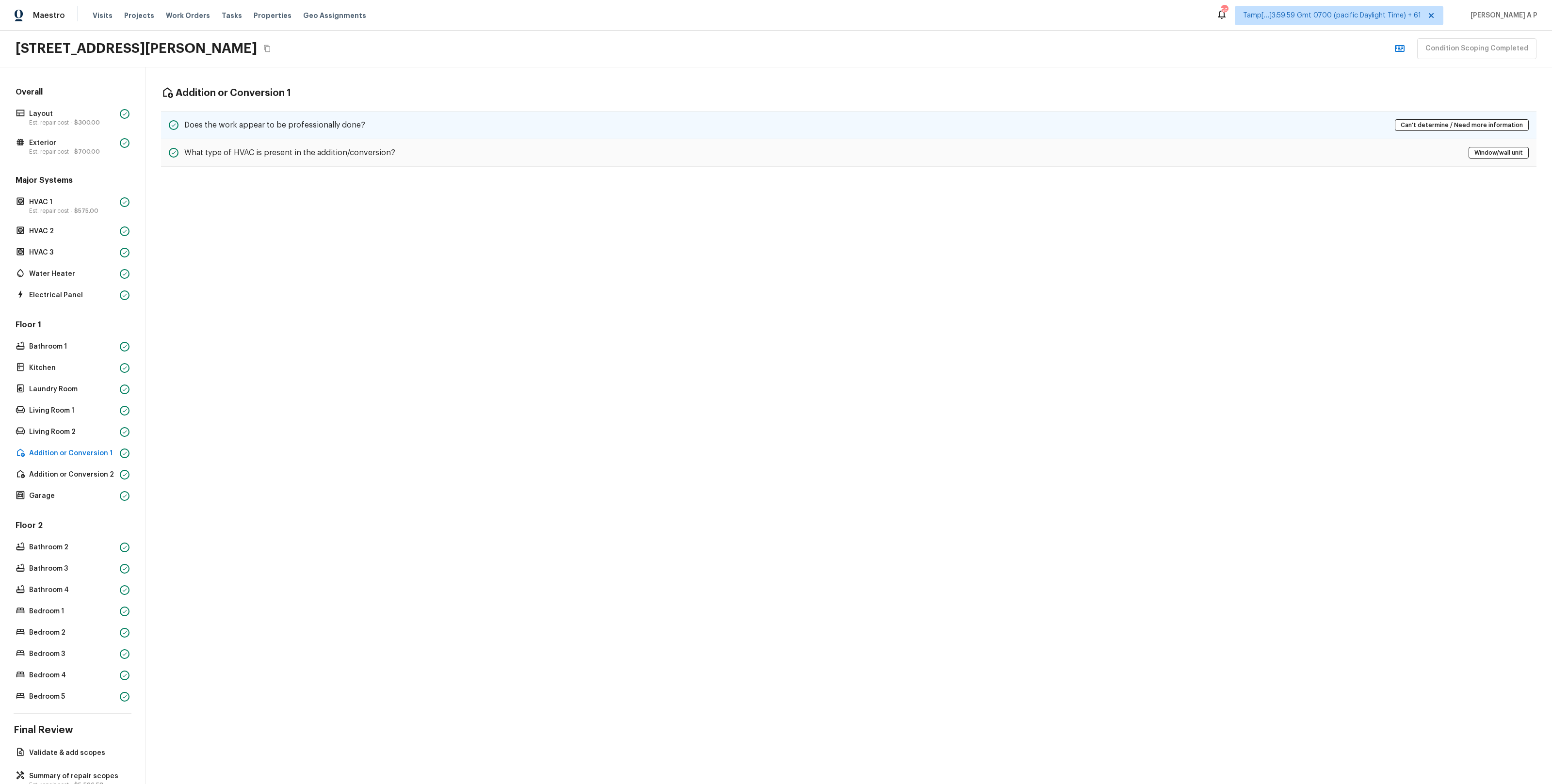
click at [355, 122] on h5 "Does the work appear to be professionally done?" at bounding box center [275, 125] width 181 height 11
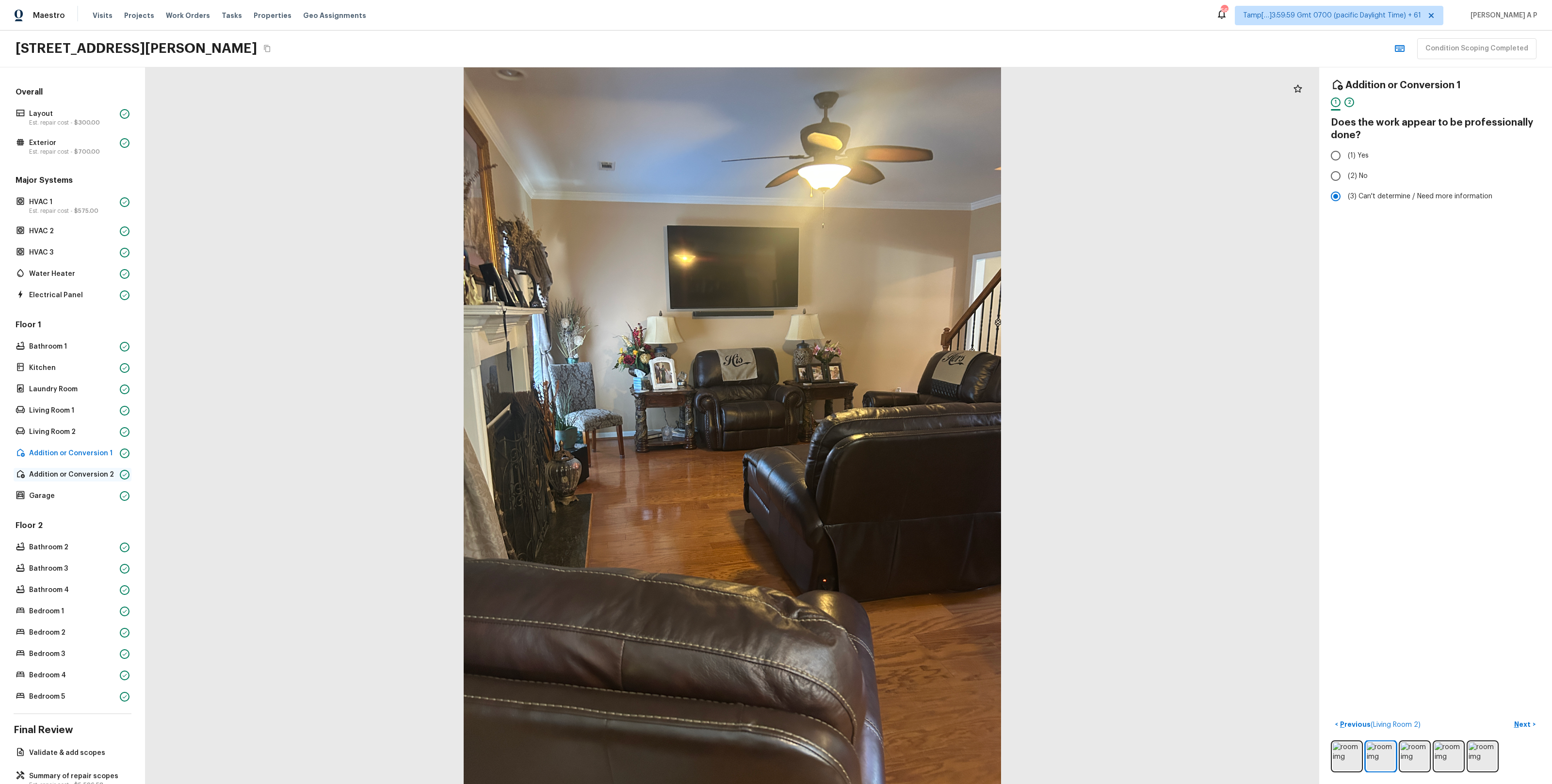
click at [93, 468] on div "Addition or Conversion 2" at bounding box center [72, 475] width 118 height 14
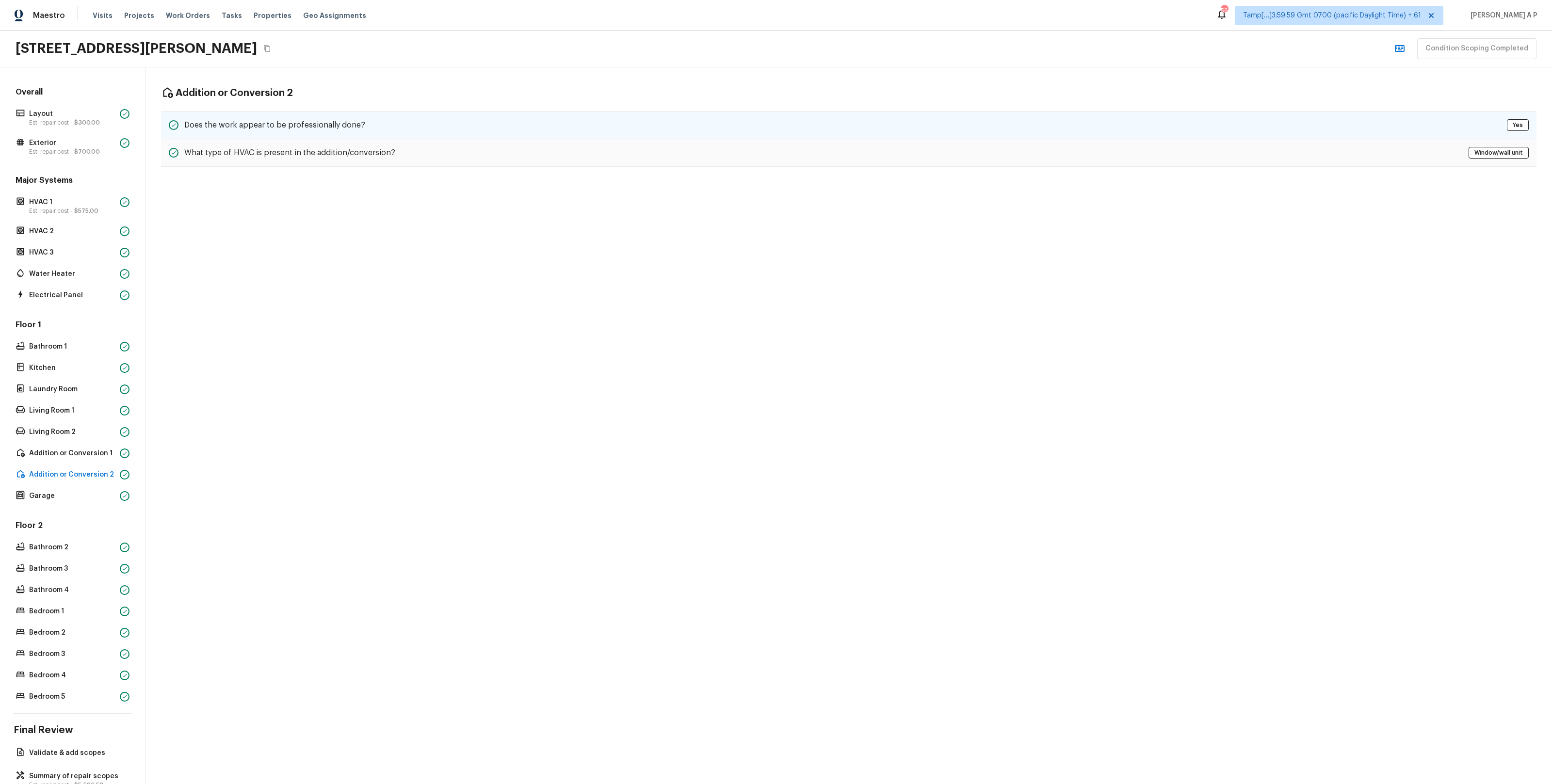
click at [391, 124] on div "Does the work appear to be professionally done? Yes" at bounding box center [848, 124] width 1376 height 28
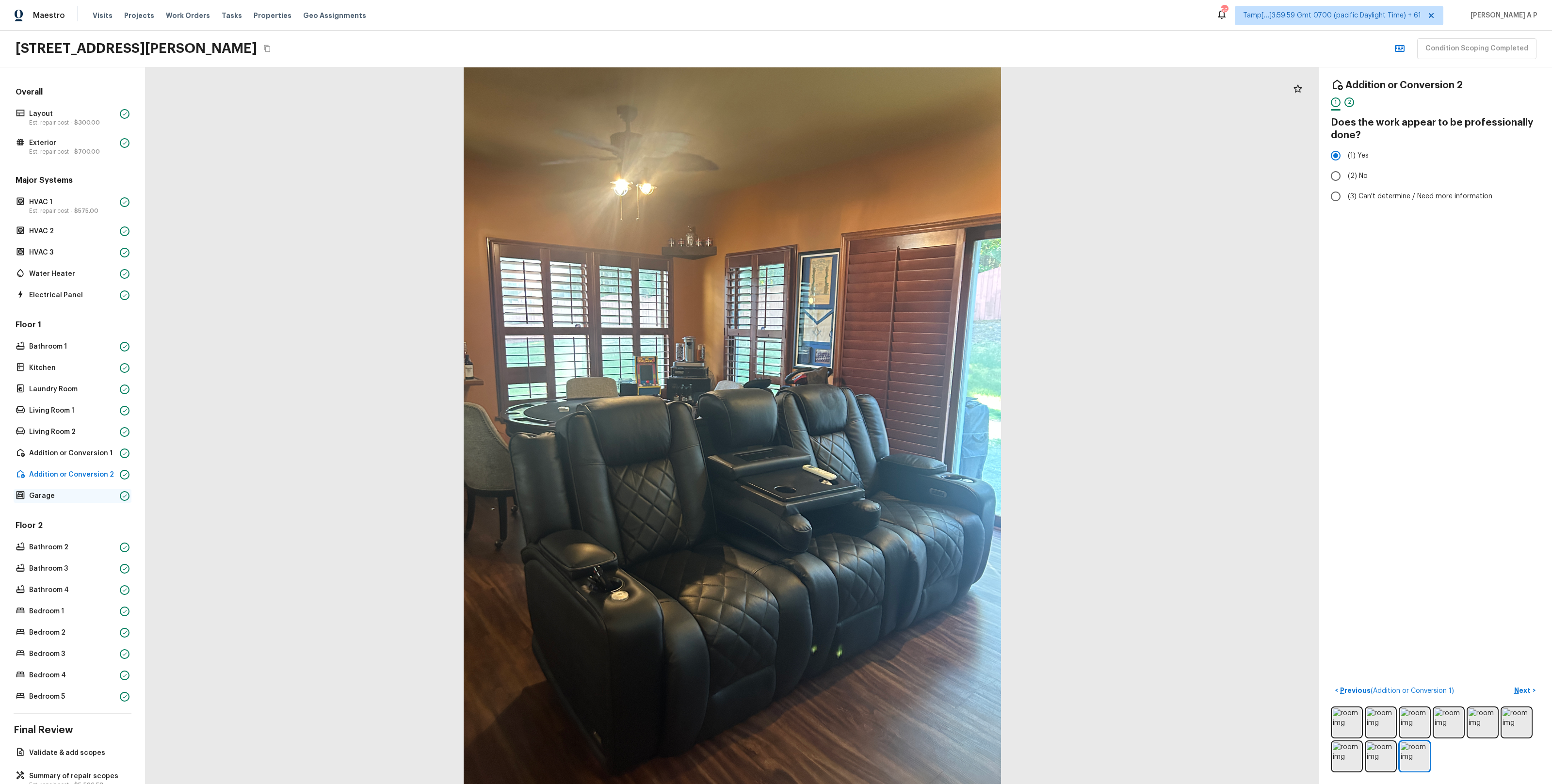
click at [80, 494] on p "Garage" at bounding box center [72, 495] width 87 height 9
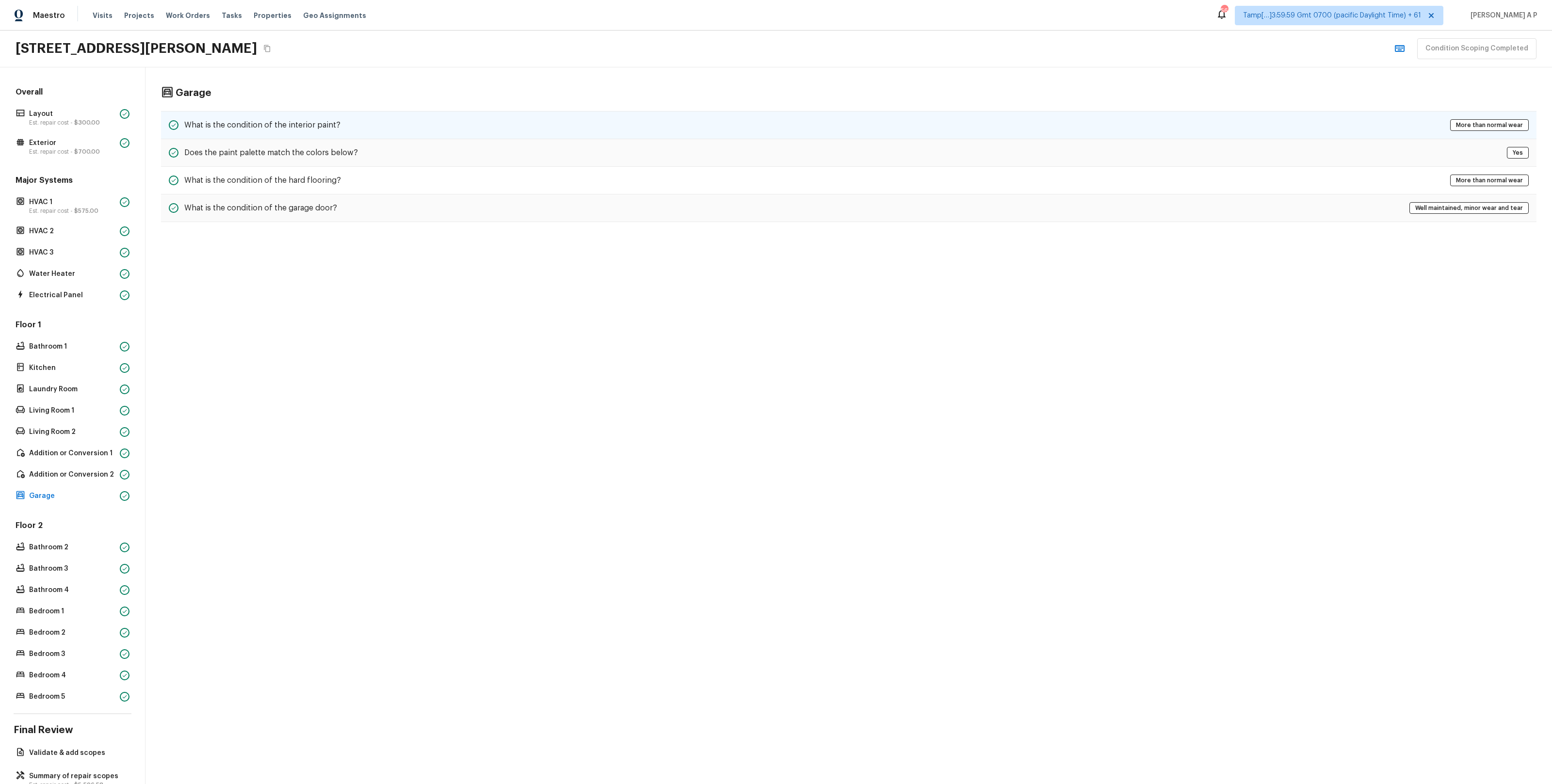
click at [347, 124] on div "What is the condition of the interior paint? More than normal wear" at bounding box center [848, 124] width 1376 height 28
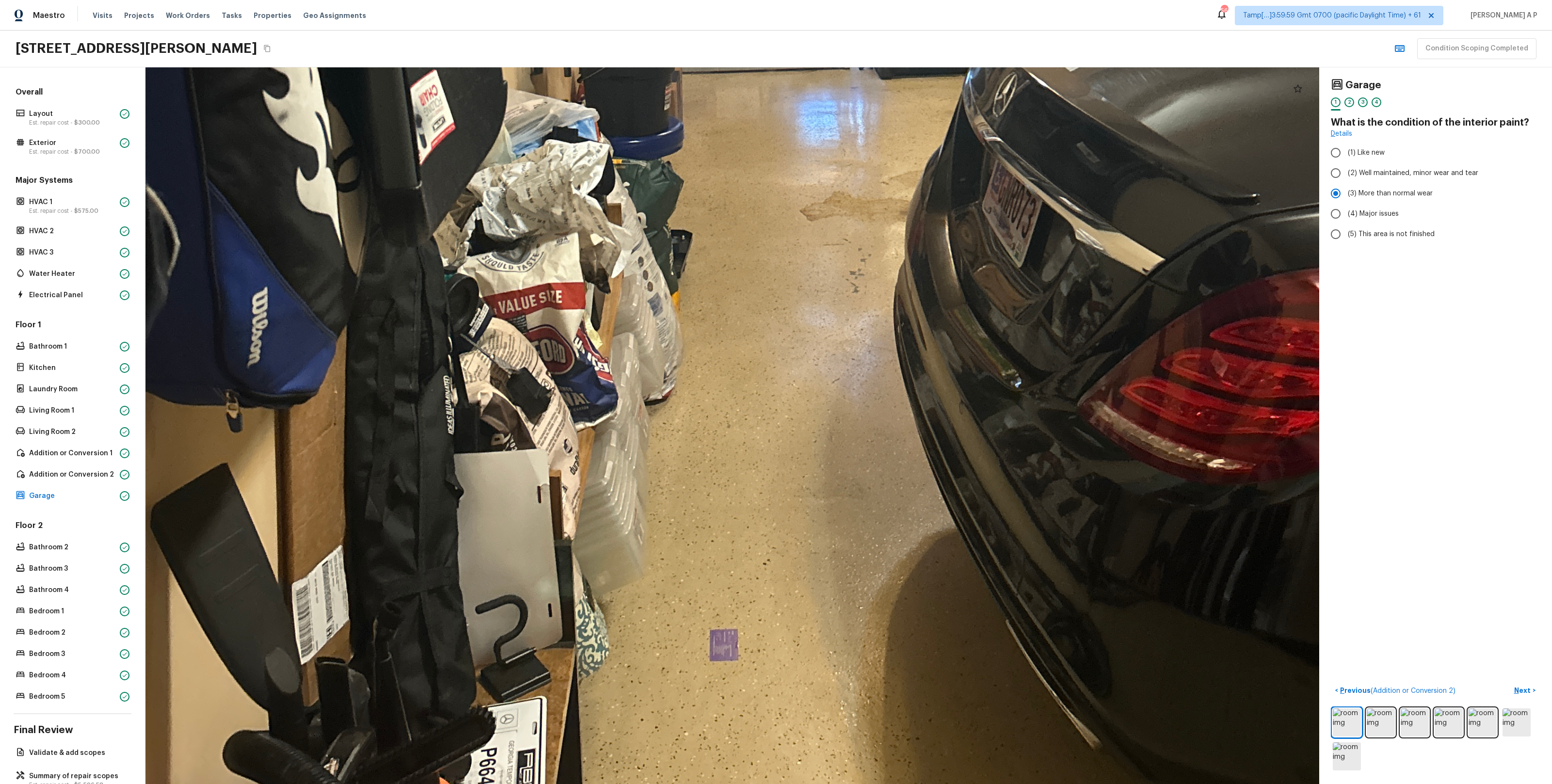
drag, startPoint x: 732, startPoint y: 594, endPoint x: 716, endPoint y: 684, distance: 91.4
click at [717, 681] on div at bounding box center [754, 47] width 3037 height 1855
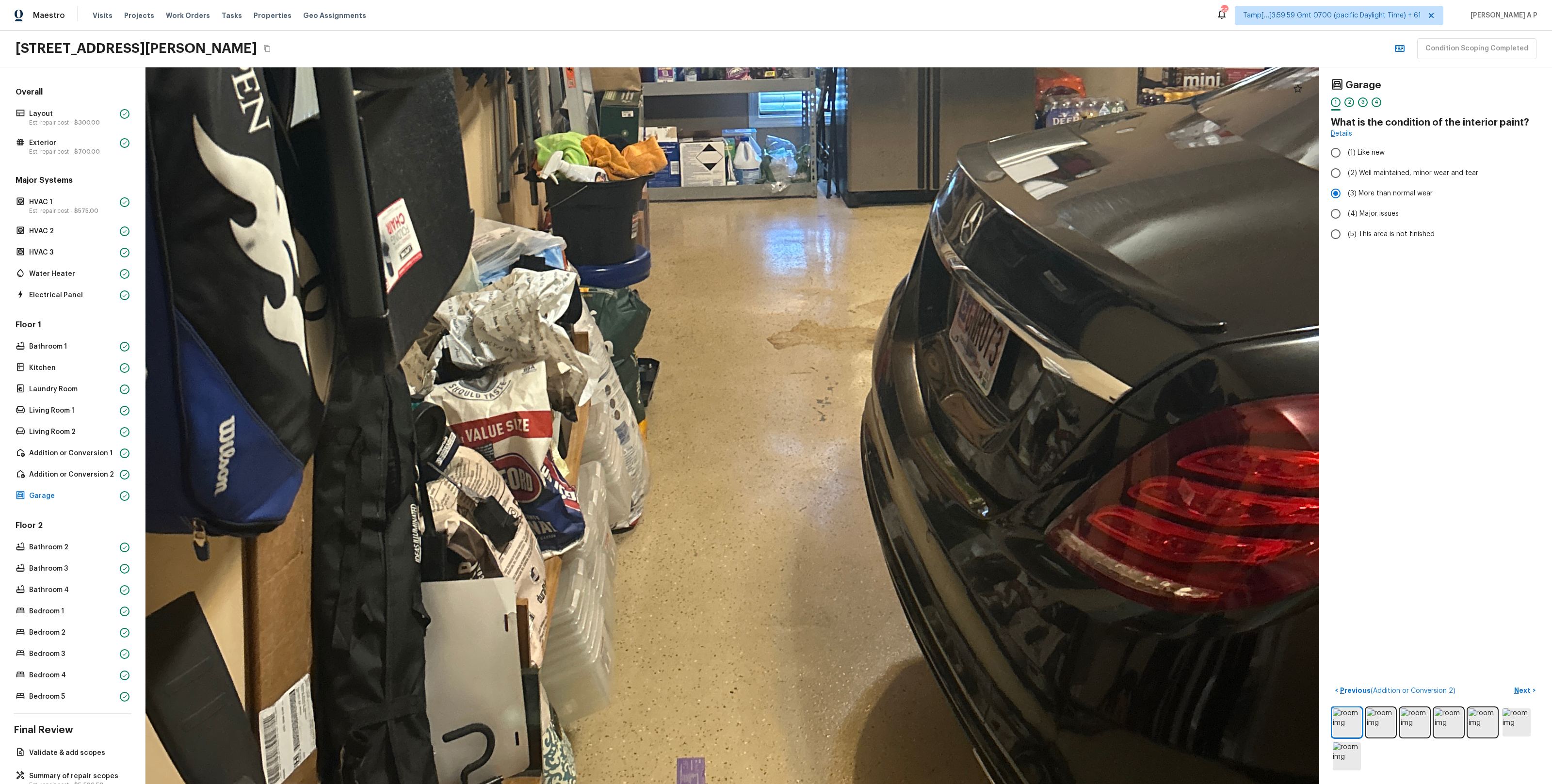
drag, startPoint x: 764, startPoint y: 463, endPoint x: 707, endPoint y: 561, distance: 113.4
click at [710, 556] on div at bounding box center [721, 176] width 3037 height 1855
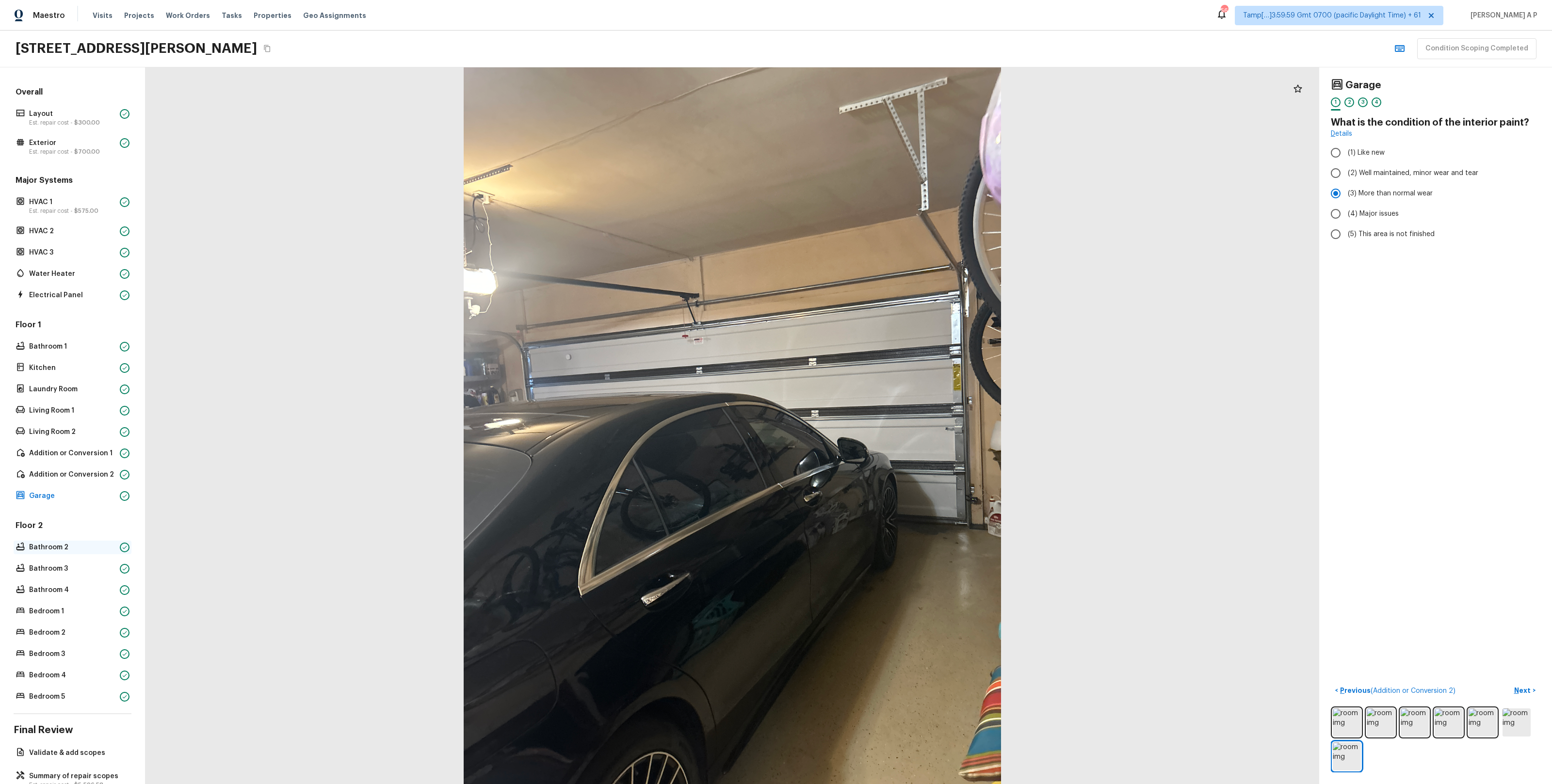
click at [51, 542] on div "Bathroom 2" at bounding box center [72, 548] width 118 height 14
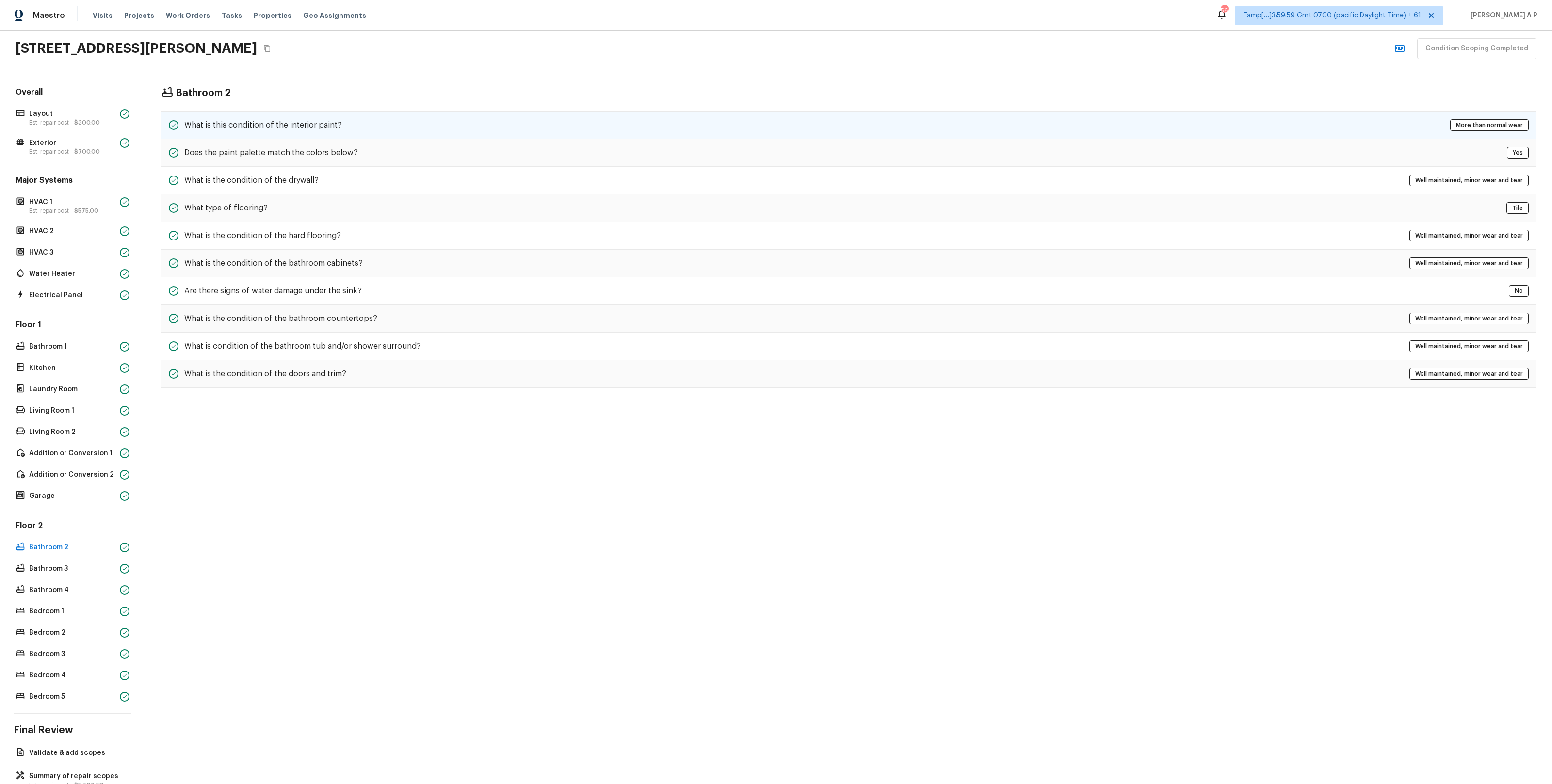
click at [306, 116] on div "What is this condition of the interior paint? More than normal wear" at bounding box center [848, 124] width 1376 height 28
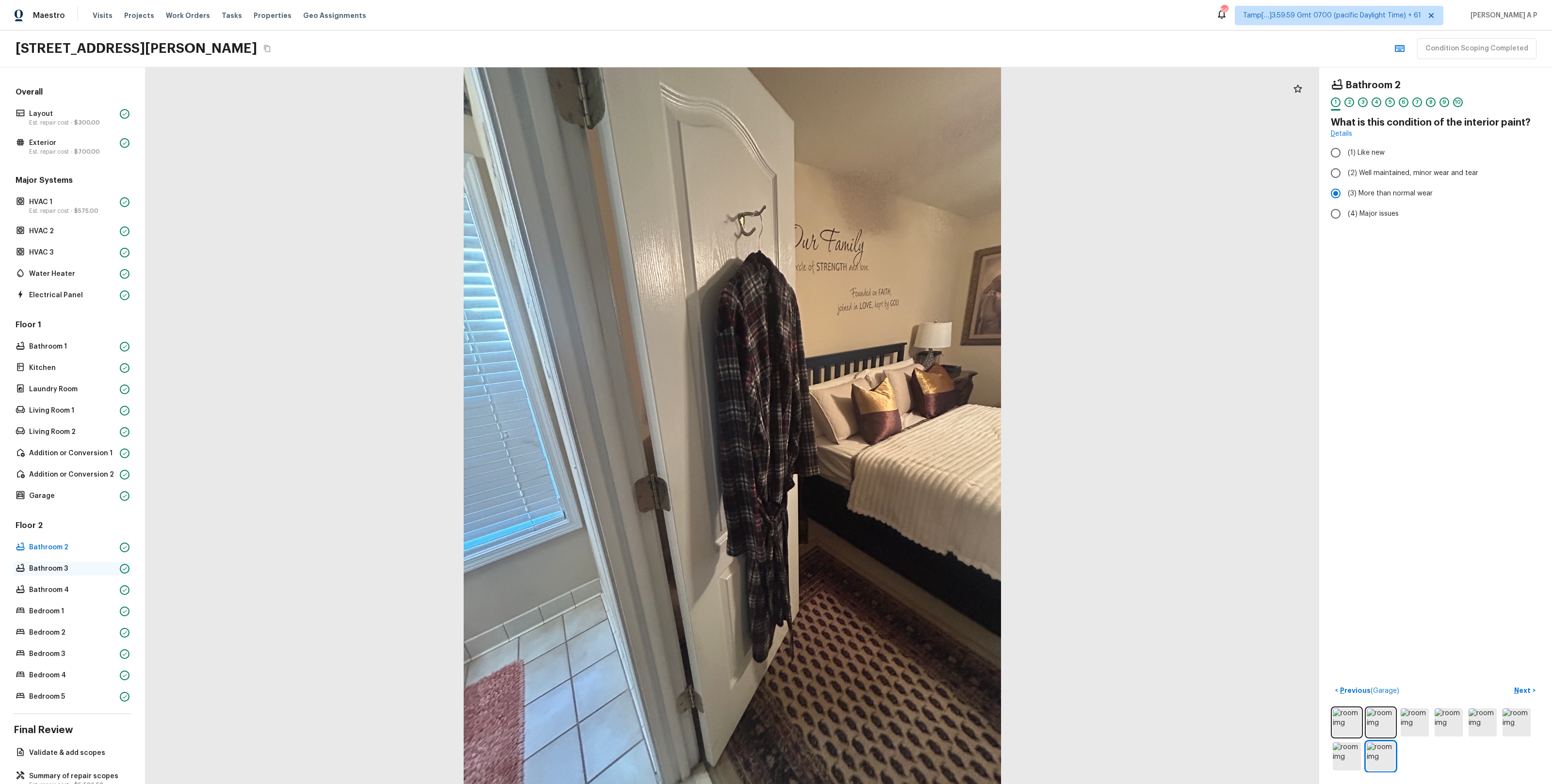
click at [75, 568] on p "Bathroom 3" at bounding box center [72, 568] width 87 height 9
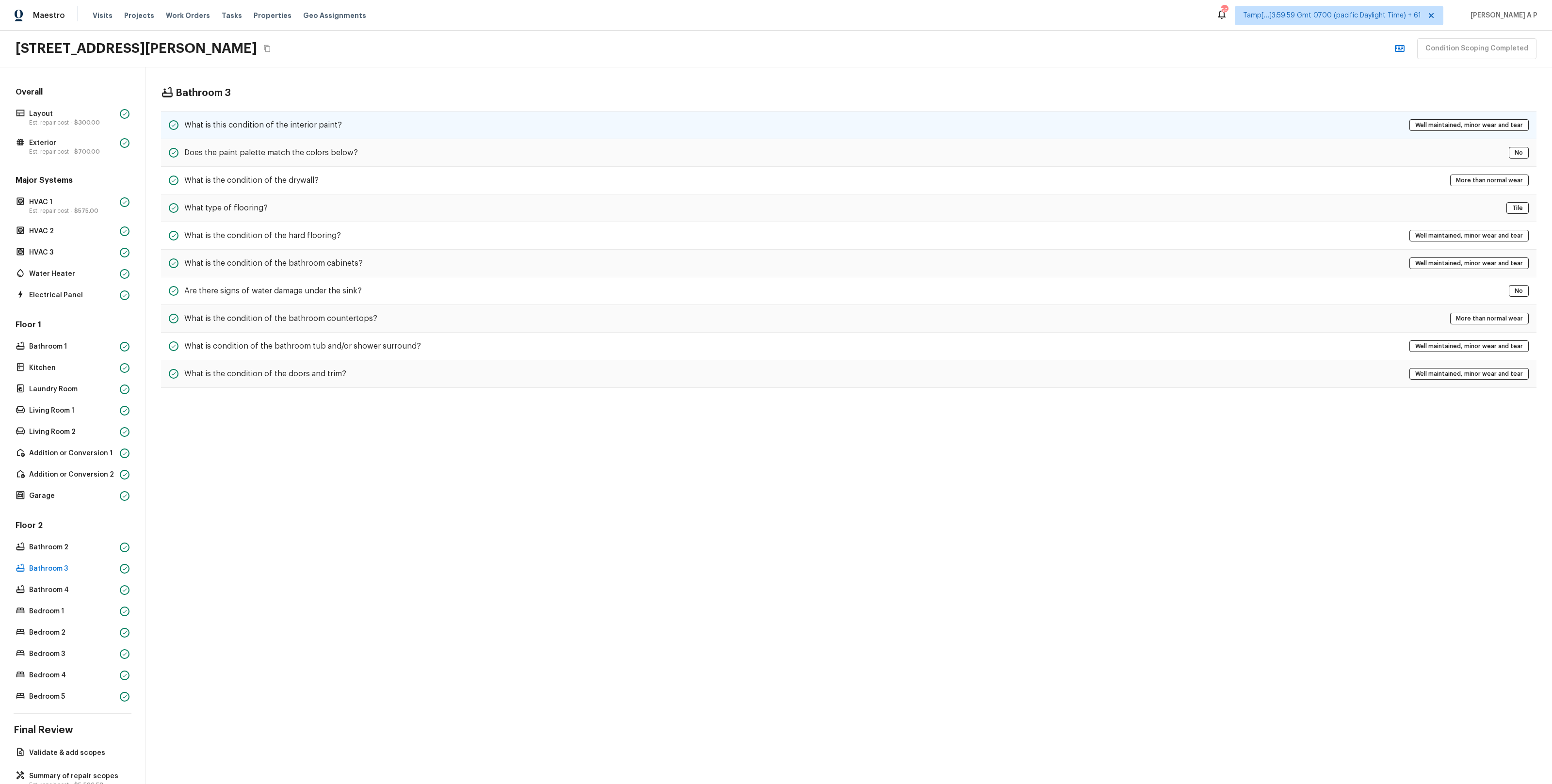
click at [363, 127] on div "What is this condition of the interior paint? Well maintained, minor wear and t…" at bounding box center [848, 124] width 1376 height 28
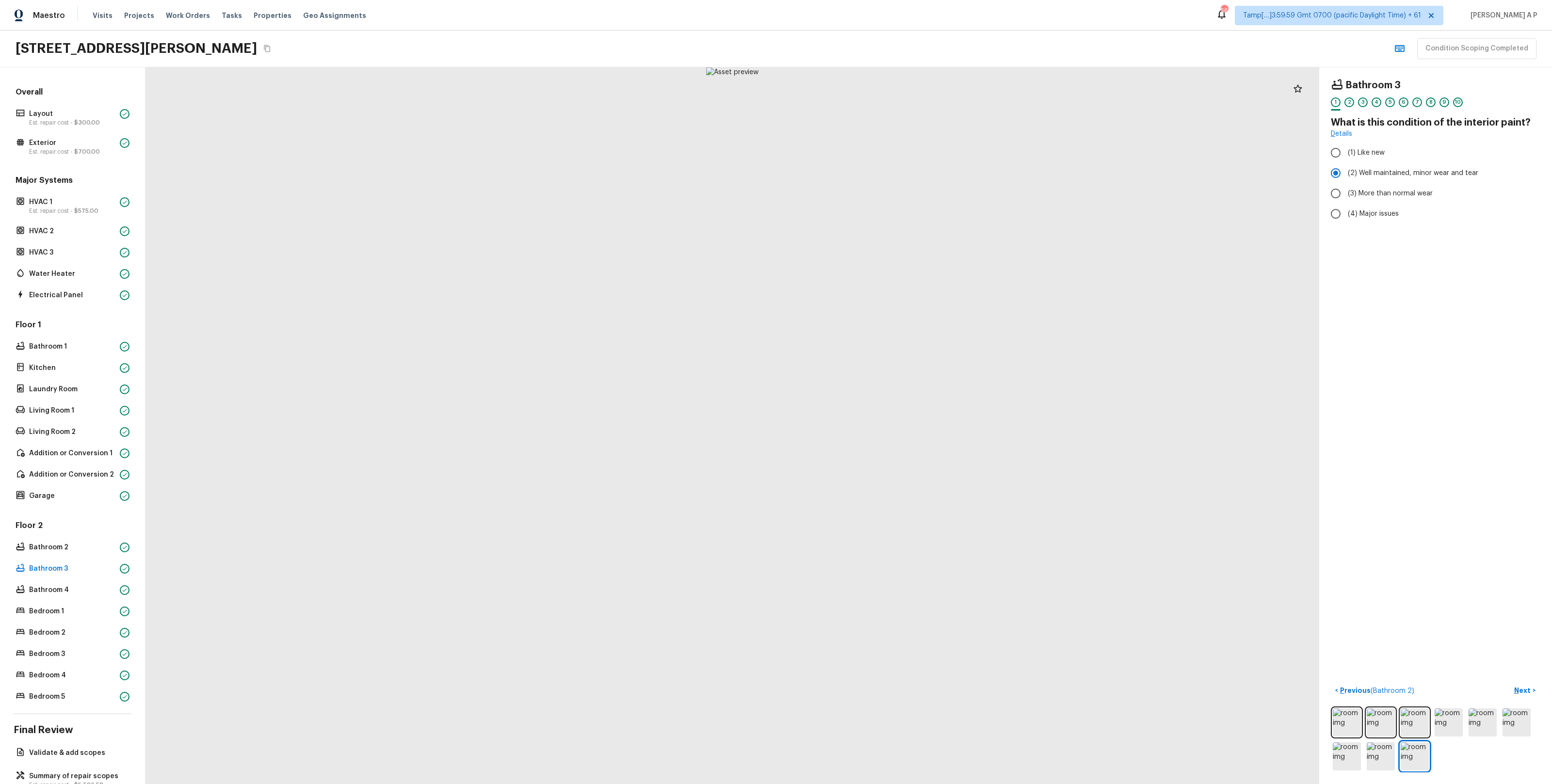
scroll to position [25, 0]
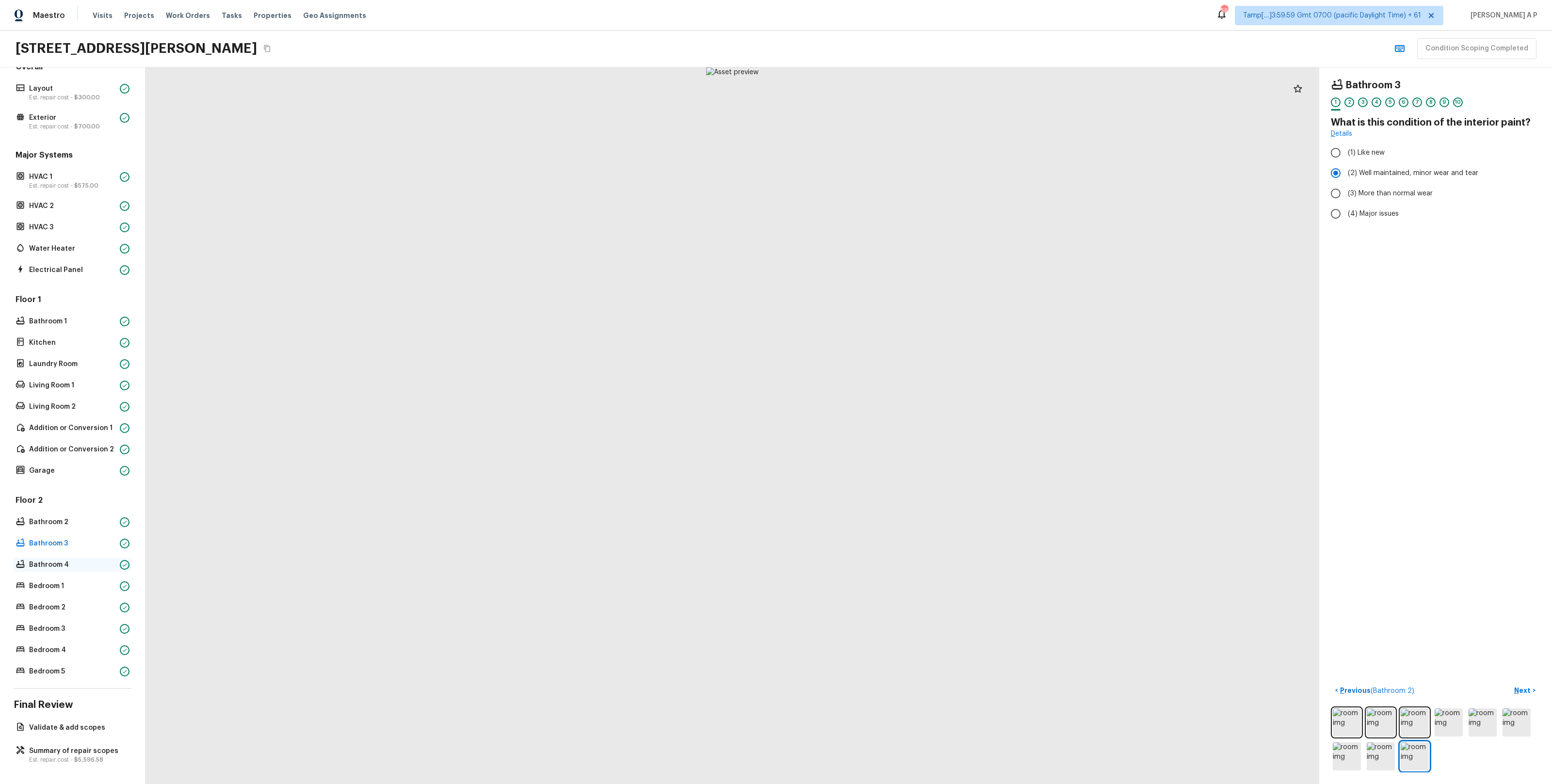
click at [54, 566] on p "Bathroom 4" at bounding box center [72, 565] width 87 height 9
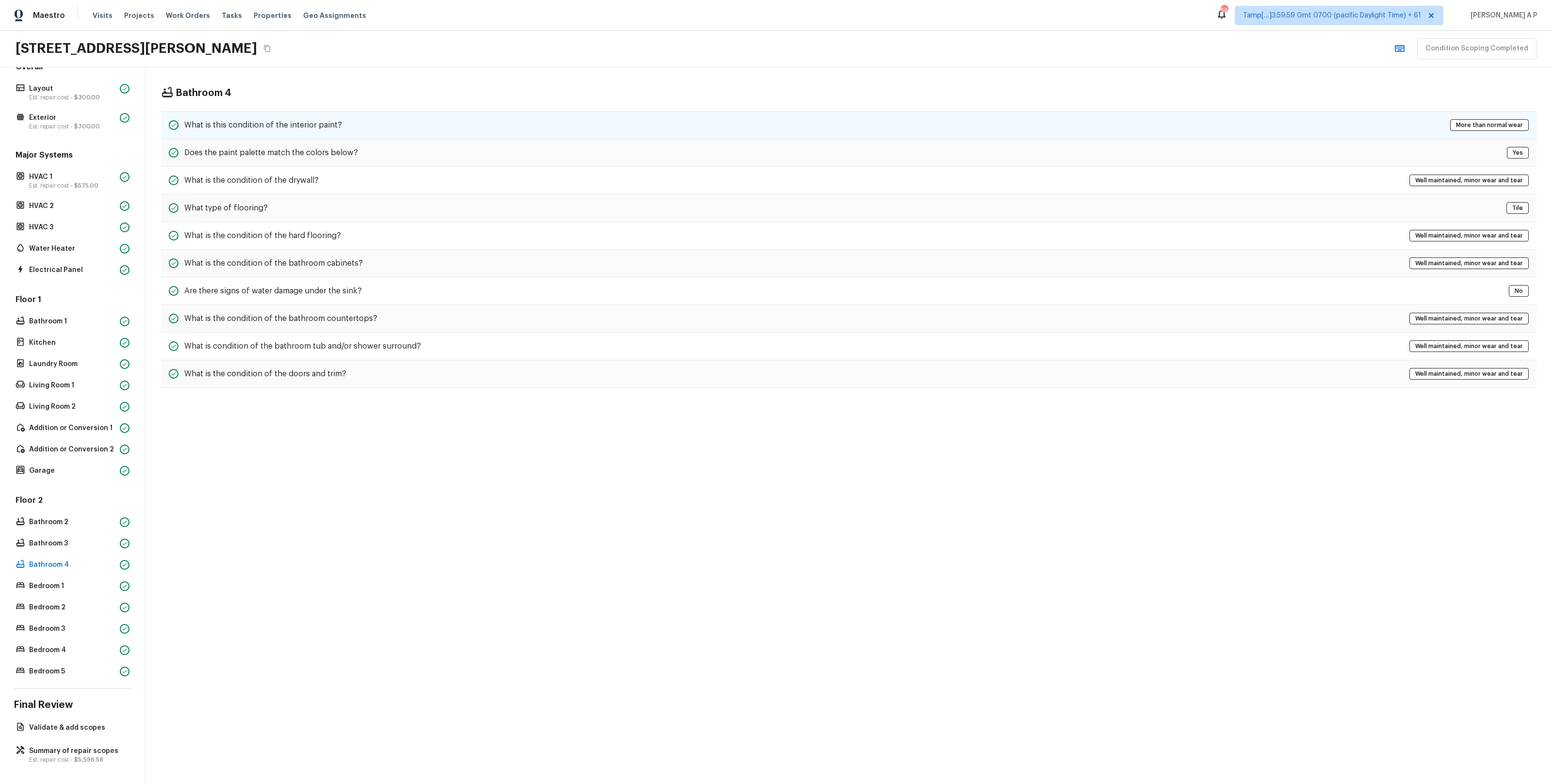
click at [590, 128] on div "What is this condition of the interior paint? More than normal wear" at bounding box center [848, 124] width 1376 height 28
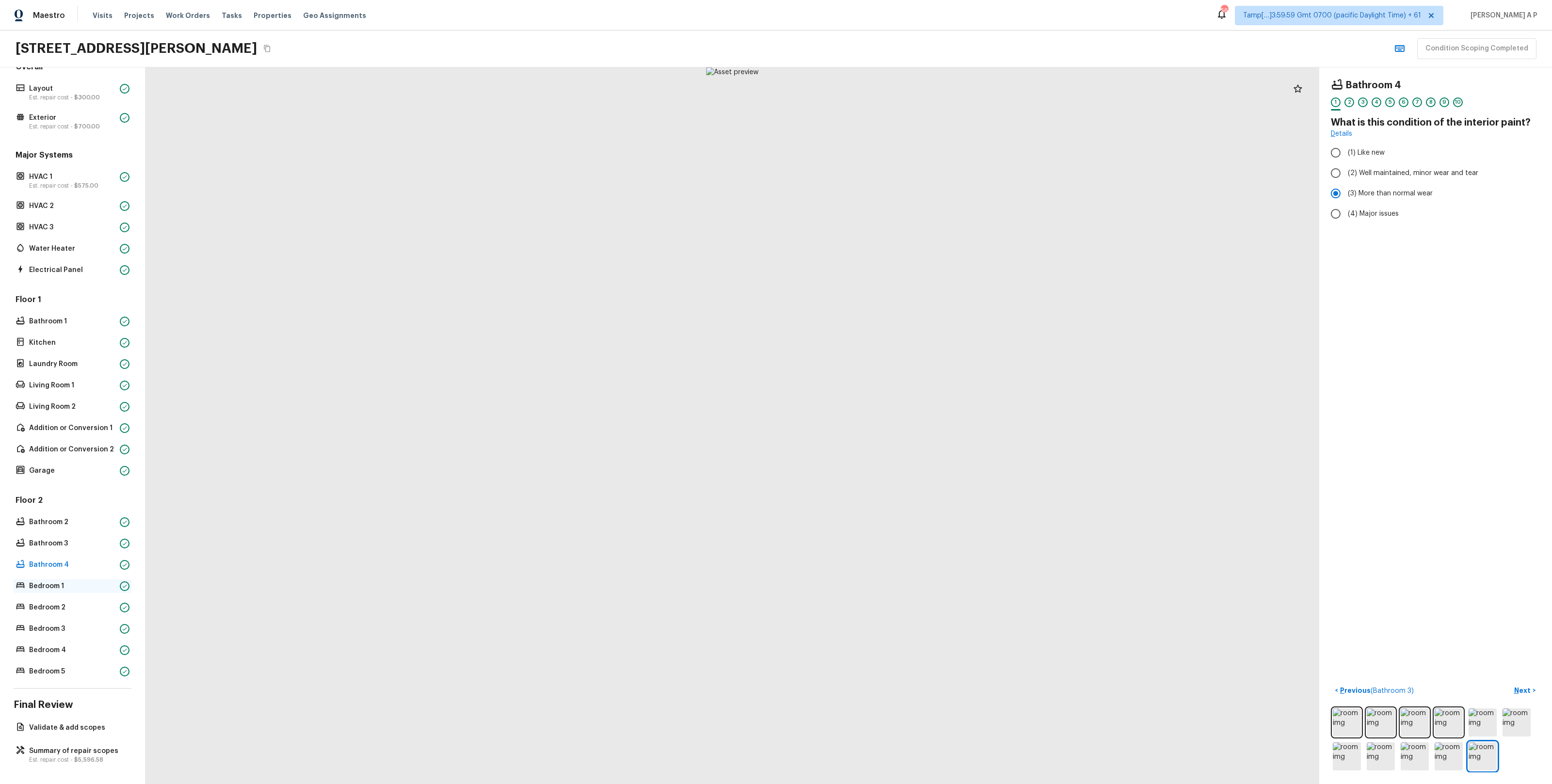
click at [82, 583] on p "Bedroom 1" at bounding box center [72, 586] width 87 height 9
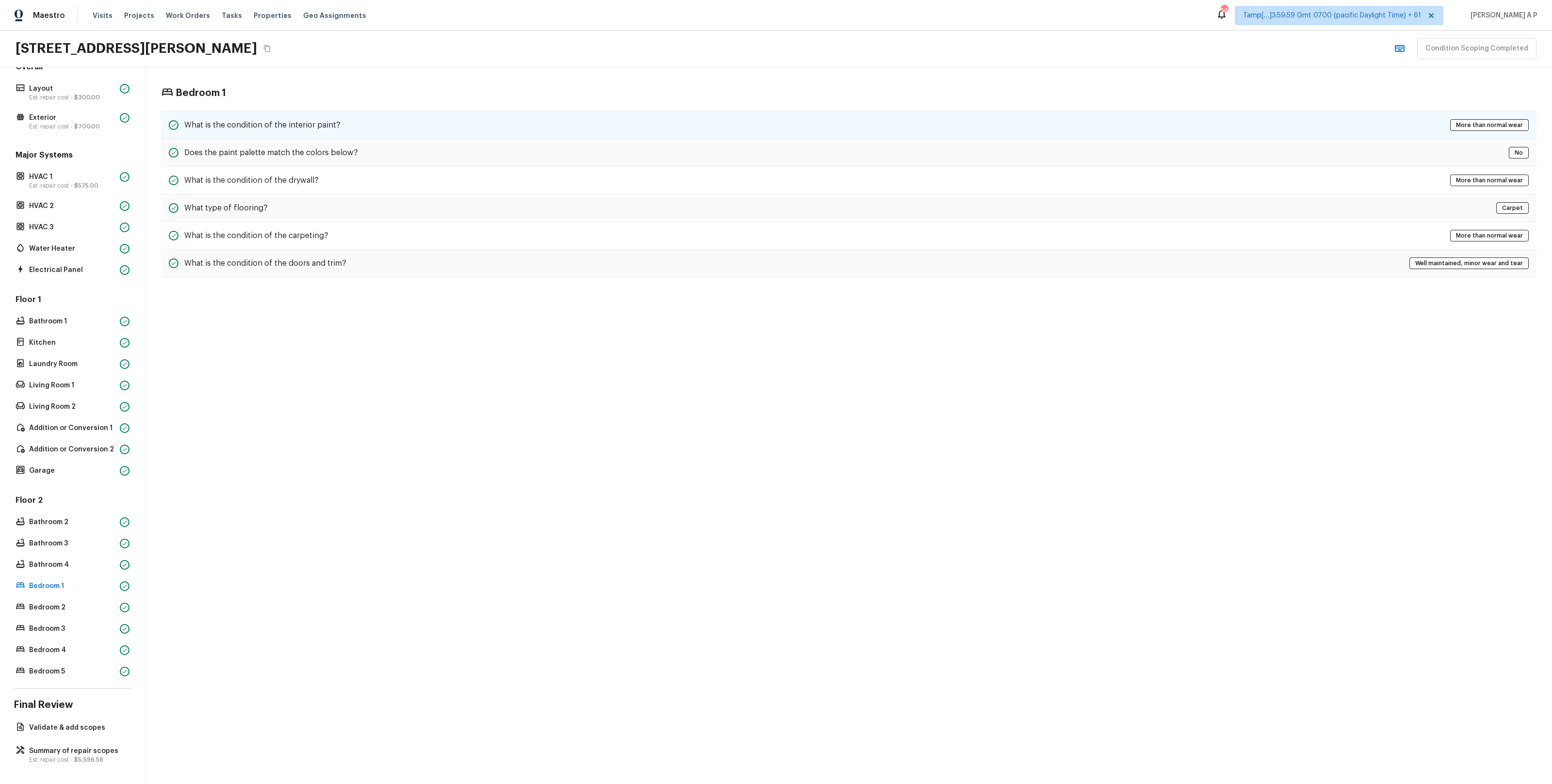
click at [398, 128] on div "What is the condition of the interior paint? More than normal wear" at bounding box center [848, 124] width 1376 height 28
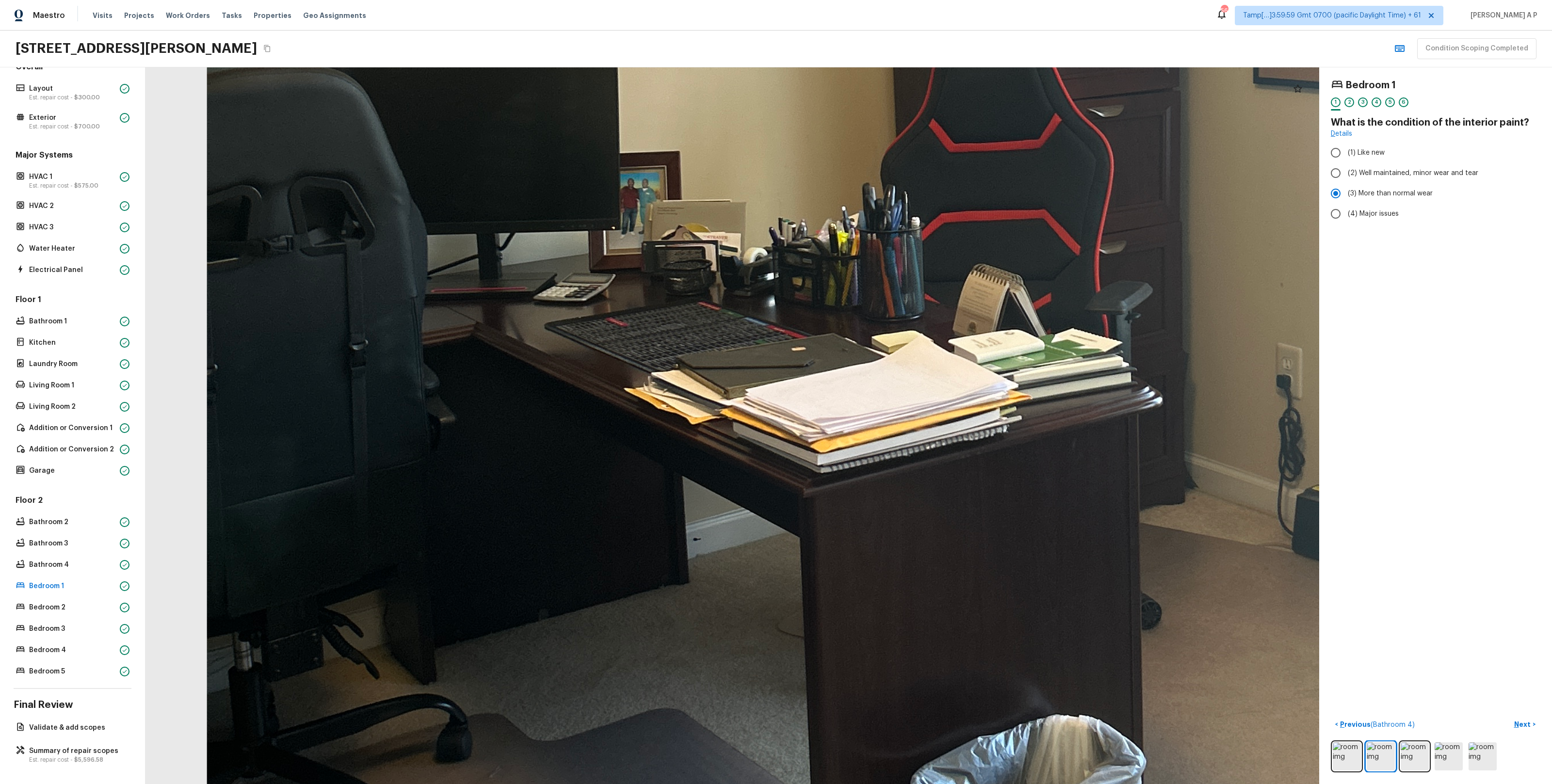
drag, startPoint x: 594, startPoint y: 427, endPoint x: 632, endPoint y: 189, distance: 241.0
click at [631, 189] on div at bounding box center [1075, 194] width 3794 height 2317
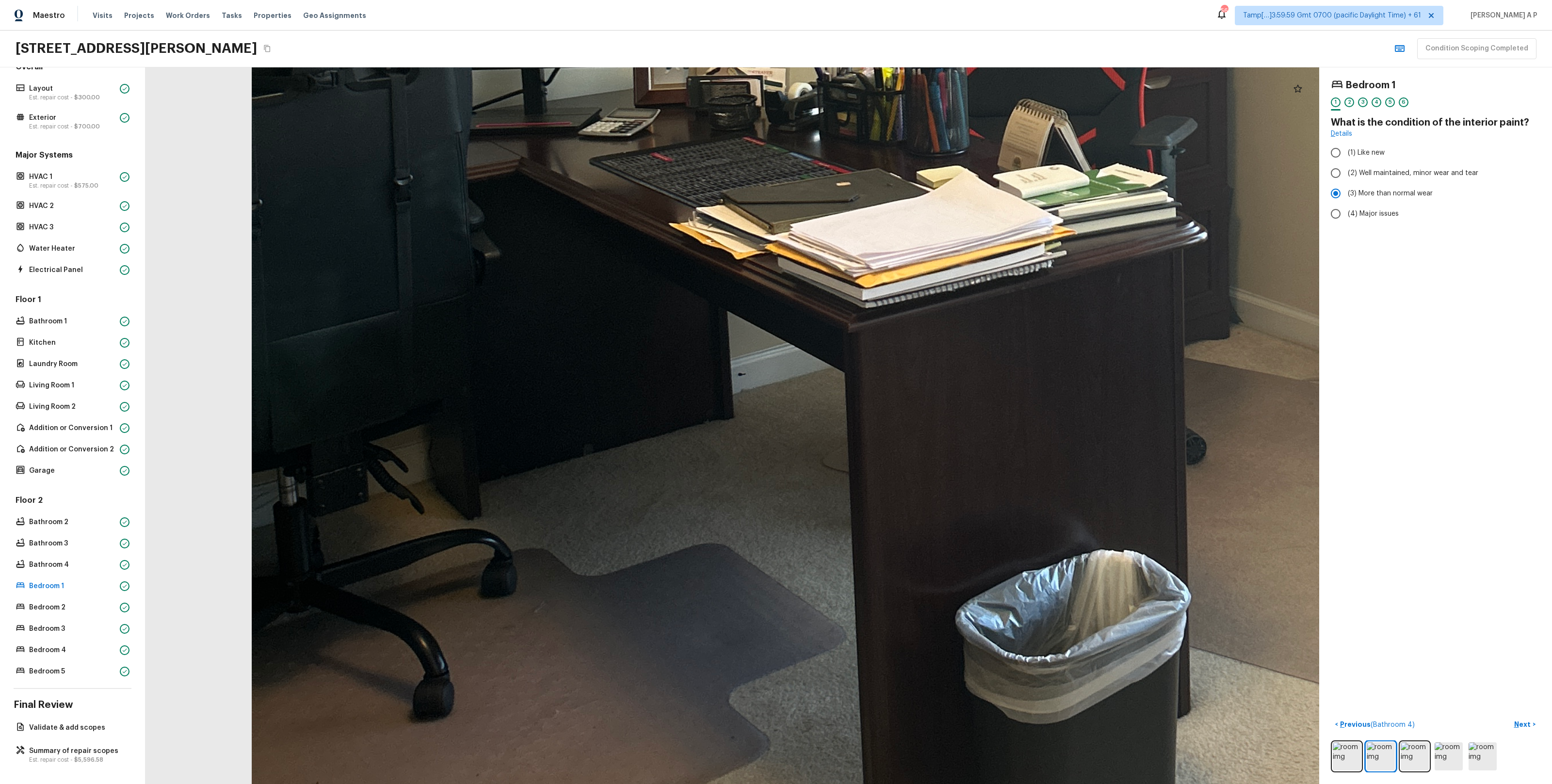
drag, startPoint x: 648, startPoint y: 285, endPoint x: 692, endPoint y: 97, distance: 193.1
click at [692, 98] on div at bounding box center [1120, 29] width 3794 height 2317
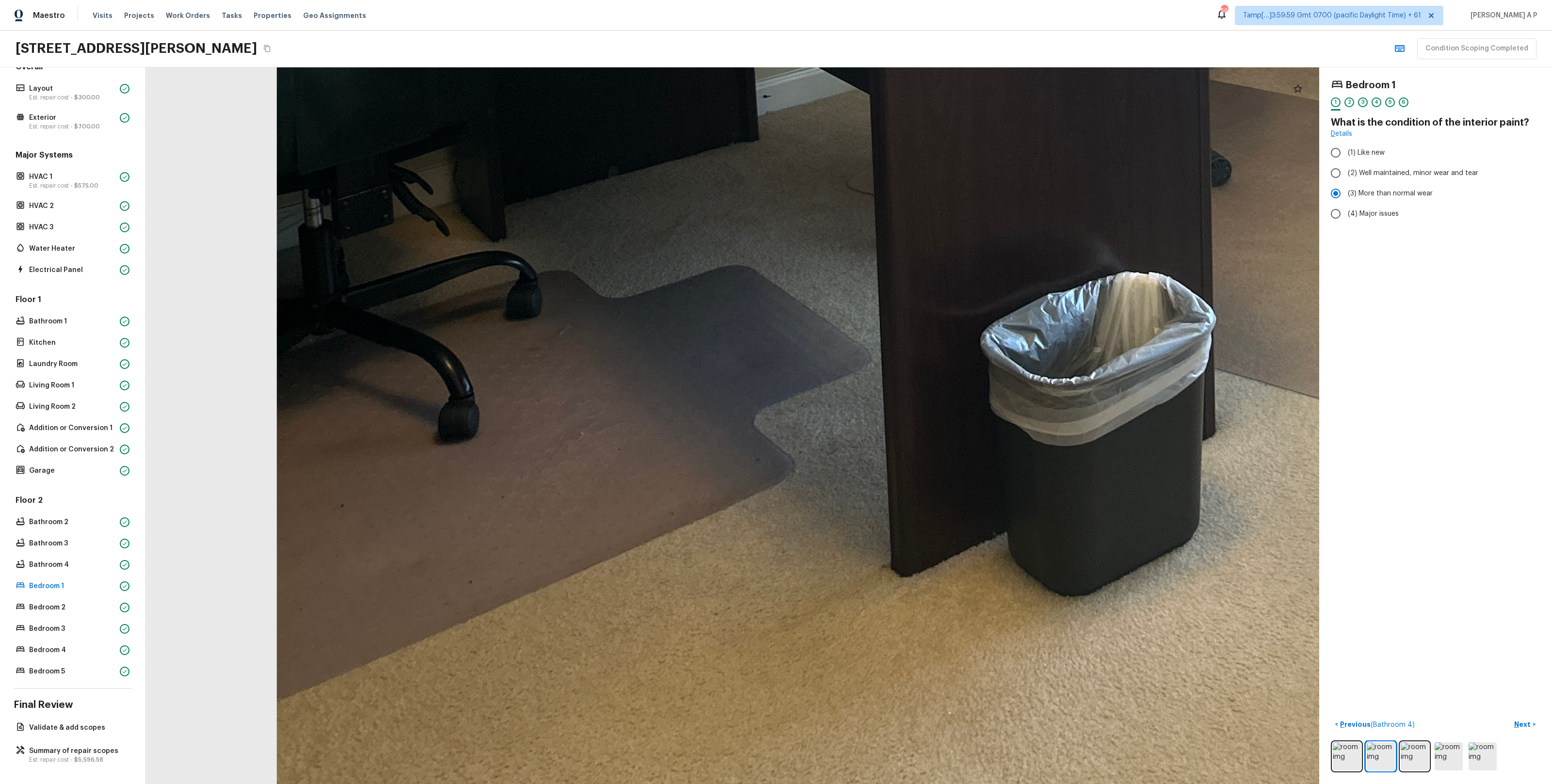
drag, startPoint x: 740, startPoint y: 237, endPoint x: 740, endPoint y: 44, distance: 193.0
click at [740, 44] on div "Maestro Visits Projects Work Orders Tasks Properties Geo Assignments 569 Tamp[……" at bounding box center [776, 392] width 1552 height 784
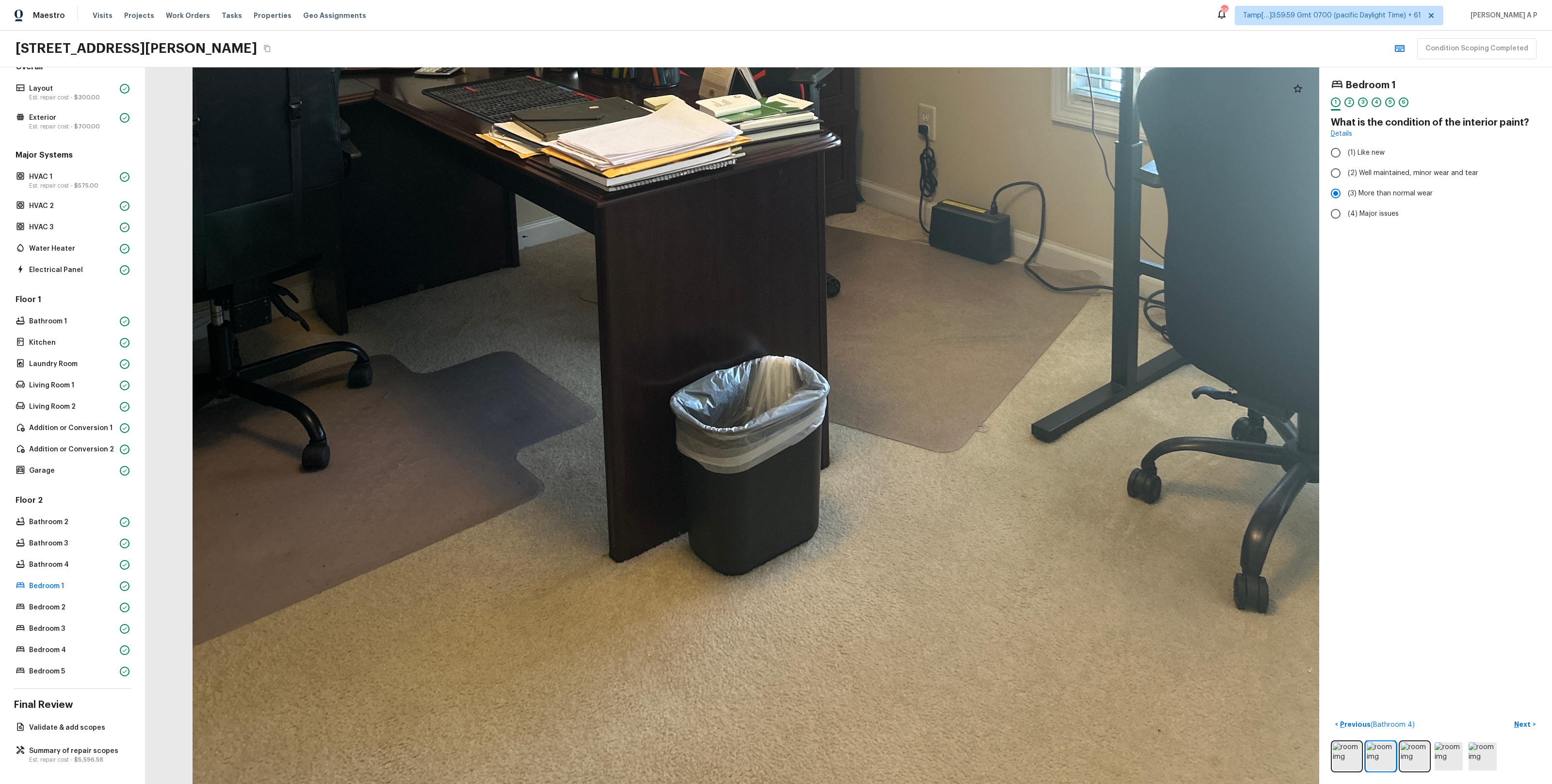
drag, startPoint x: 781, startPoint y: 279, endPoint x: 548, endPoint y: 251, distance: 234.7
click at [548, 251] on div at bounding box center [782, 2] width 2574 height 1572
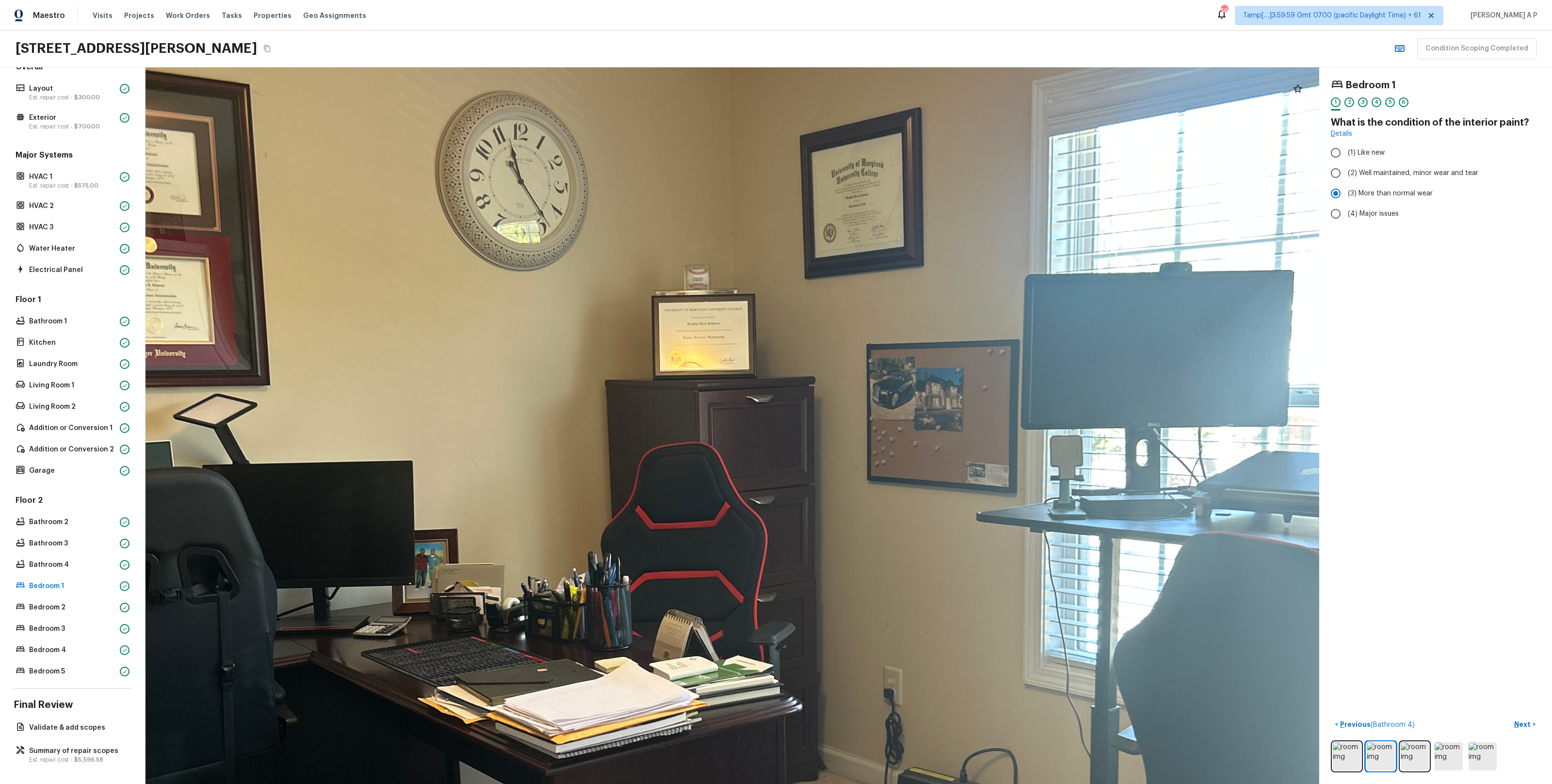
drag, startPoint x: 677, startPoint y: 396, endPoint x: 588, endPoint y: 492, distance: 130.9
click at [588, 492] on div at bounding box center [740, 560] width 2710 height 1655
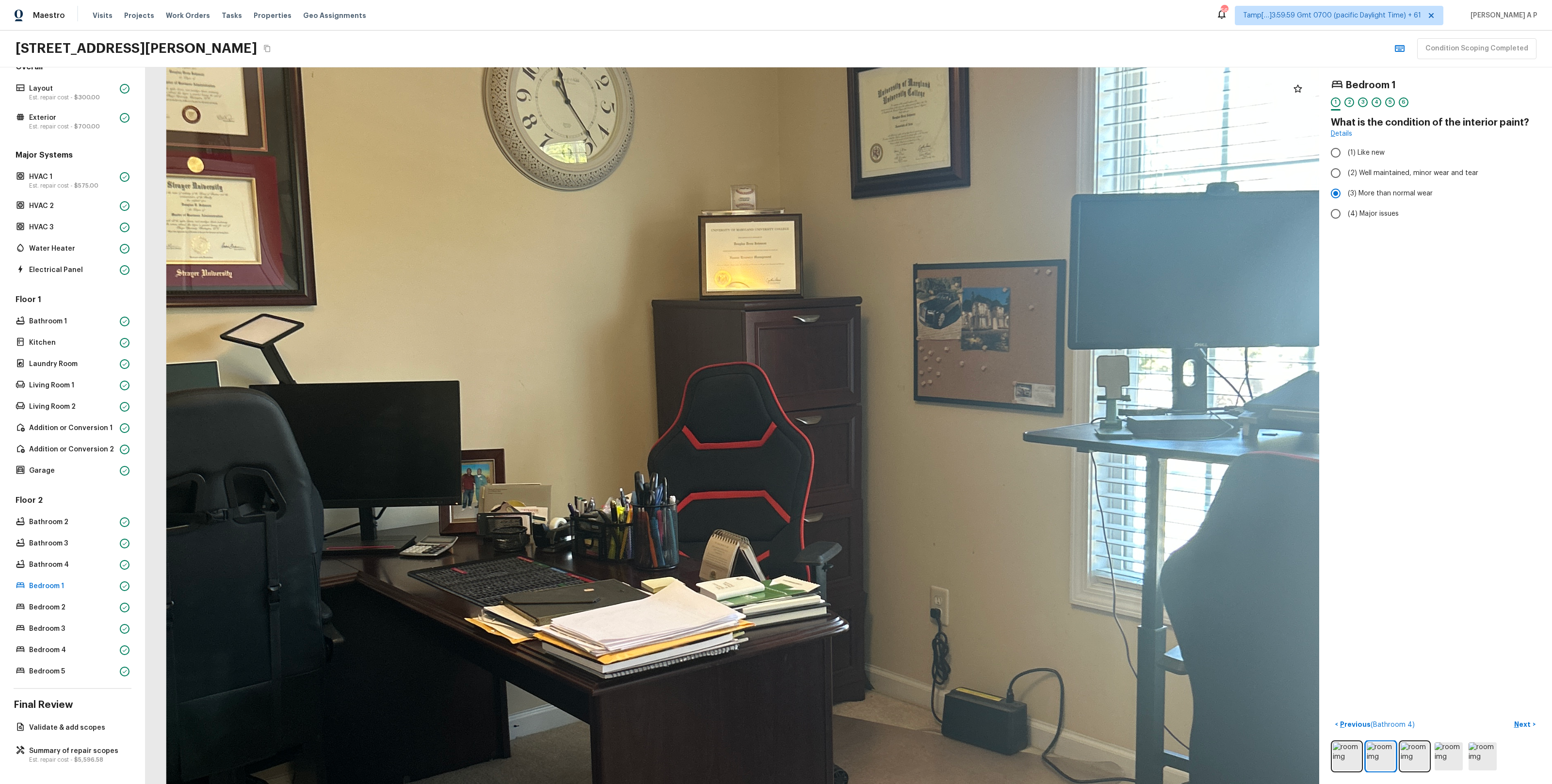
drag, startPoint x: 707, startPoint y: 409, endPoint x: 830, endPoint y: 317, distance: 153.6
click at [830, 317] on div at bounding box center [787, 479] width 2710 height 1655
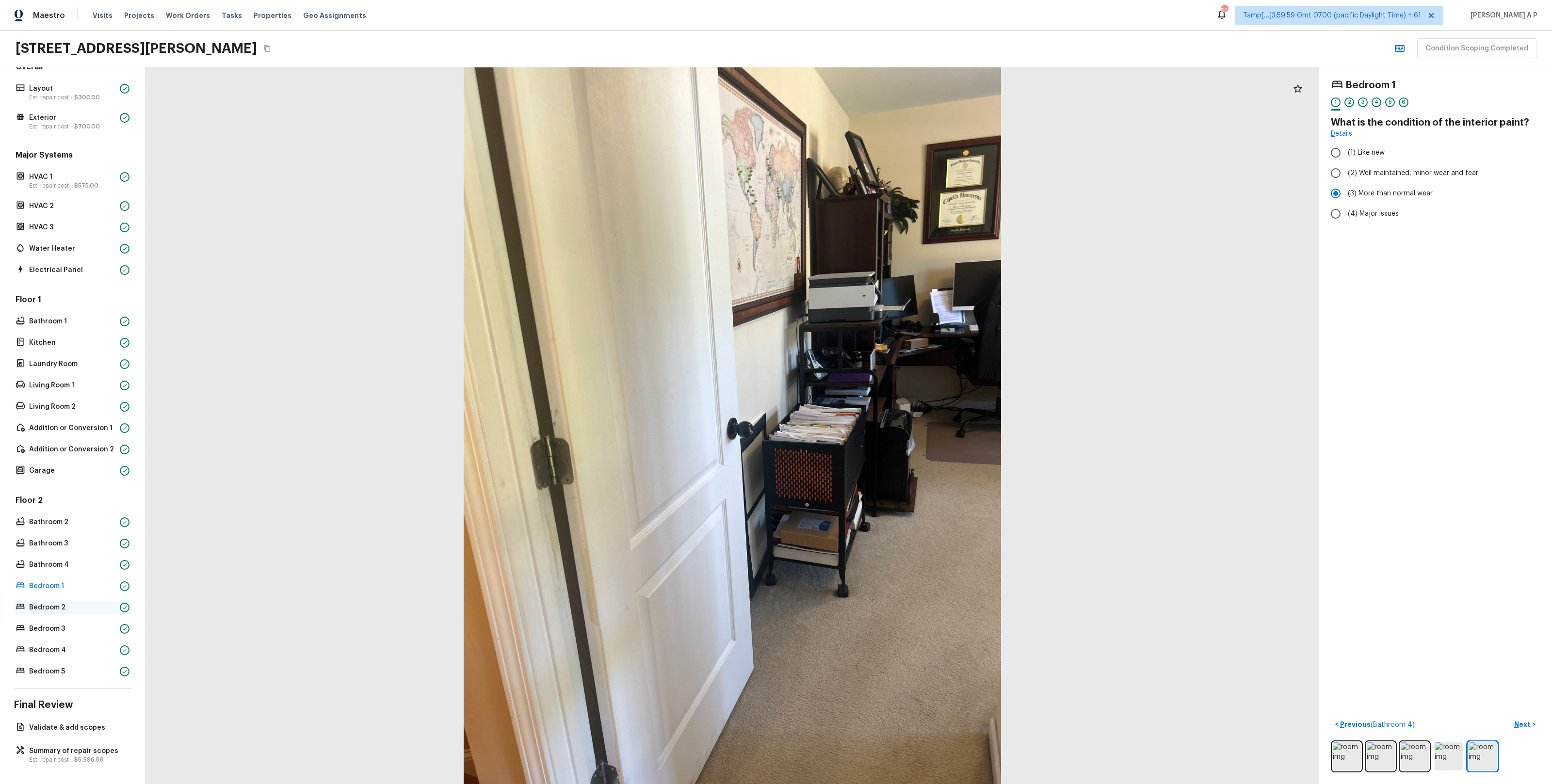
click at [78, 608] on p "Bedroom 2" at bounding box center [72, 607] width 87 height 9
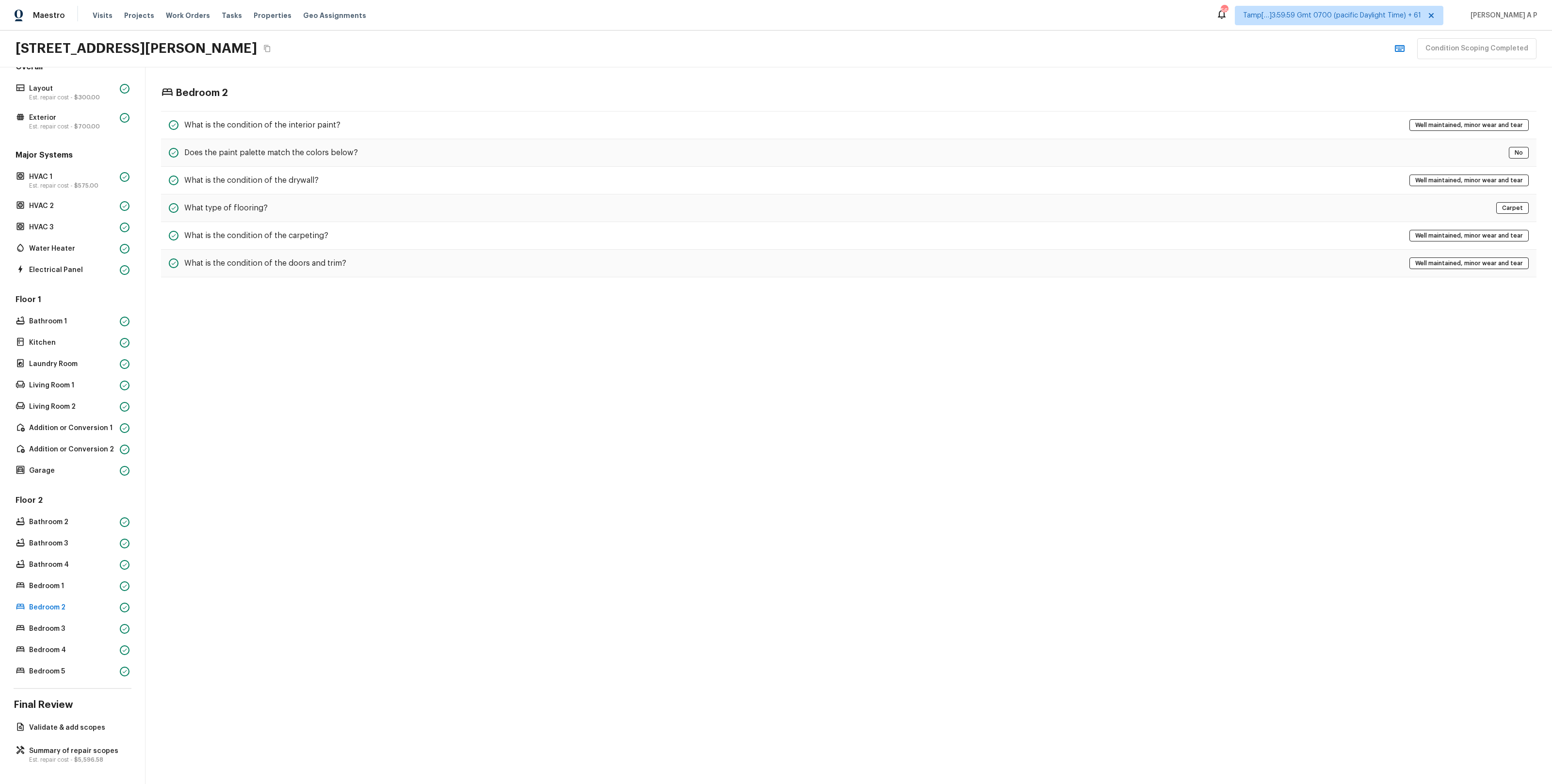
click at [401, 110] on div "Bedroom 2 What is the condition of the interior paint? Well maintained, minor w…" at bounding box center [848, 182] width 1406 height 229
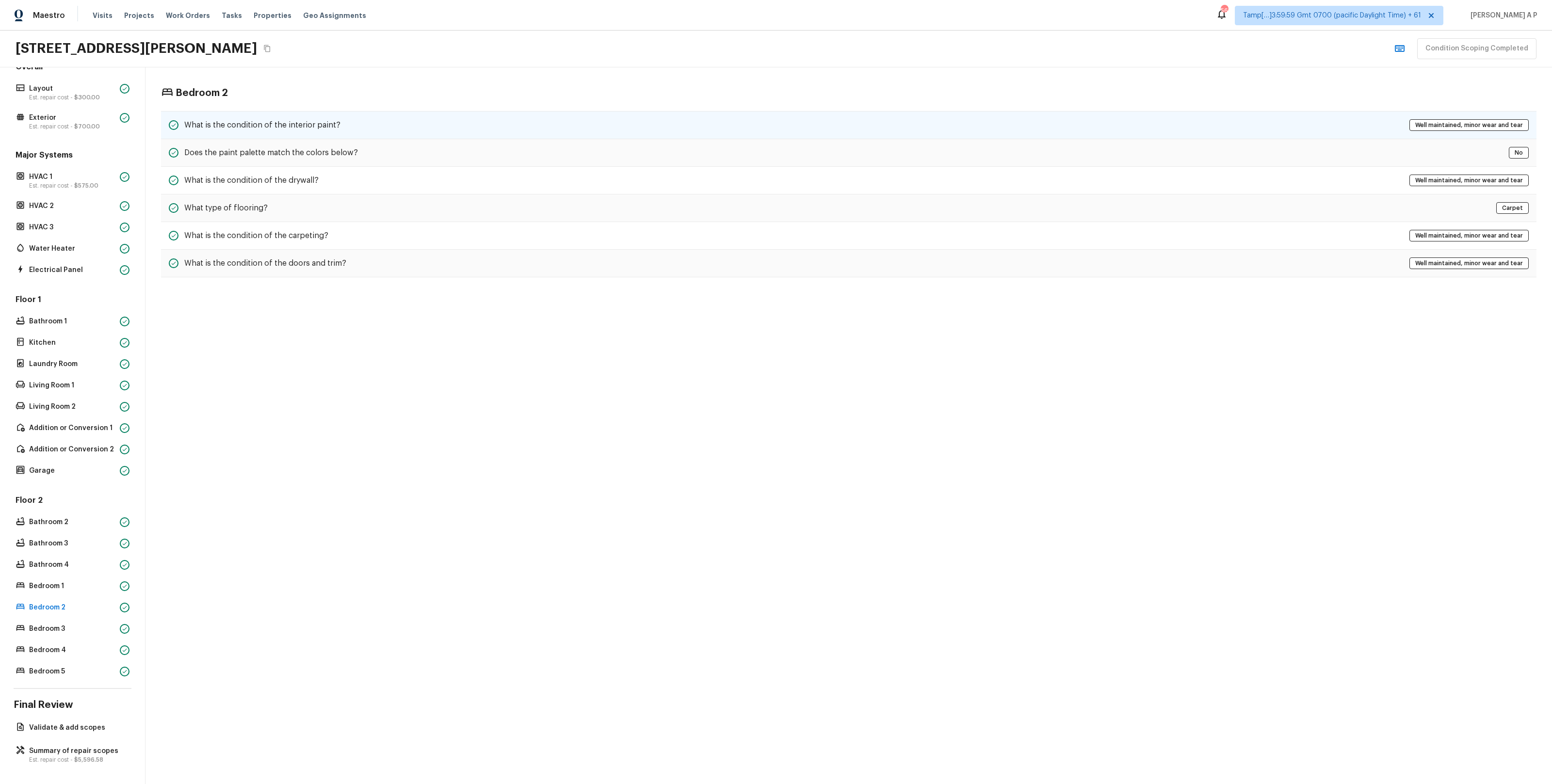
click at [378, 132] on div "What is the condition of the interior paint? Well maintained, minor wear and te…" at bounding box center [848, 124] width 1376 height 28
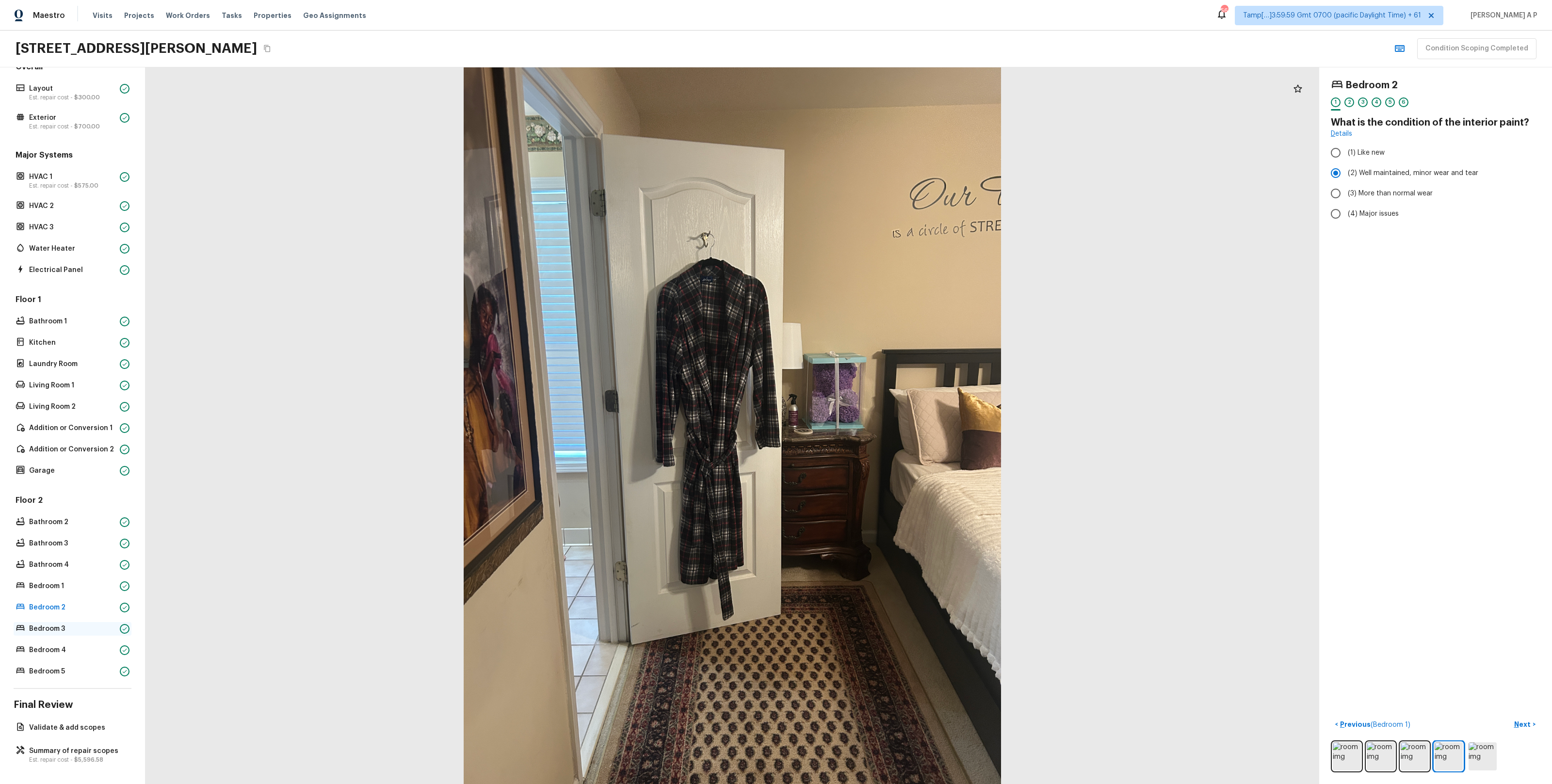
click at [96, 632] on p "Bedroom 3" at bounding box center [72, 628] width 87 height 9
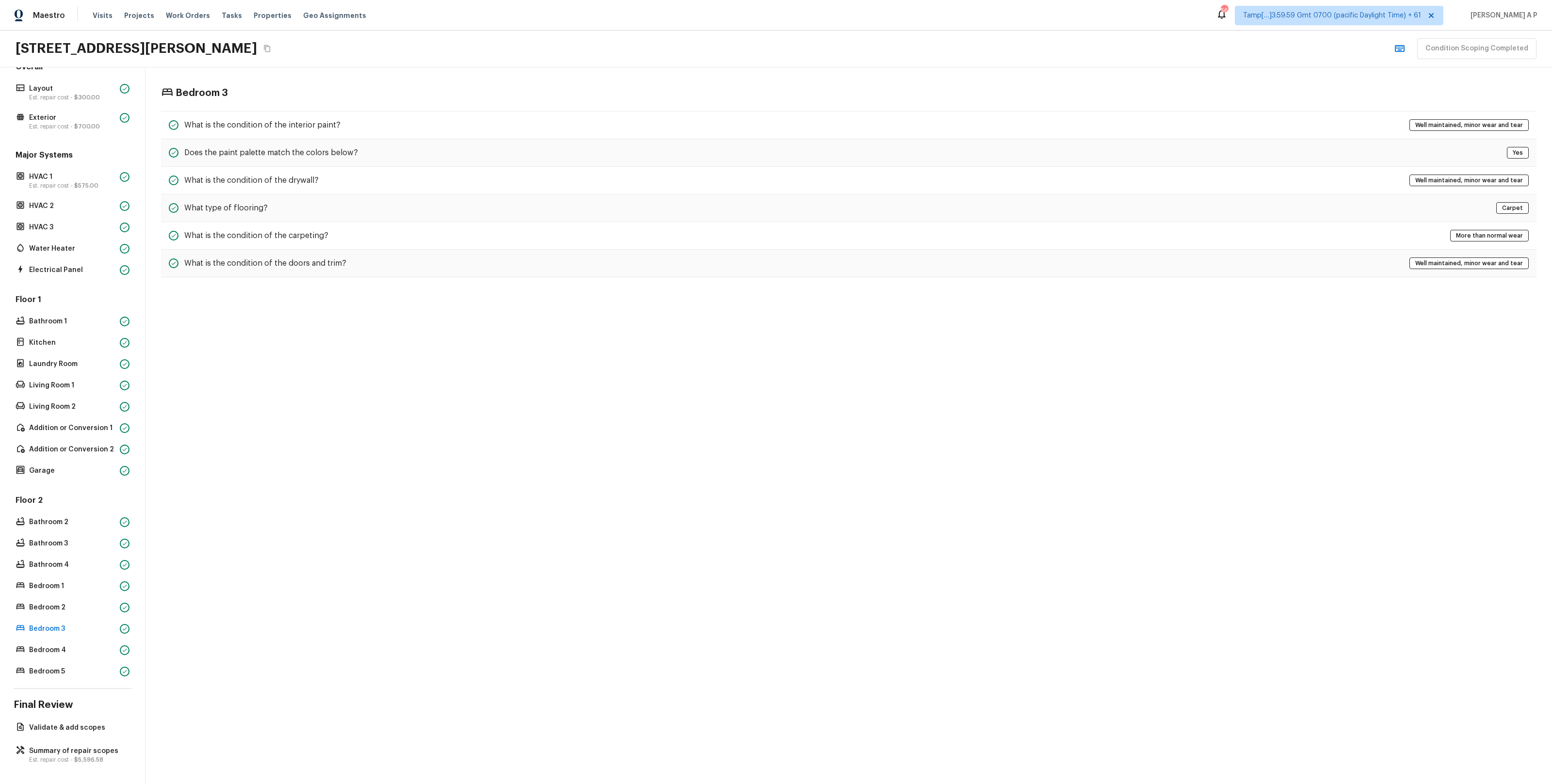
click at [417, 110] on div "Bedroom 3 What is the condition of the interior paint? Well maintained, minor w…" at bounding box center [848, 182] width 1406 height 229
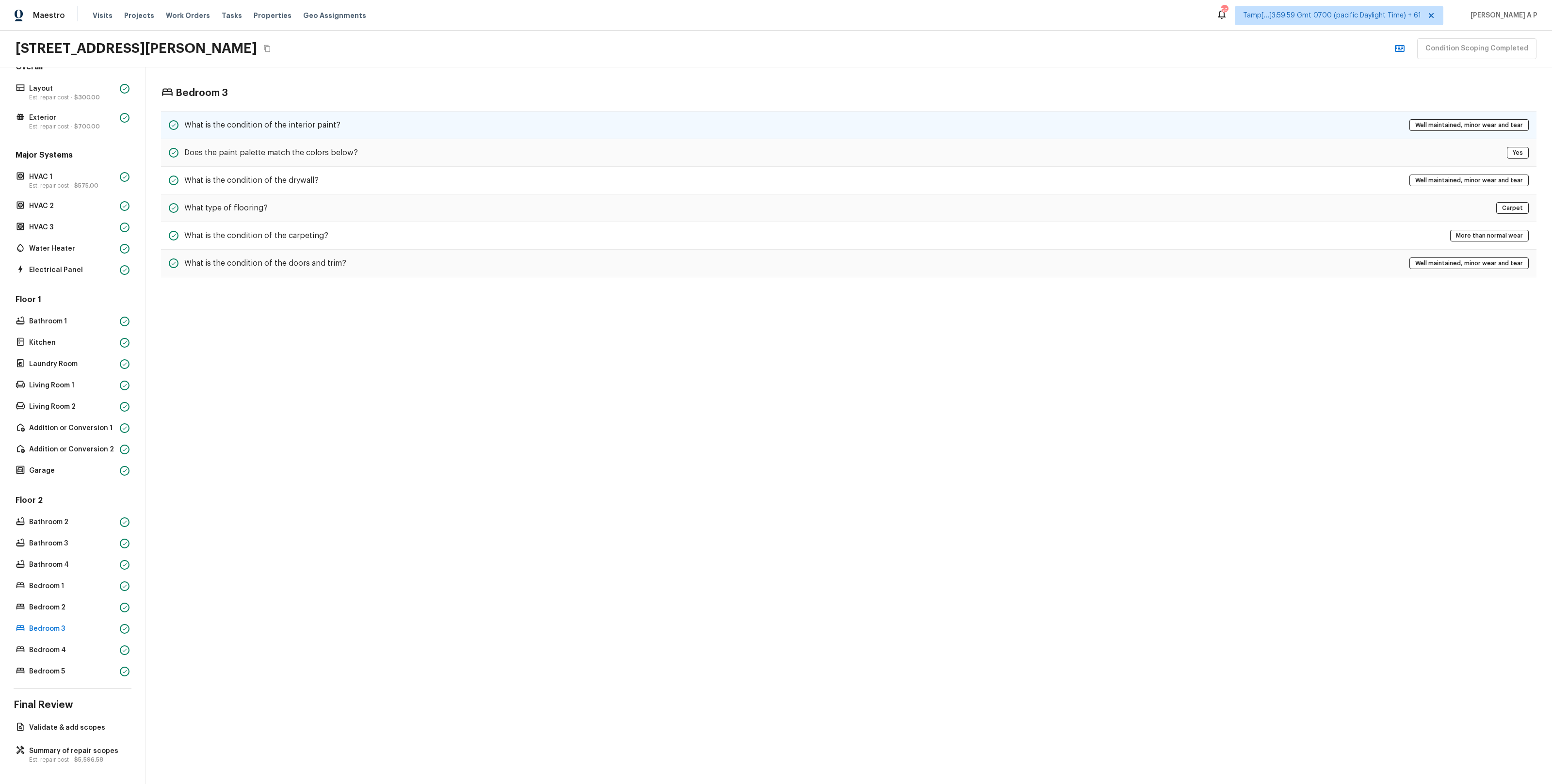
click at [403, 120] on div "What is the condition of the interior paint? Well maintained, minor wear and te…" at bounding box center [848, 124] width 1376 height 28
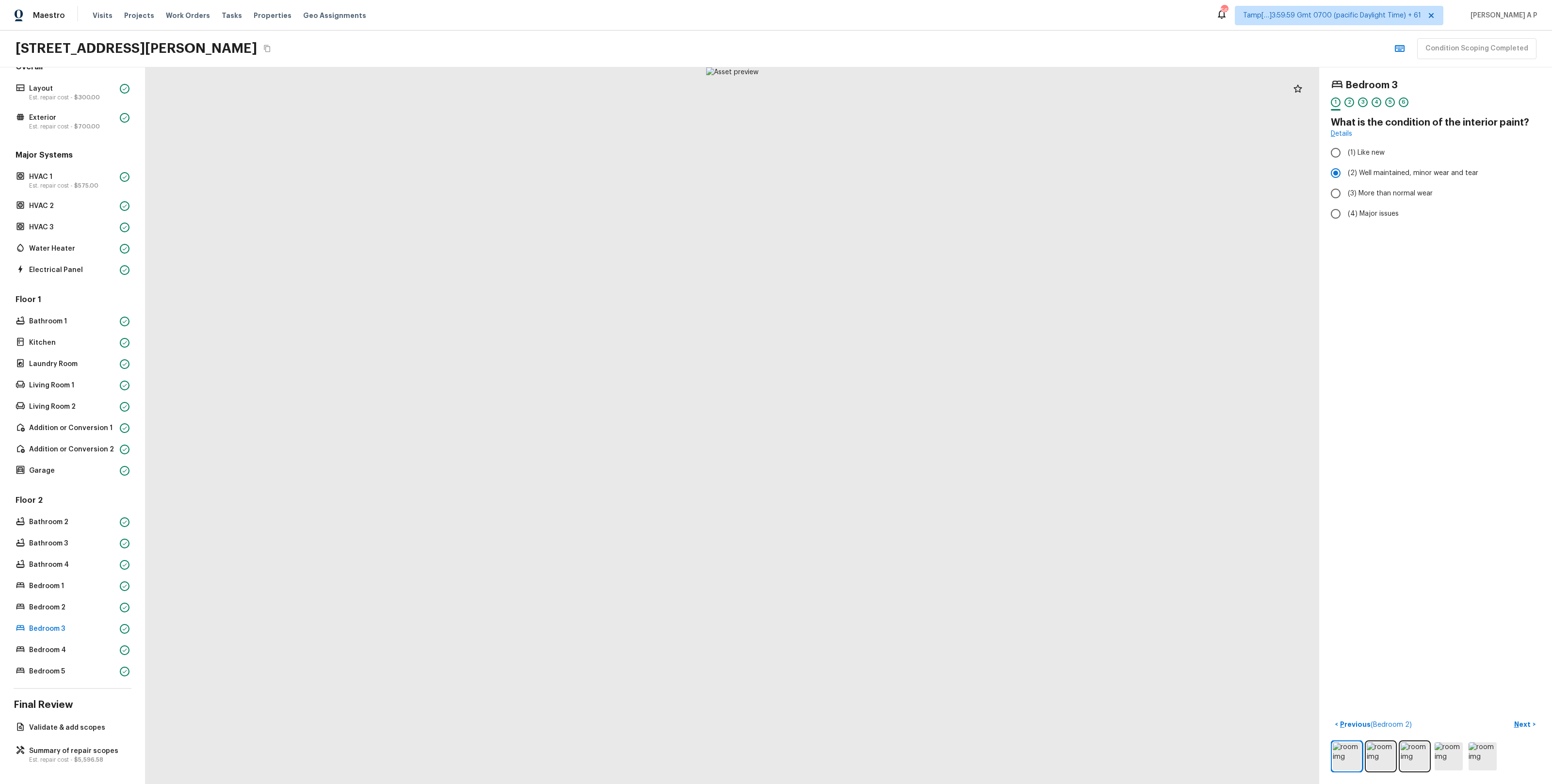
click at [754, 601] on div at bounding box center [732, 426] width 1174 height 717
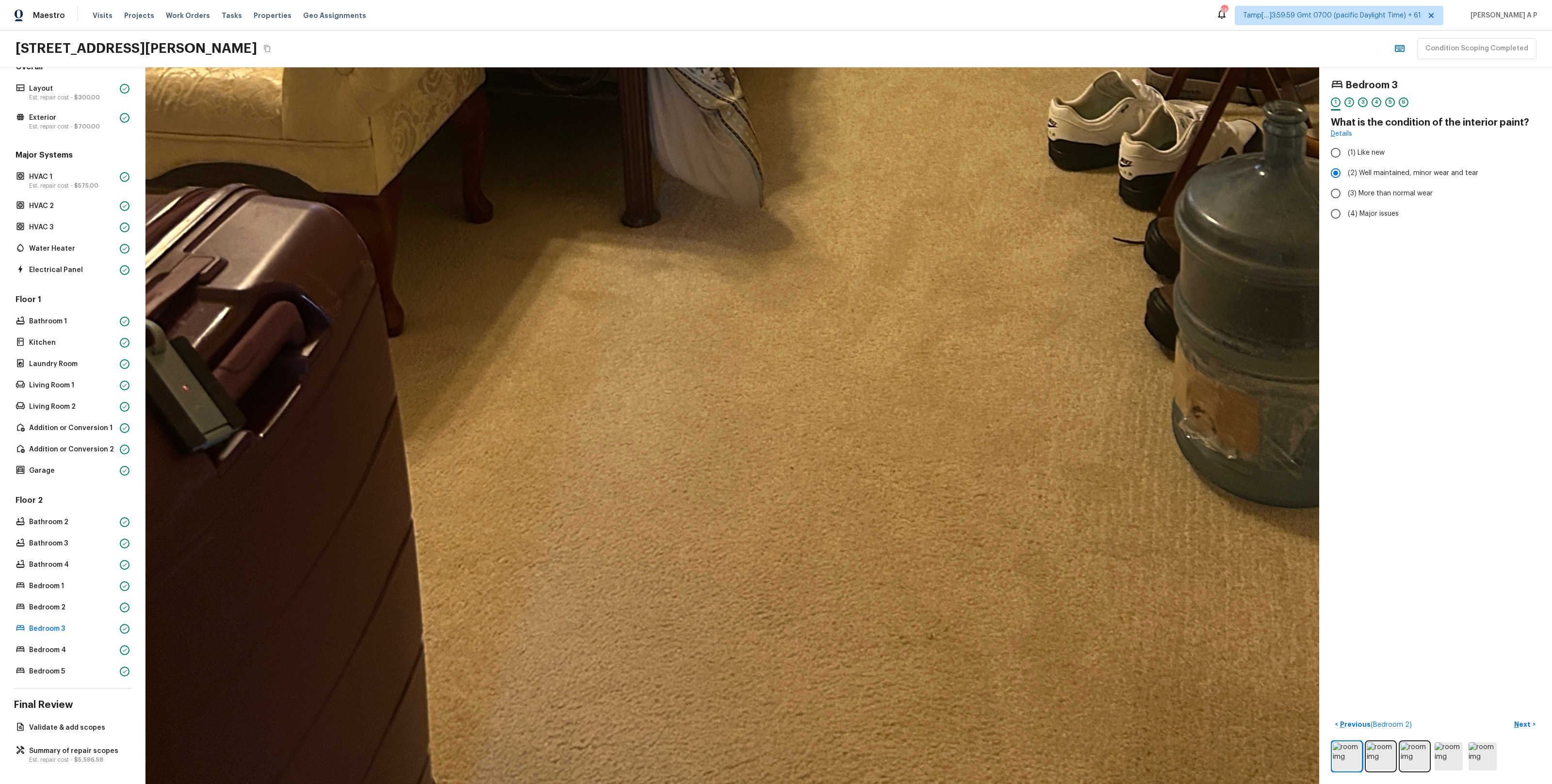
drag, startPoint x: 754, startPoint y: 601, endPoint x: 911, endPoint y: 284, distance: 353.7
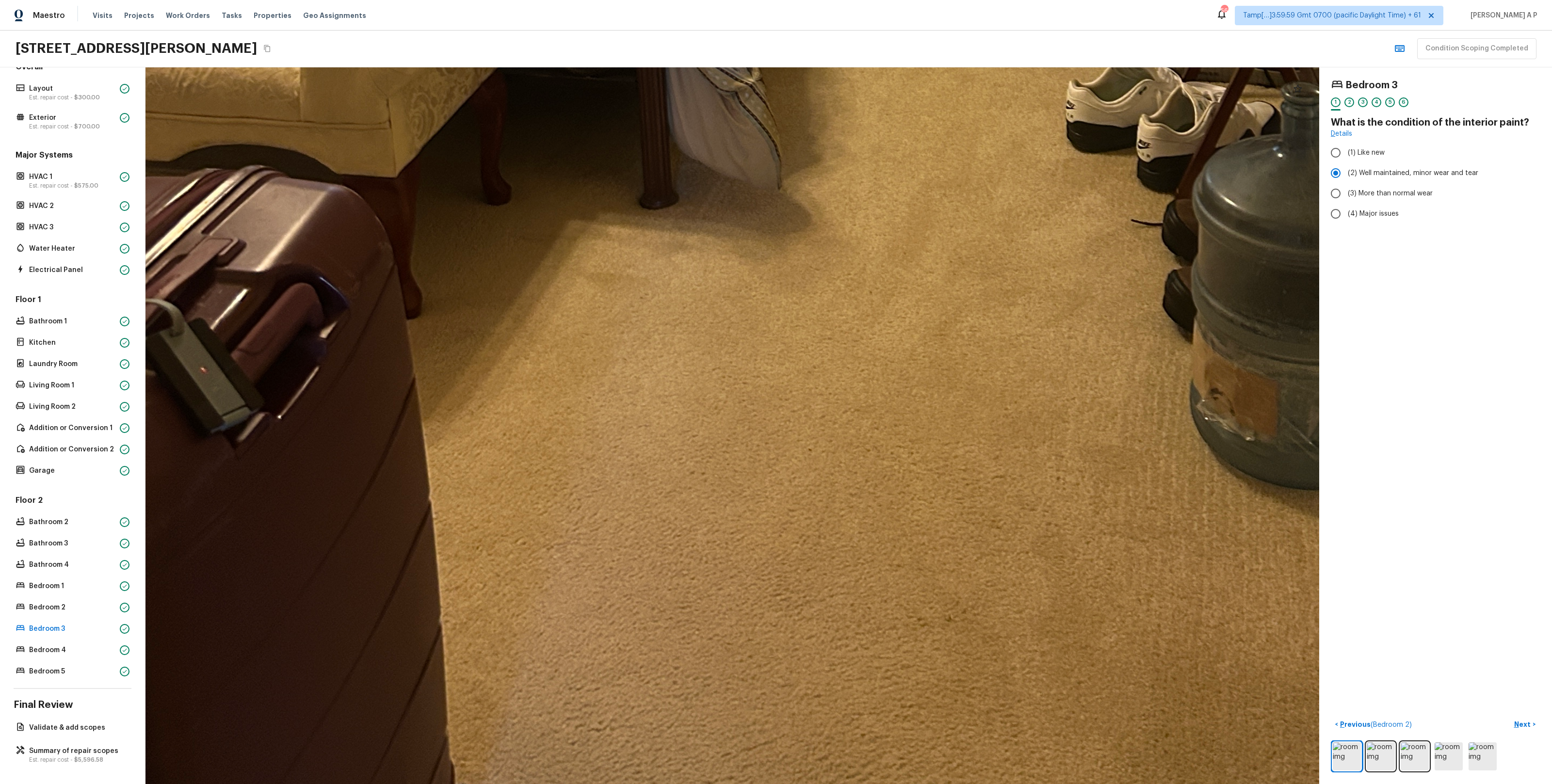
drag, startPoint x: 911, startPoint y: 284, endPoint x: 976, endPoint y: 508, distance: 233.2
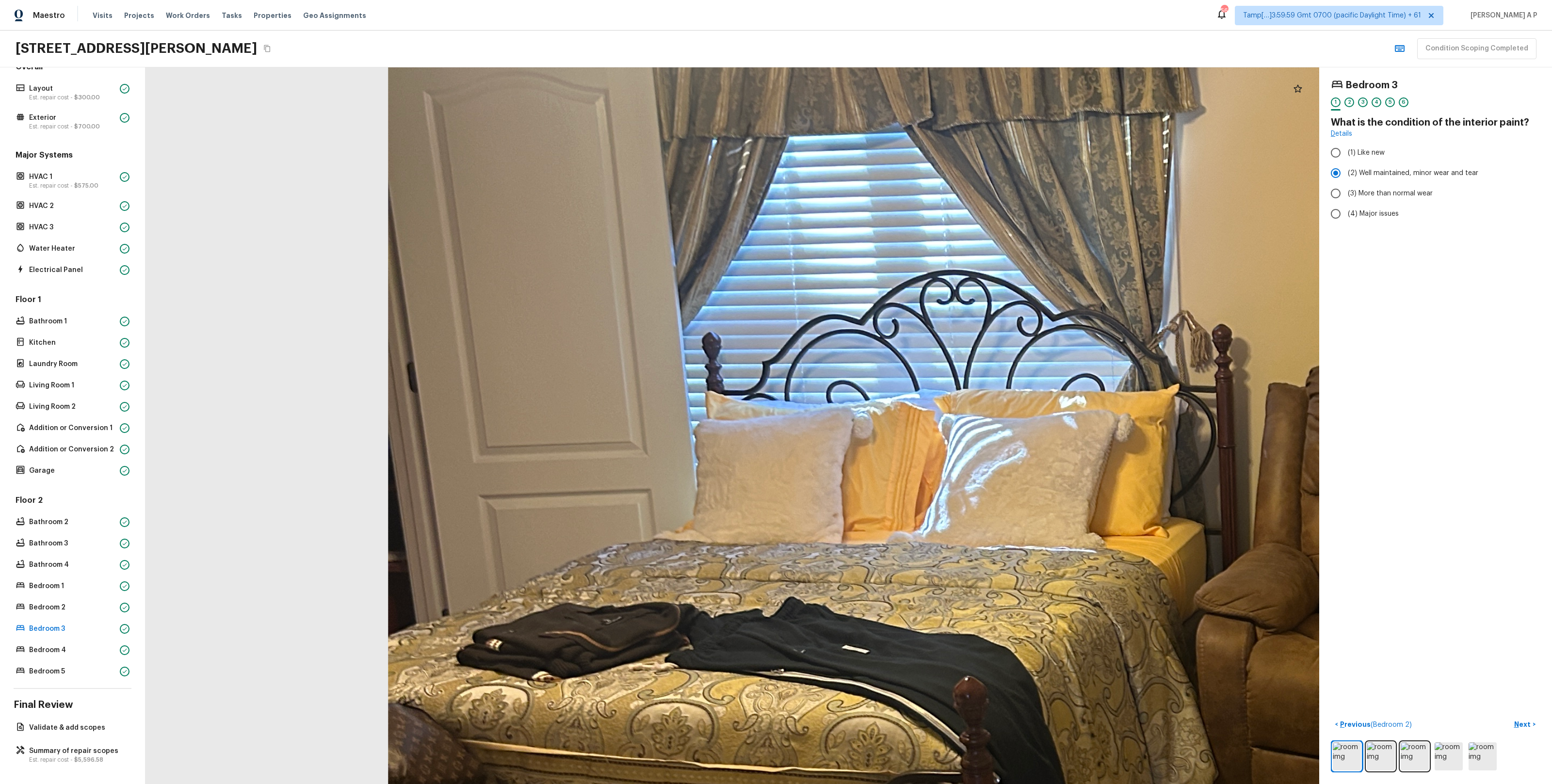
drag, startPoint x: 888, startPoint y: 472, endPoint x: 1078, endPoint y: 461, distance: 190.3
click at [1079, 461] on div at bounding box center [1204, 631] width 3564 height 2177
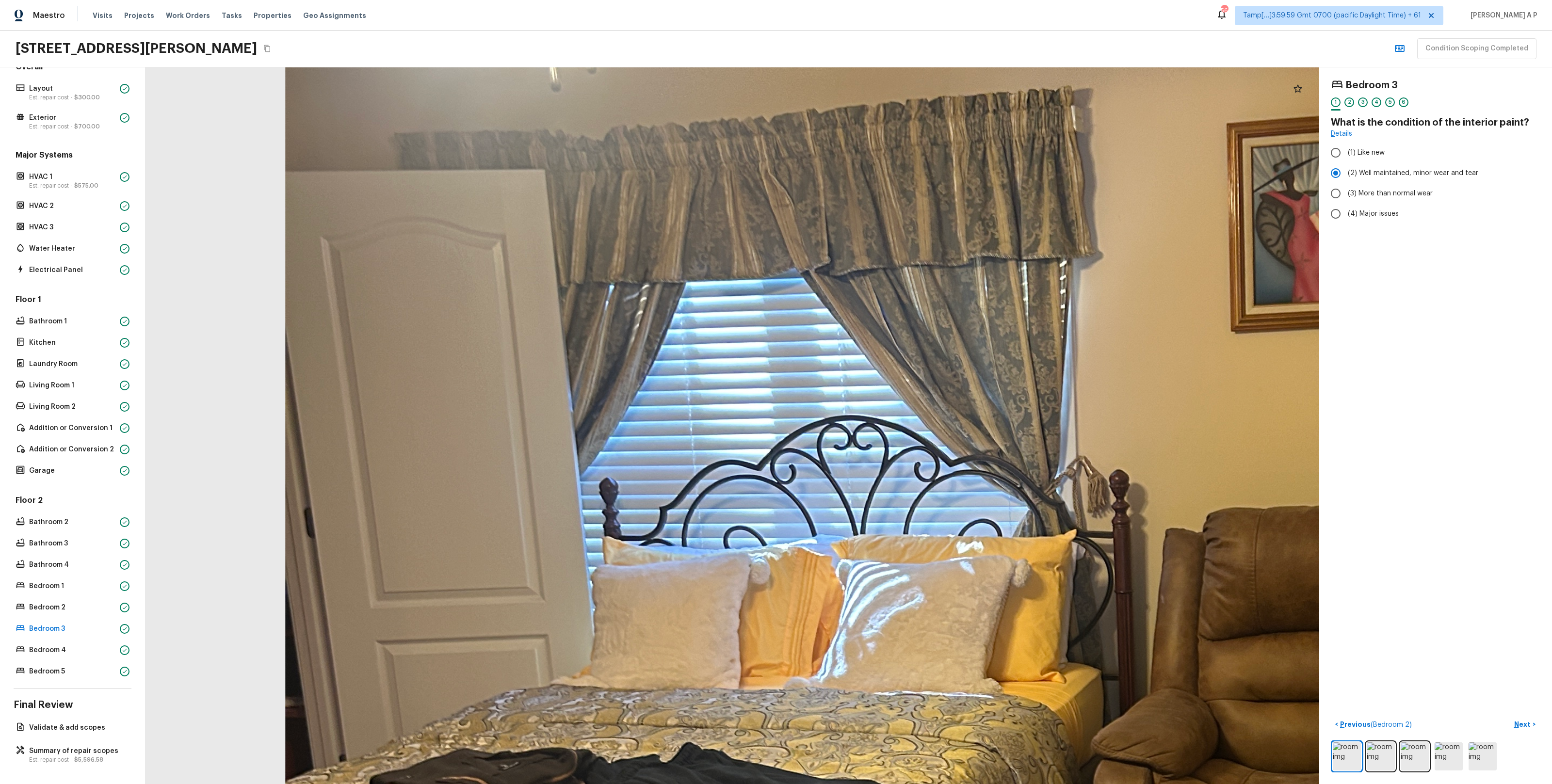
drag, startPoint x: 1078, startPoint y: 461, endPoint x: 957, endPoint y: 628, distance: 206.2
click at [957, 627] on div at bounding box center [1101, 776] width 3564 height 2177
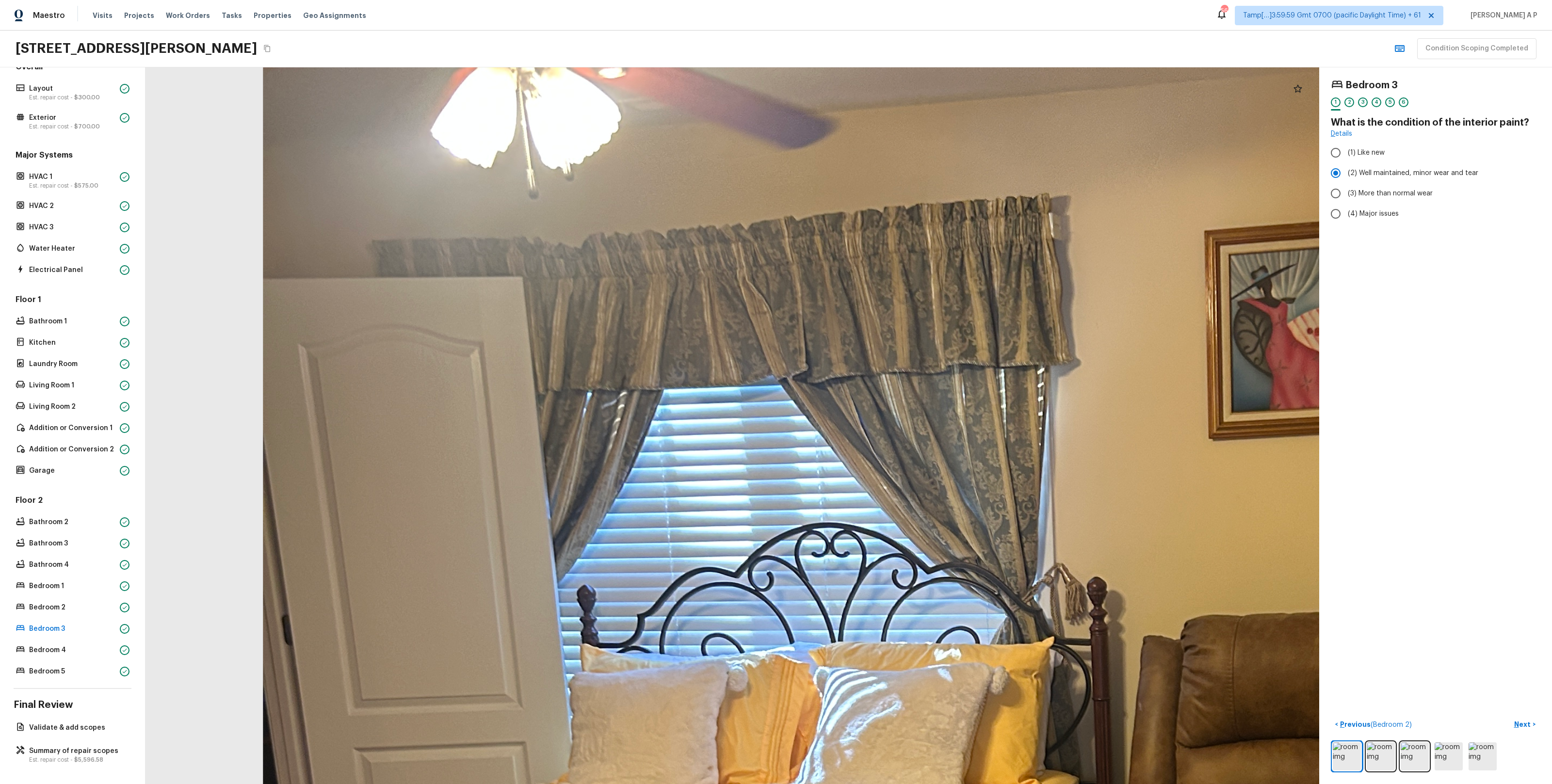
drag, startPoint x: 1052, startPoint y: 495, endPoint x: 984, endPoint y: 615, distance: 137.9
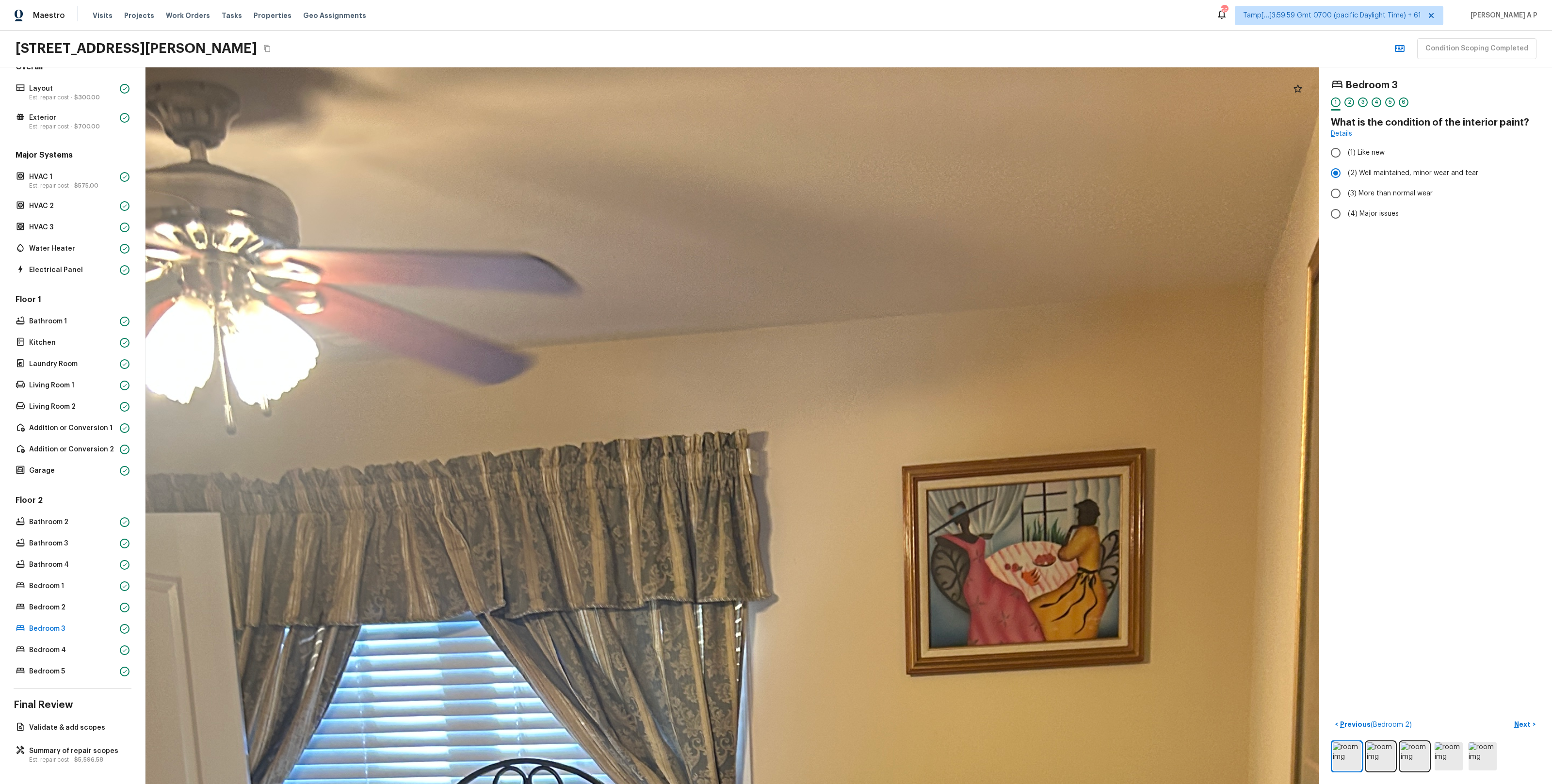
drag, startPoint x: 1061, startPoint y: 571, endPoint x: 744, endPoint y: 628, distance: 322.1
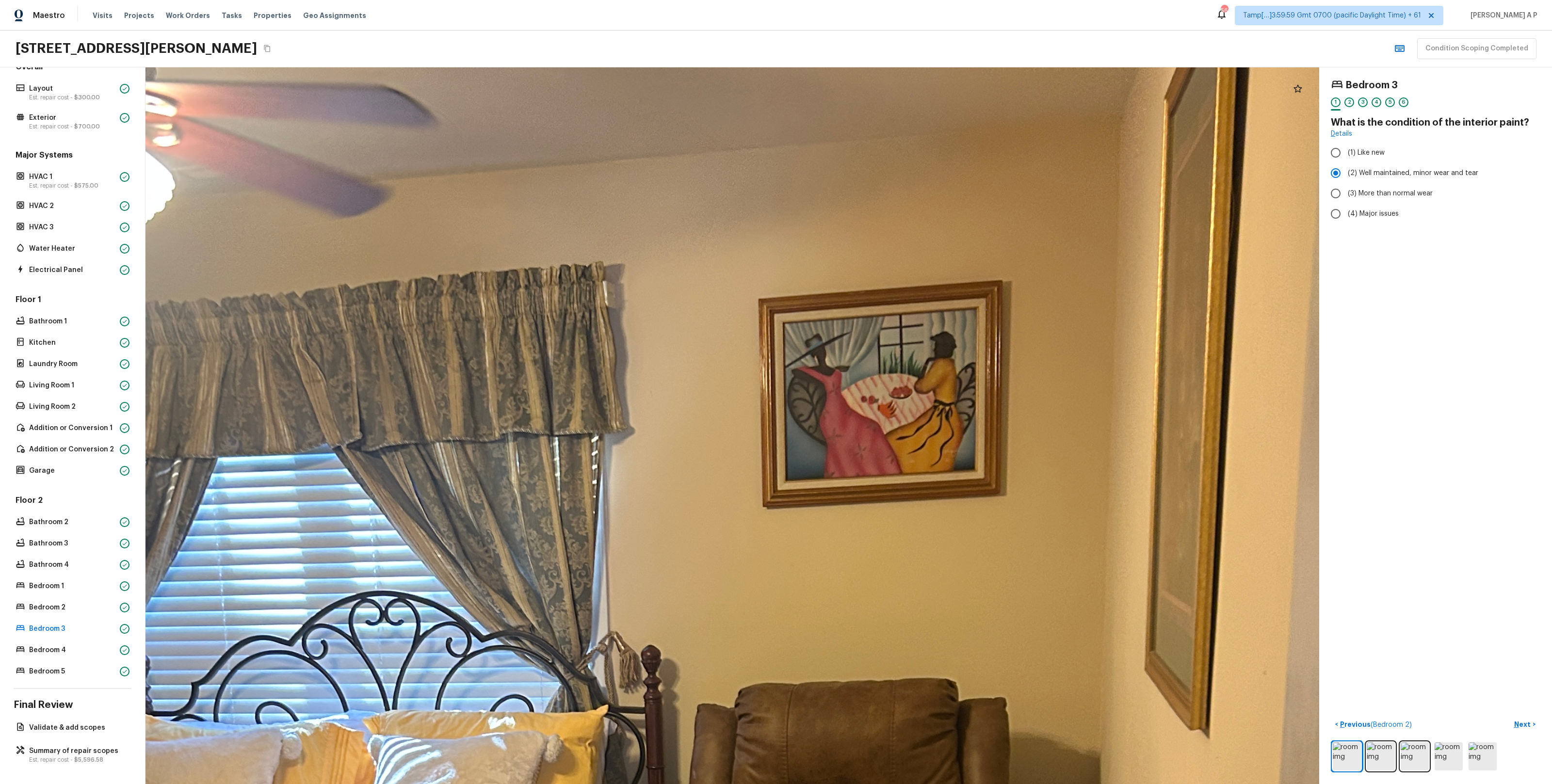
drag, startPoint x: 746, startPoint y: 628, endPoint x: 781, endPoint y: 437, distance: 194.2
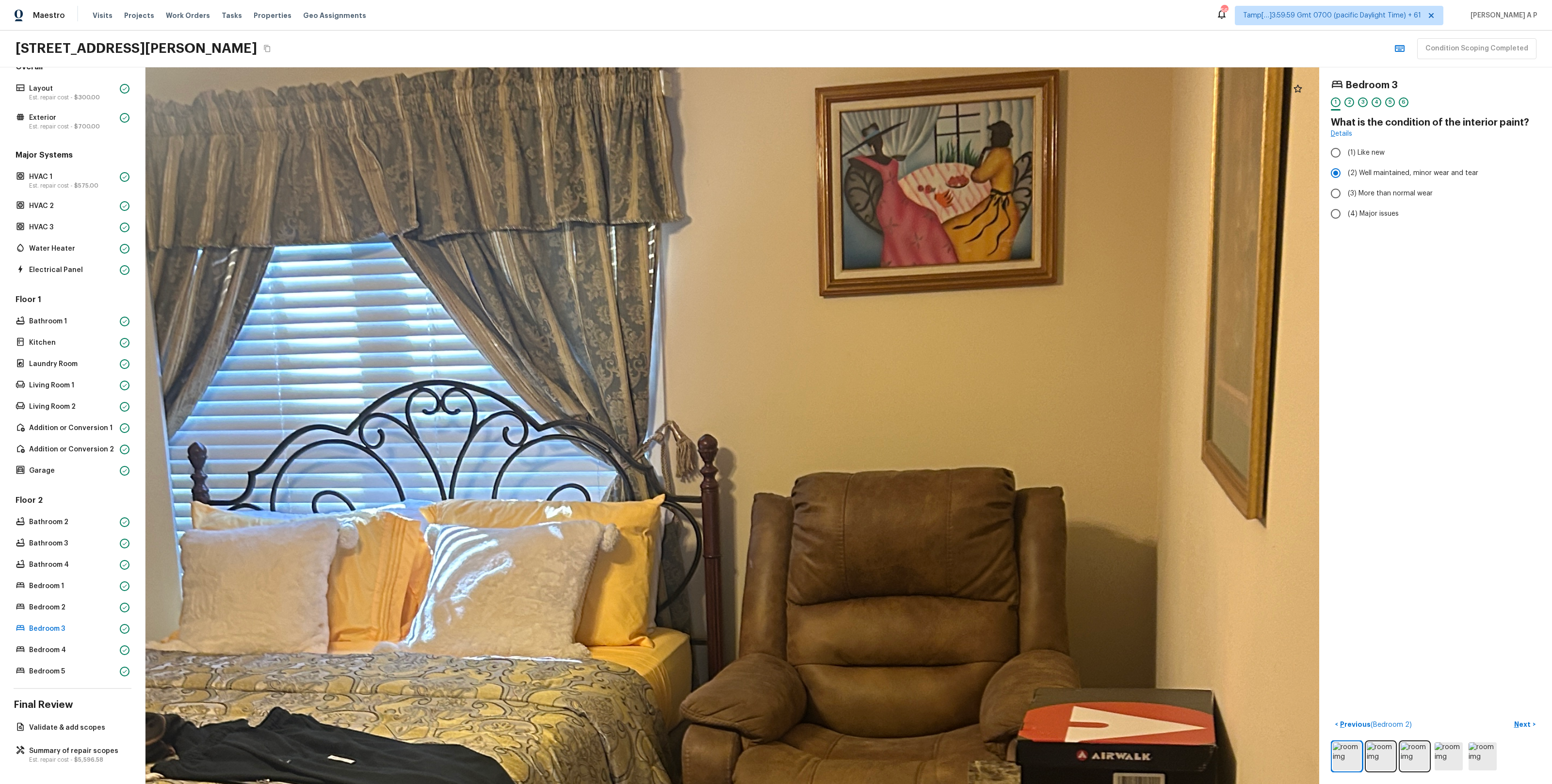
drag, startPoint x: 781, startPoint y: 437, endPoint x: 745, endPoint y: 355, distance: 89.6
click at [745, 355] on div at bounding box center [689, 741] width 3564 height 2177
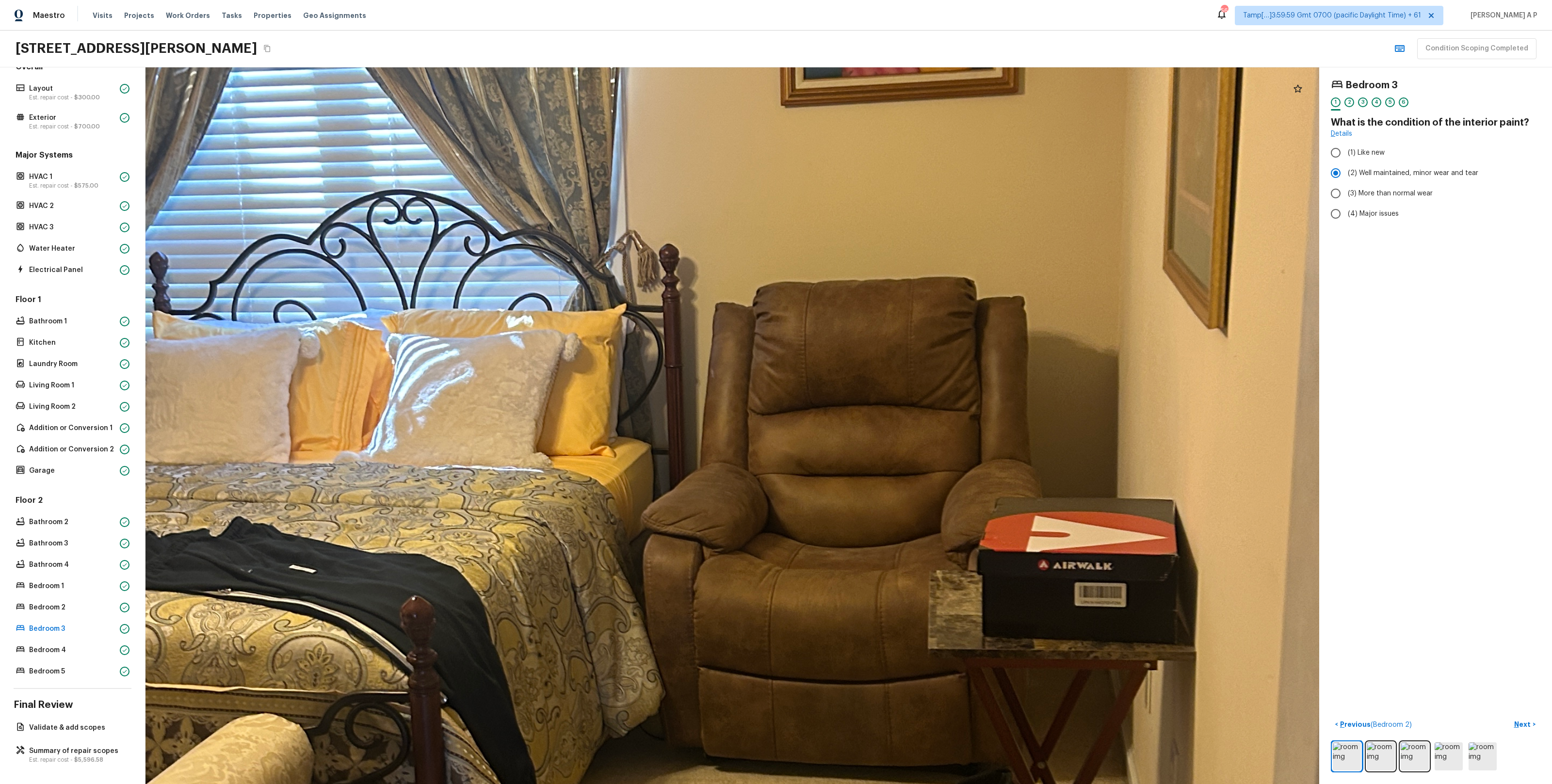
drag, startPoint x: 779, startPoint y: 329, endPoint x: 781, endPoint y: 267, distance: 62.0
click at [781, 268] on div at bounding box center [651, 550] width 3564 height 2177
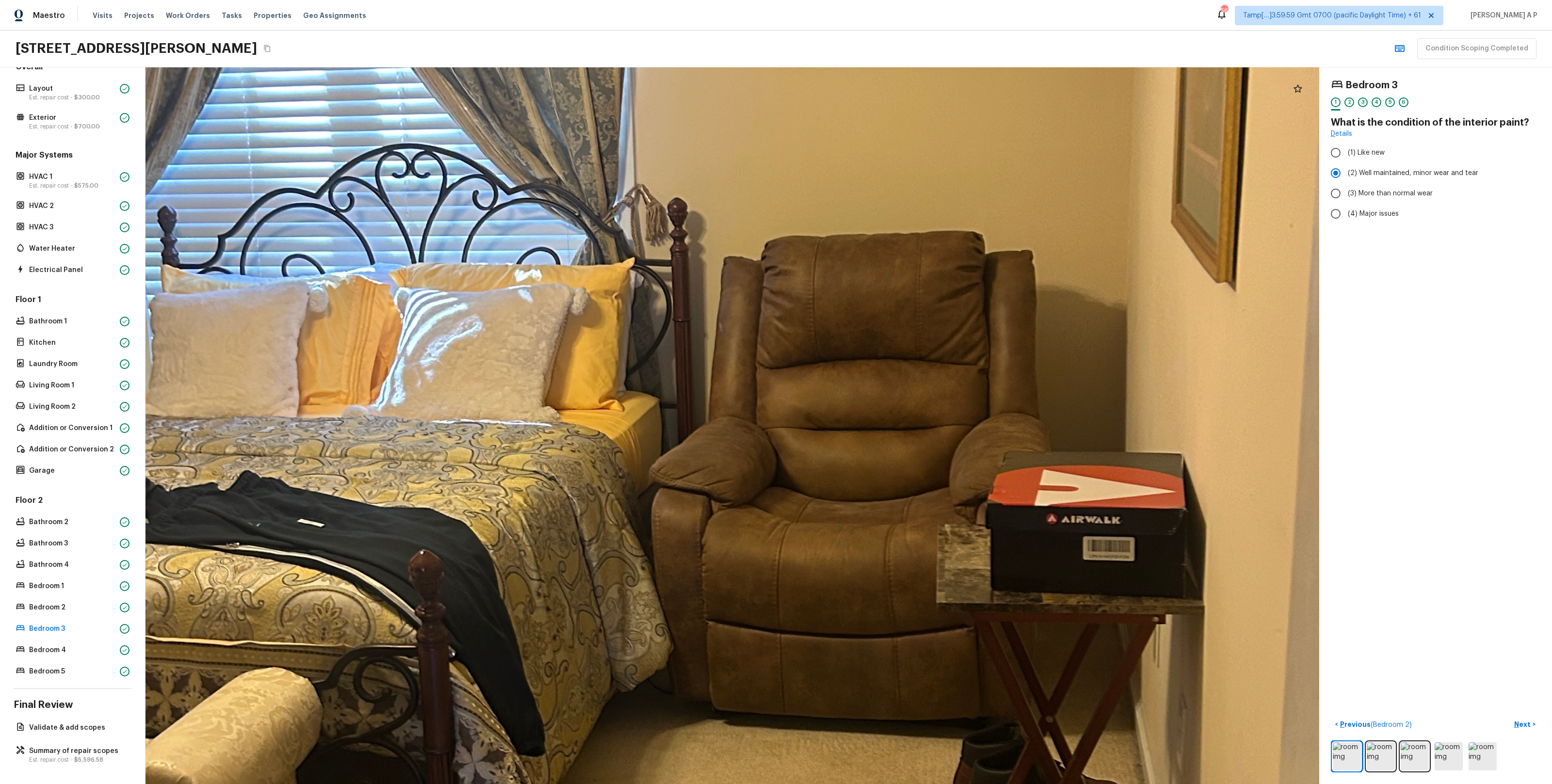
drag, startPoint x: 800, startPoint y: 297, endPoint x: 800, endPoint y: 155, distance: 142.0
click at [800, 156] on div at bounding box center [659, 504] width 3564 height 2177
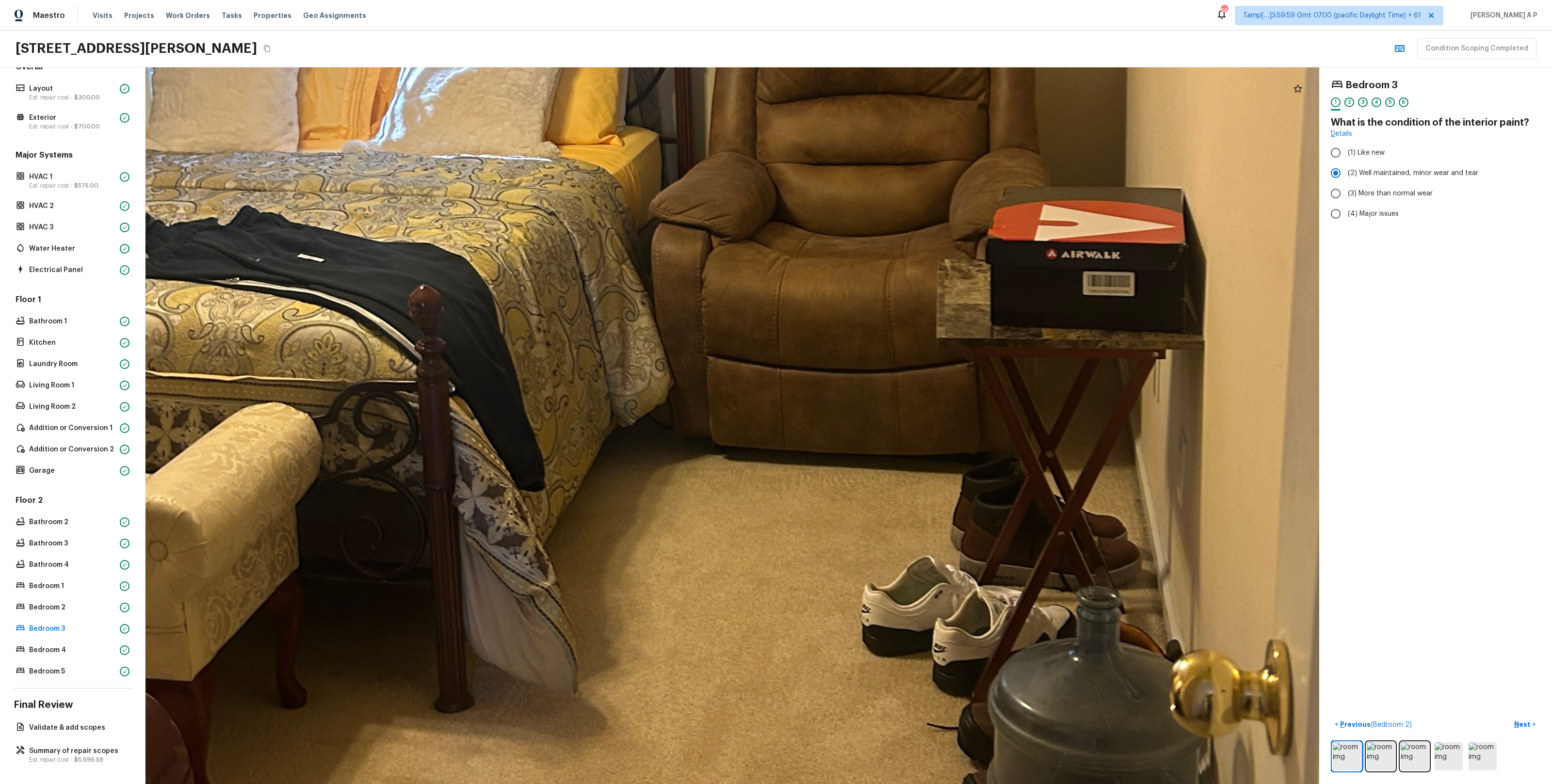
drag, startPoint x: 810, startPoint y: 195, endPoint x: 813, endPoint y: 72, distance: 123.0
click at [812, 75] on div at bounding box center [659, 239] width 3564 height 2177
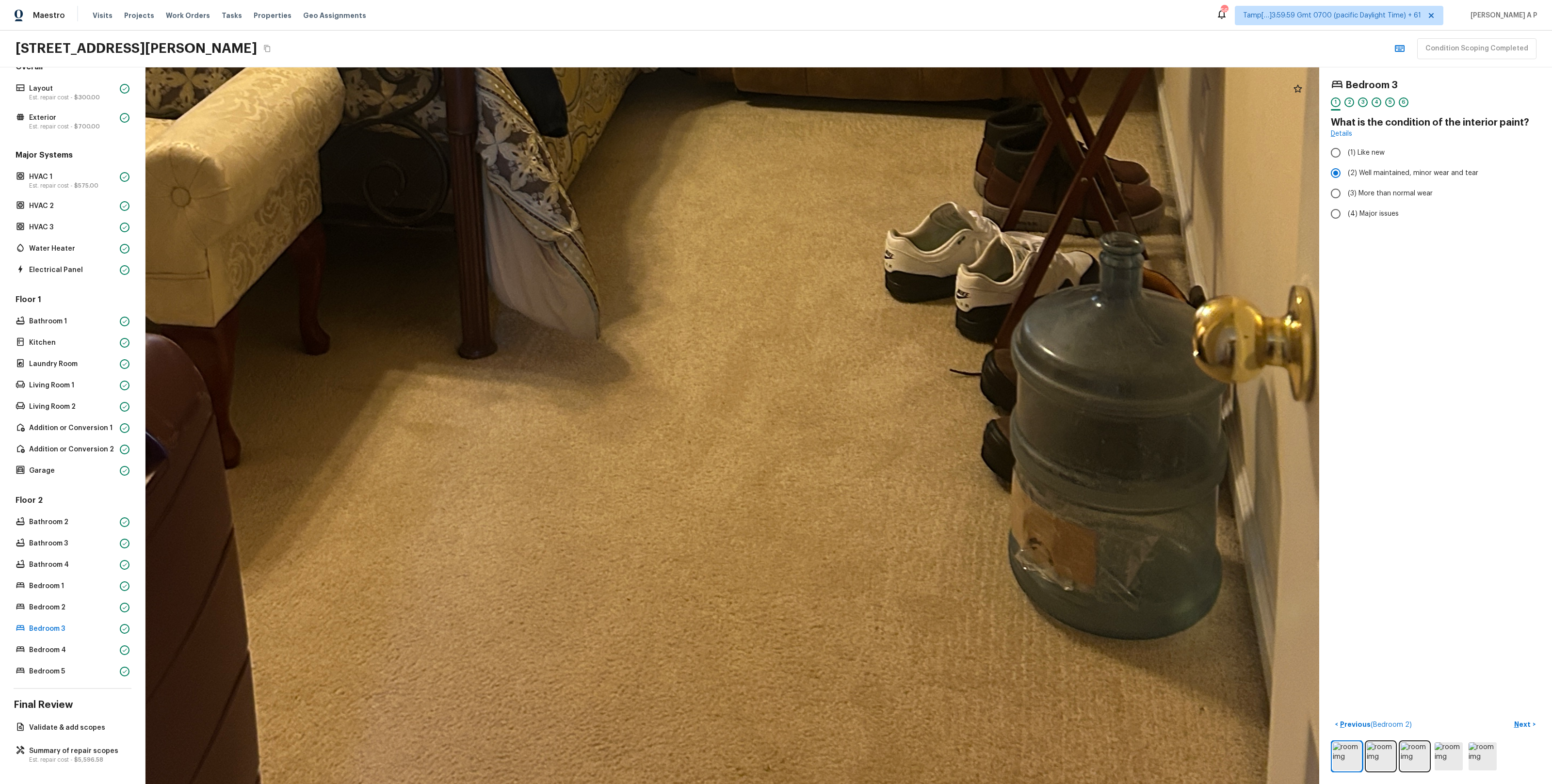
drag, startPoint x: 819, startPoint y: 74, endPoint x: 991, endPoint y: 81, distance: 172.1
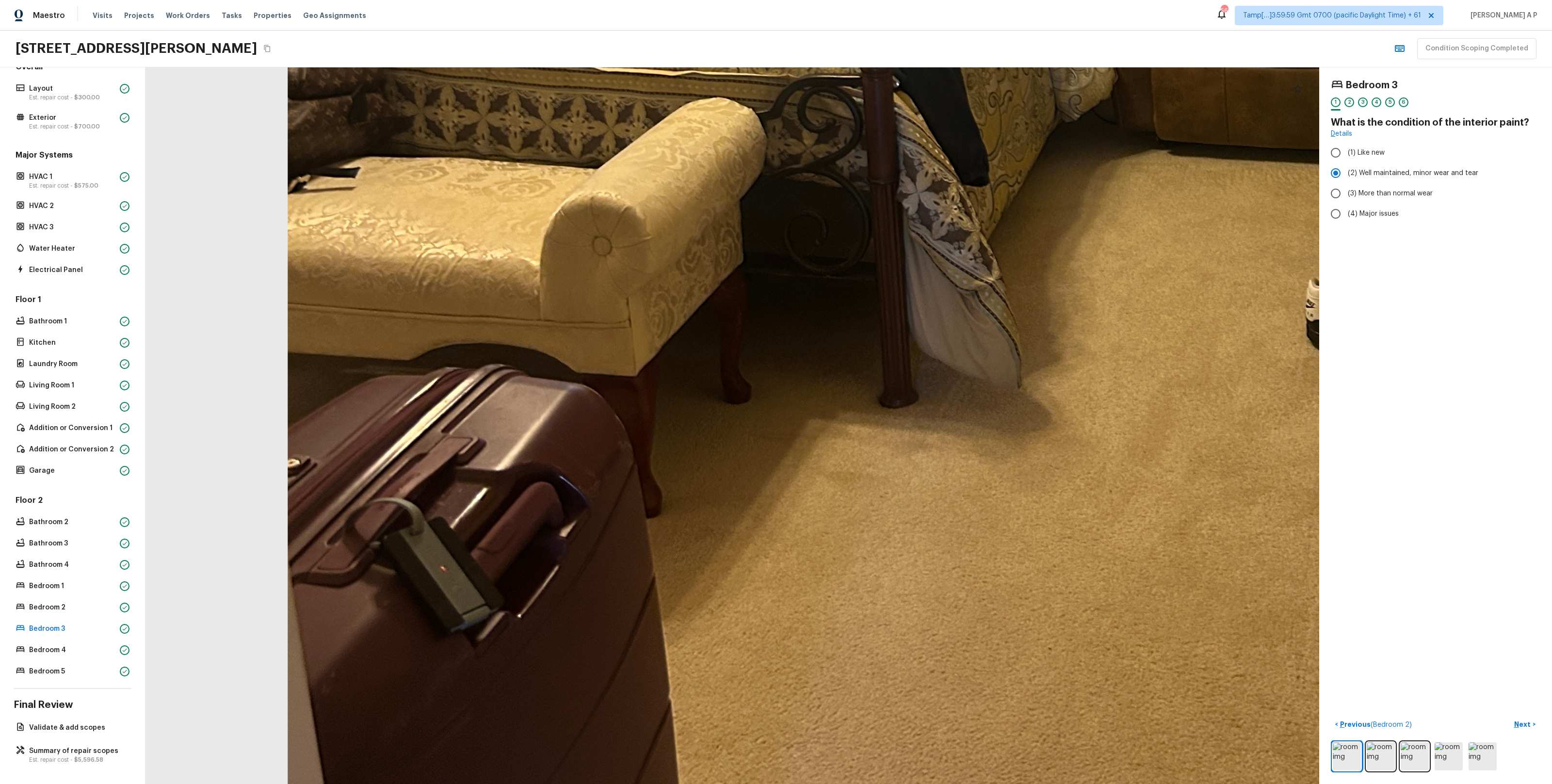
drag, startPoint x: 843, startPoint y: 179, endPoint x: 976, endPoint y: 190, distance: 133.5
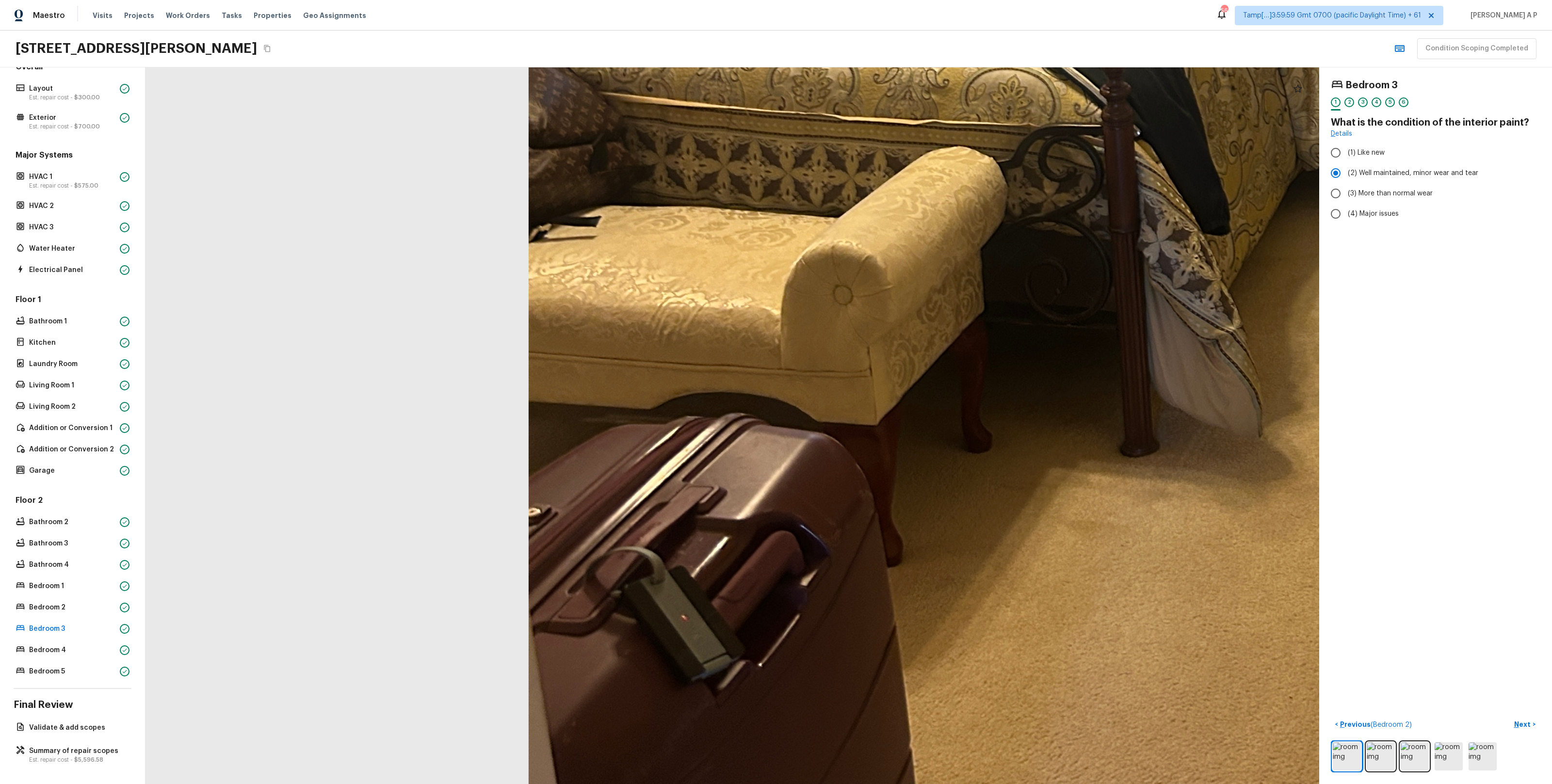
drag, startPoint x: 976, startPoint y: 190, endPoint x: 976, endPoint y: 285, distance: 95.0
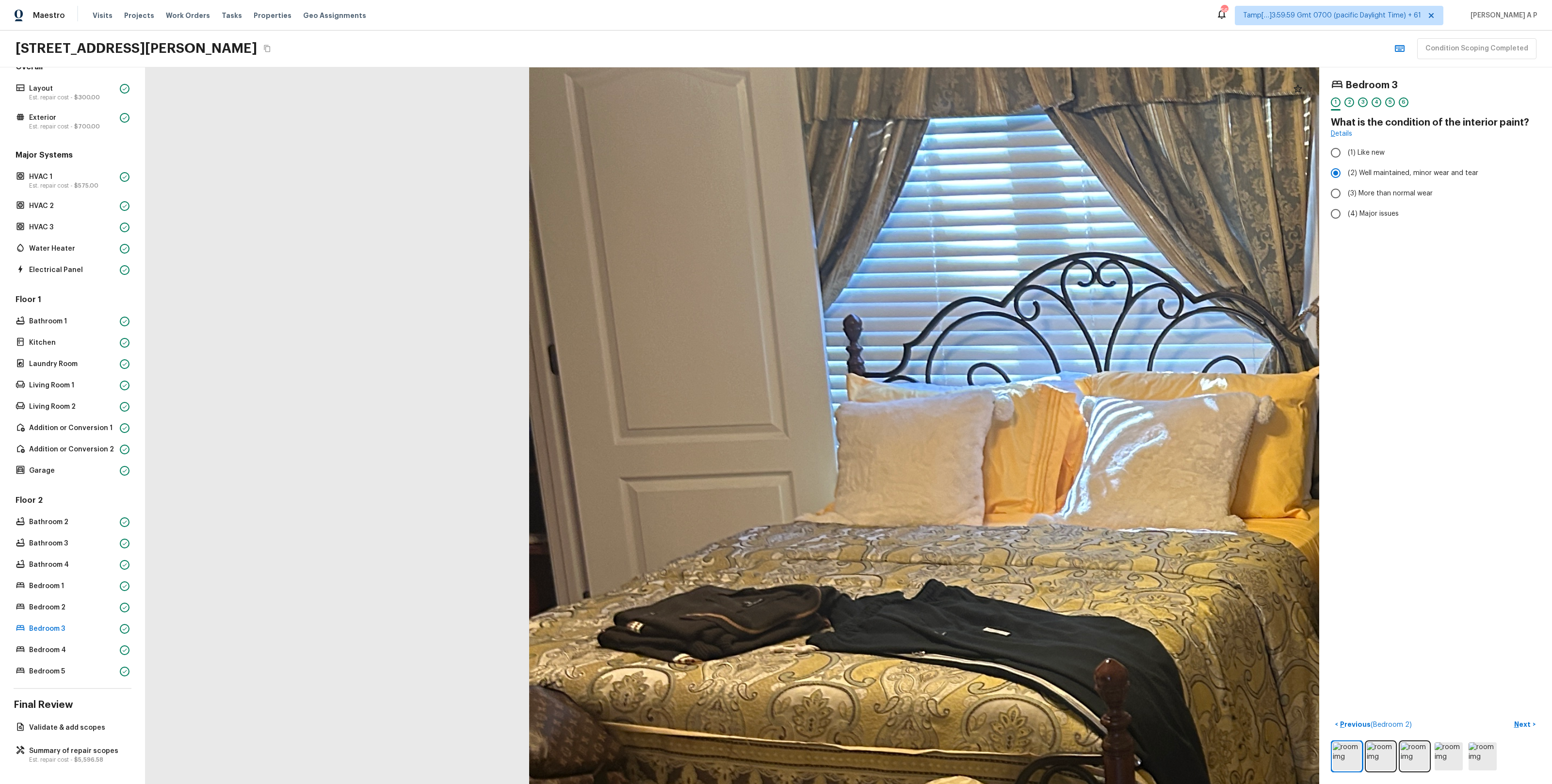
drag, startPoint x: 1002, startPoint y: 381, endPoint x: 1000, endPoint y: 465, distance: 84.0
click at [998, 461] on div at bounding box center [1345, 613] width 3564 height 2177
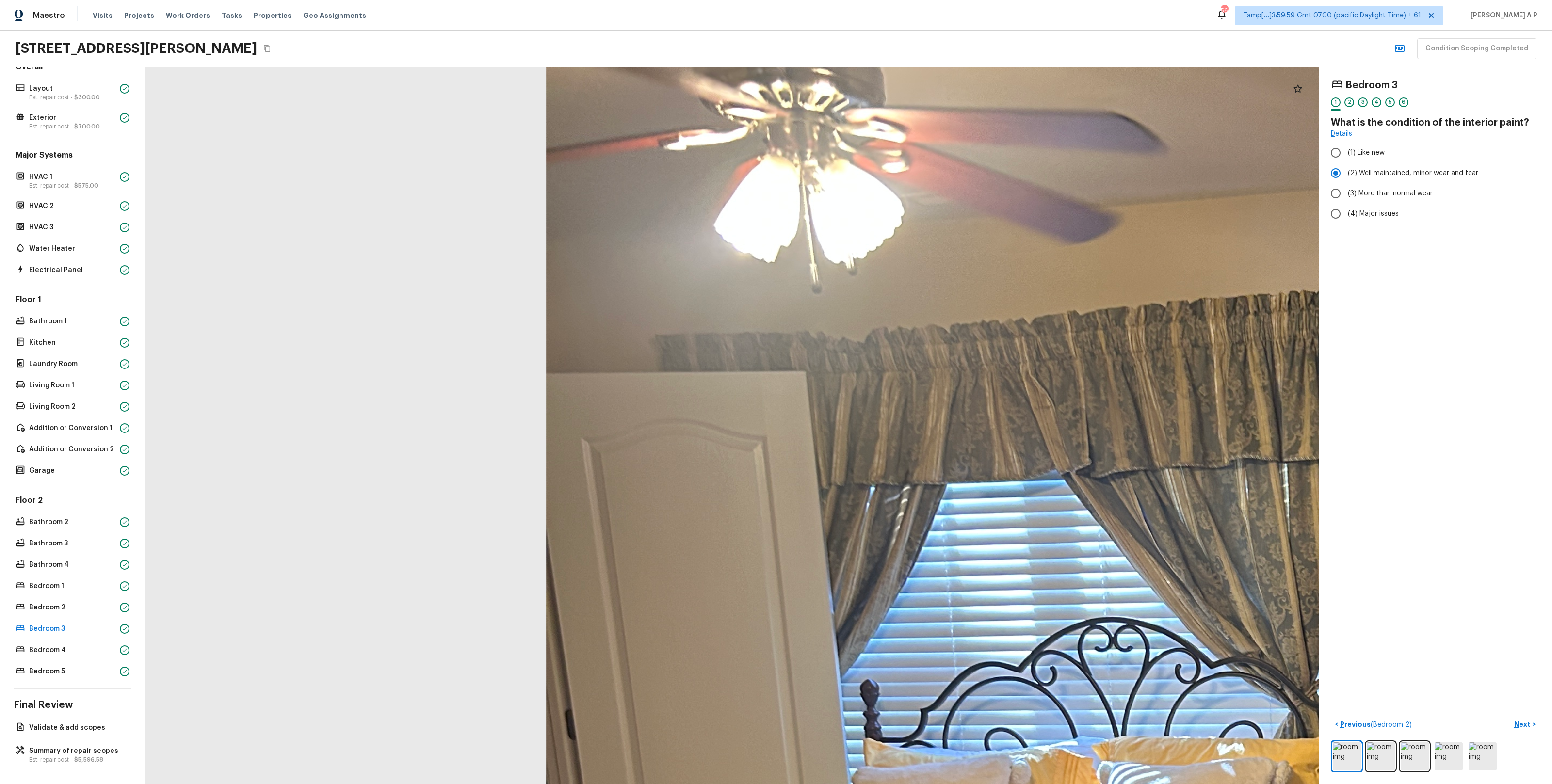
drag, startPoint x: 1000, startPoint y: 467, endPoint x: 811, endPoint y: 476, distance: 189.2
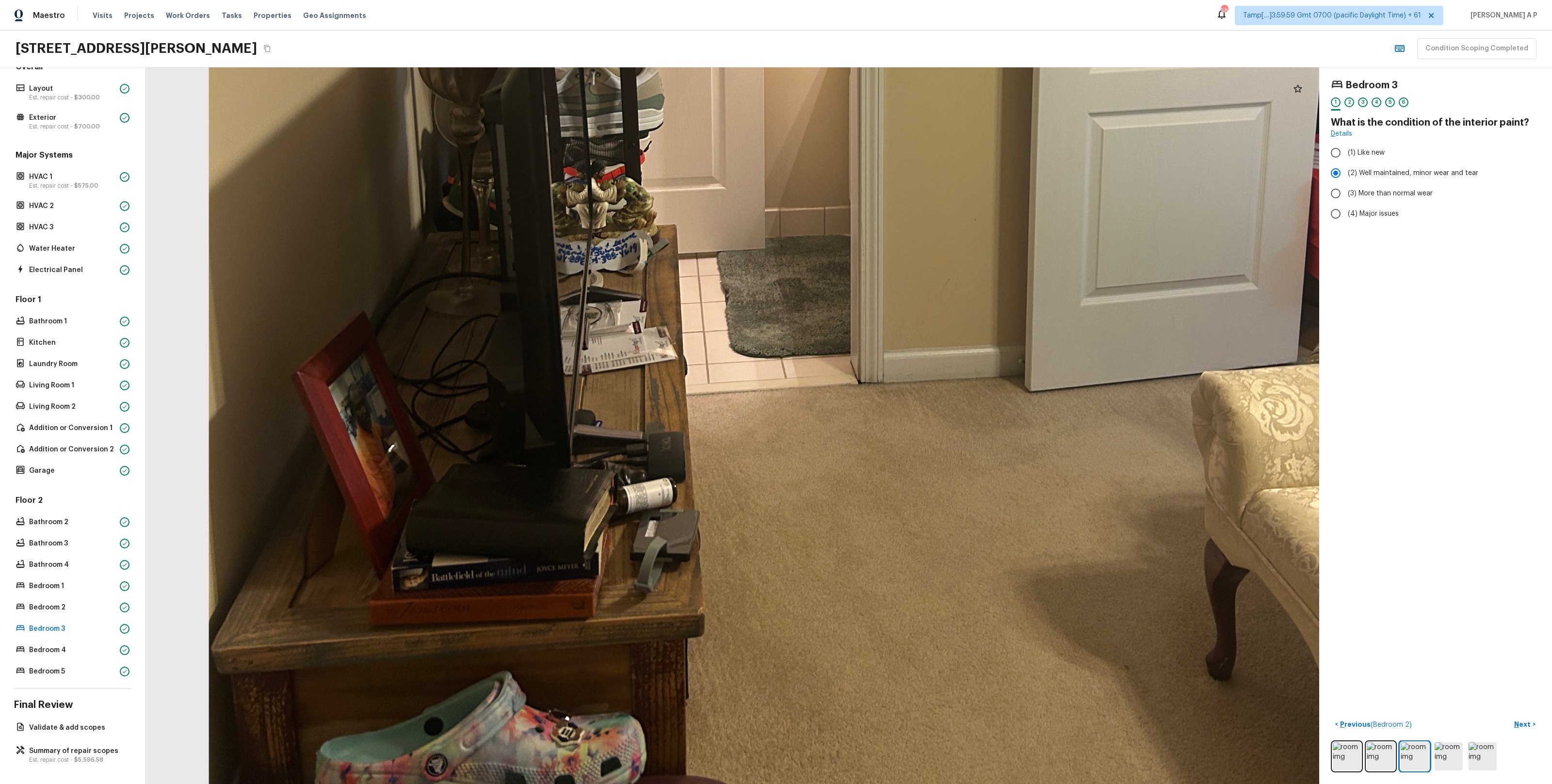
drag, startPoint x: 665, startPoint y: 607, endPoint x: 639, endPoint y: 374, distance: 234.4
click at [639, 375] on div at bounding box center [804, 63] width 2601 height 1588
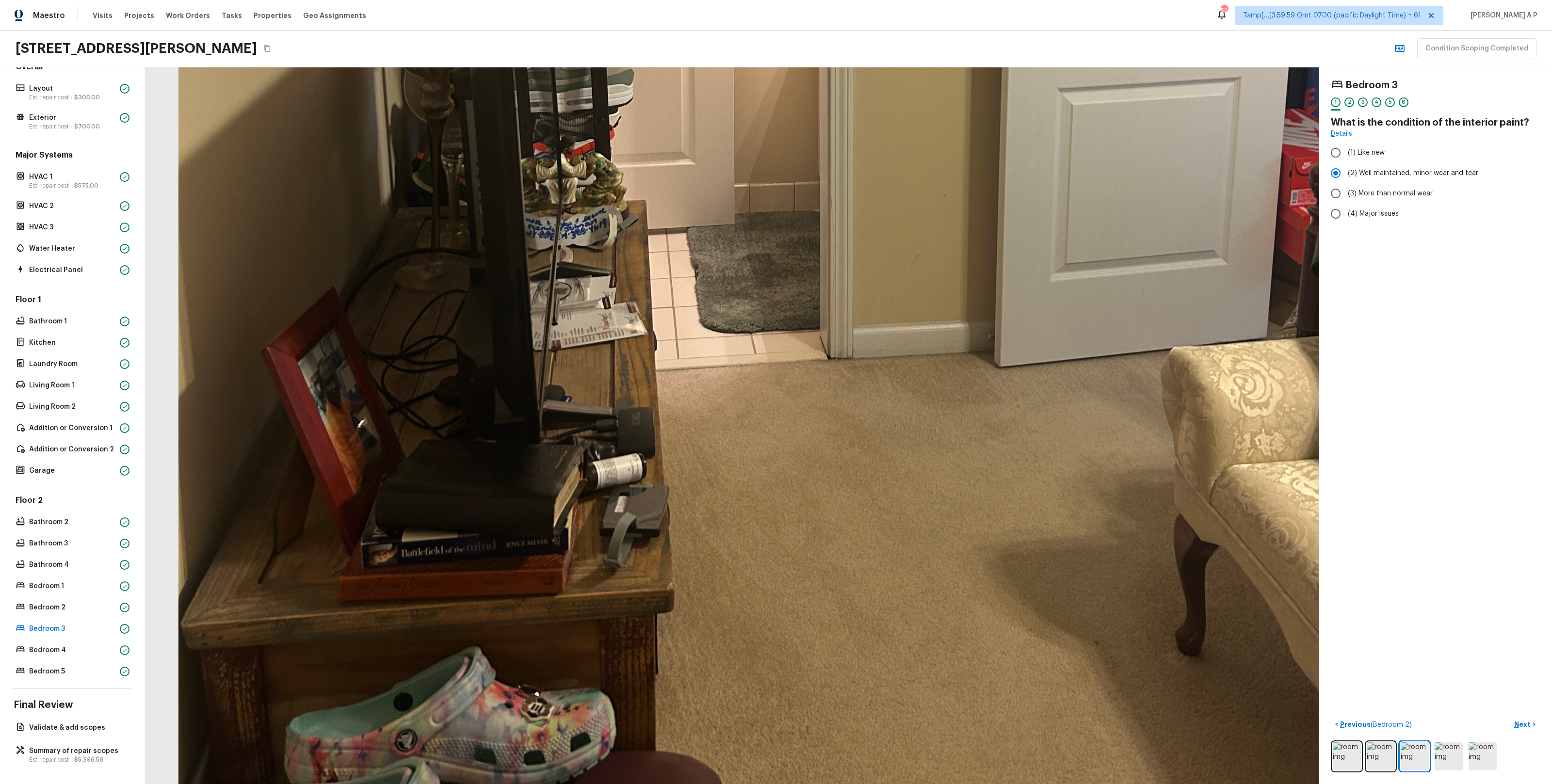
drag, startPoint x: 639, startPoint y: 374, endPoint x: 639, endPoint y: 441, distance: 67.0
click at [639, 441] on div at bounding box center [774, 37] width 2601 height 1588
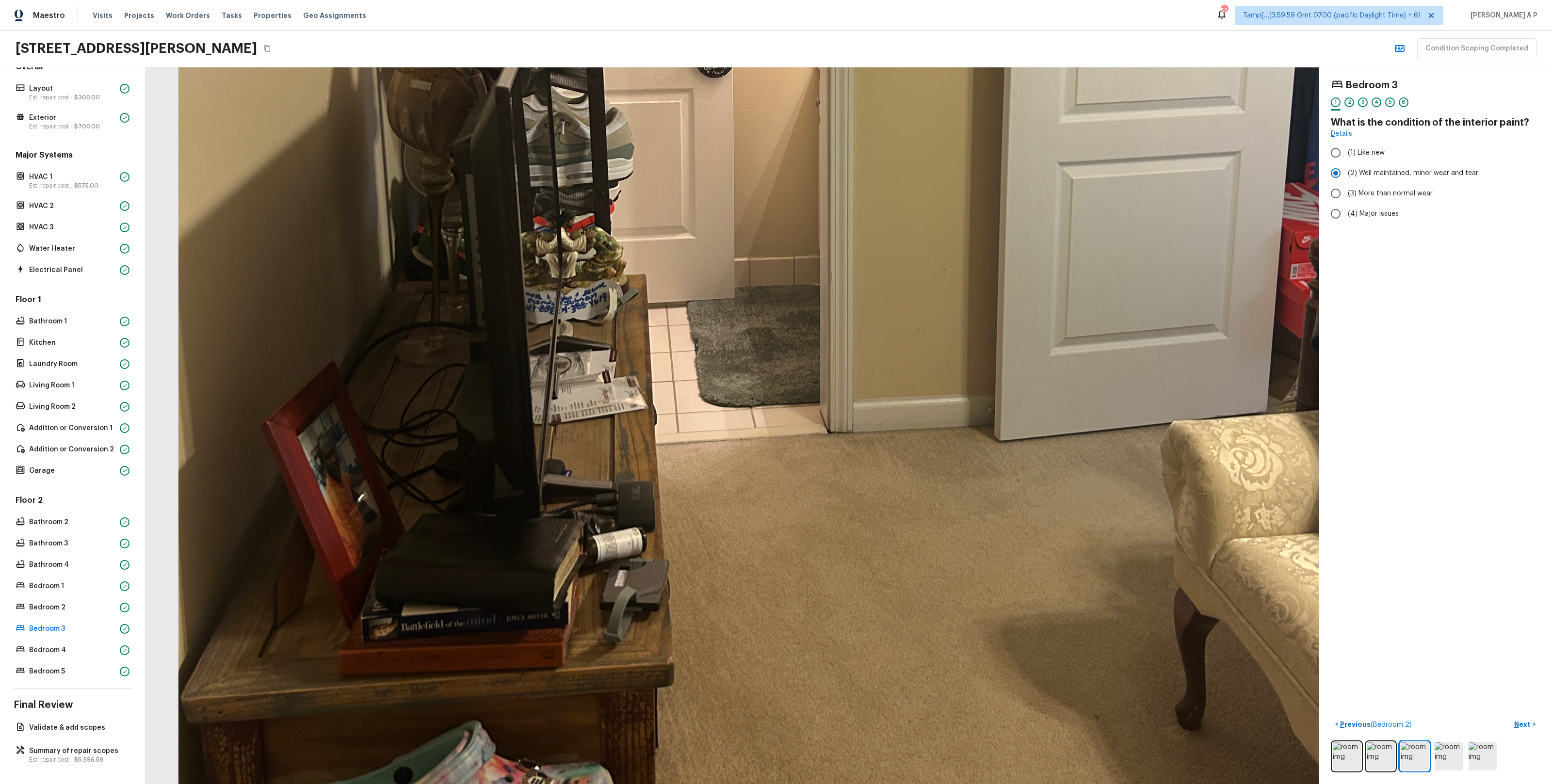
drag, startPoint x: 642, startPoint y: 395, endPoint x: 632, endPoint y: 495, distance: 100.5
click at [633, 487] on div at bounding box center [774, 112] width 2601 height 1588
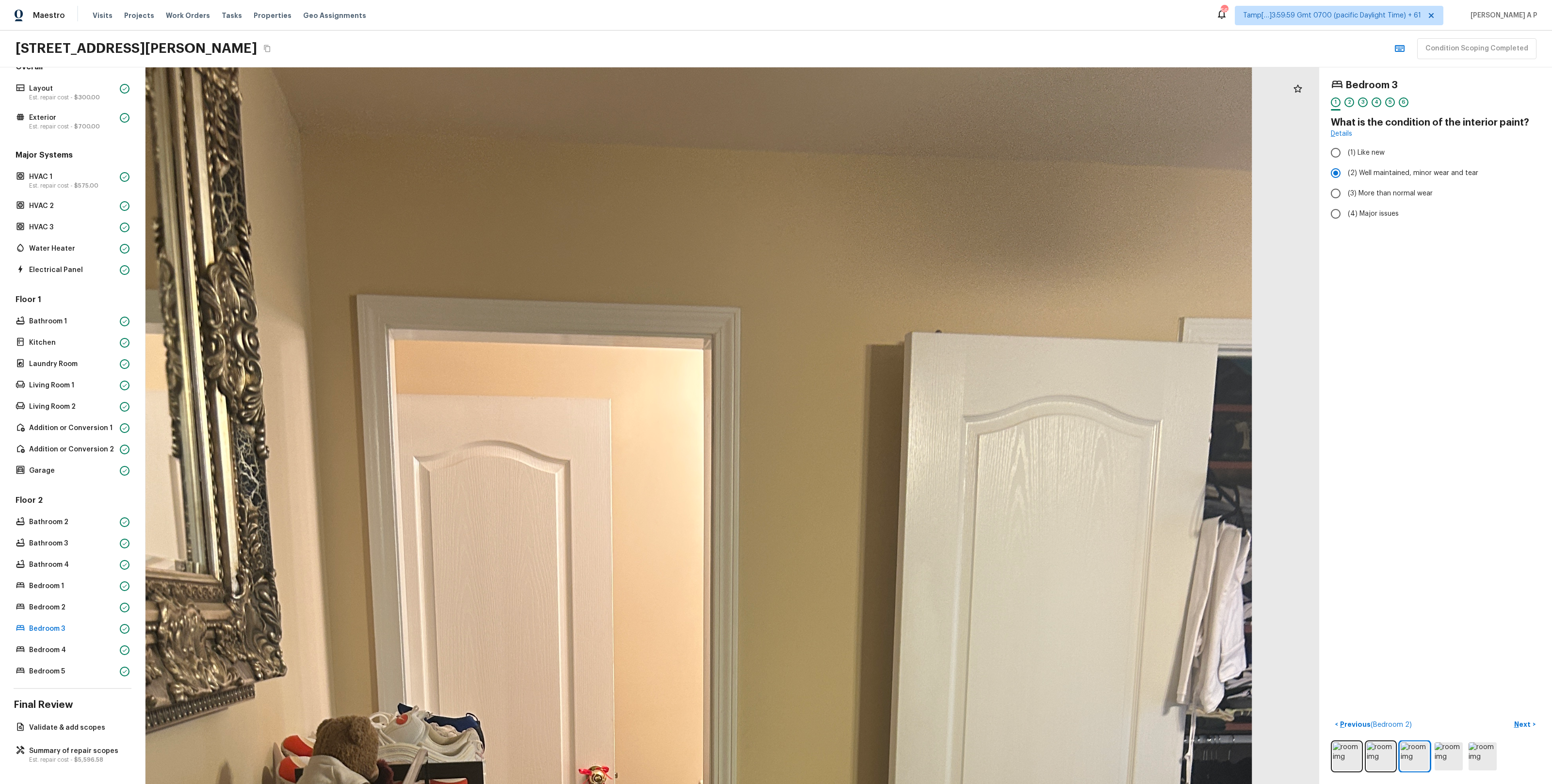
drag, startPoint x: 632, startPoint y: 495, endPoint x: 632, endPoint y: 404, distance: 91.0
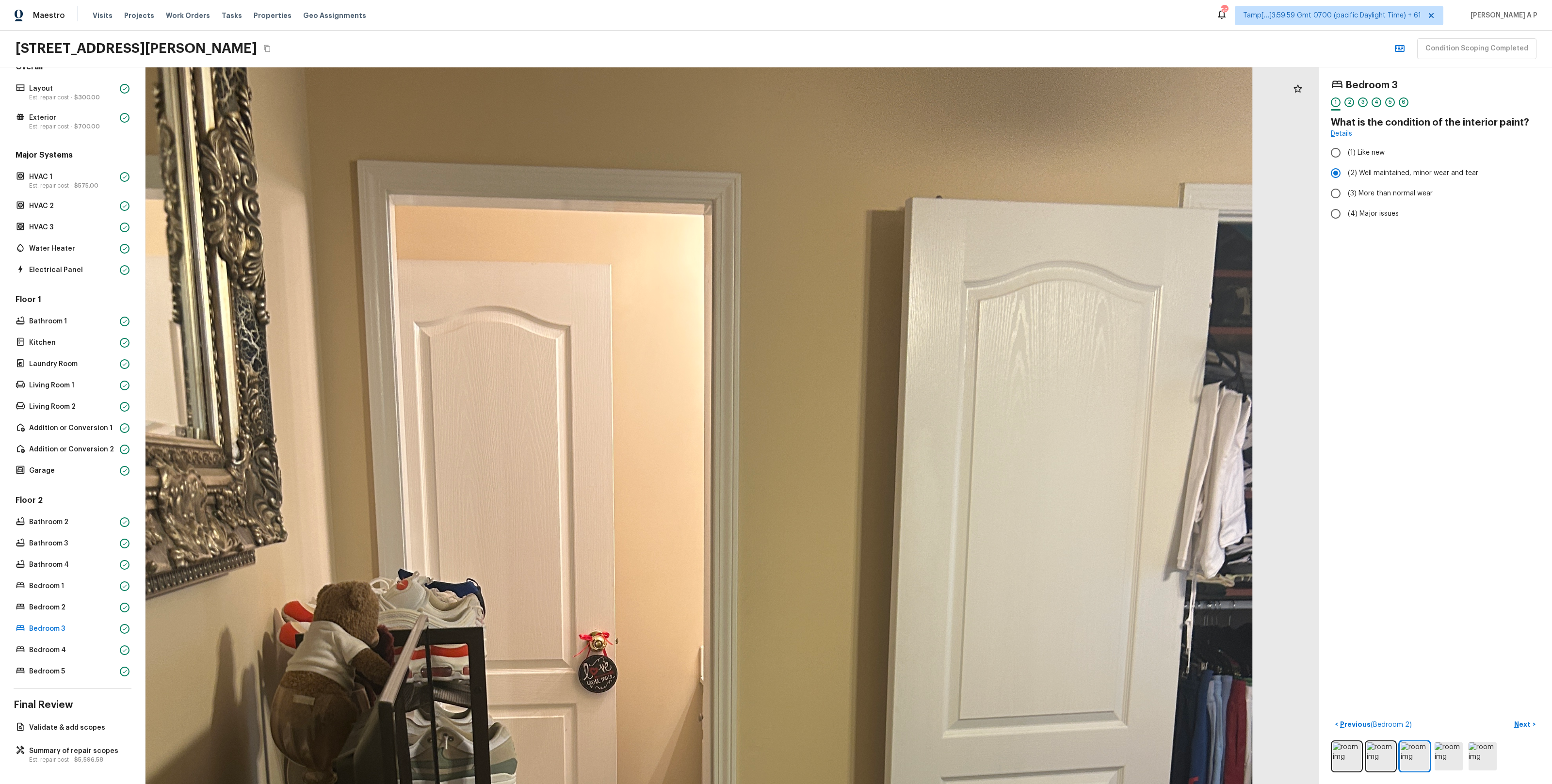
drag, startPoint x: 632, startPoint y: 404, endPoint x: 650, endPoint y: 278, distance: 127.3
click at [650, 279] on div at bounding box center [657, 726] width 2601 height 1588
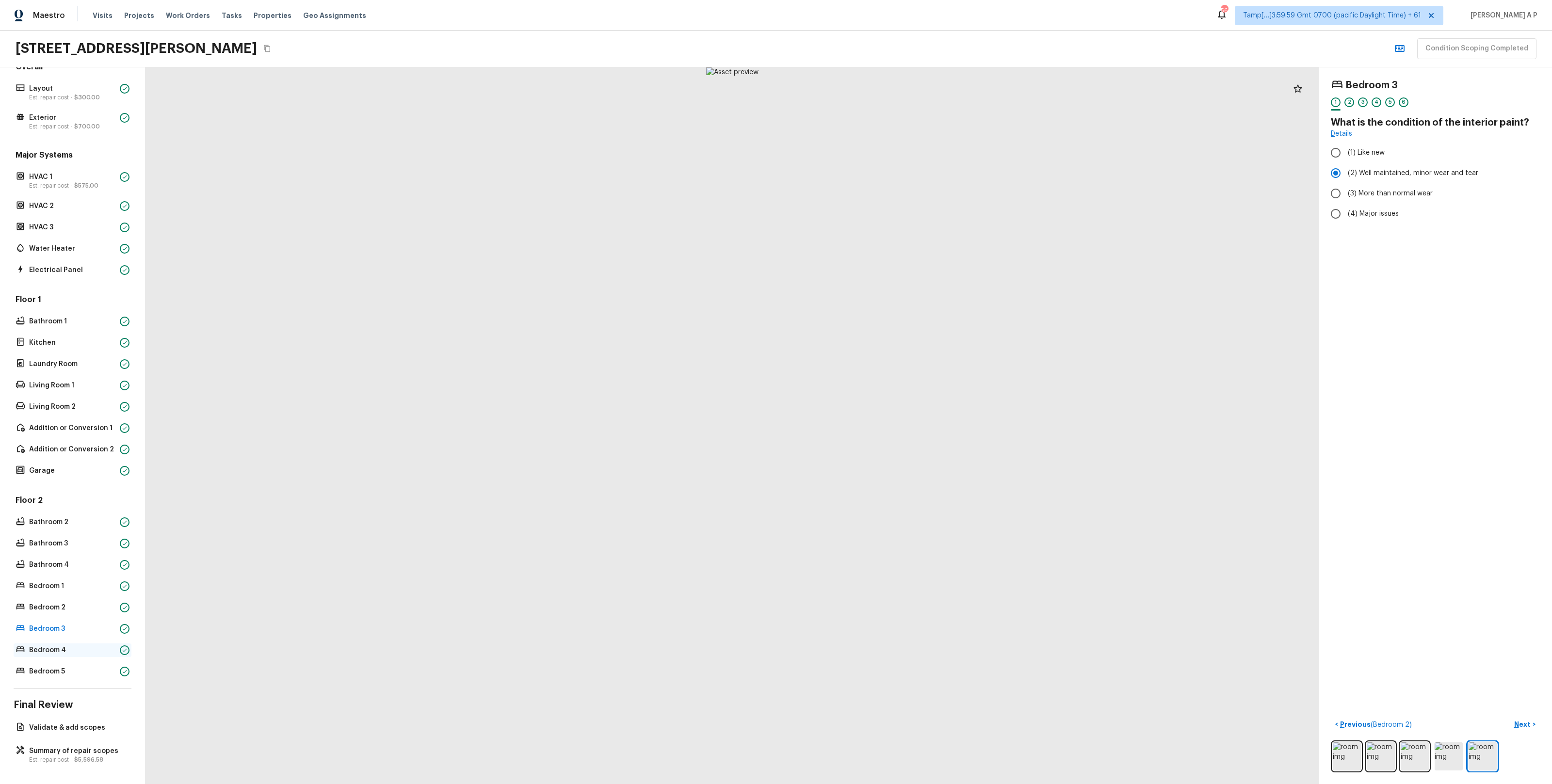
click at [75, 651] on p "Bedroom 4" at bounding box center [72, 650] width 87 height 9
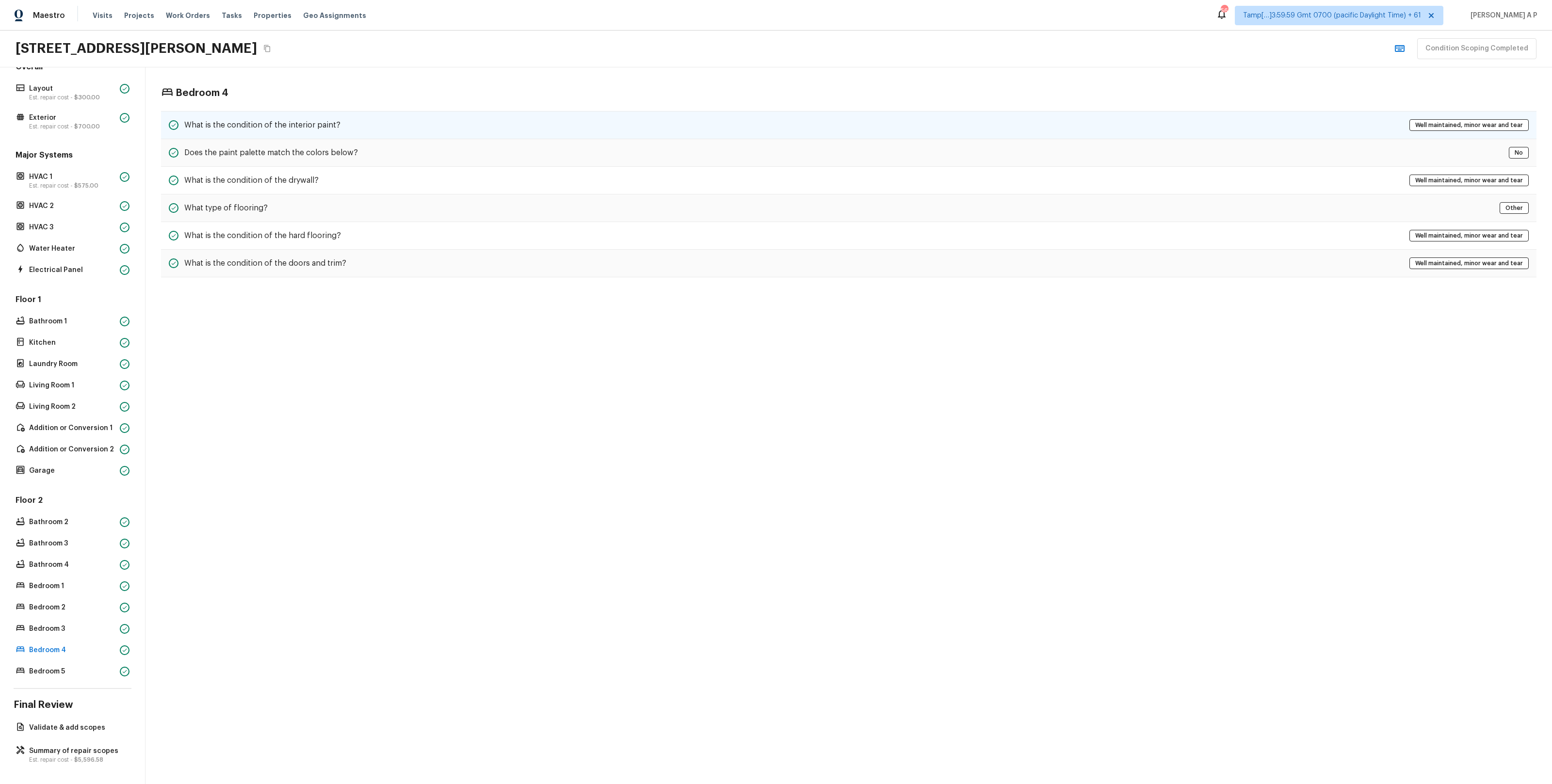
click at [392, 119] on div "What is the condition of the interior paint? Well maintained, minor wear and te…" at bounding box center [848, 124] width 1376 height 28
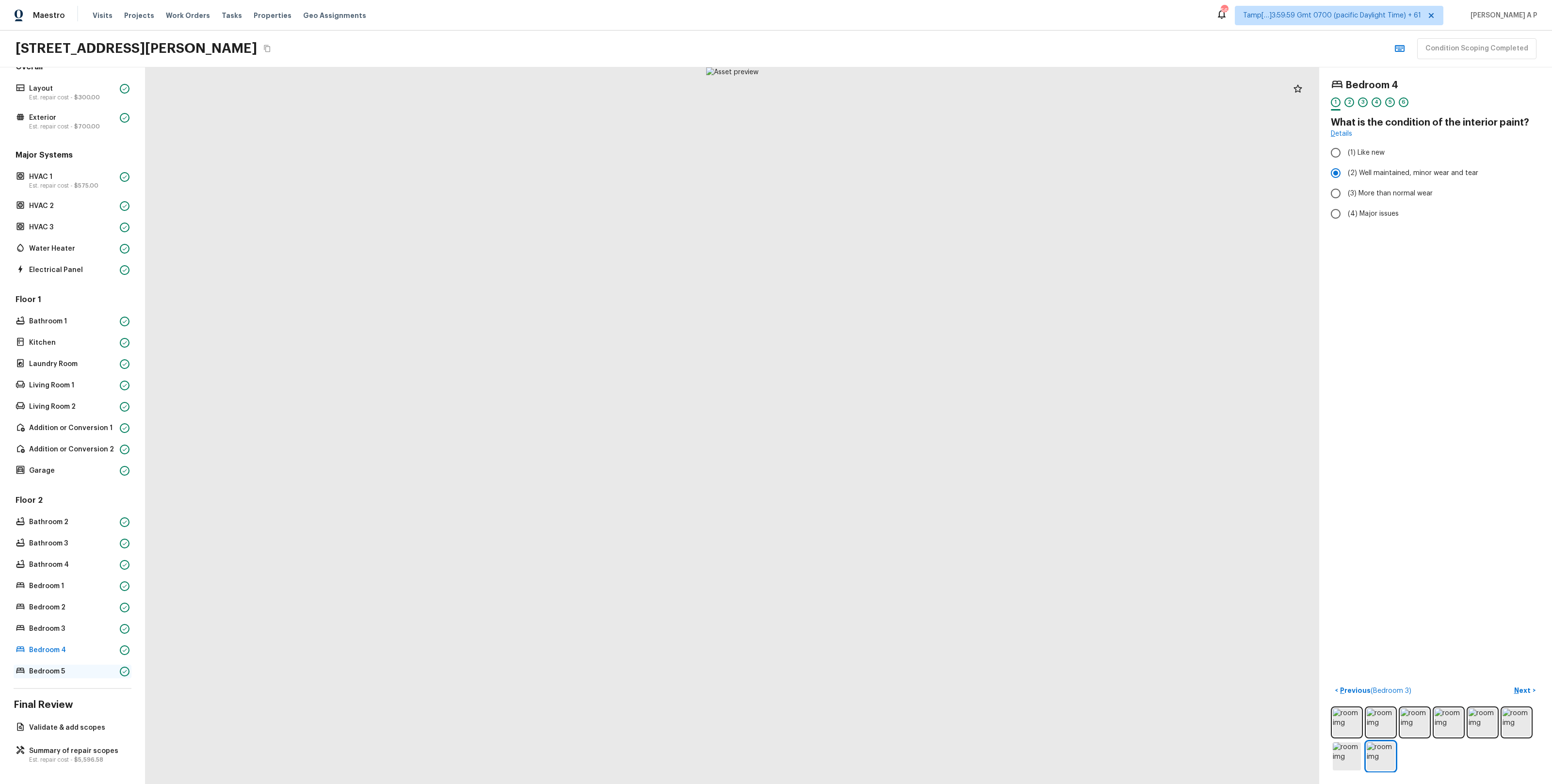
click at [91, 670] on p "Bedroom 5" at bounding box center [72, 671] width 87 height 9
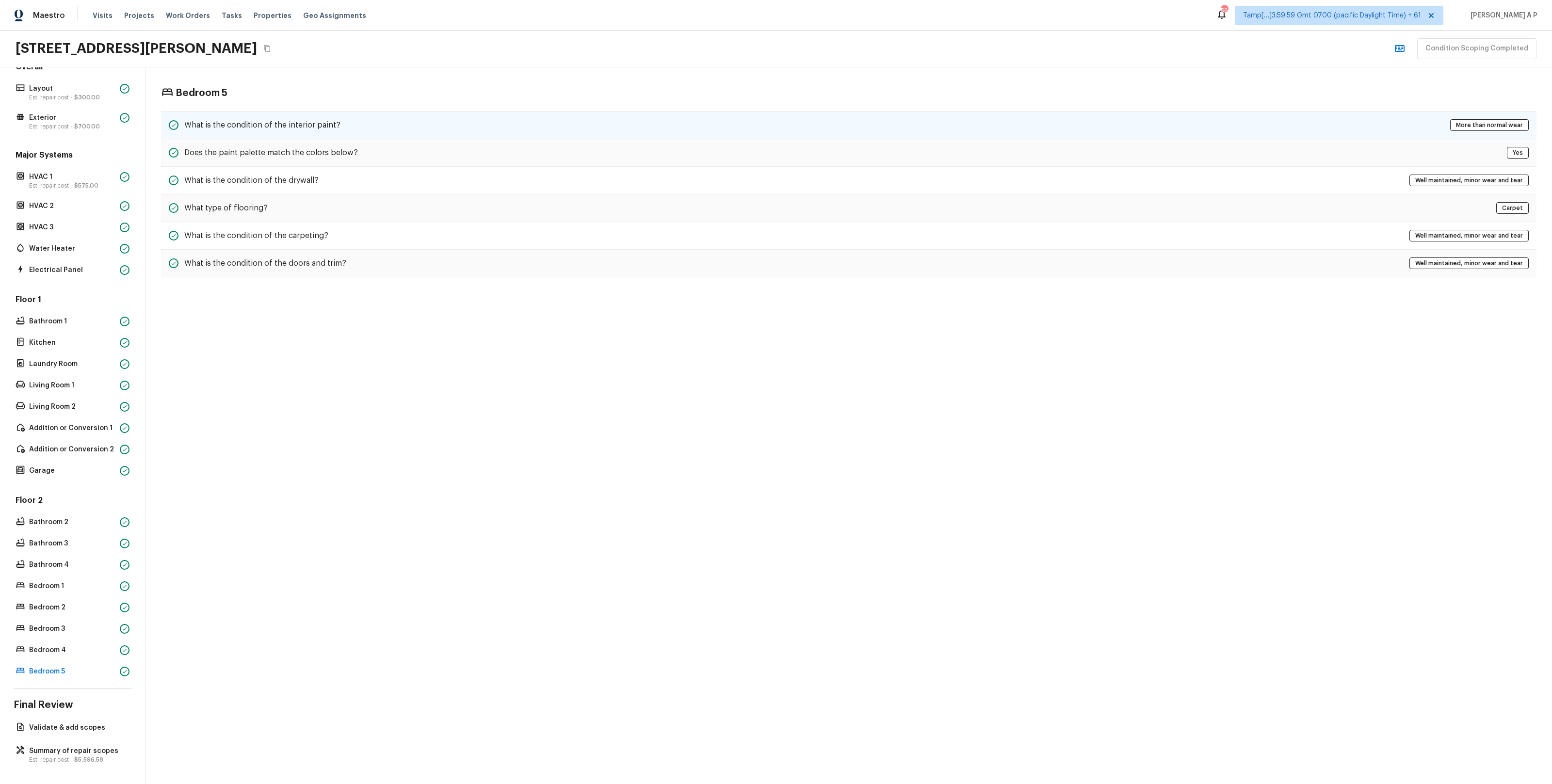
click at [369, 132] on div "What is the condition of the interior paint? More than normal wear" at bounding box center [848, 124] width 1376 height 28
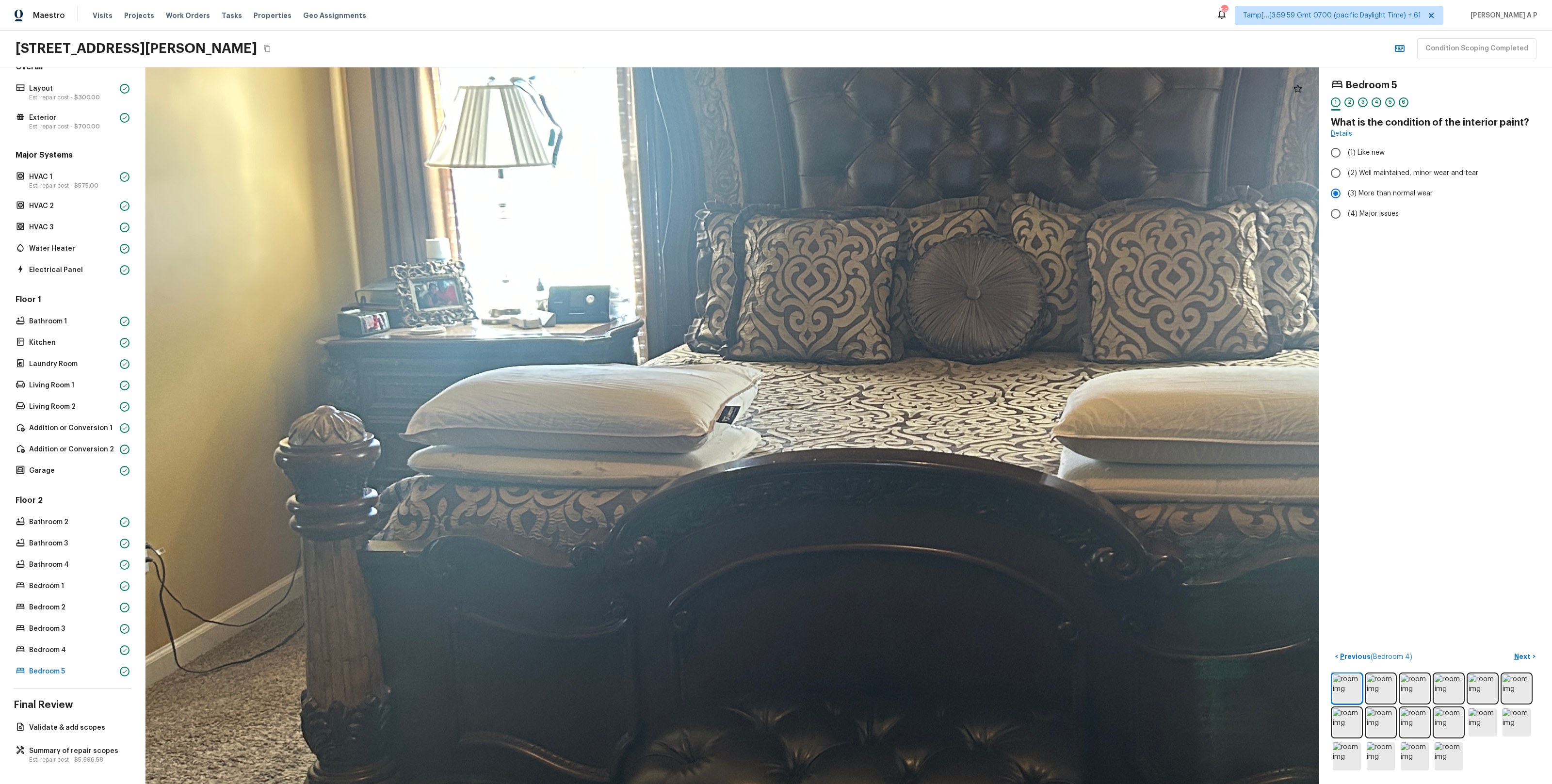
drag, startPoint x: 674, startPoint y: 360, endPoint x: 619, endPoint y: 538, distance: 186.3
click at [619, 538] on div at bounding box center [900, 415] width 3527 height 2154
